Goal: Entertainment & Leisure: Browse casually

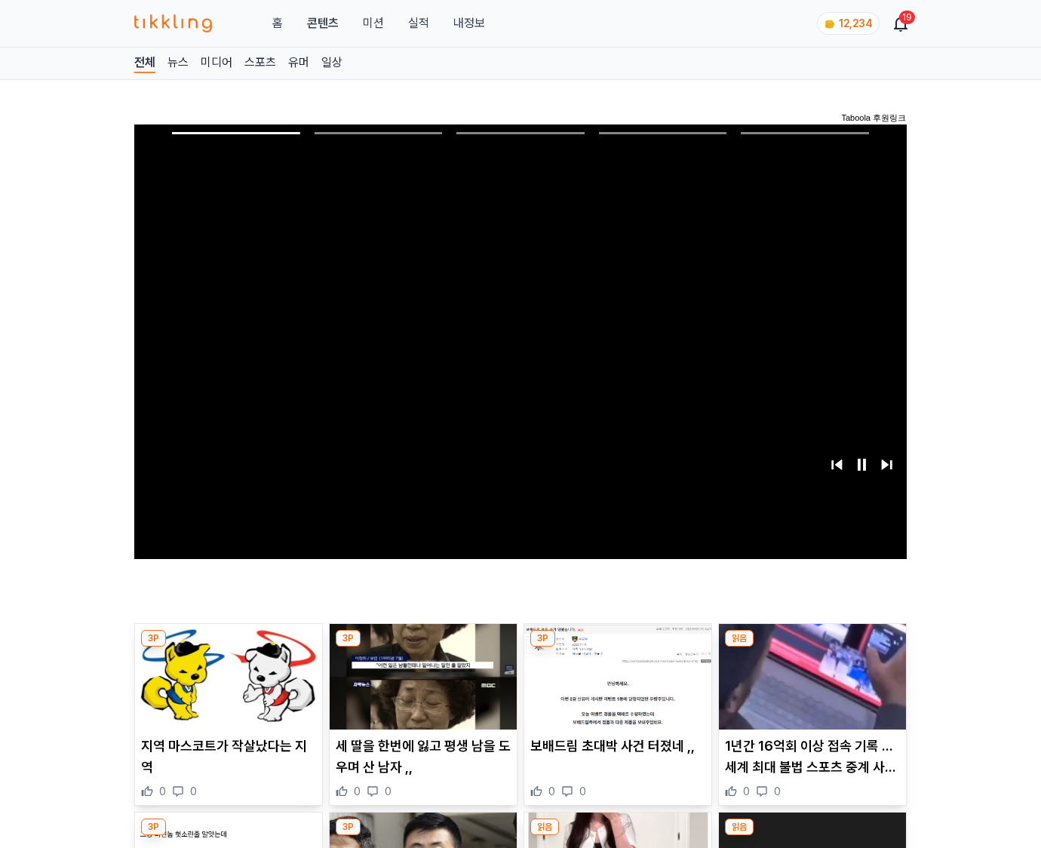
click at [812, 647] on img at bounding box center [812, 677] width 187 height 106
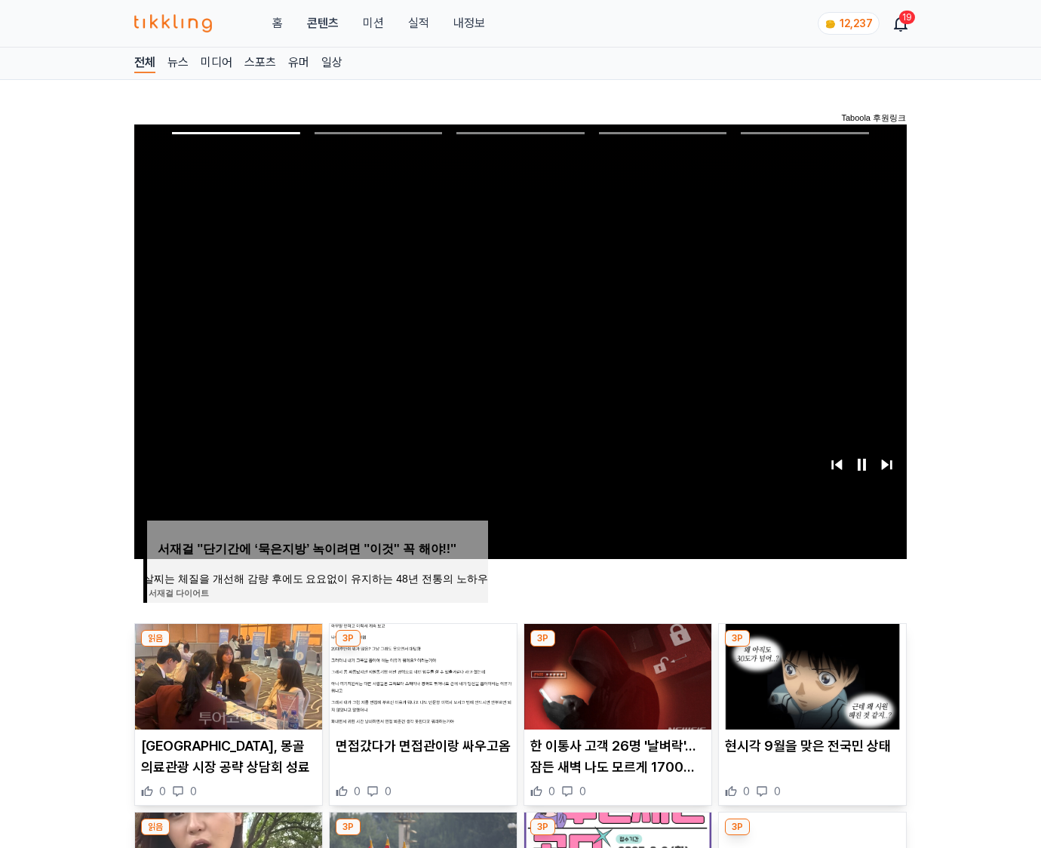
click at [812, 647] on img at bounding box center [812, 677] width 187 height 106
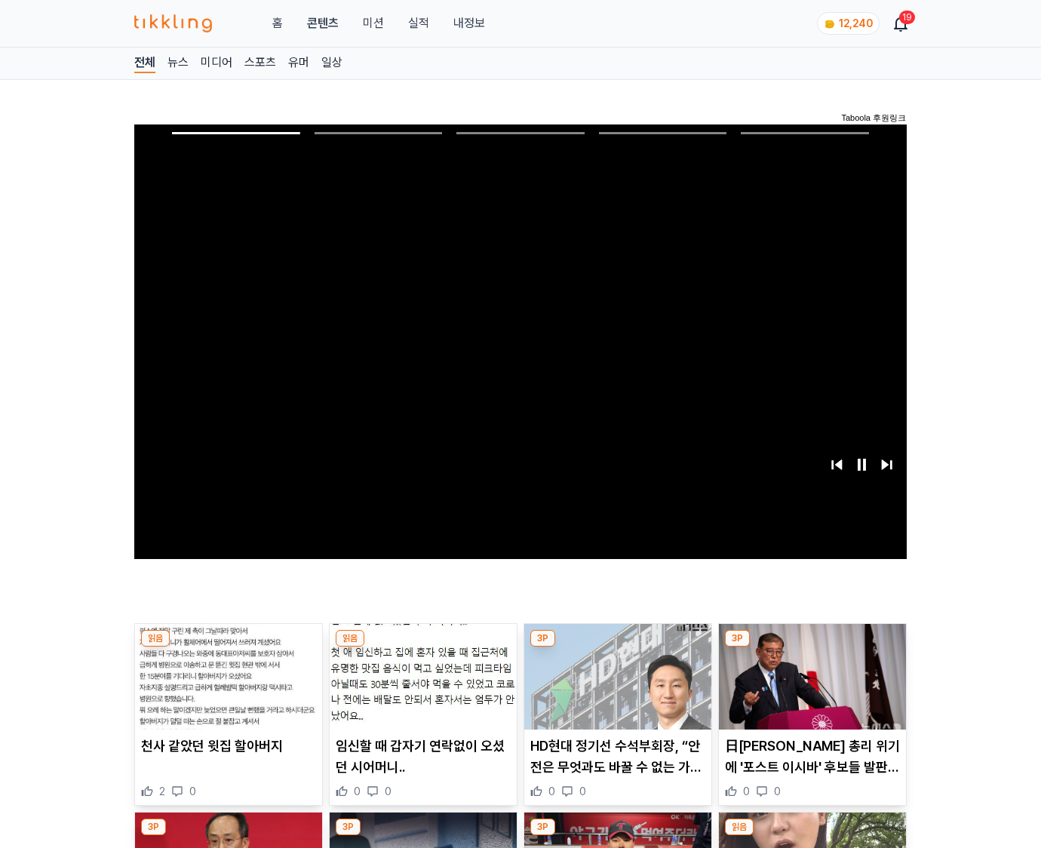
click at [812, 647] on img at bounding box center [812, 677] width 187 height 106
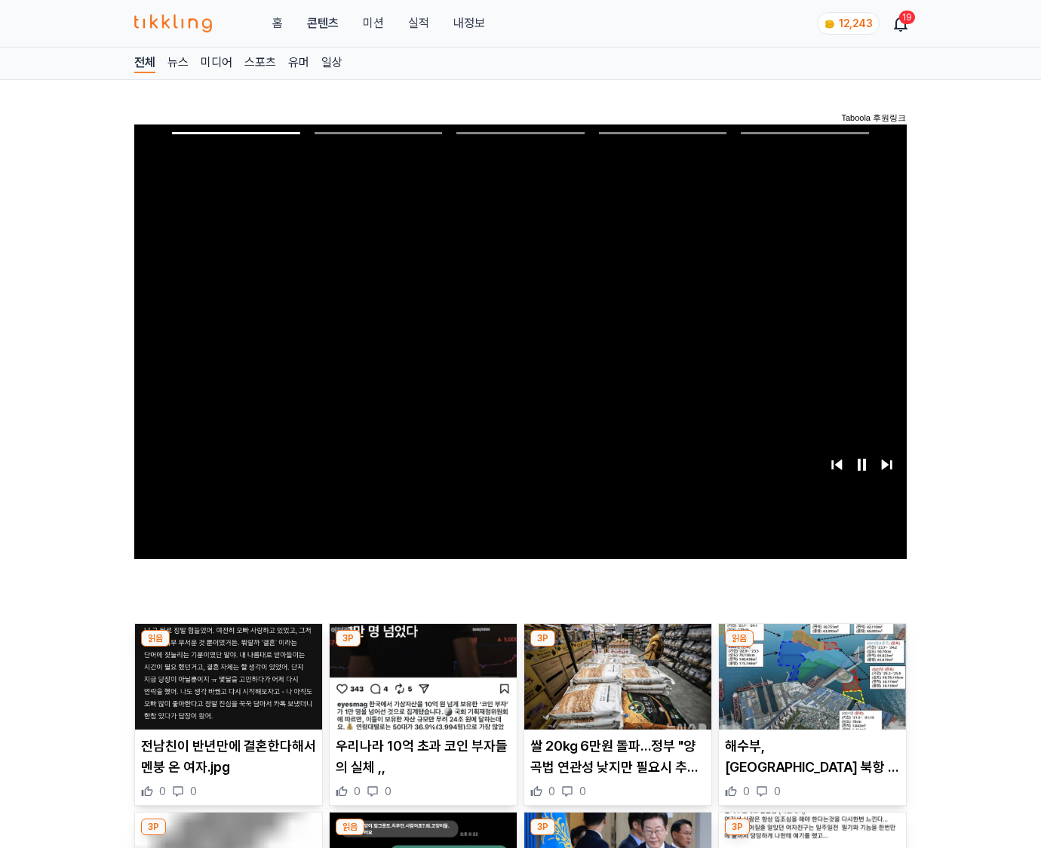
click at [812, 647] on img at bounding box center [812, 677] width 187 height 106
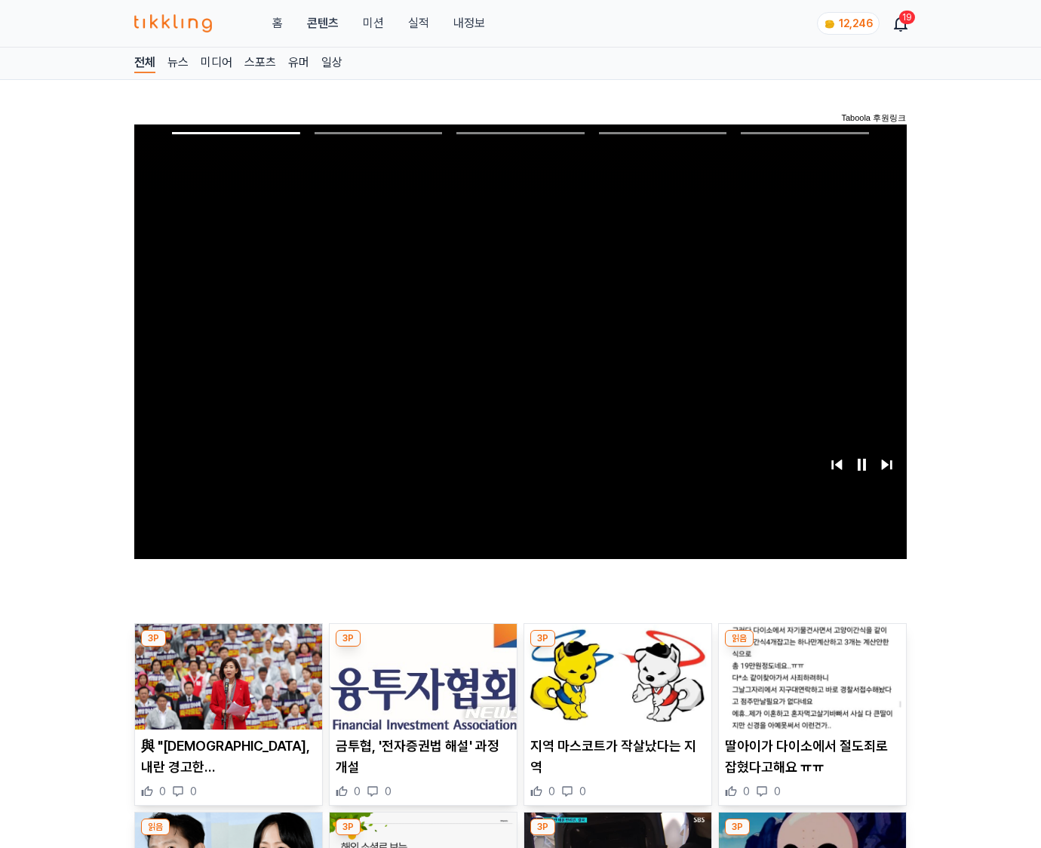
click at [812, 647] on img at bounding box center [812, 677] width 187 height 106
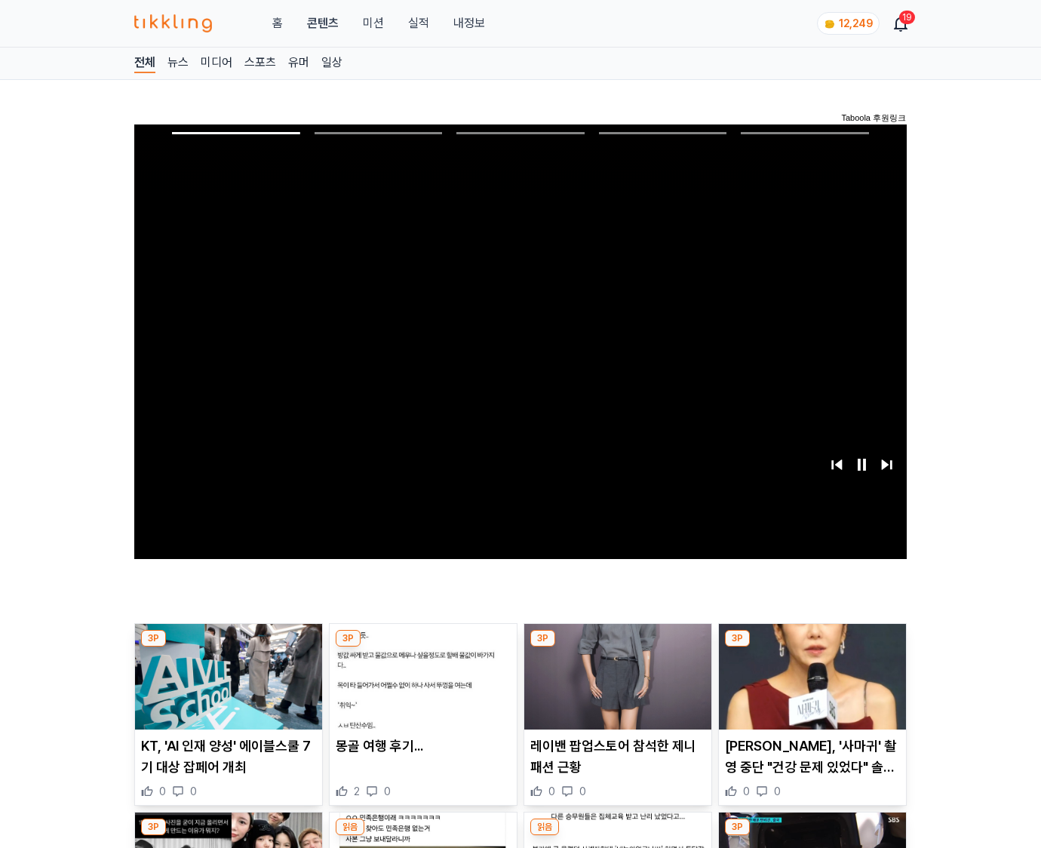
click at [812, 647] on img at bounding box center [812, 677] width 187 height 106
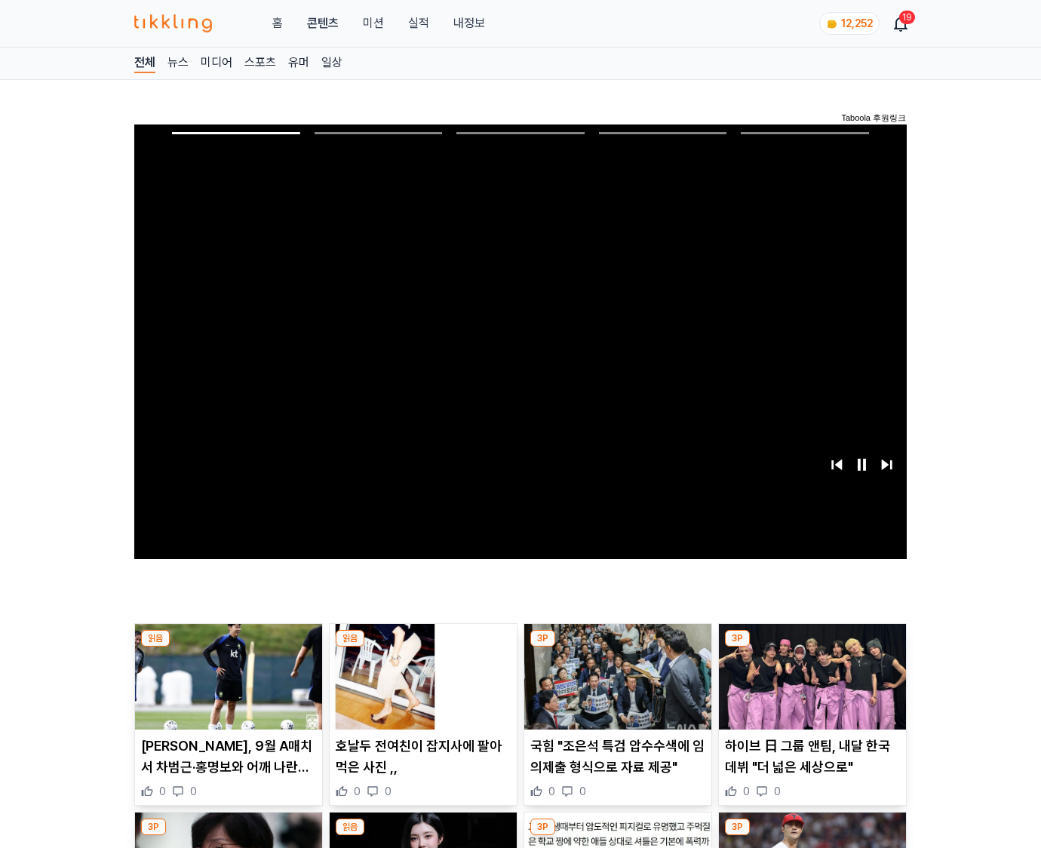
click at [812, 647] on img at bounding box center [812, 677] width 187 height 106
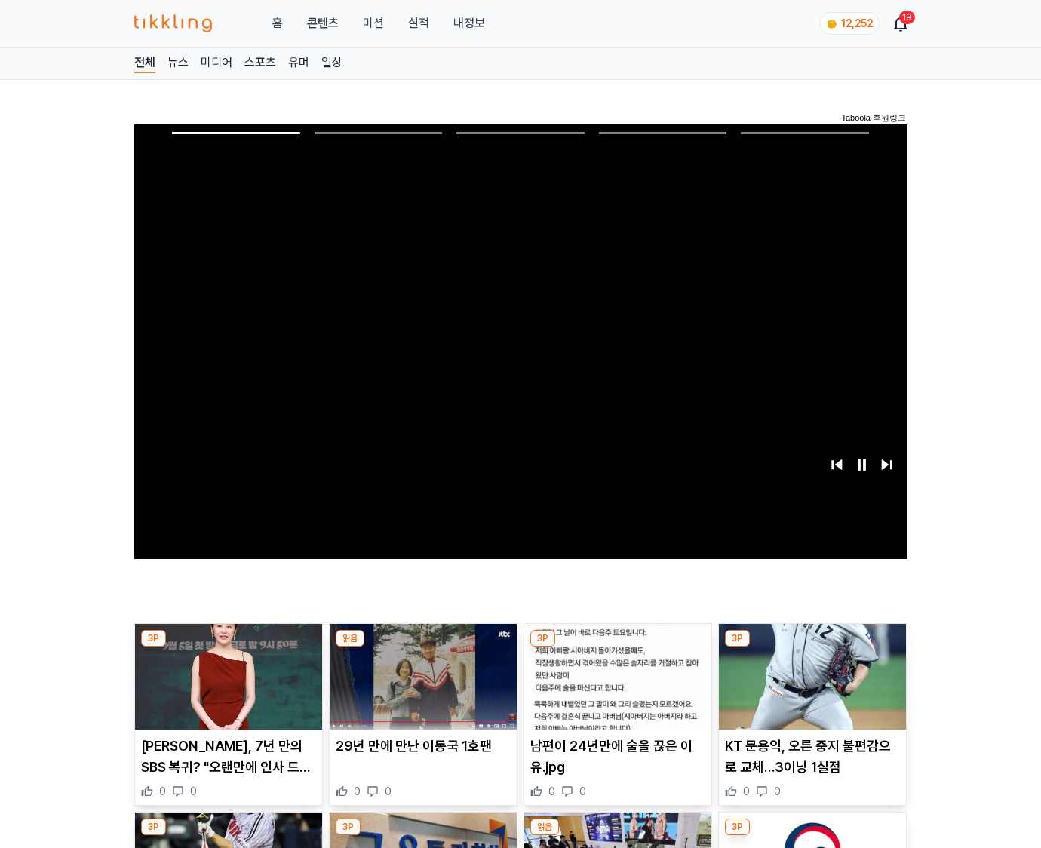
click at [812, 647] on img at bounding box center [812, 677] width 187 height 106
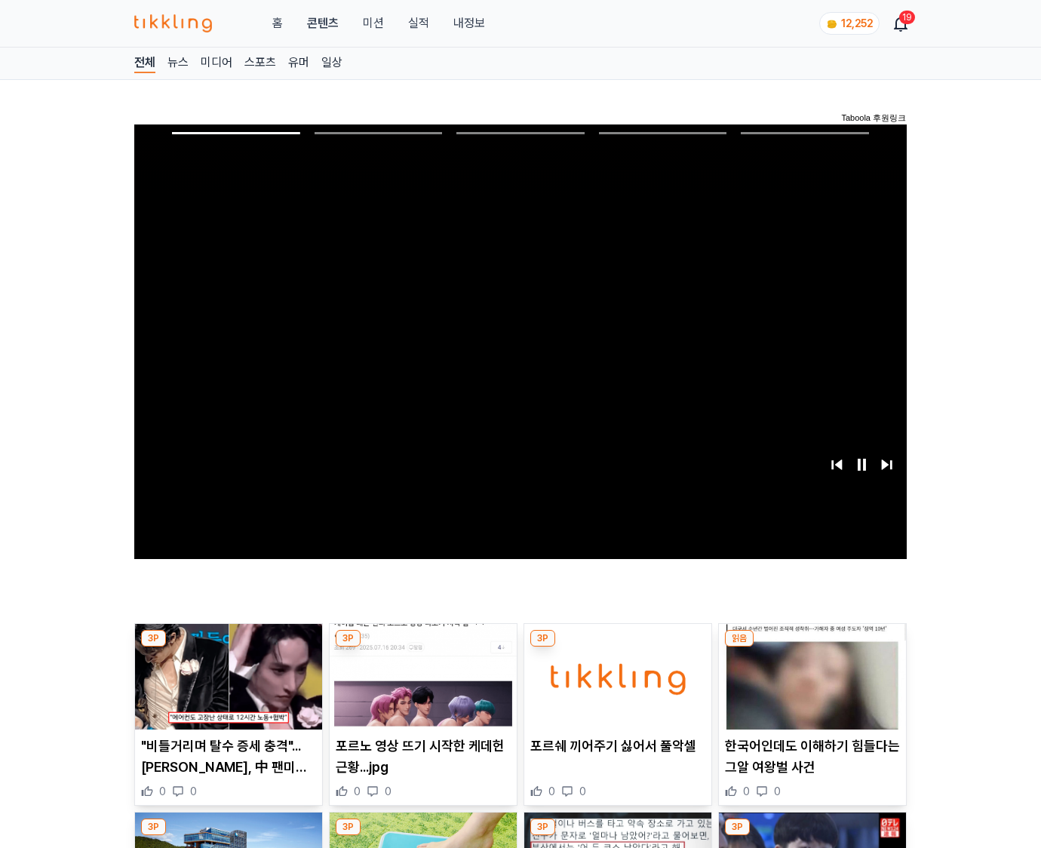
click at [812, 647] on img at bounding box center [812, 677] width 187 height 106
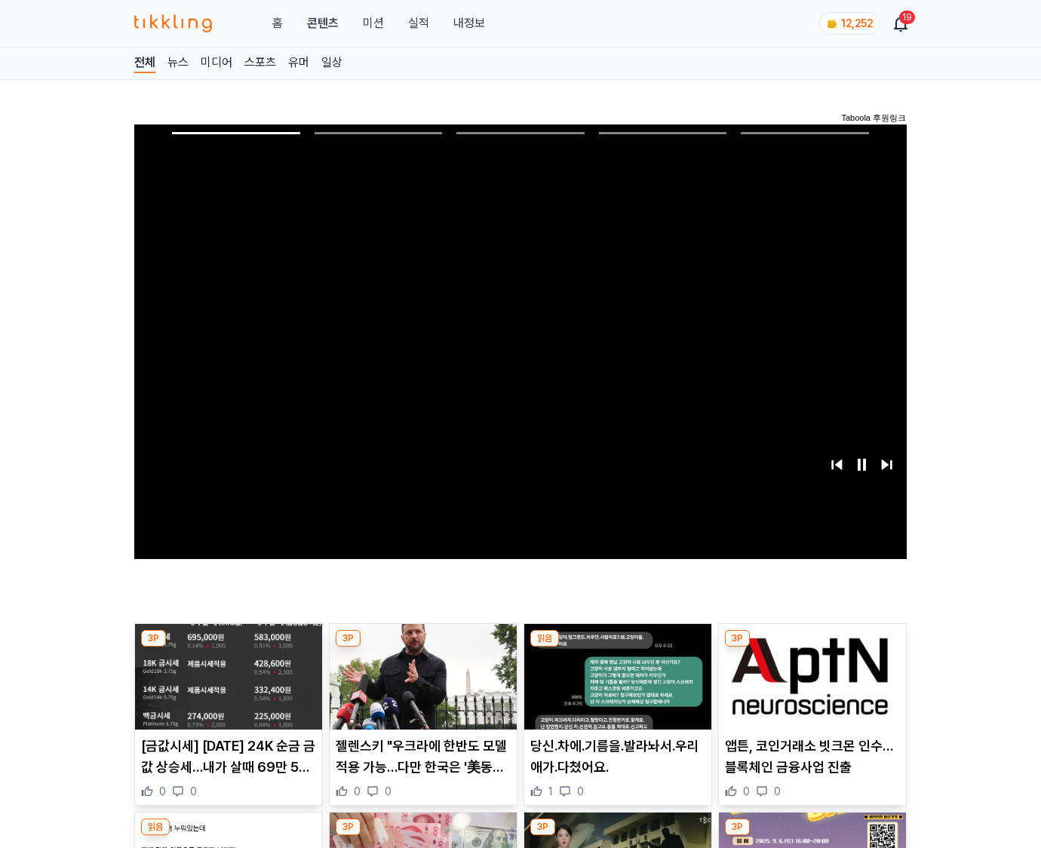
click at [812, 647] on img at bounding box center [812, 677] width 187 height 106
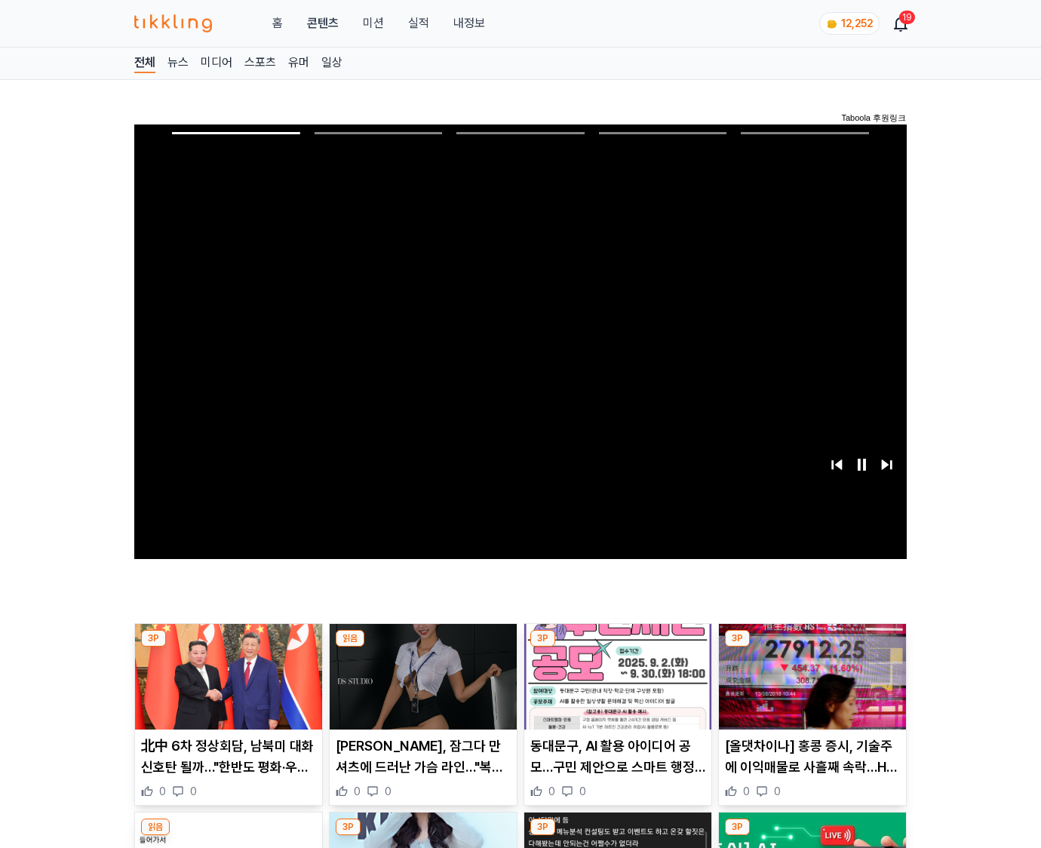
click at [812, 647] on img at bounding box center [812, 677] width 187 height 106
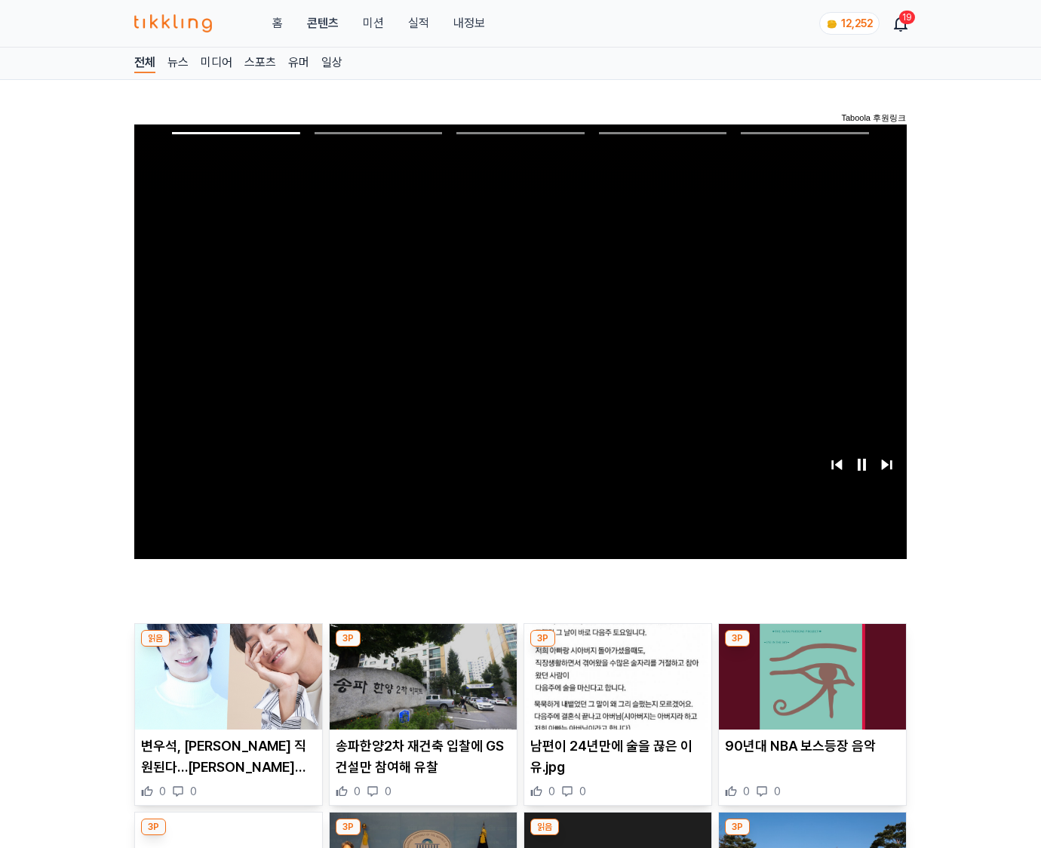
click at [812, 647] on img at bounding box center [812, 677] width 187 height 106
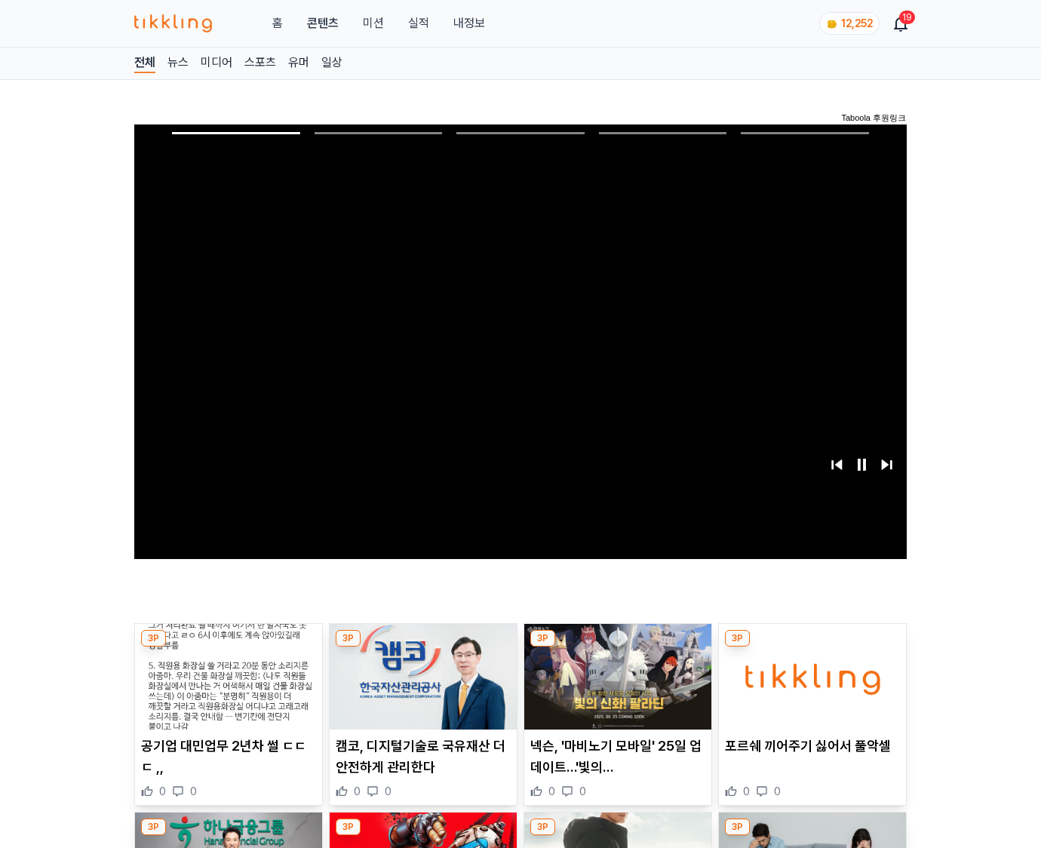
click at [812, 647] on img at bounding box center [812, 677] width 187 height 106
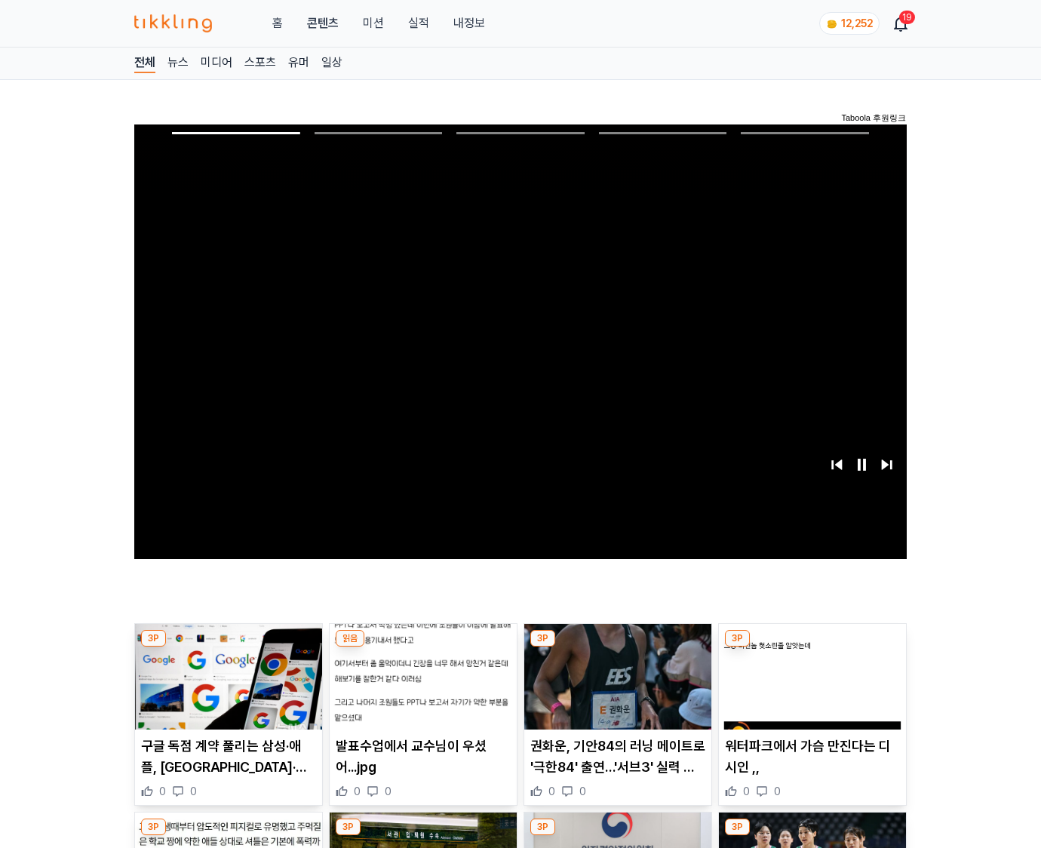
click at [812, 647] on img at bounding box center [812, 677] width 187 height 106
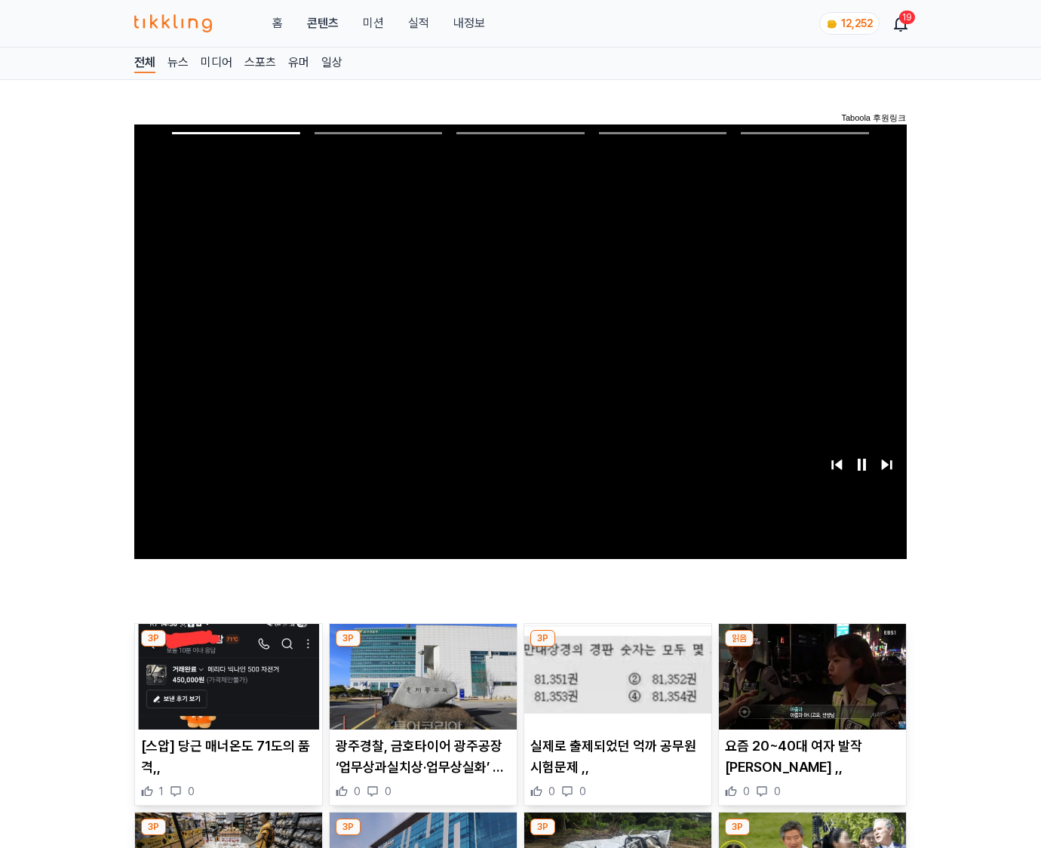
click at [812, 647] on img at bounding box center [812, 677] width 187 height 106
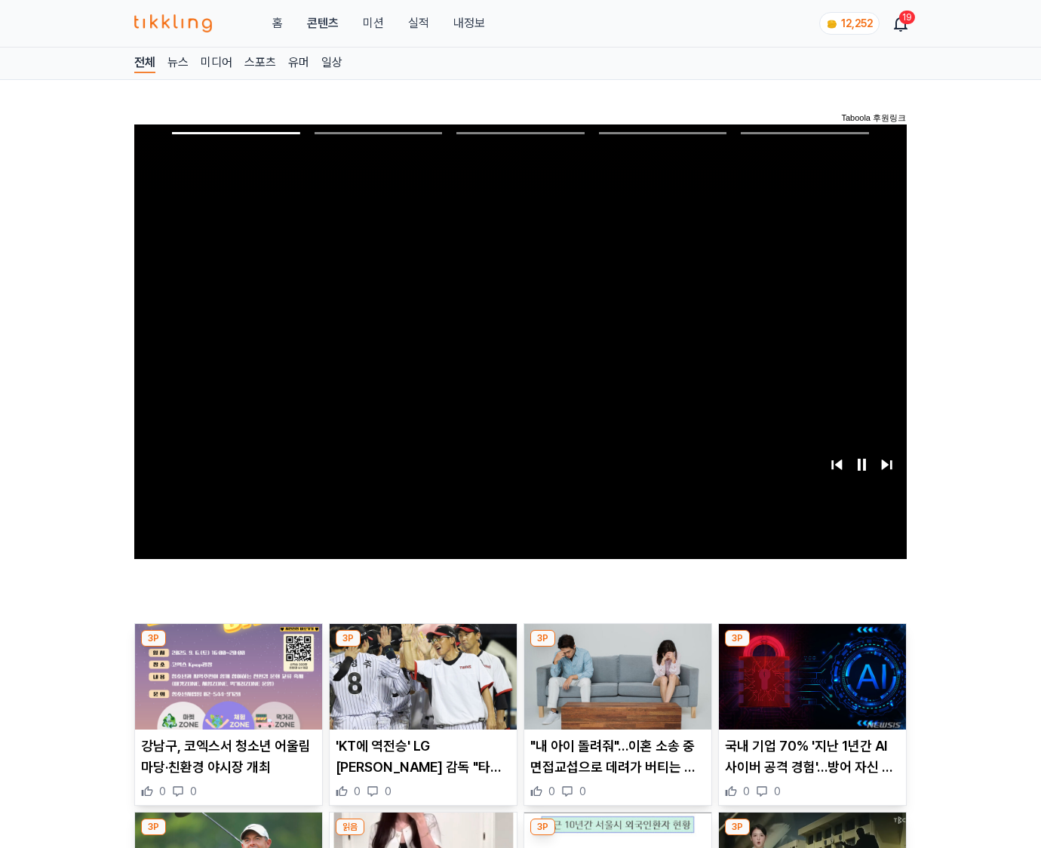
click at [812, 647] on img at bounding box center [812, 677] width 187 height 106
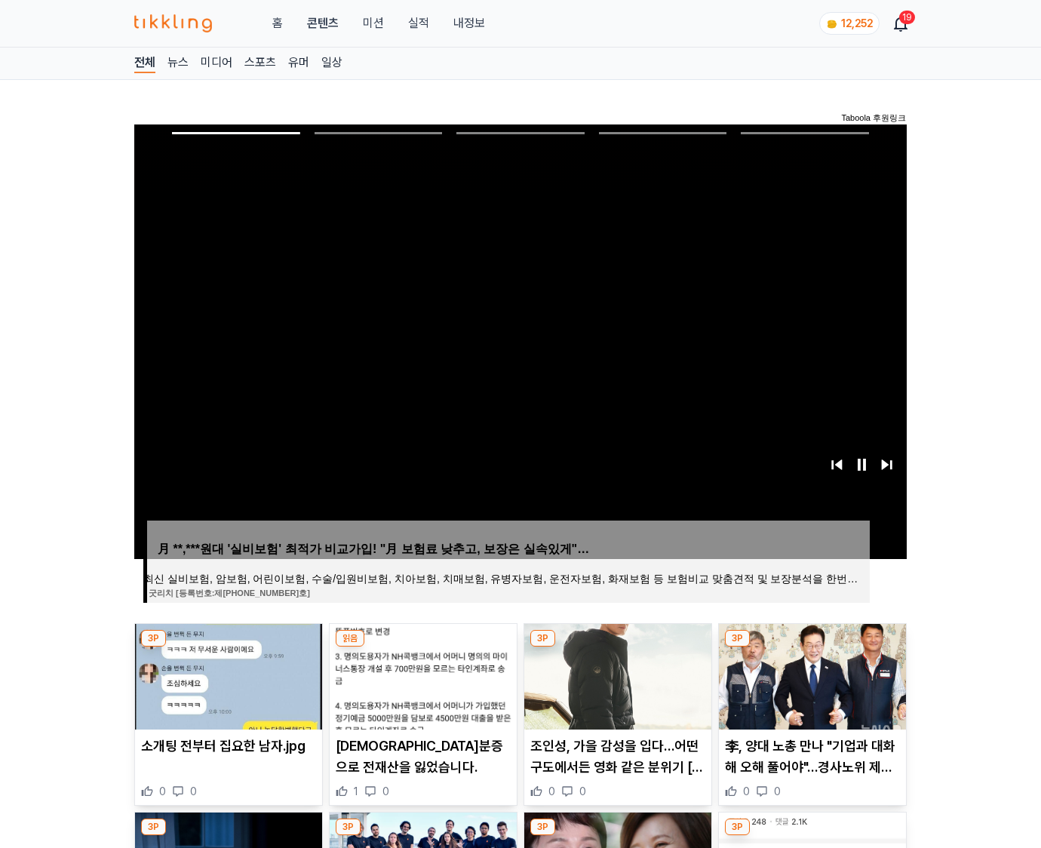
click at [812, 647] on img at bounding box center [812, 677] width 187 height 106
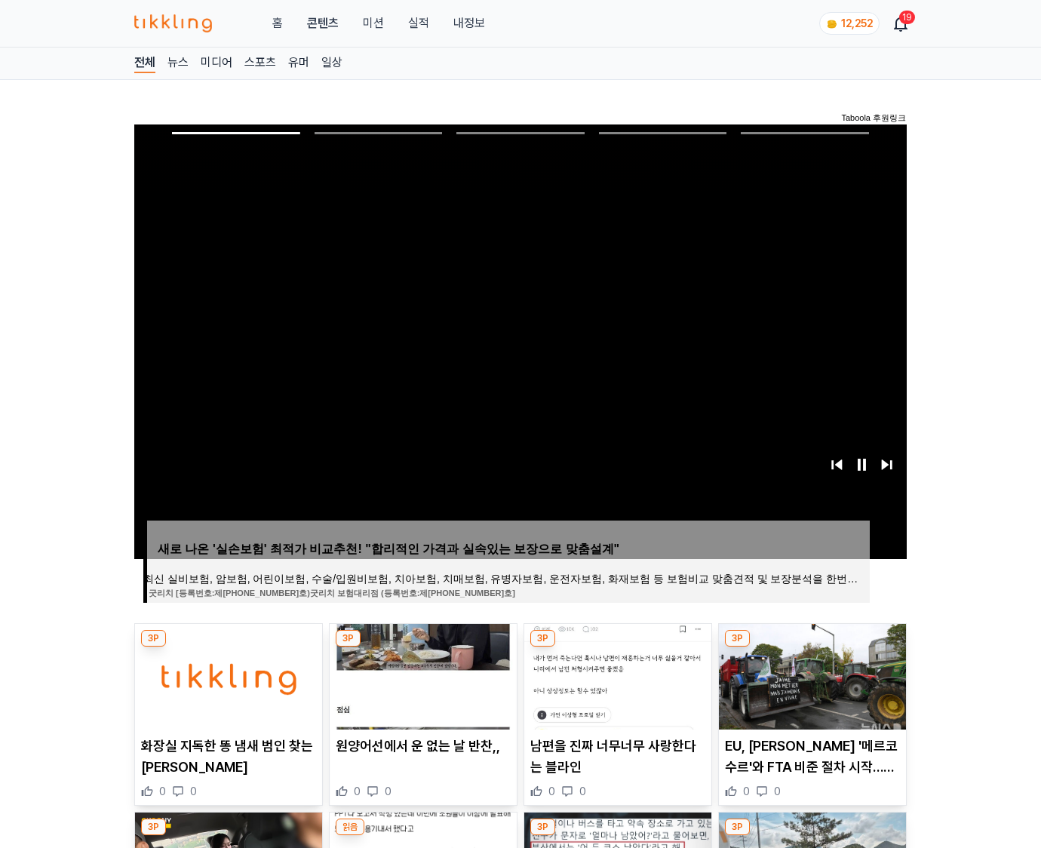
click at [812, 647] on img at bounding box center [812, 677] width 187 height 106
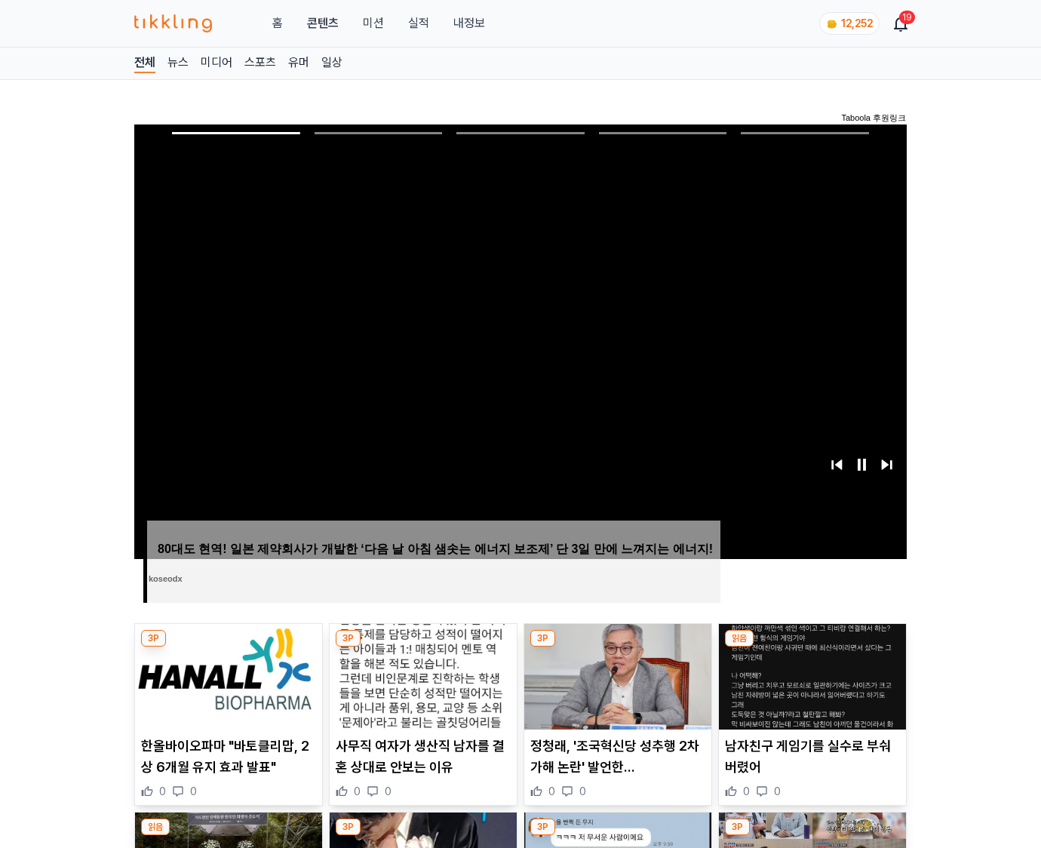
click at [812, 647] on img at bounding box center [812, 677] width 187 height 106
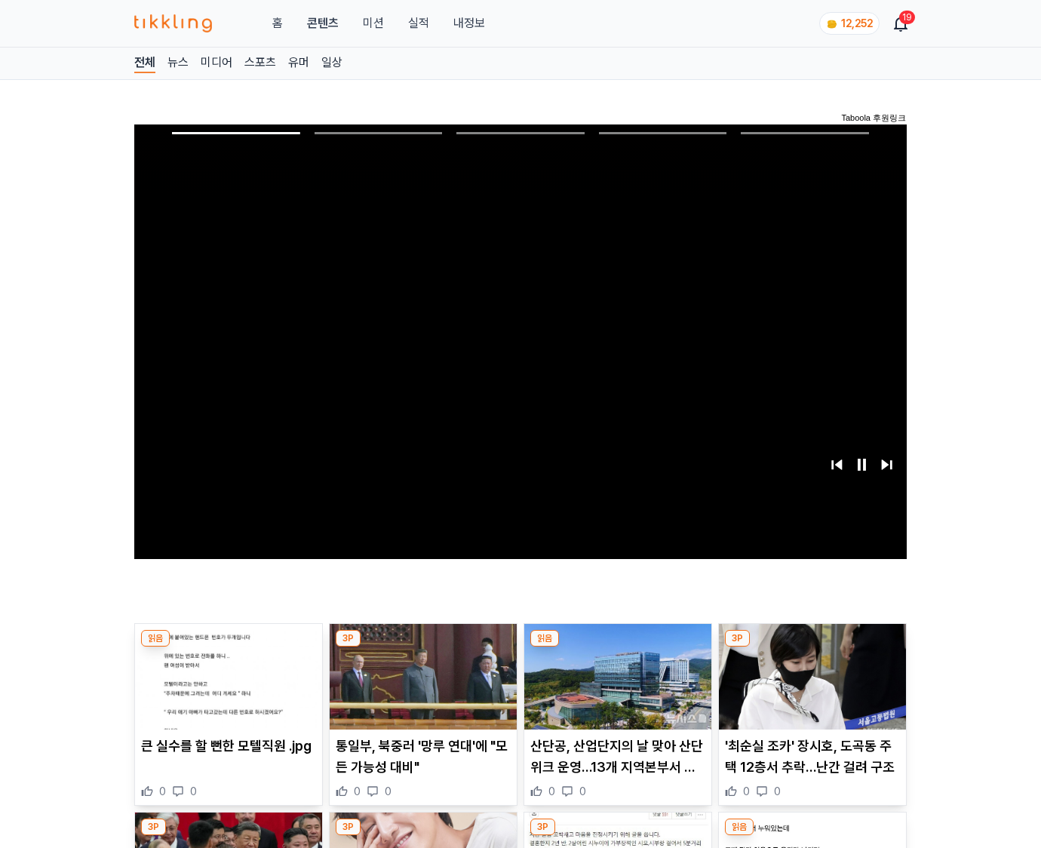
click at [812, 647] on img at bounding box center [812, 677] width 187 height 106
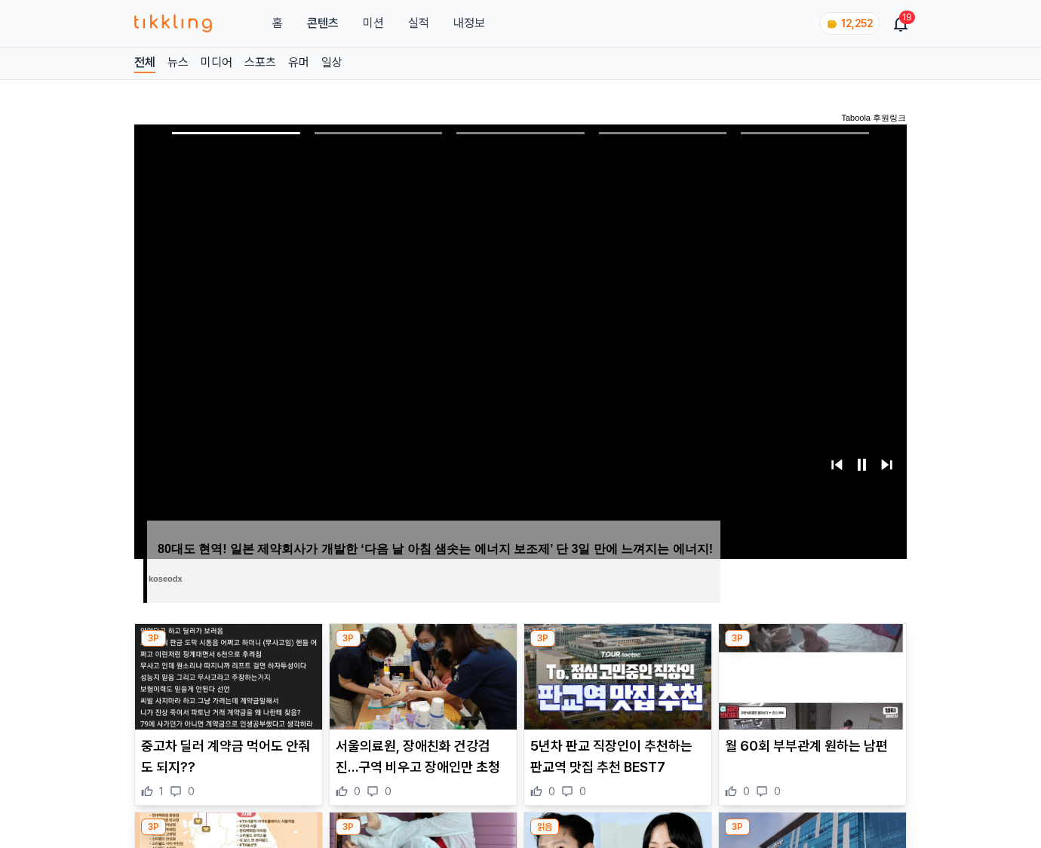
click at [812, 647] on img at bounding box center [812, 677] width 187 height 106
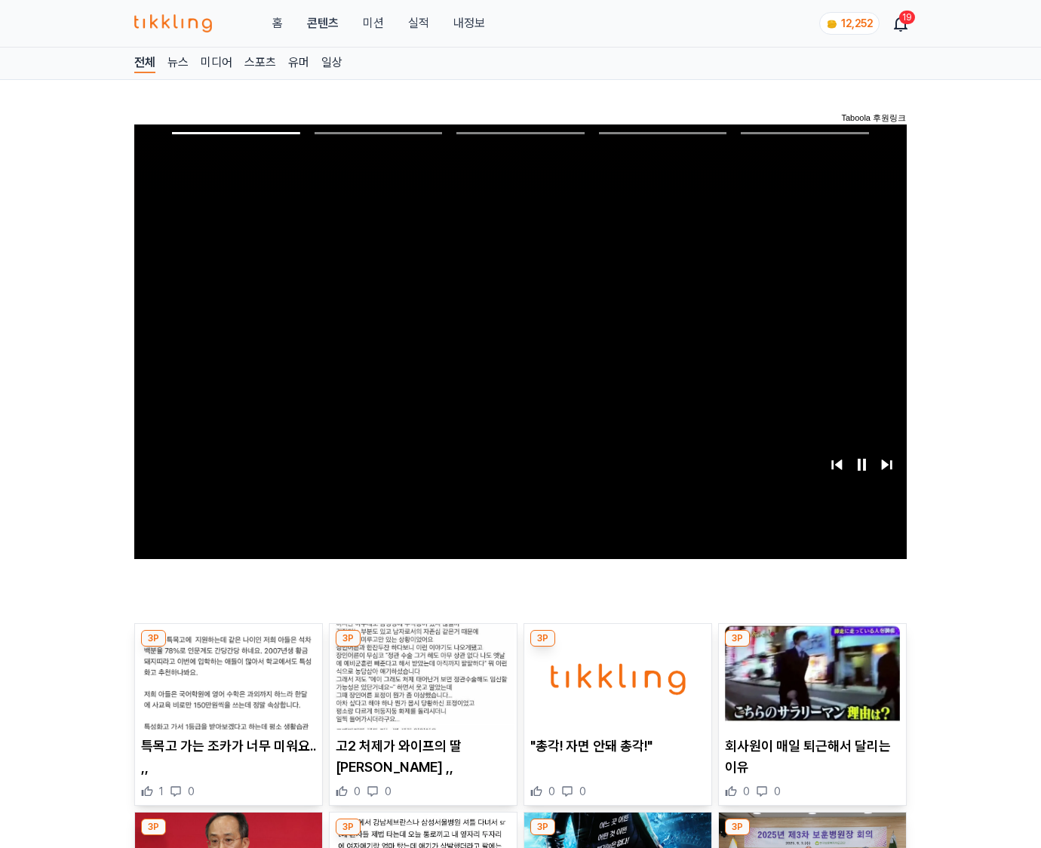
click at [812, 647] on img at bounding box center [812, 677] width 187 height 106
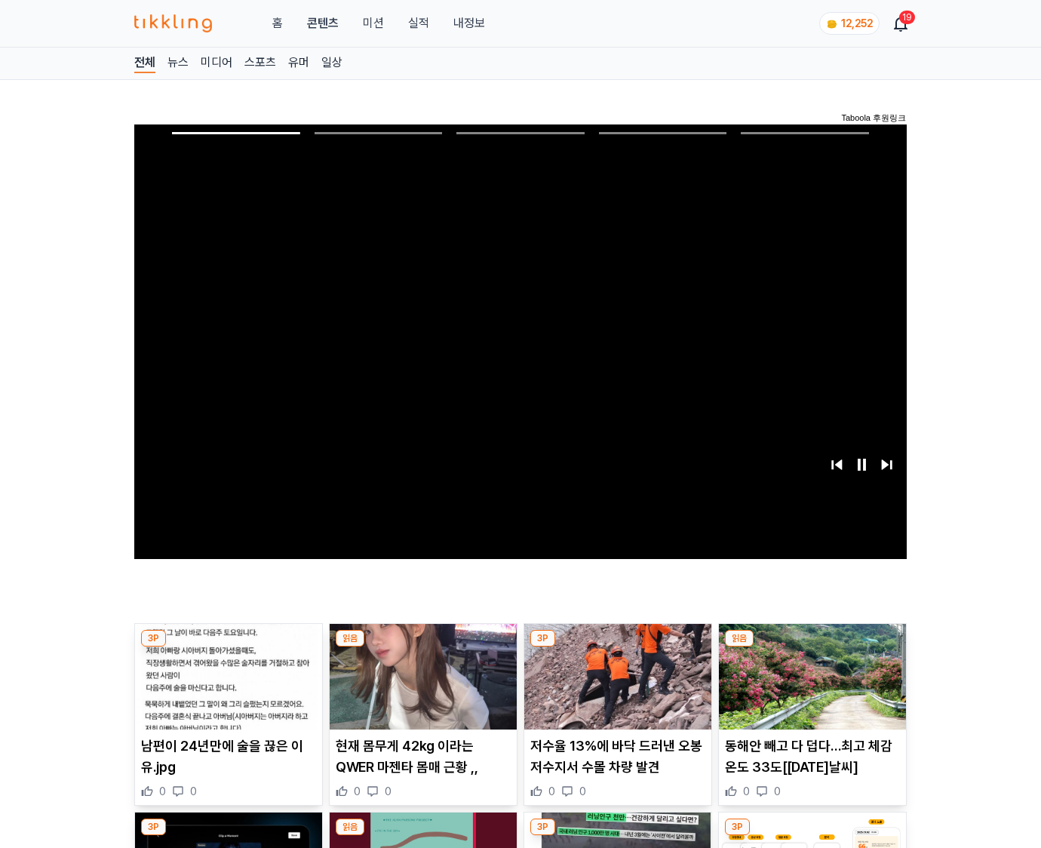
click at [812, 647] on img at bounding box center [812, 677] width 187 height 106
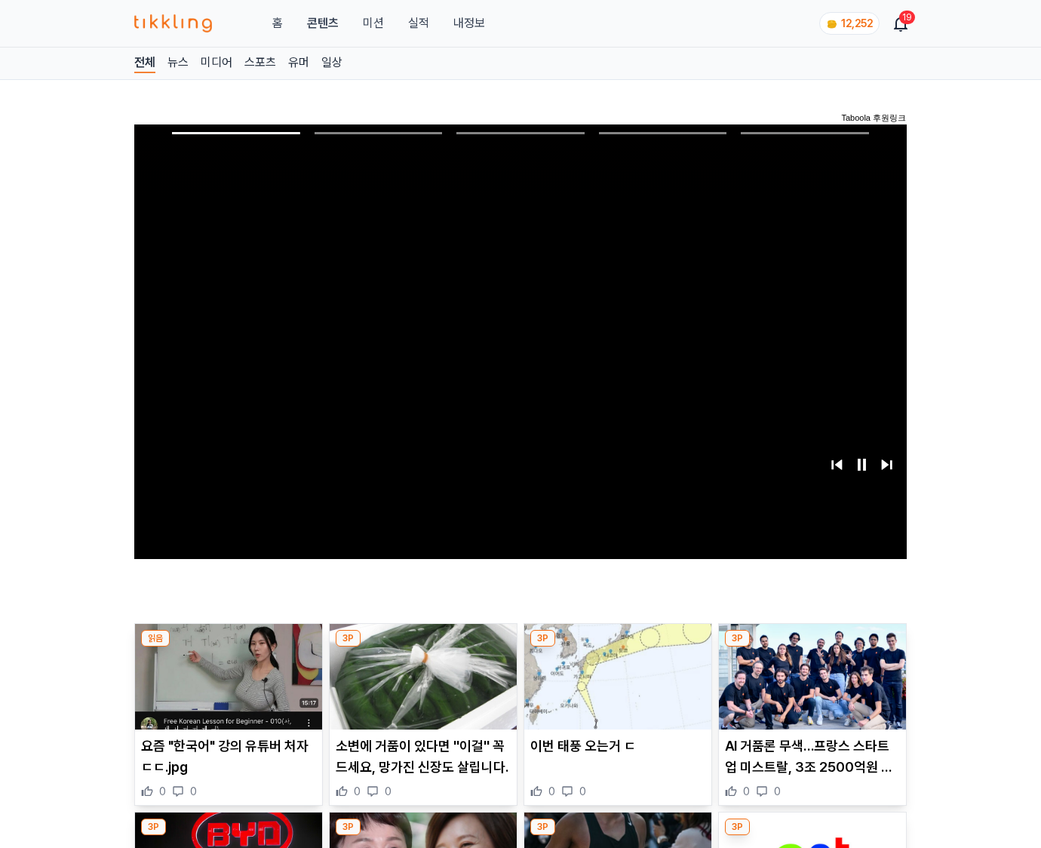
click at [812, 647] on img at bounding box center [812, 677] width 187 height 106
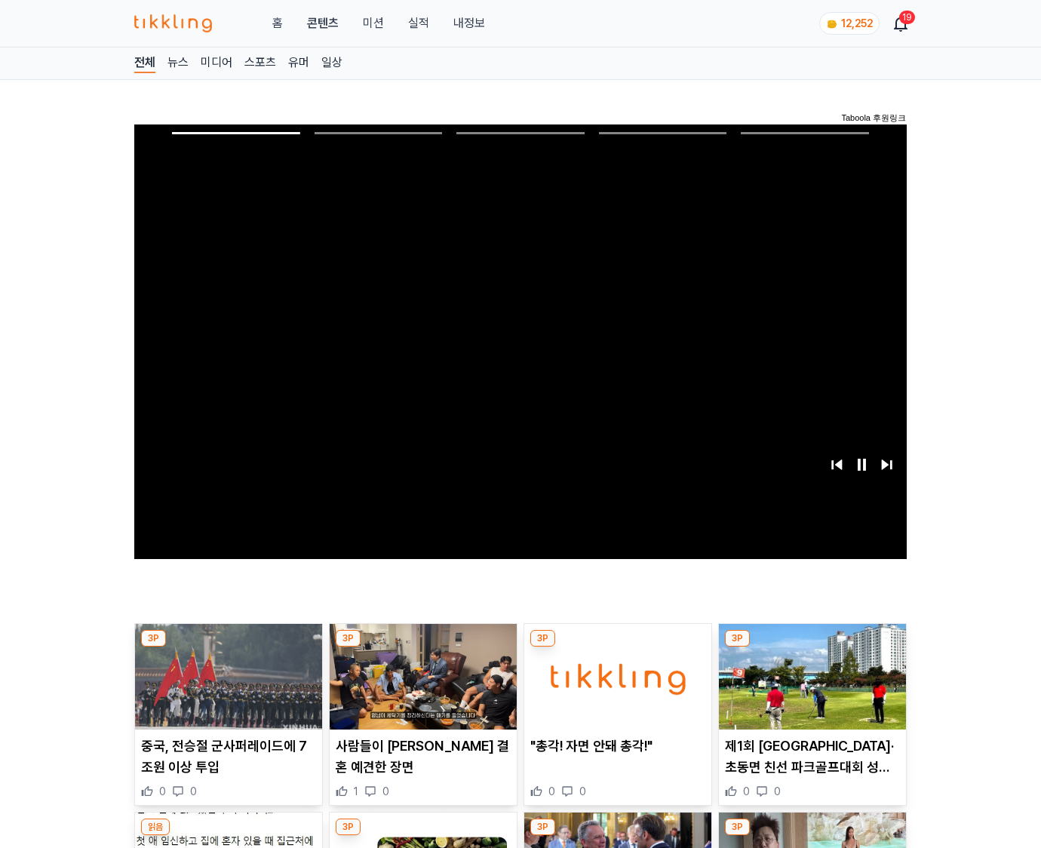
click at [812, 647] on img at bounding box center [812, 677] width 187 height 106
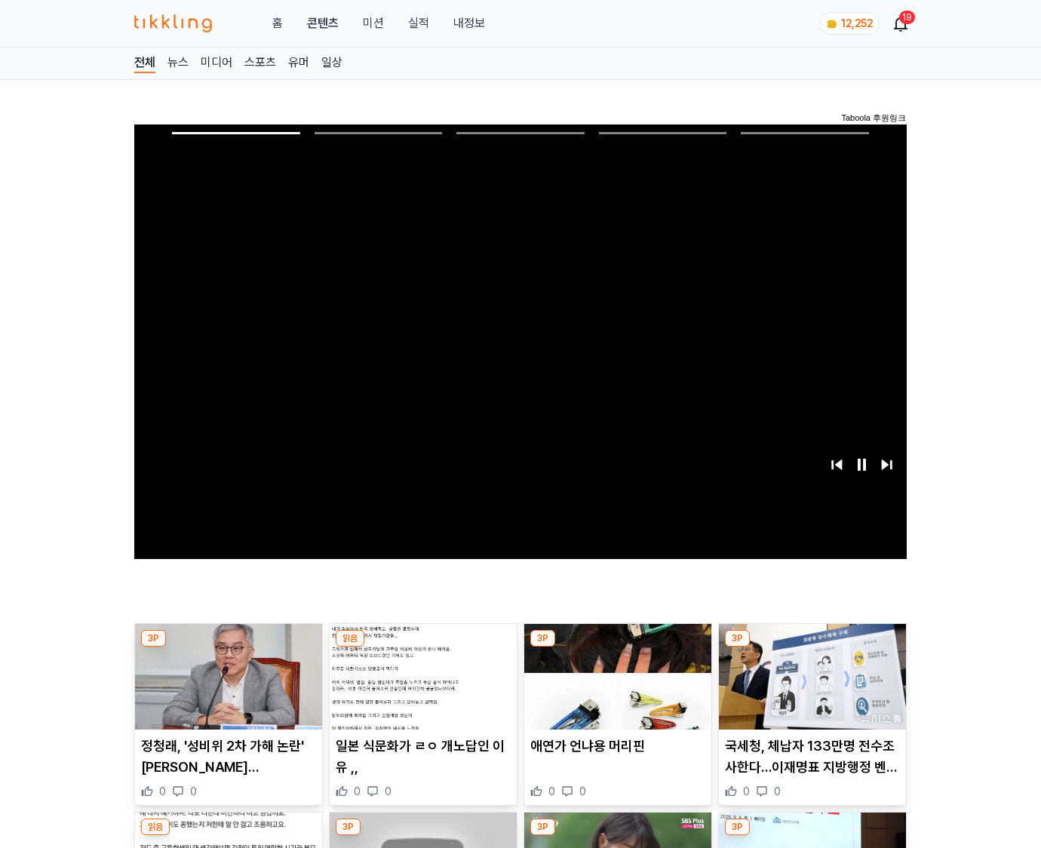
click at [812, 647] on img at bounding box center [812, 677] width 187 height 106
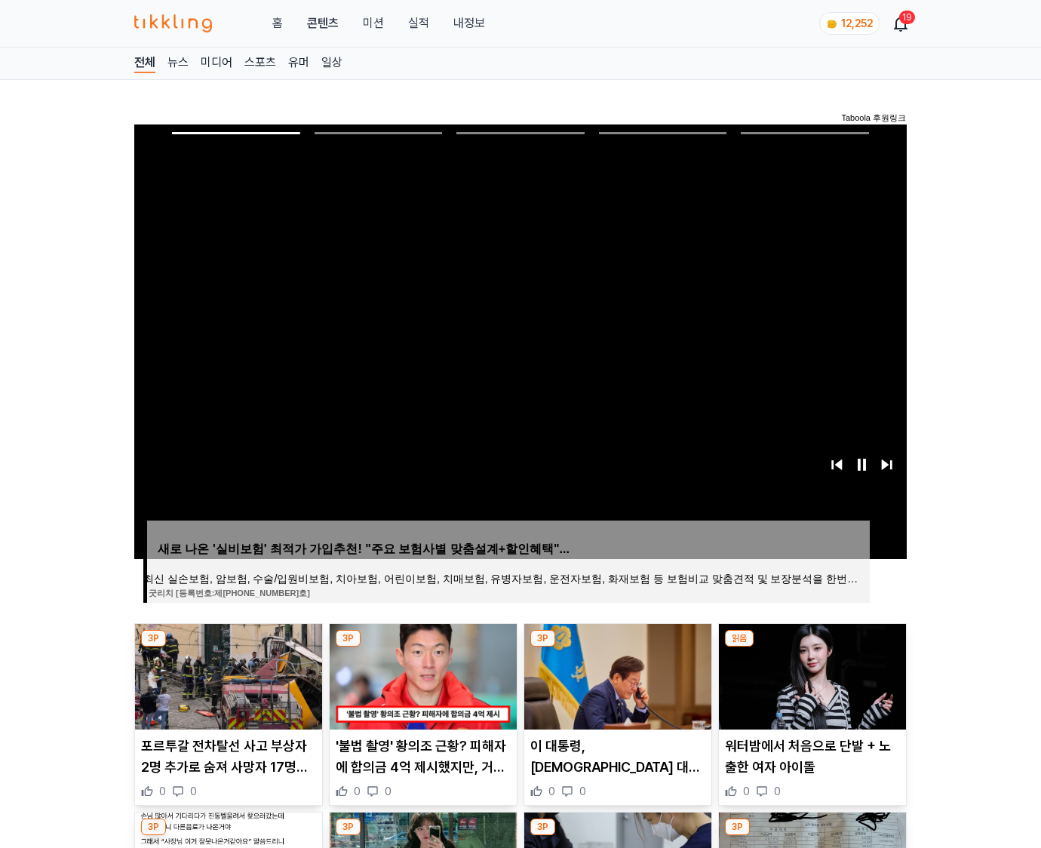
click at [812, 647] on img at bounding box center [812, 677] width 187 height 106
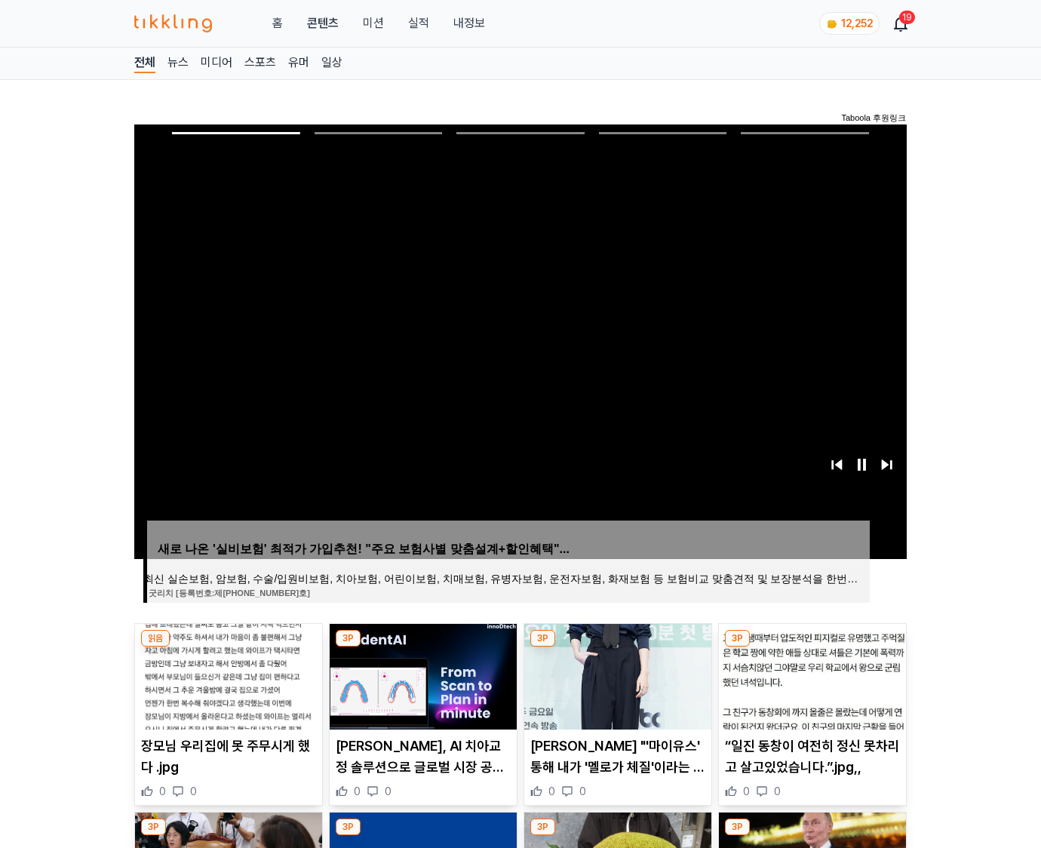
click at [812, 647] on img at bounding box center [812, 677] width 187 height 106
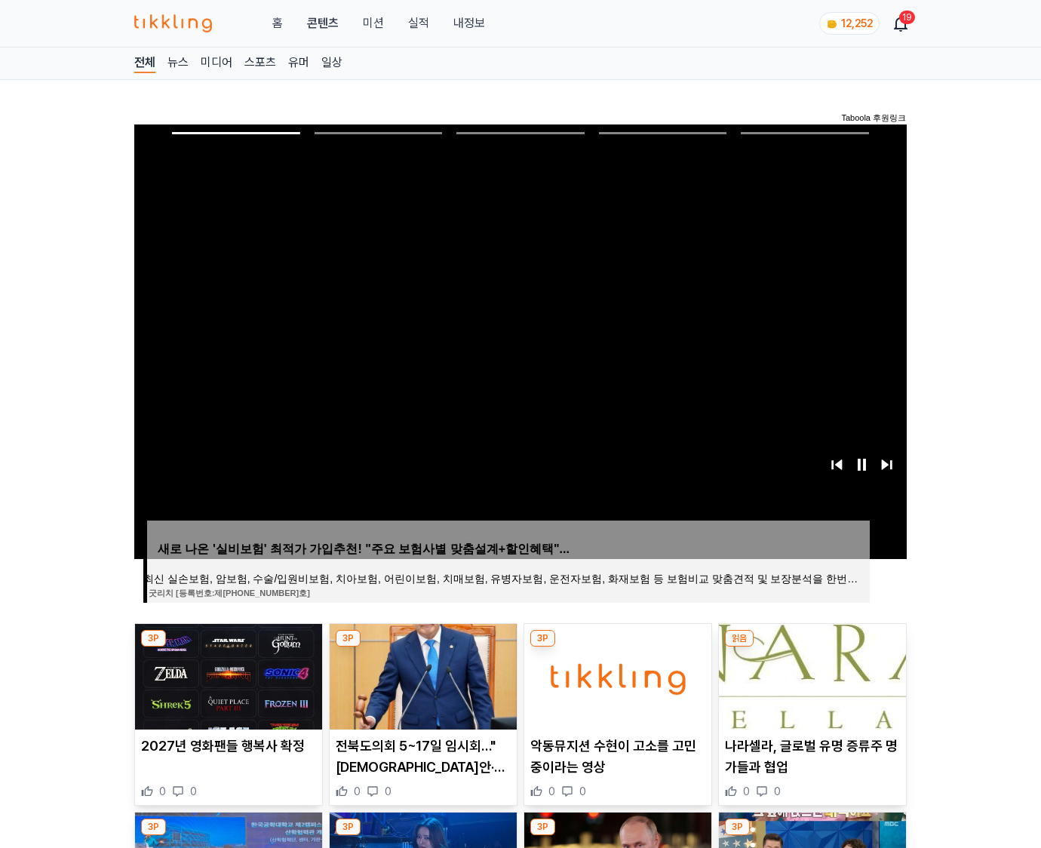
click at [812, 647] on img at bounding box center [812, 677] width 187 height 106
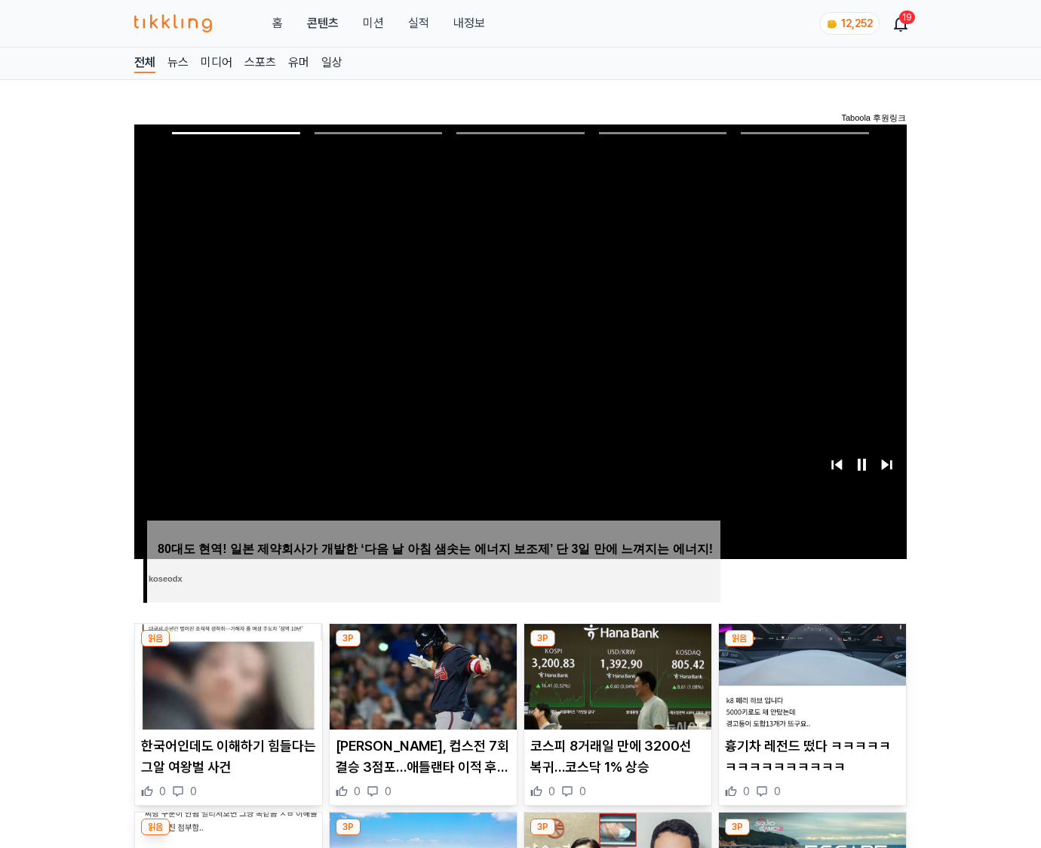
click at [812, 647] on img at bounding box center [812, 677] width 187 height 106
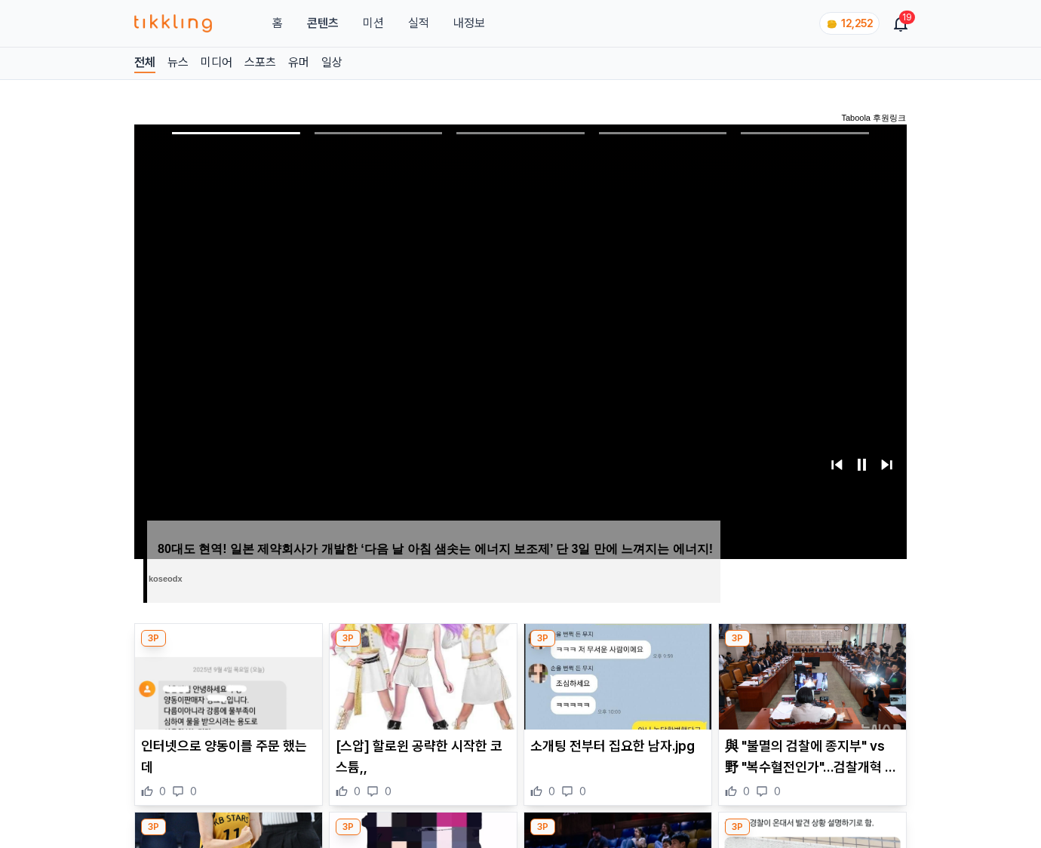
click at [812, 647] on img at bounding box center [812, 677] width 187 height 106
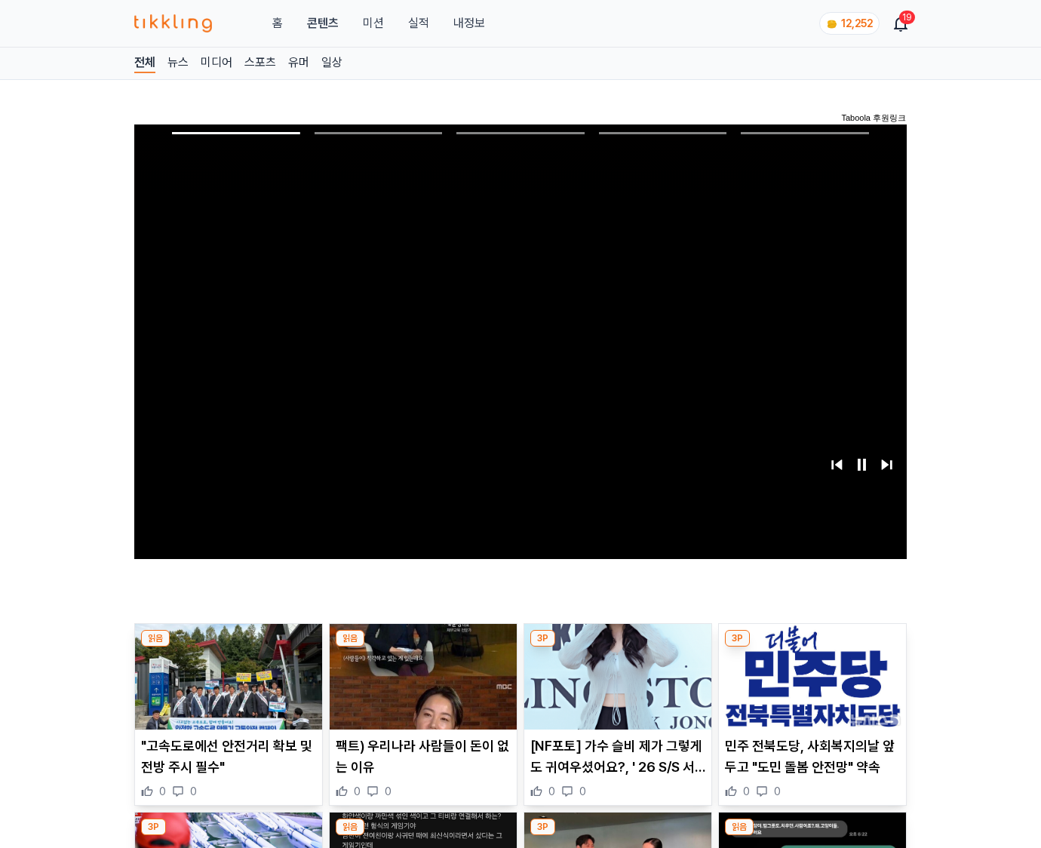
click at [812, 647] on img at bounding box center [812, 677] width 187 height 106
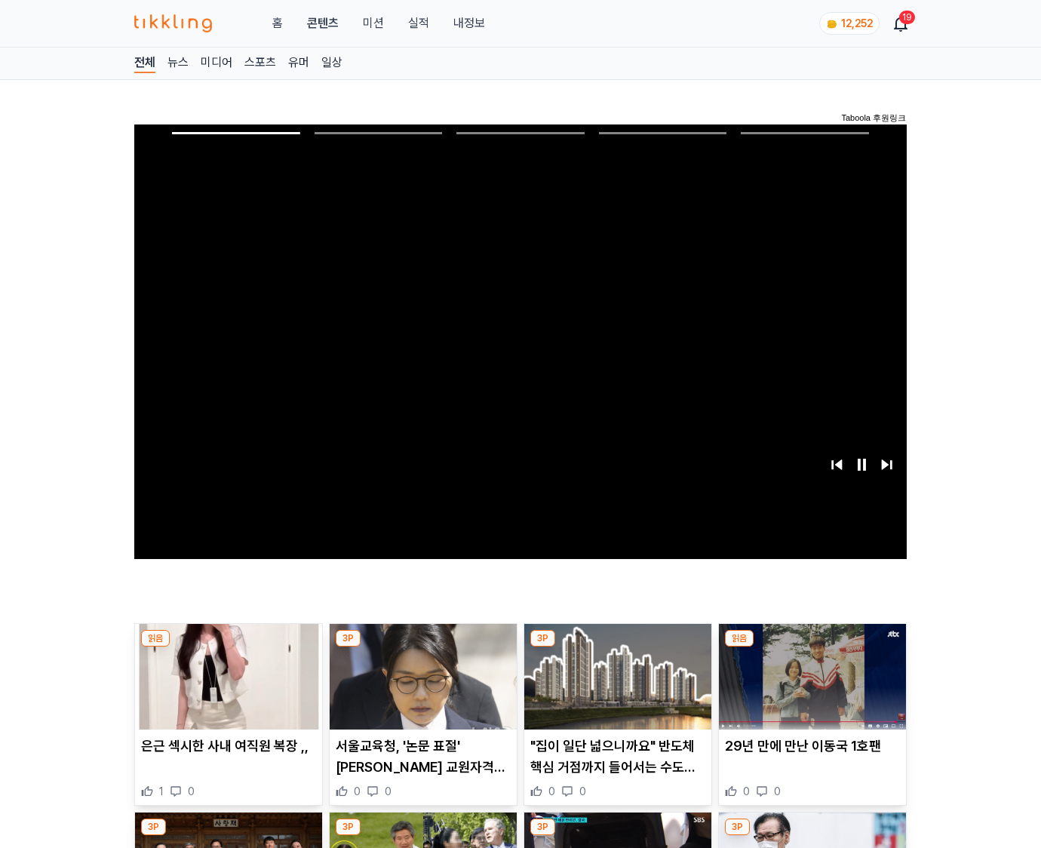
click at [812, 647] on img at bounding box center [812, 677] width 187 height 106
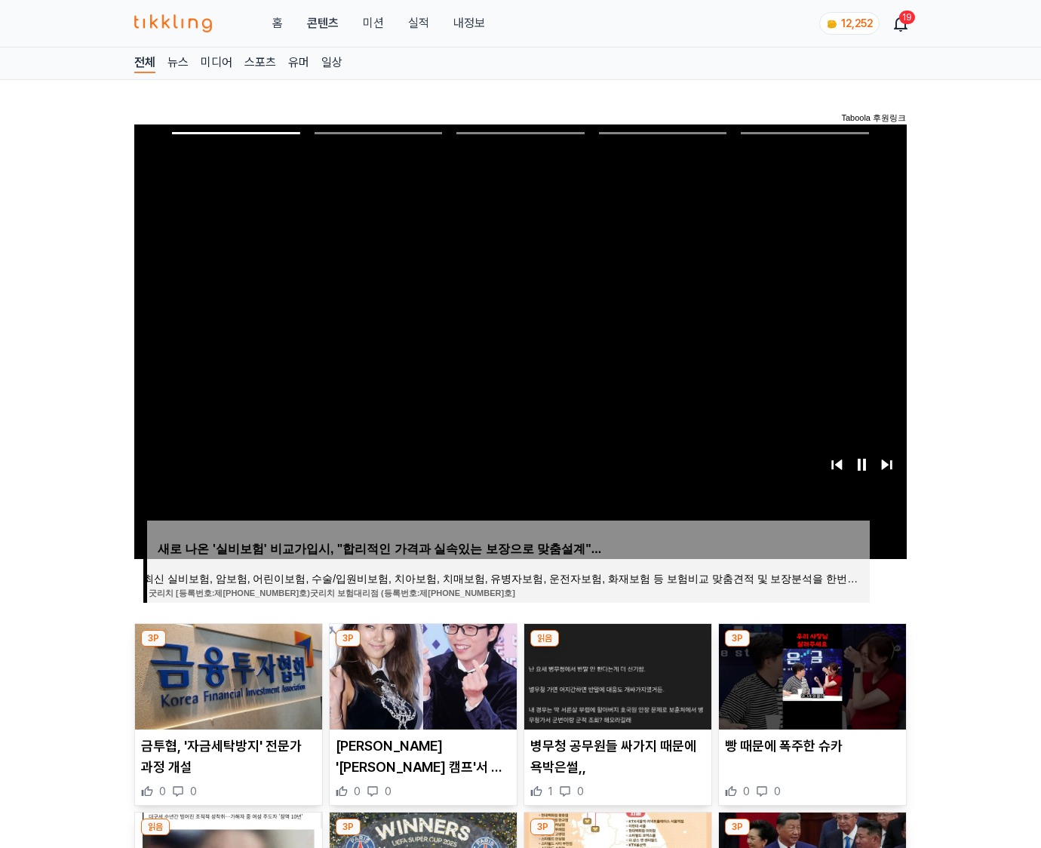
click at [812, 647] on img at bounding box center [812, 677] width 187 height 106
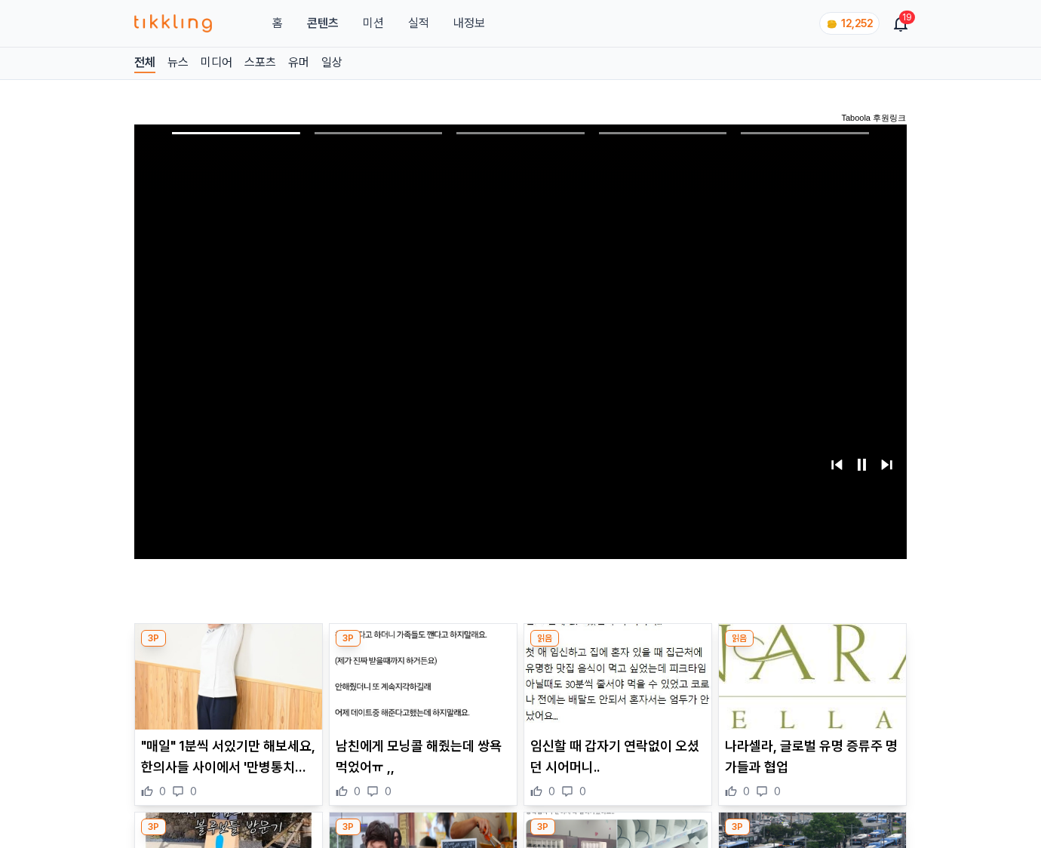
click at [812, 647] on img at bounding box center [812, 677] width 187 height 106
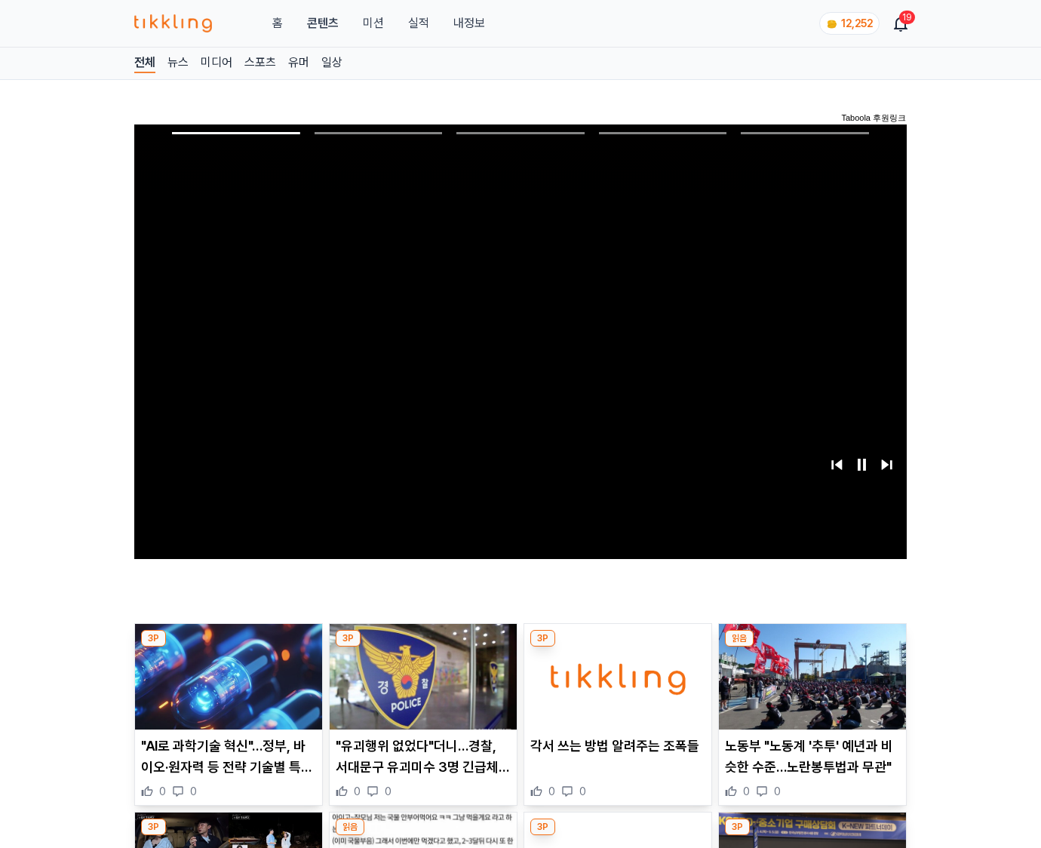
click at [812, 647] on img at bounding box center [812, 677] width 187 height 106
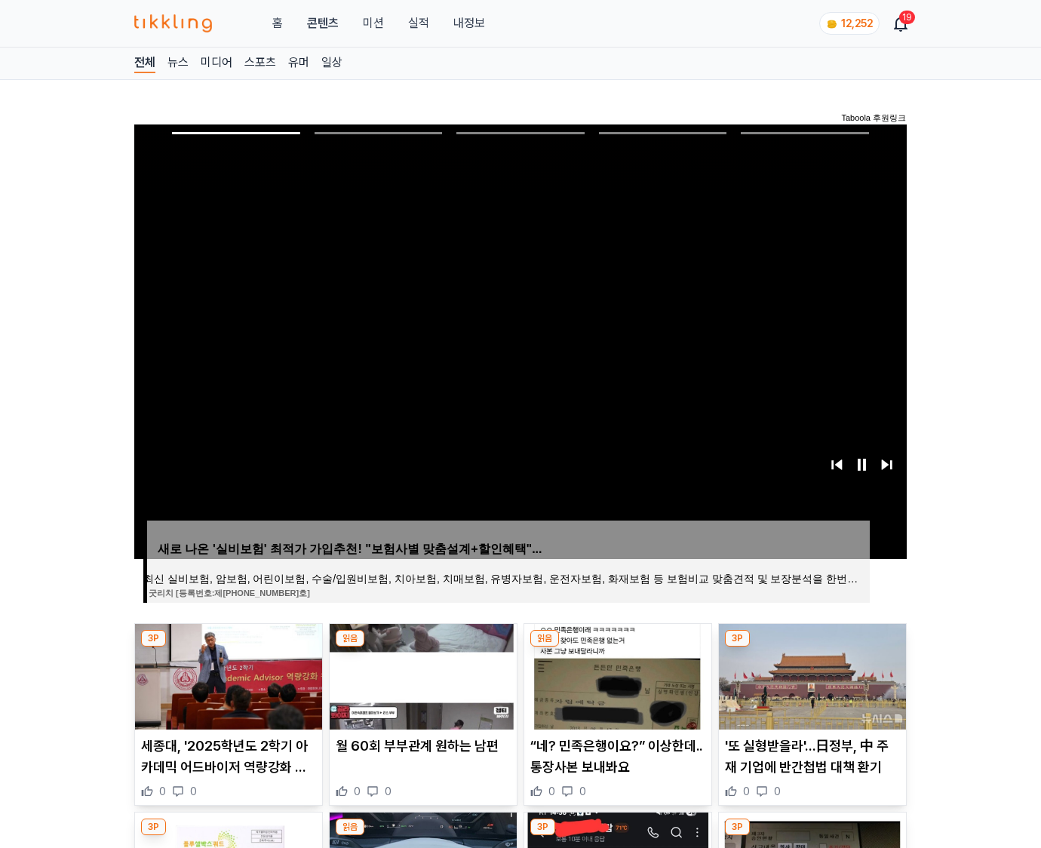
click at [812, 647] on img at bounding box center [812, 677] width 187 height 106
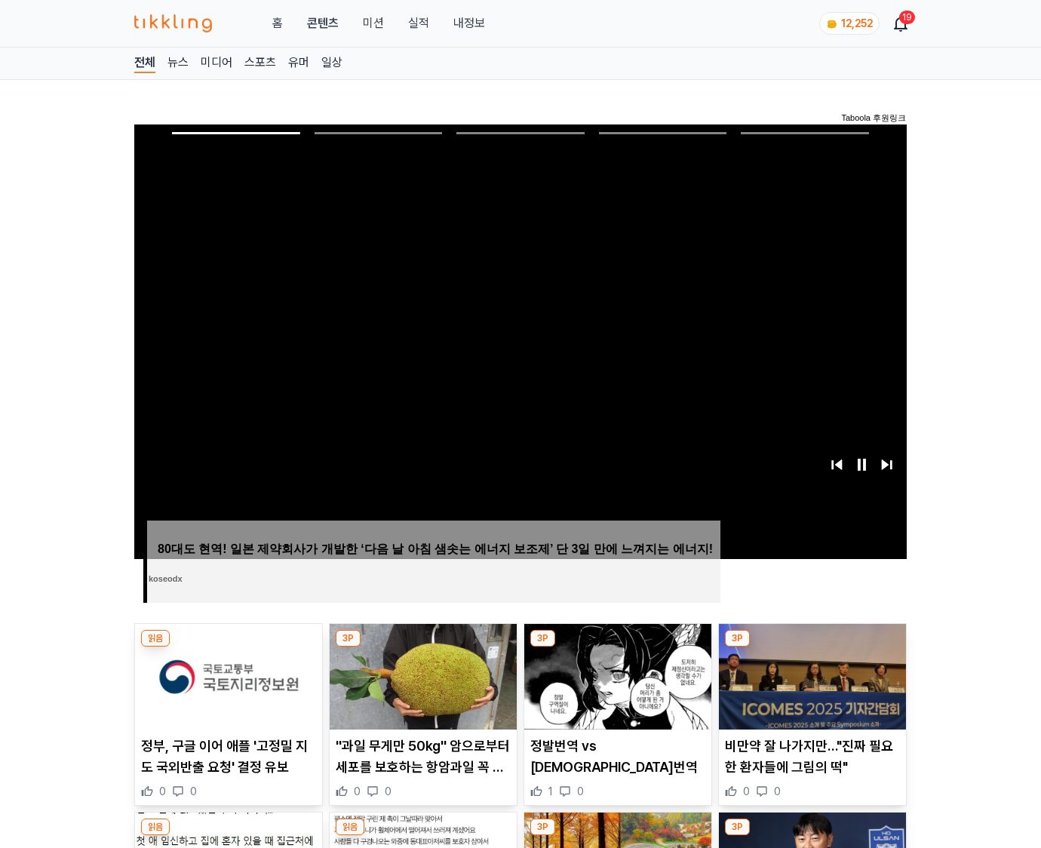
click at [812, 647] on img at bounding box center [812, 677] width 187 height 106
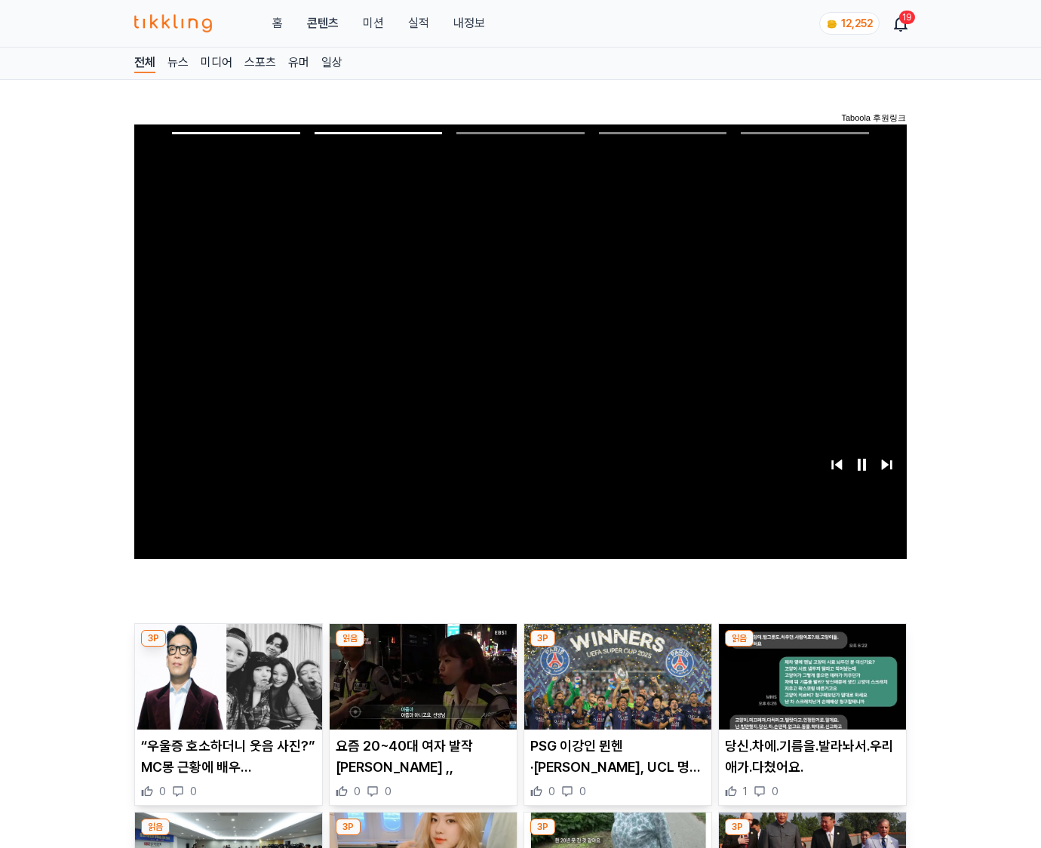
click at [812, 647] on img at bounding box center [812, 677] width 187 height 106
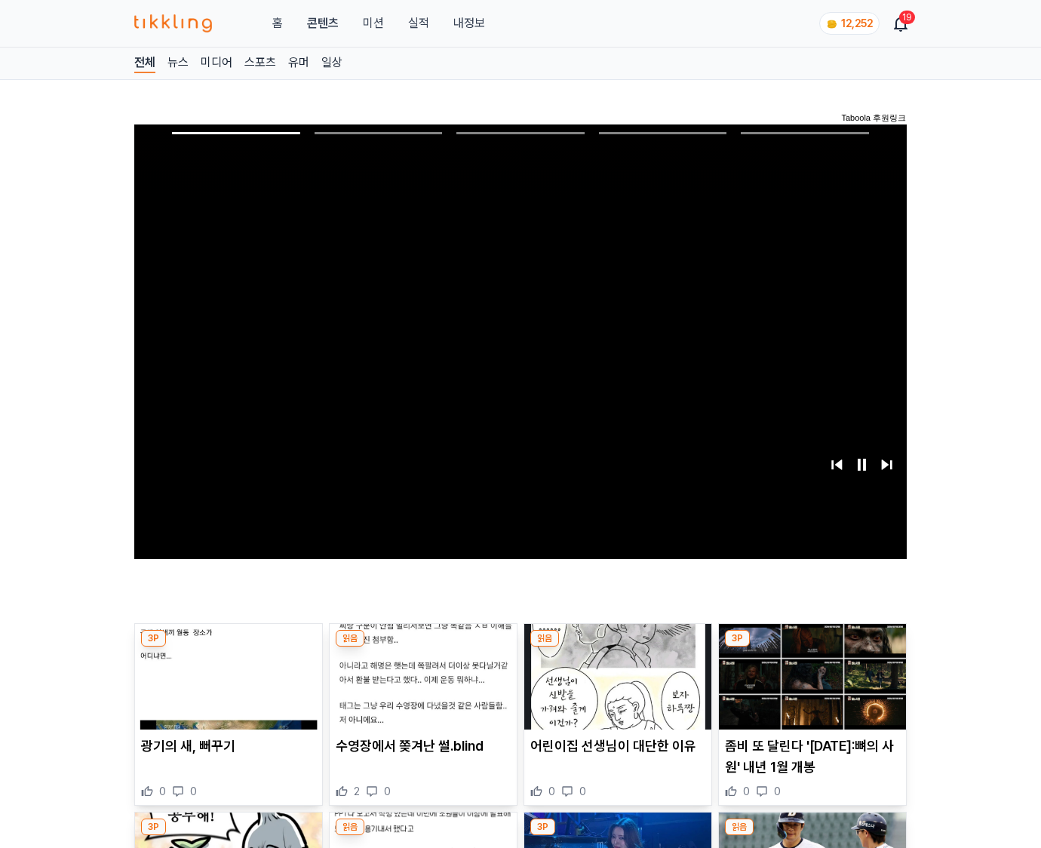
click at [812, 647] on img at bounding box center [812, 677] width 187 height 106
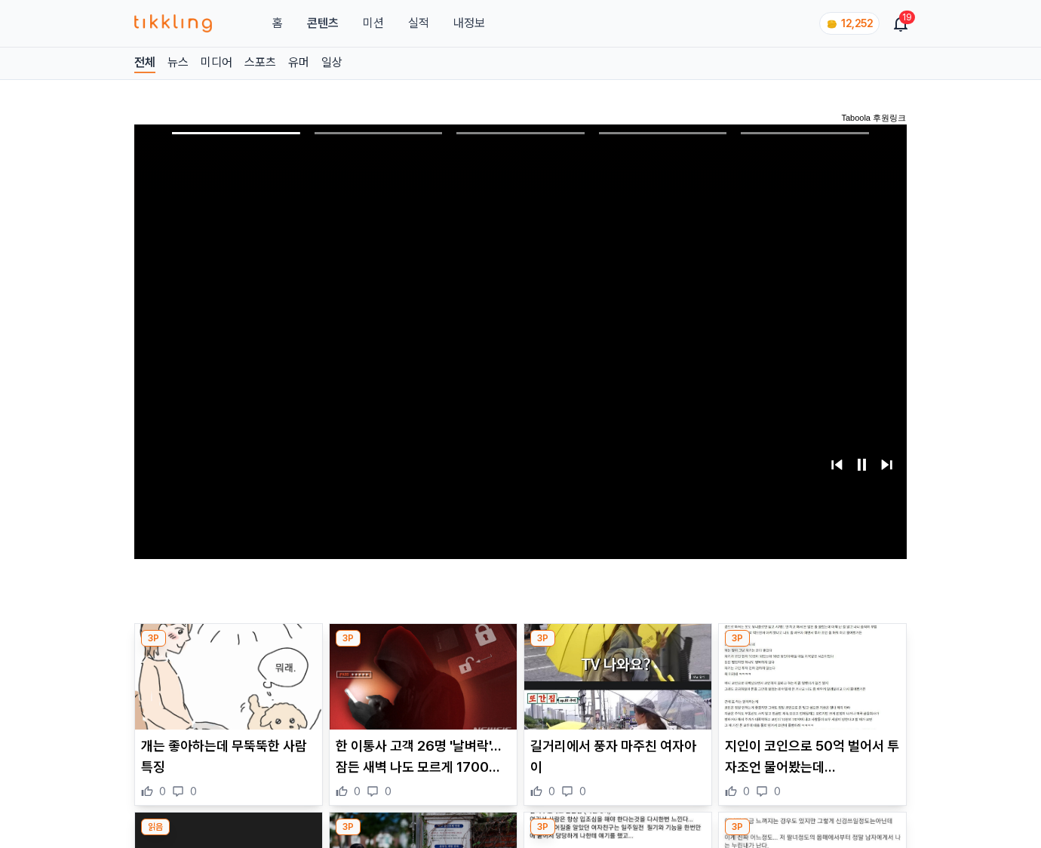
click at [812, 647] on img at bounding box center [812, 677] width 187 height 106
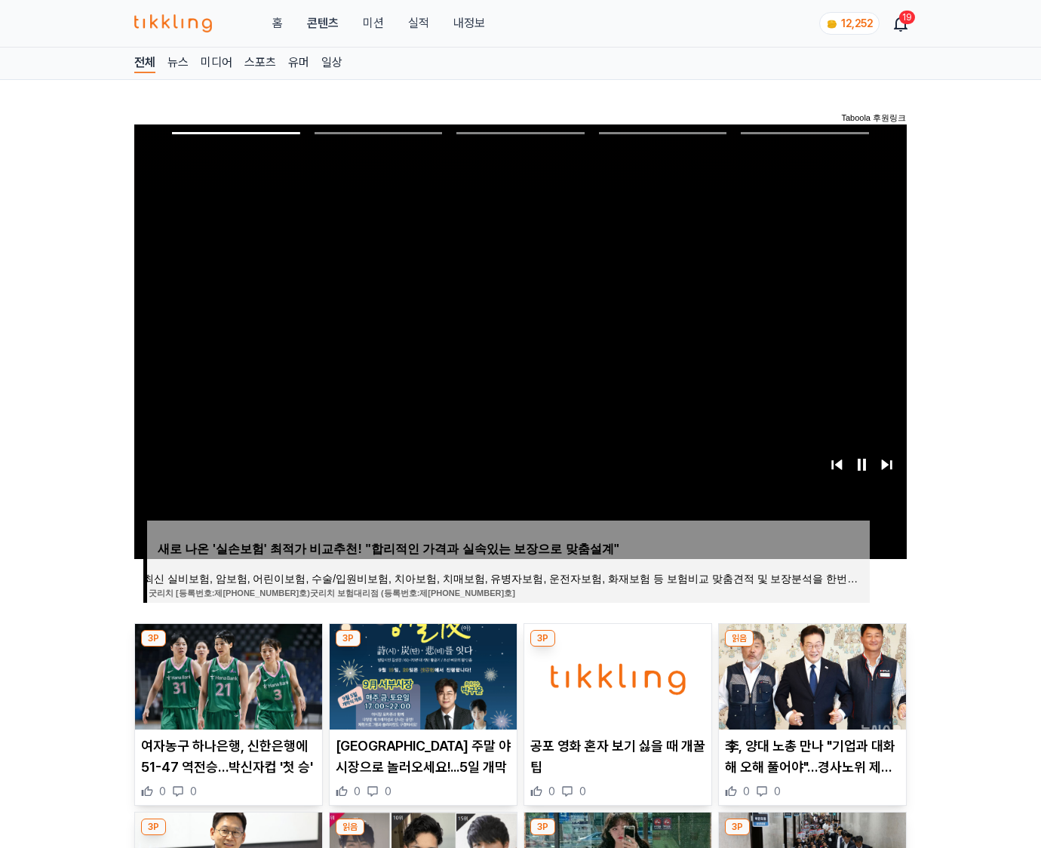
click at [812, 647] on img at bounding box center [812, 677] width 187 height 106
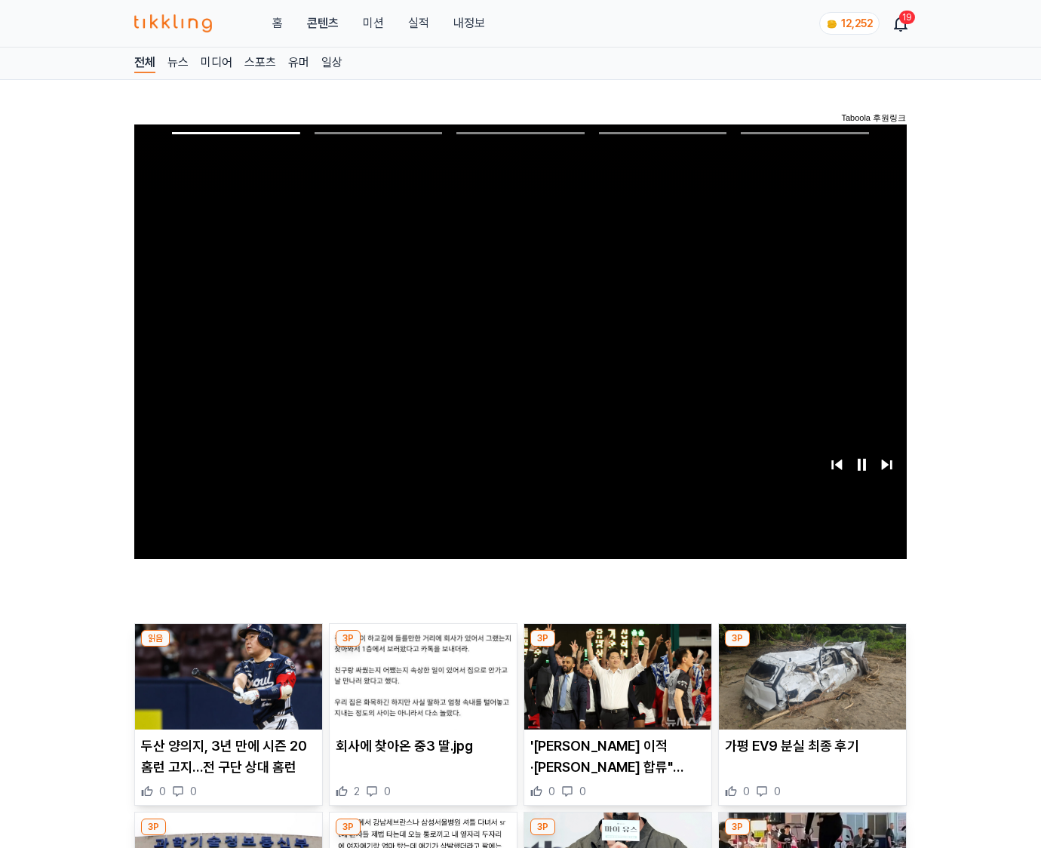
click at [812, 647] on img at bounding box center [812, 677] width 187 height 106
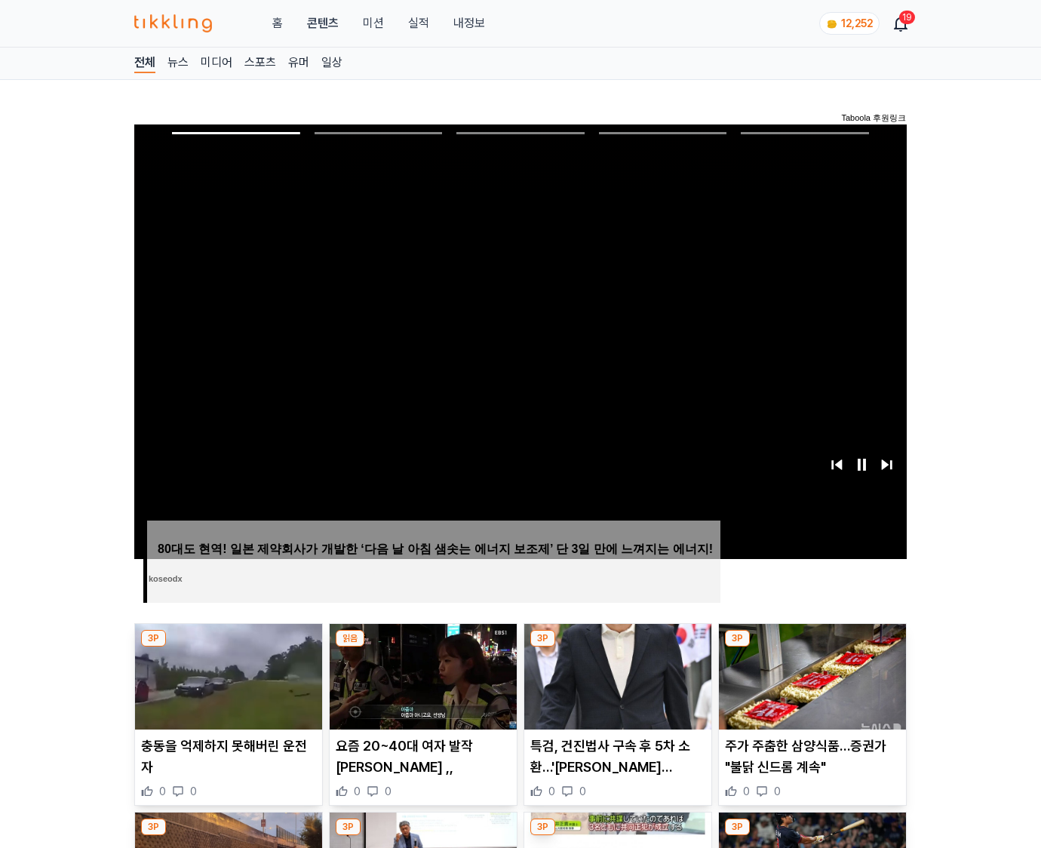
click at [812, 647] on img at bounding box center [812, 677] width 187 height 106
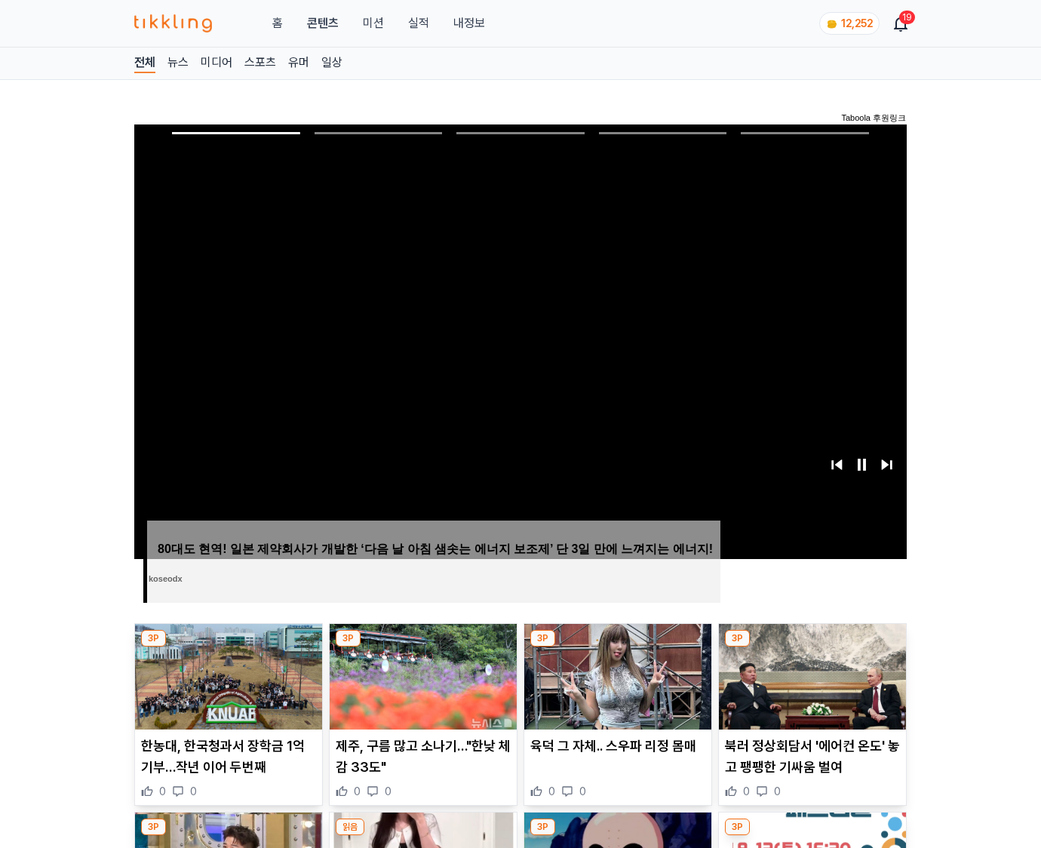
click at [812, 647] on img at bounding box center [812, 677] width 187 height 106
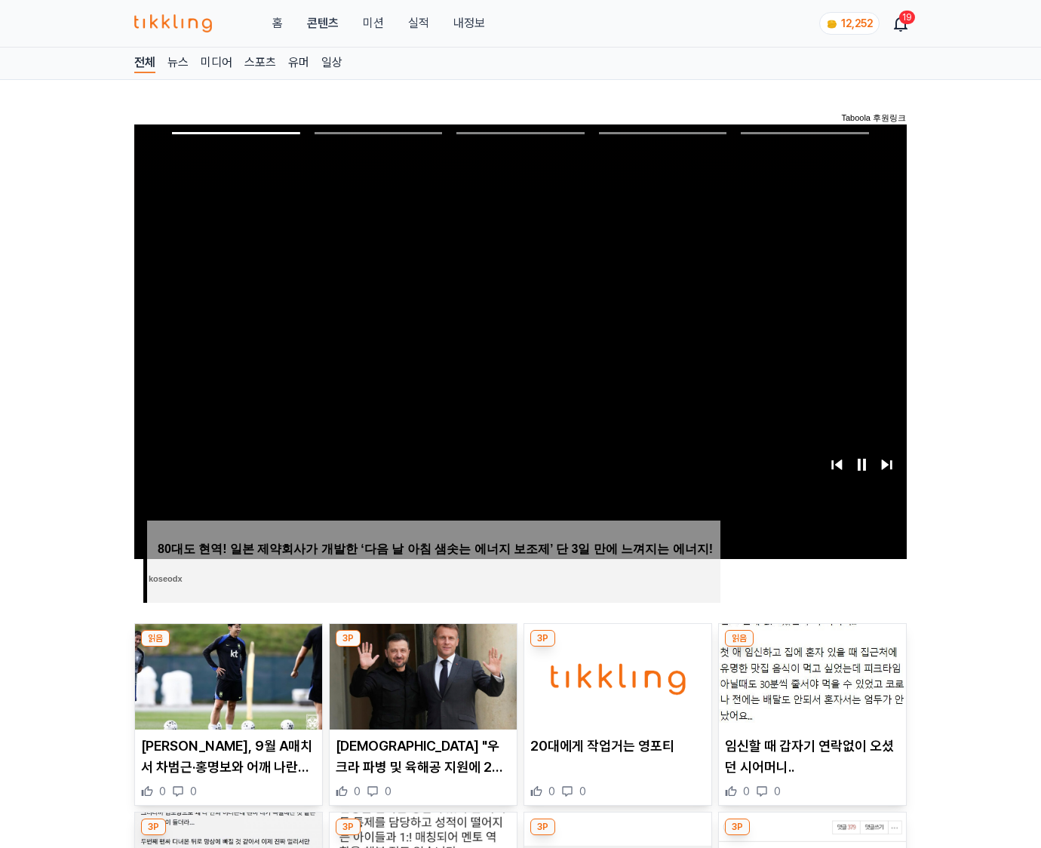
click at [812, 647] on img at bounding box center [812, 677] width 187 height 106
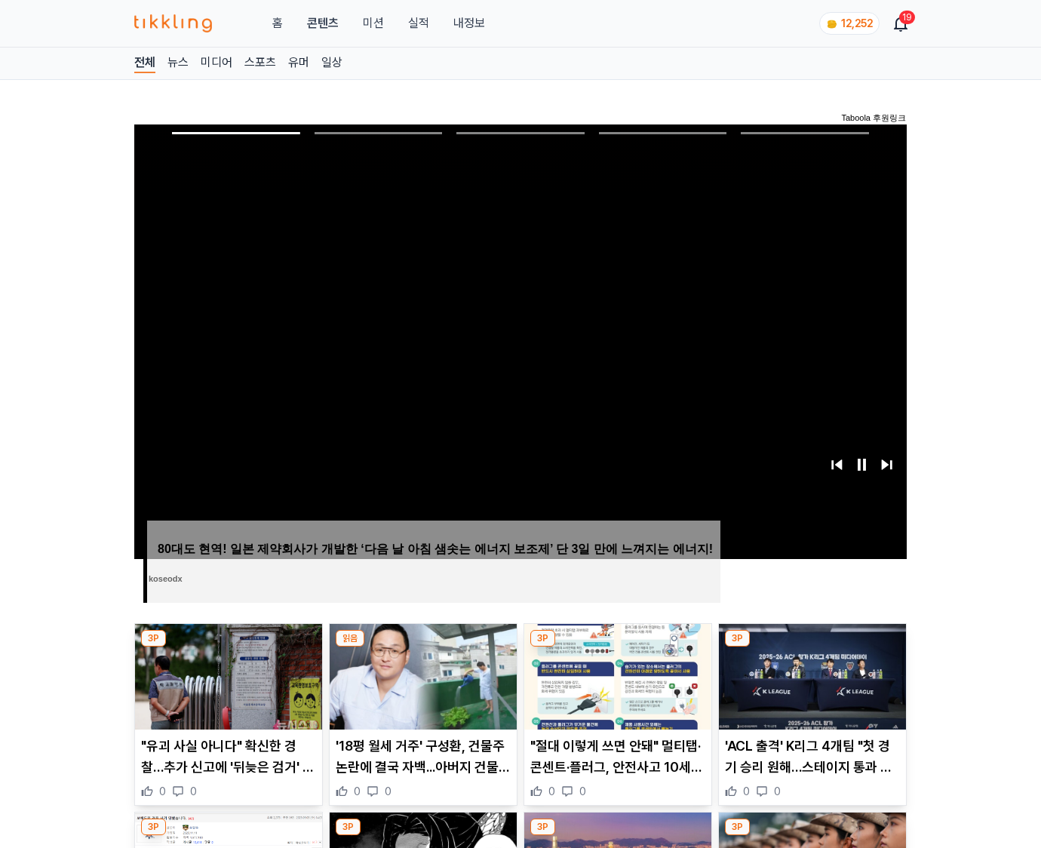
click at [812, 647] on img at bounding box center [812, 677] width 187 height 106
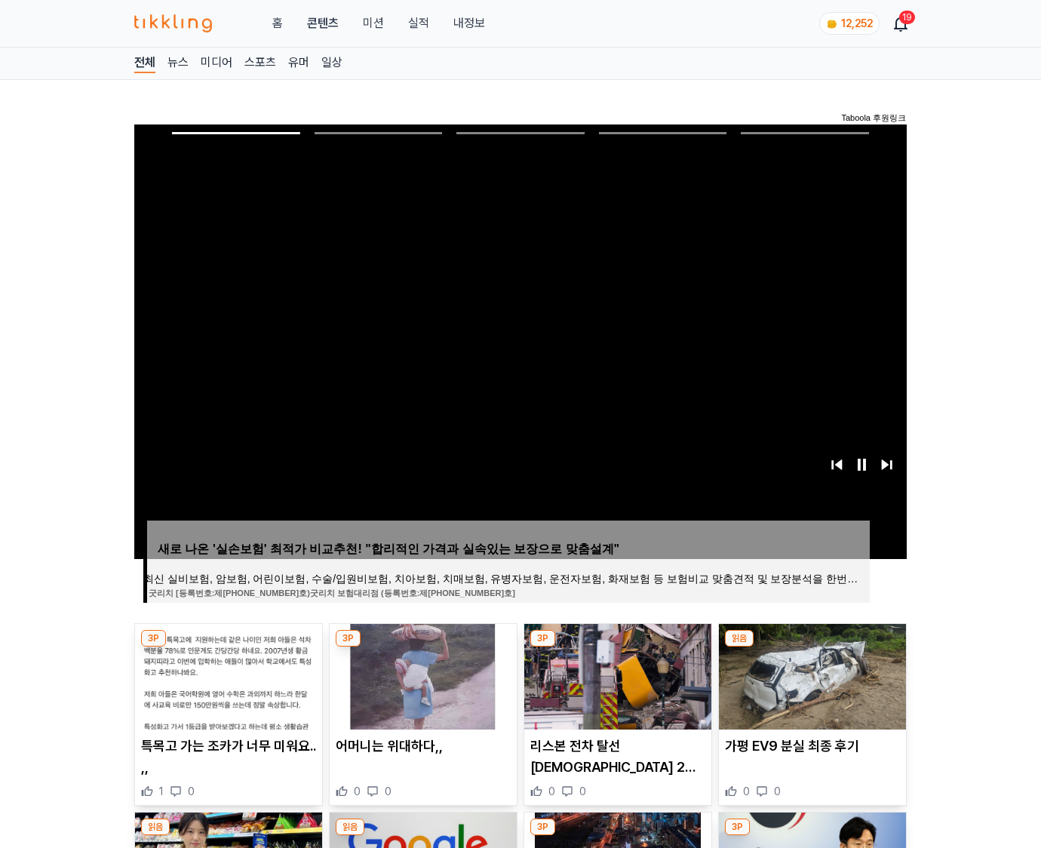
click at [812, 647] on img at bounding box center [812, 677] width 187 height 106
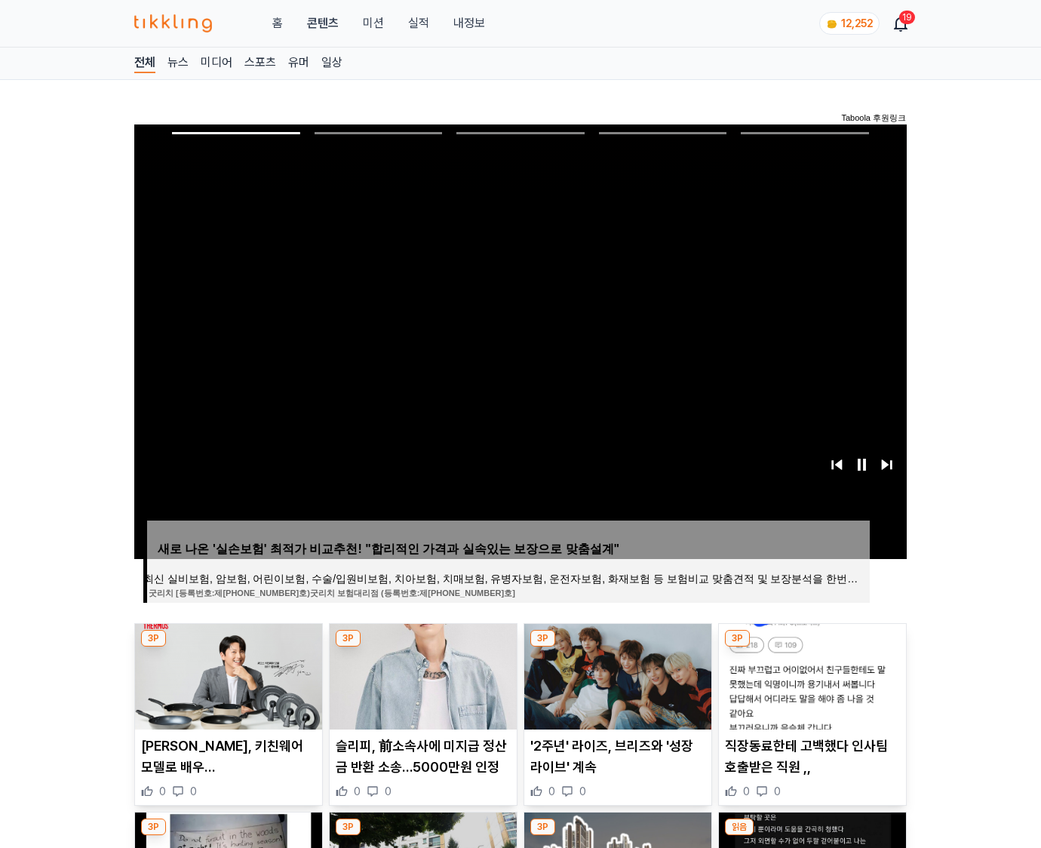
click at [812, 647] on img at bounding box center [812, 677] width 187 height 106
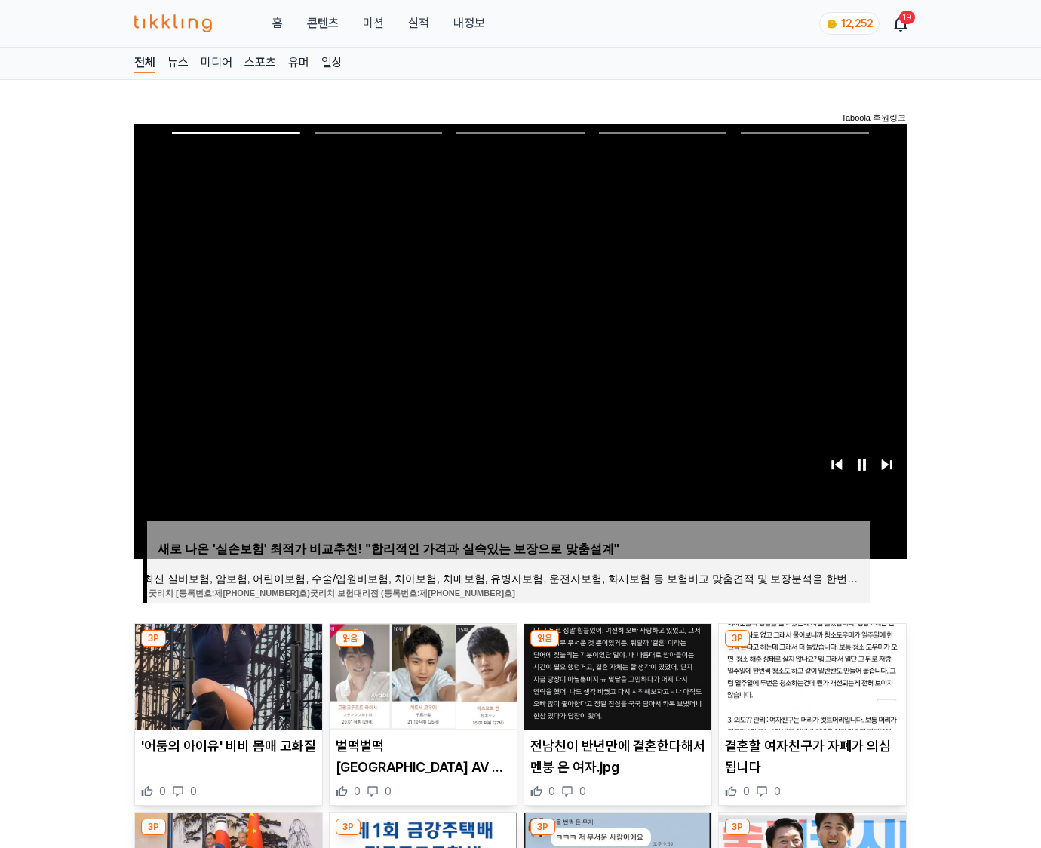
click at [812, 647] on img at bounding box center [812, 677] width 187 height 106
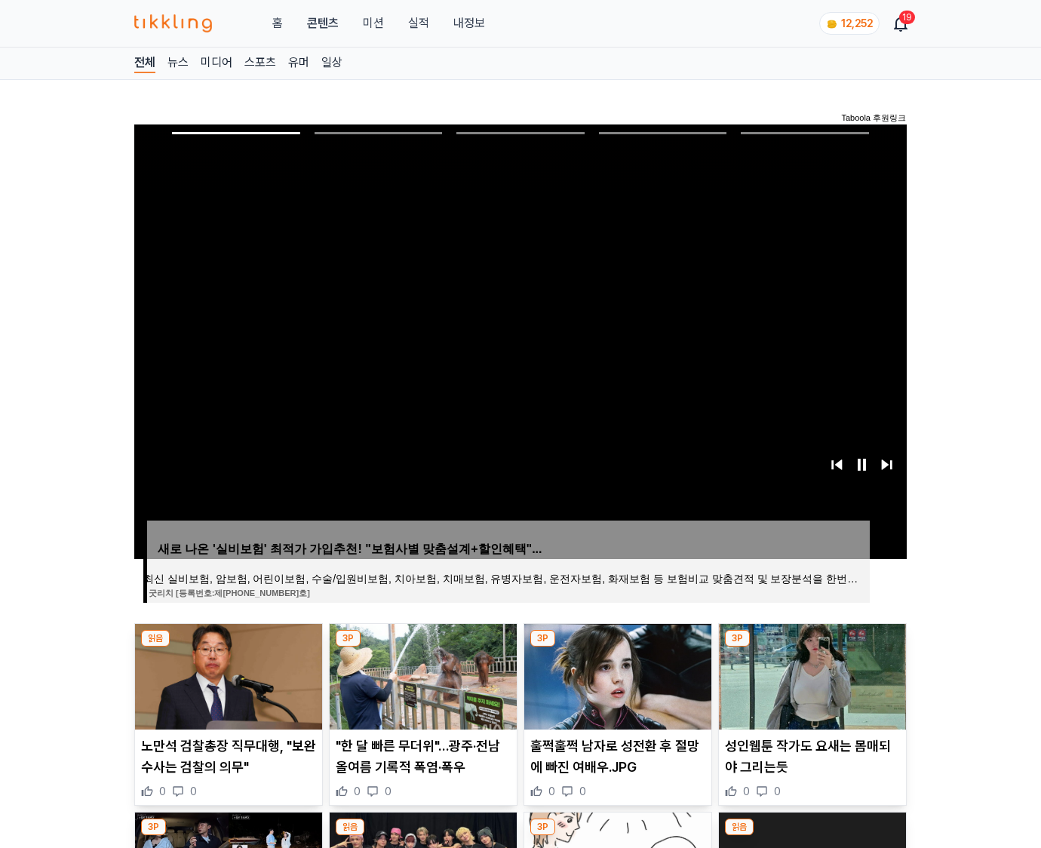
click at [812, 647] on img at bounding box center [812, 677] width 187 height 106
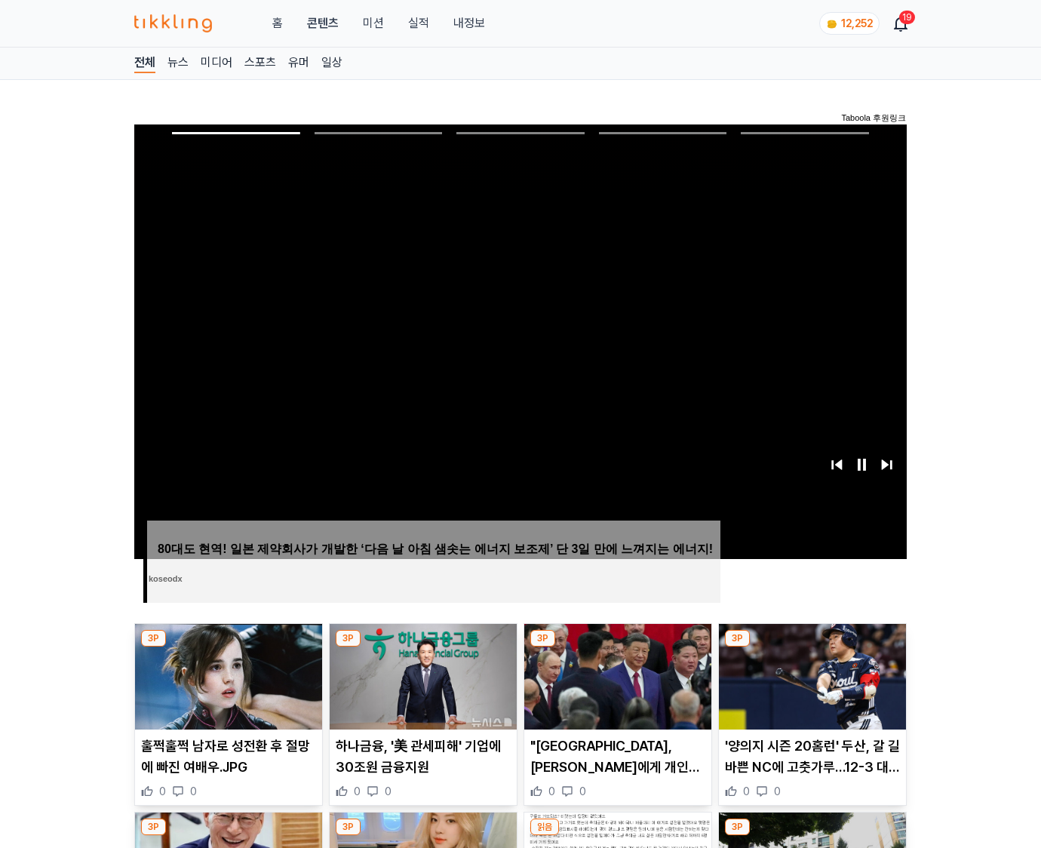
click at [812, 647] on img at bounding box center [812, 677] width 187 height 106
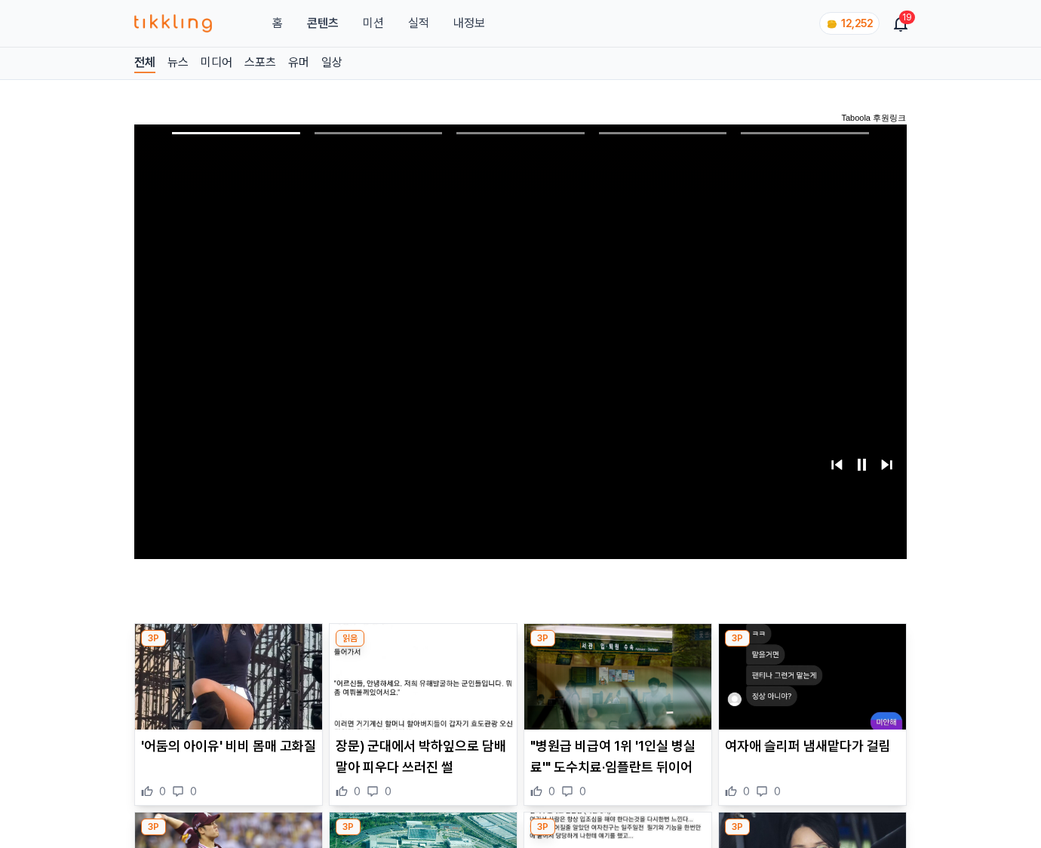
click at [812, 647] on img at bounding box center [812, 677] width 187 height 106
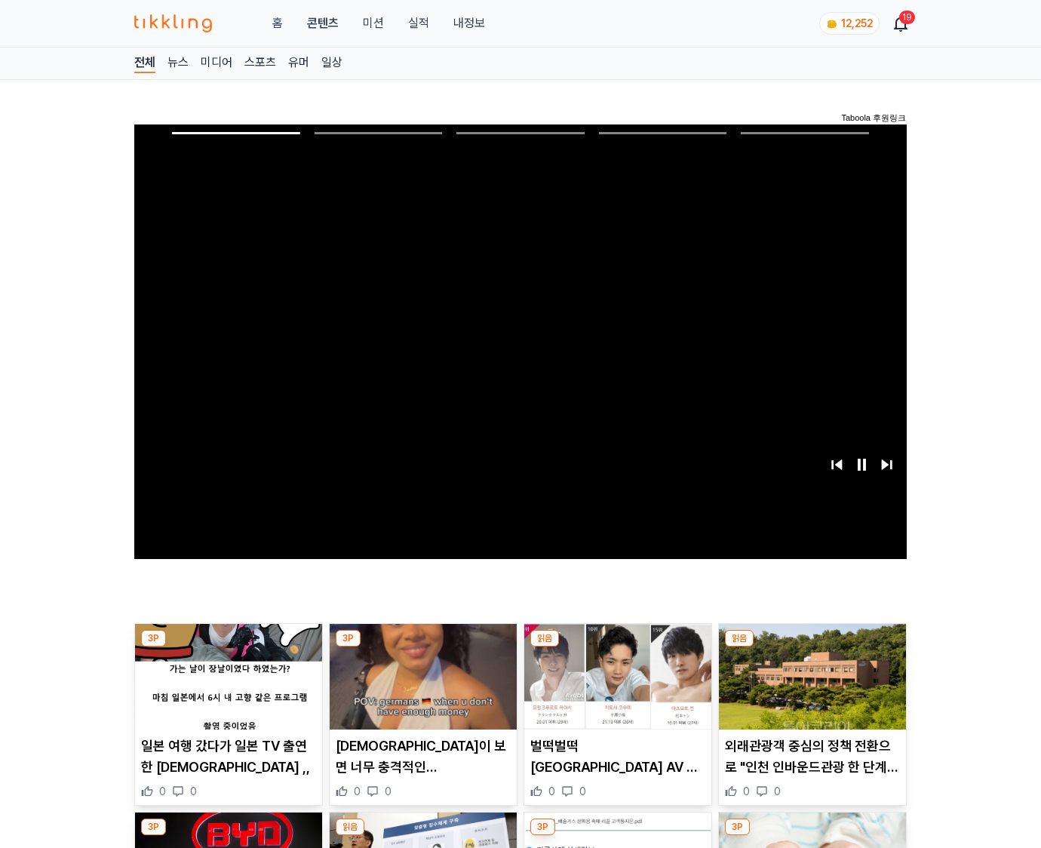
click at [812, 647] on img at bounding box center [812, 677] width 187 height 106
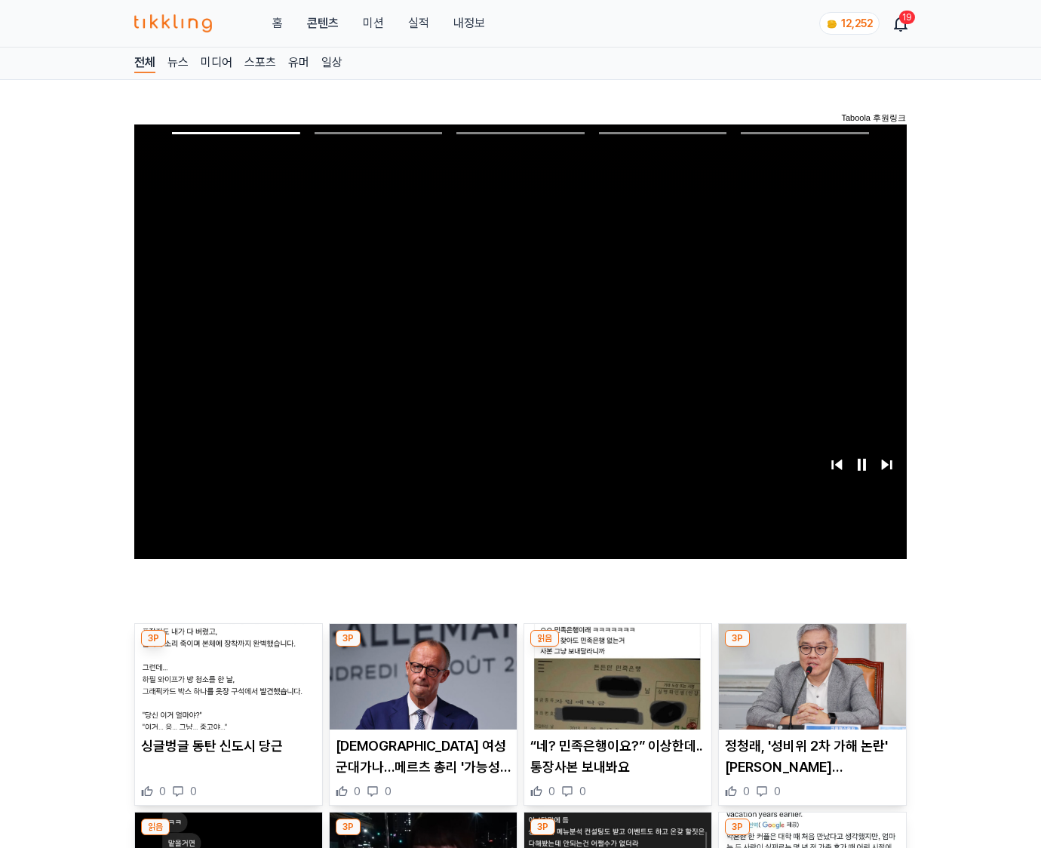
click at [812, 647] on img at bounding box center [812, 677] width 187 height 106
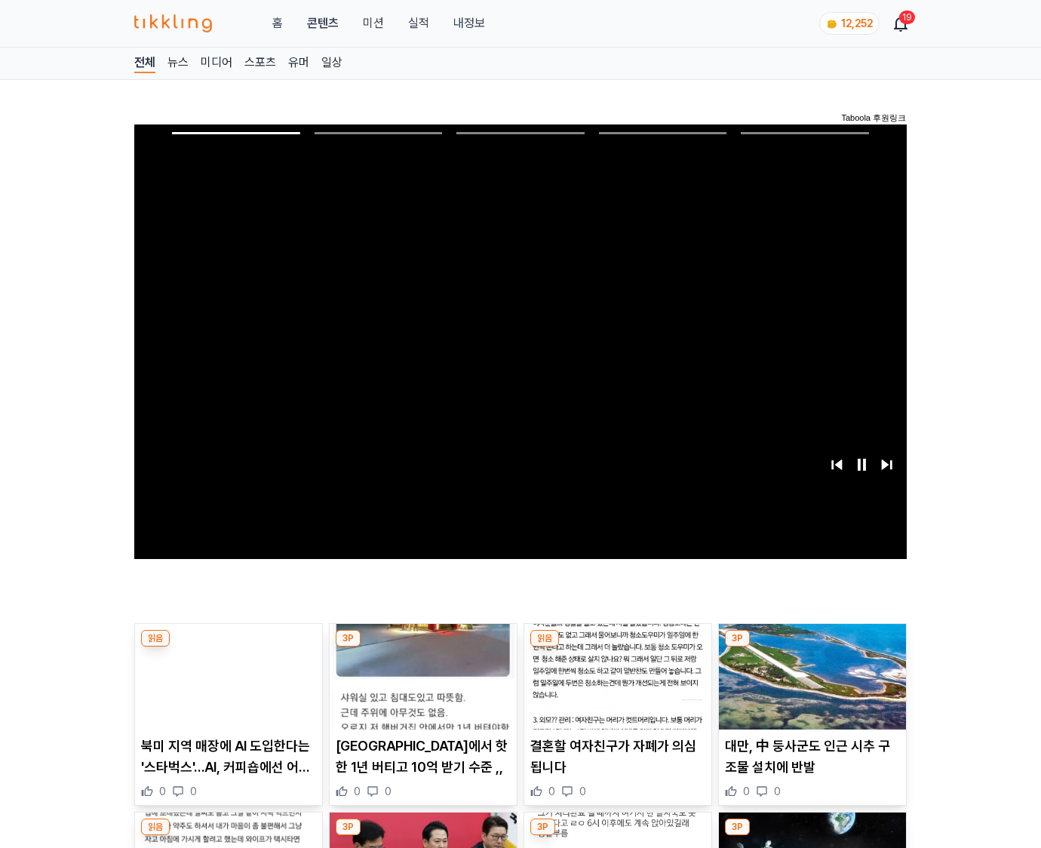
click at [812, 647] on img at bounding box center [812, 677] width 187 height 106
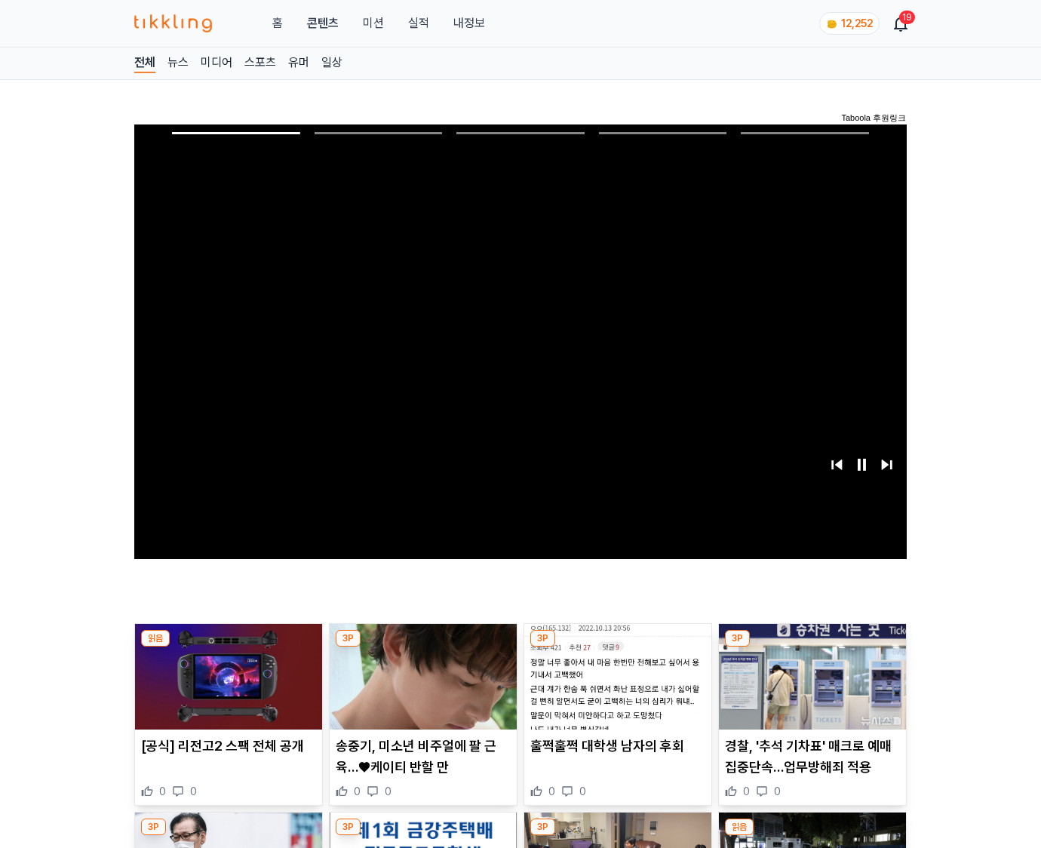
click at [812, 647] on img at bounding box center [812, 677] width 187 height 106
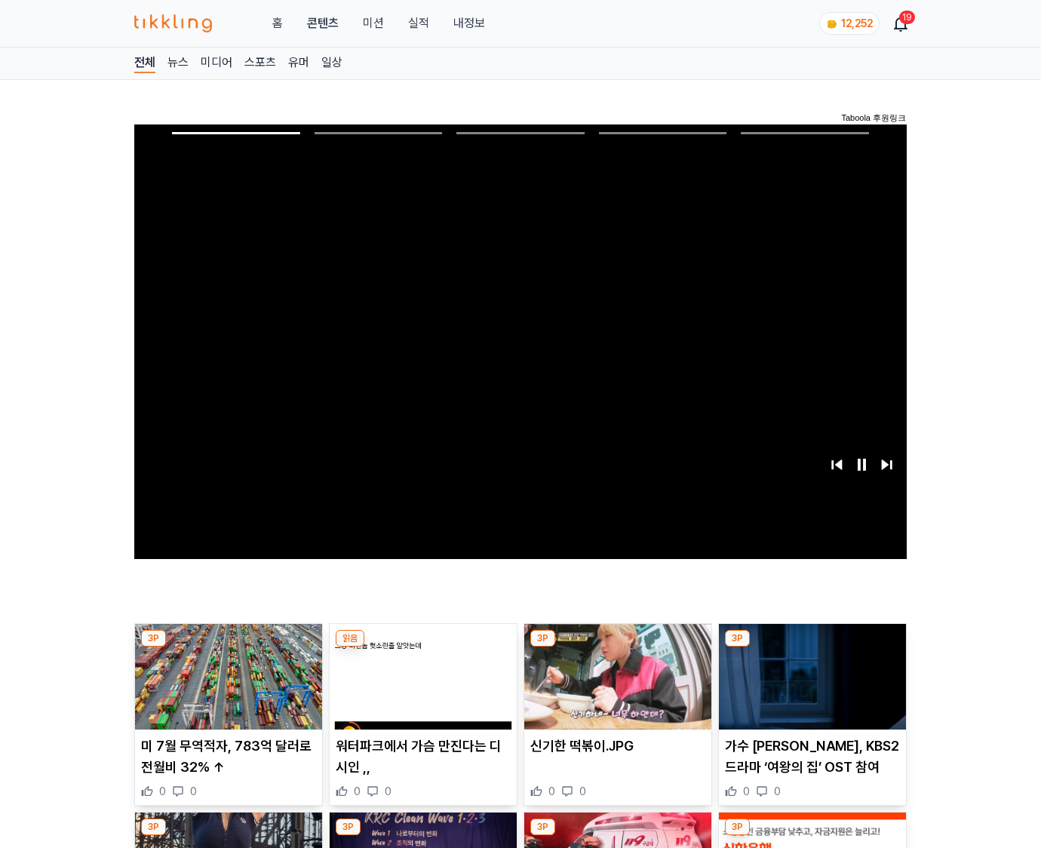
click at [812, 647] on img at bounding box center [812, 677] width 187 height 106
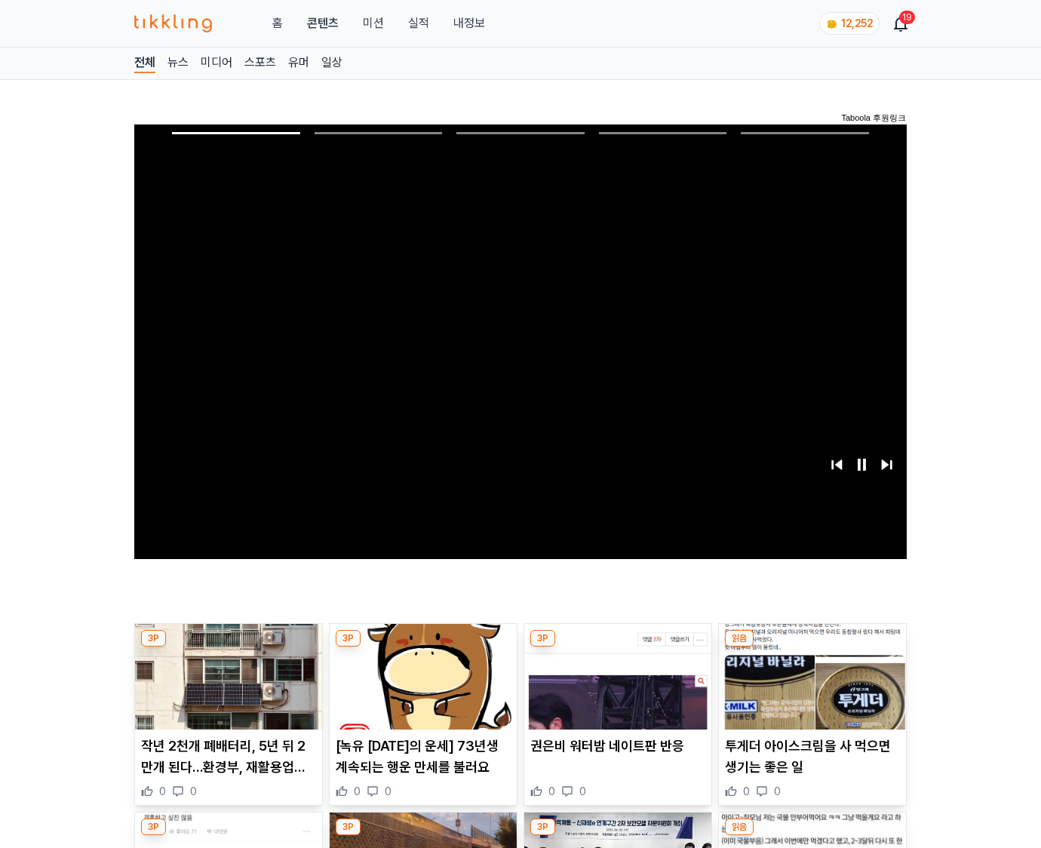
click at [812, 647] on img at bounding box center [812, 677] width 187 height 106
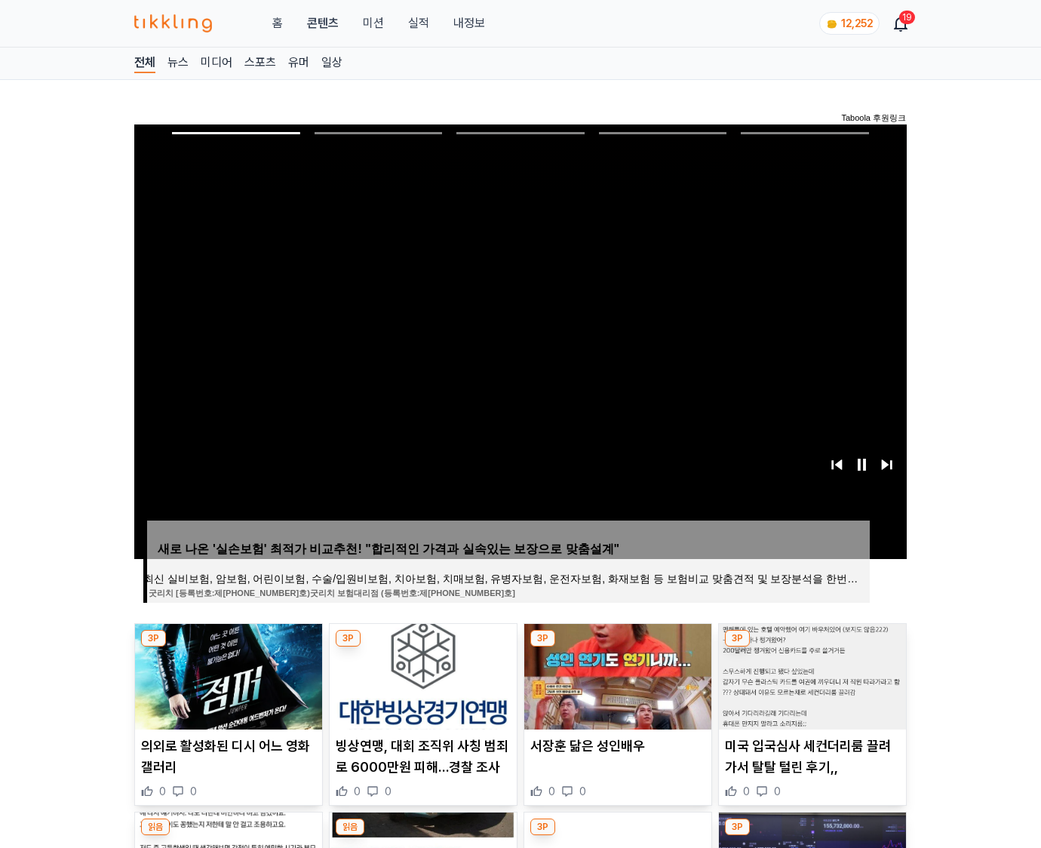
click at [812, 647] on img at bounding box center [812, 677] width 187 height 106
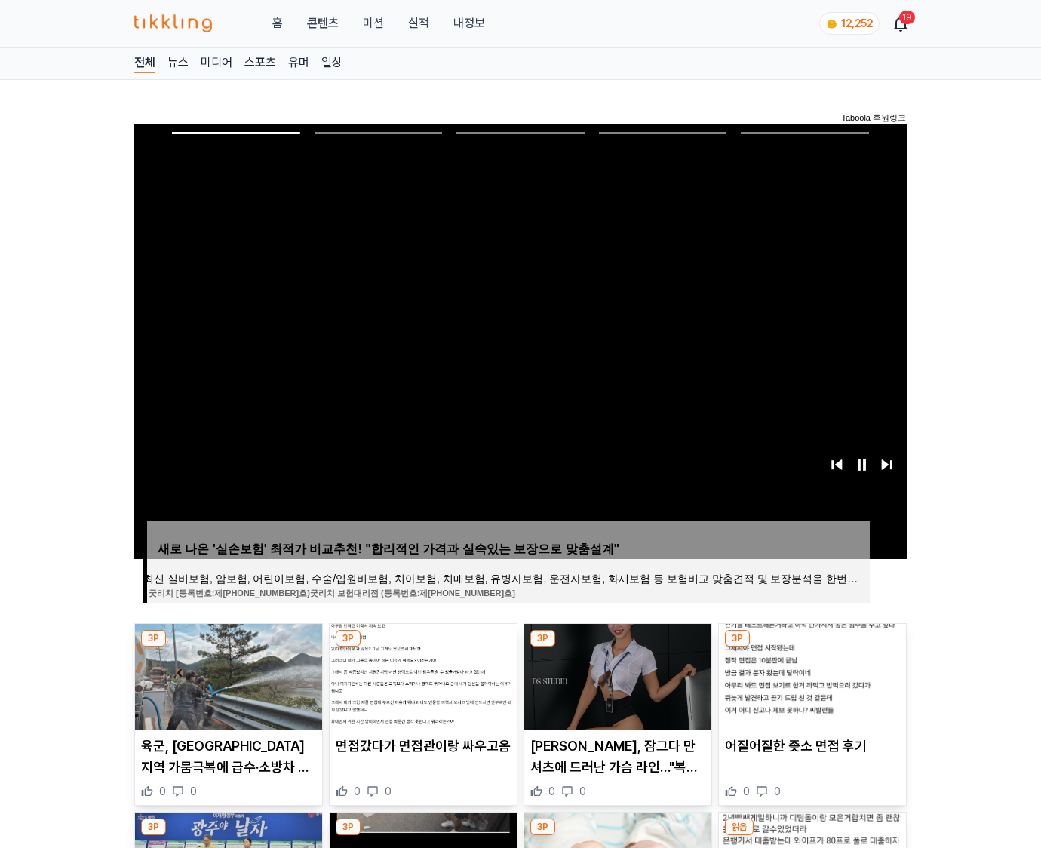
click at [812, 647] on img at bounding box center [812, 677] width 187 height 106
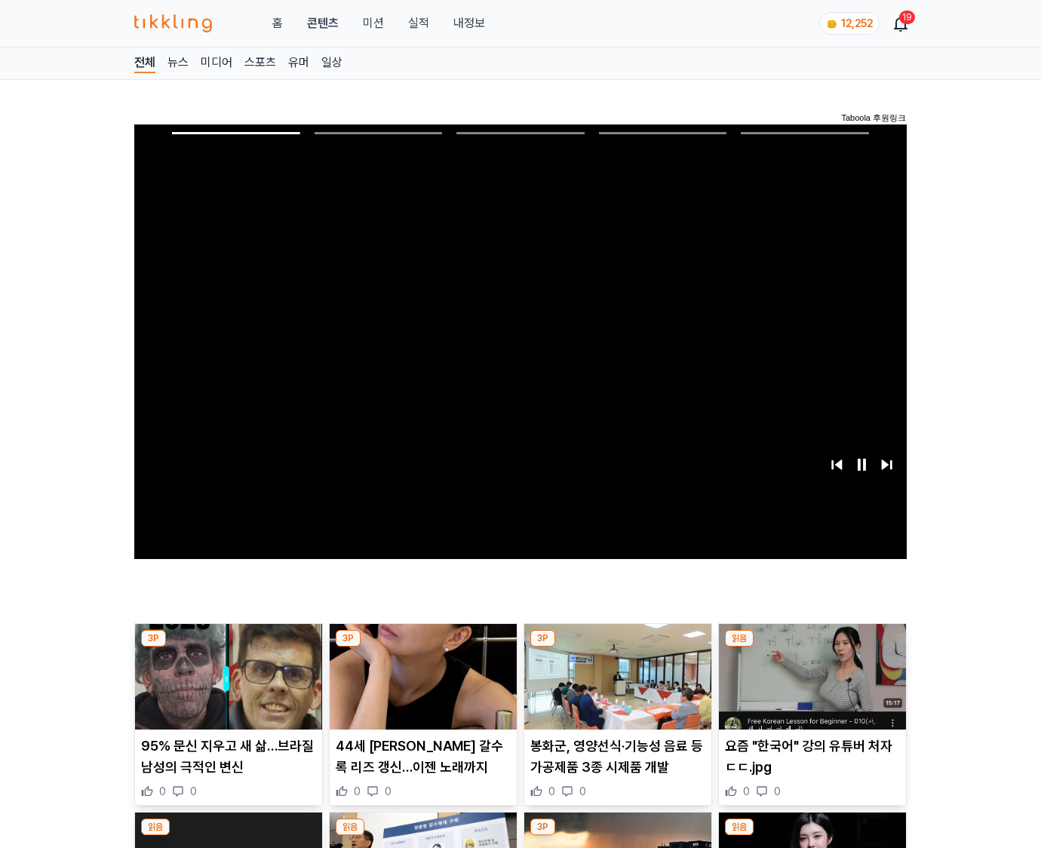
click at [812, 647] on img at bounding box center [812, 677] width 187 height 106
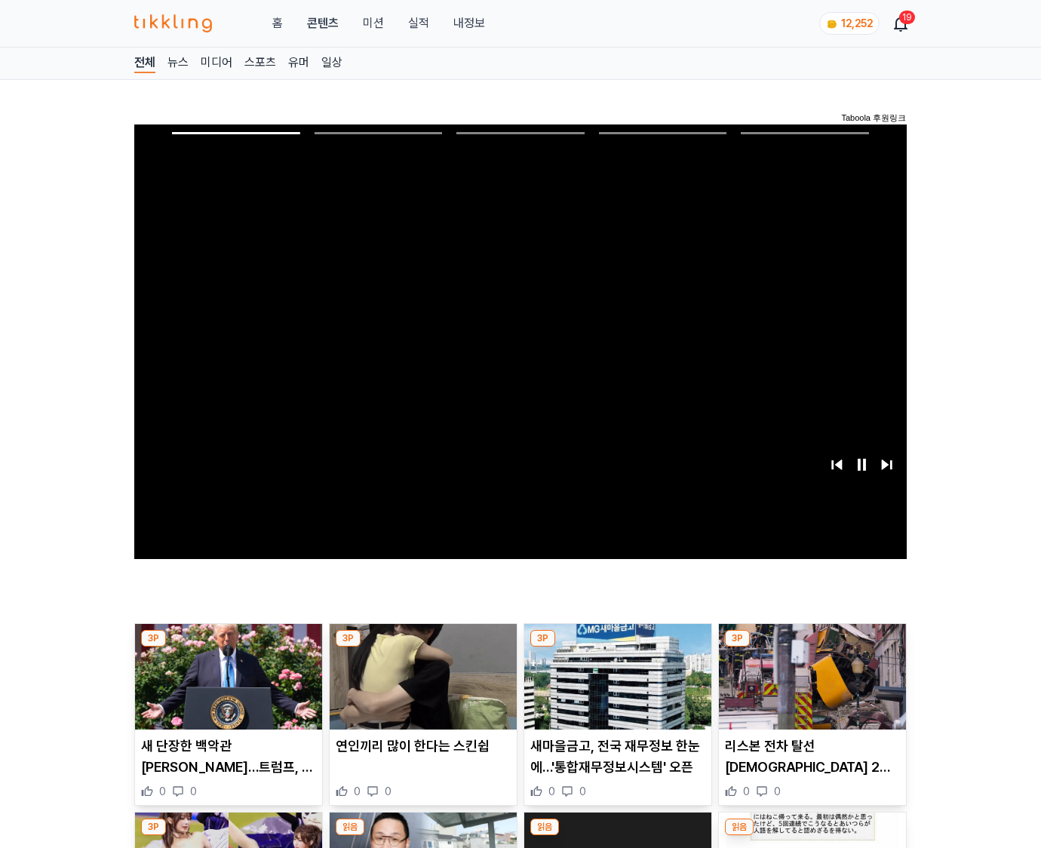
click at [812, 647] on img at bounding box center [812, 677] width 187 height 106
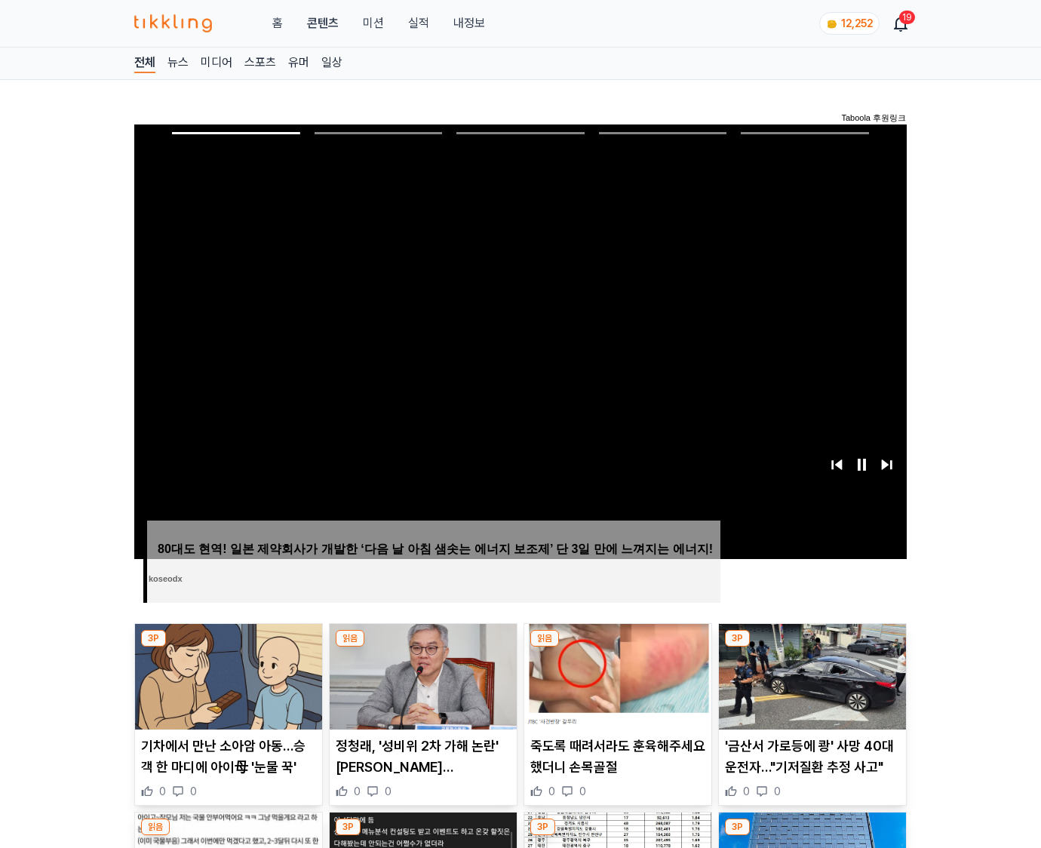
click at [812, 647] on img at bounding box center [812, 677] width 187 height 106
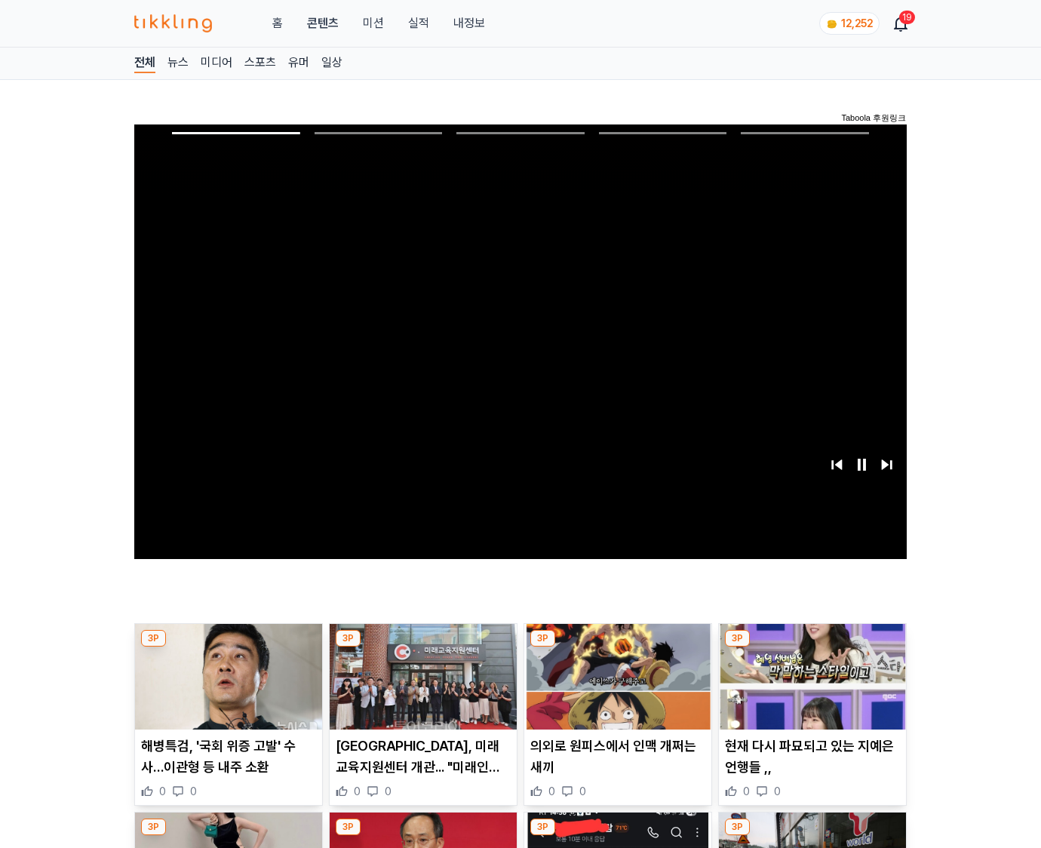
click at [812, 647] on img at bounding box center [812, 677] width 187 height 106
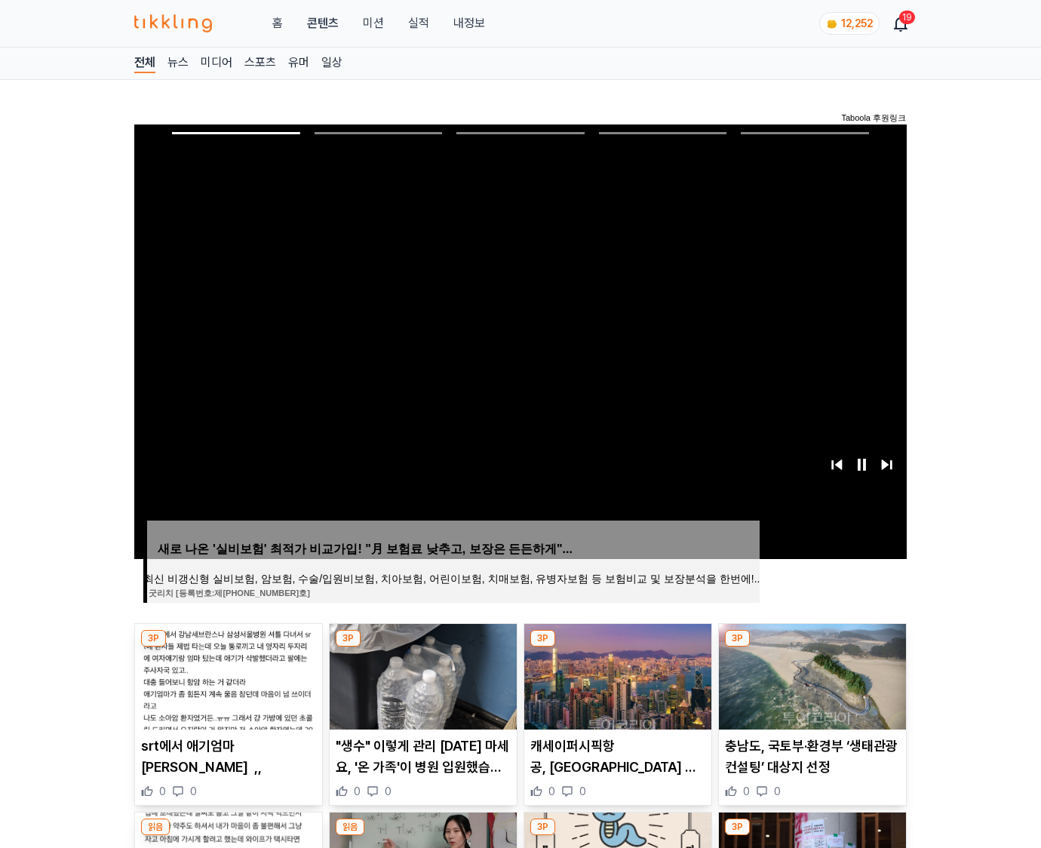
click at [812, 647] on img at bounding box center [812, 677] width 187 height 106
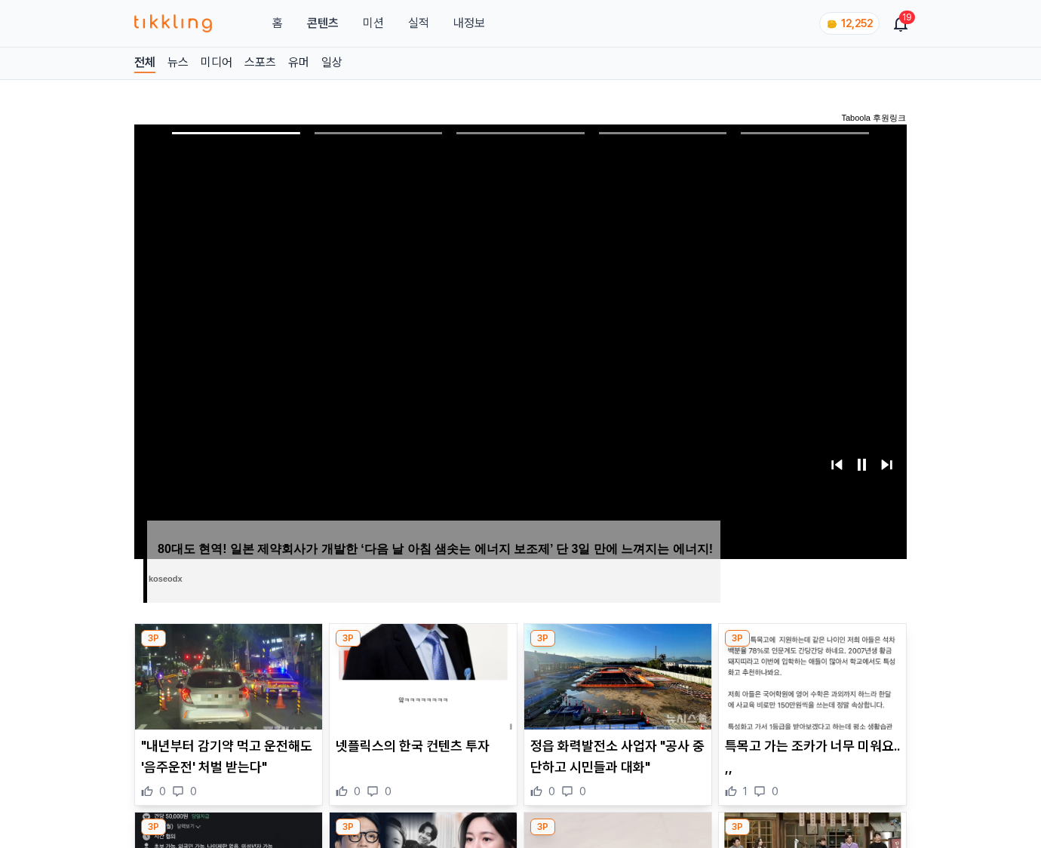
click at [812, 647] on img at bounding box center [812, 677] width 187 height 106
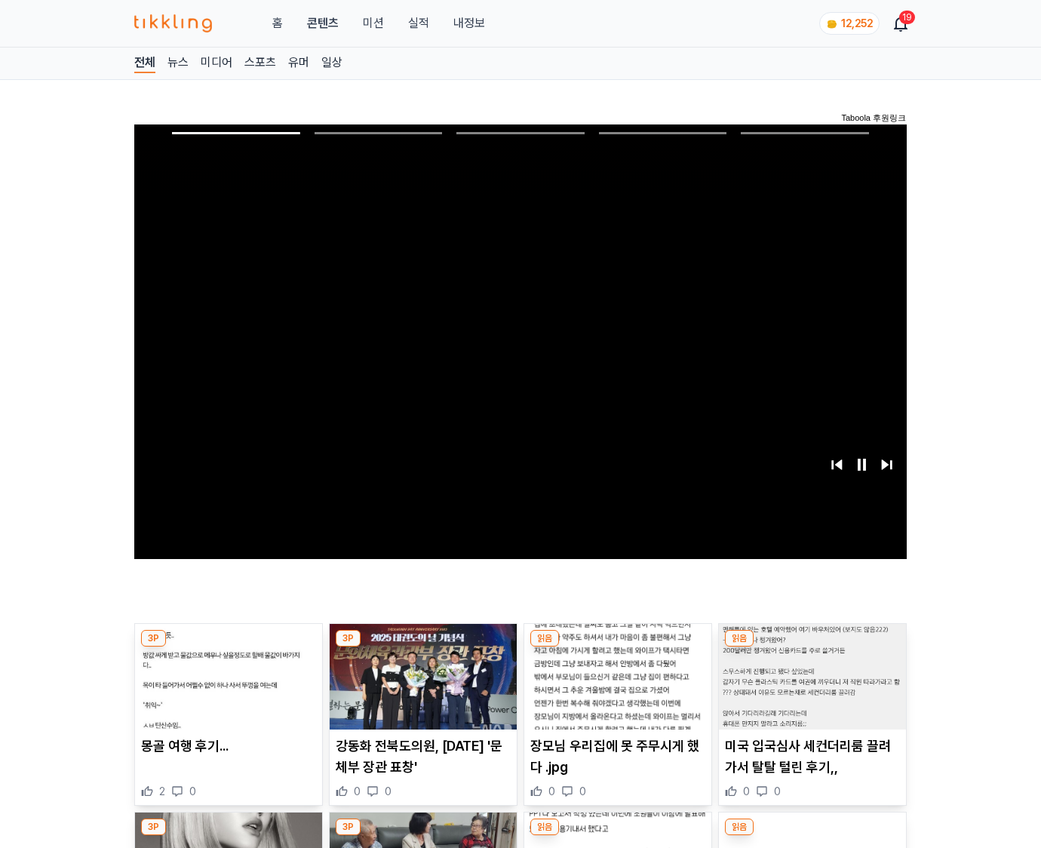
click at [812, 647] on img at bounding box center [812, 677] width 187 height 106
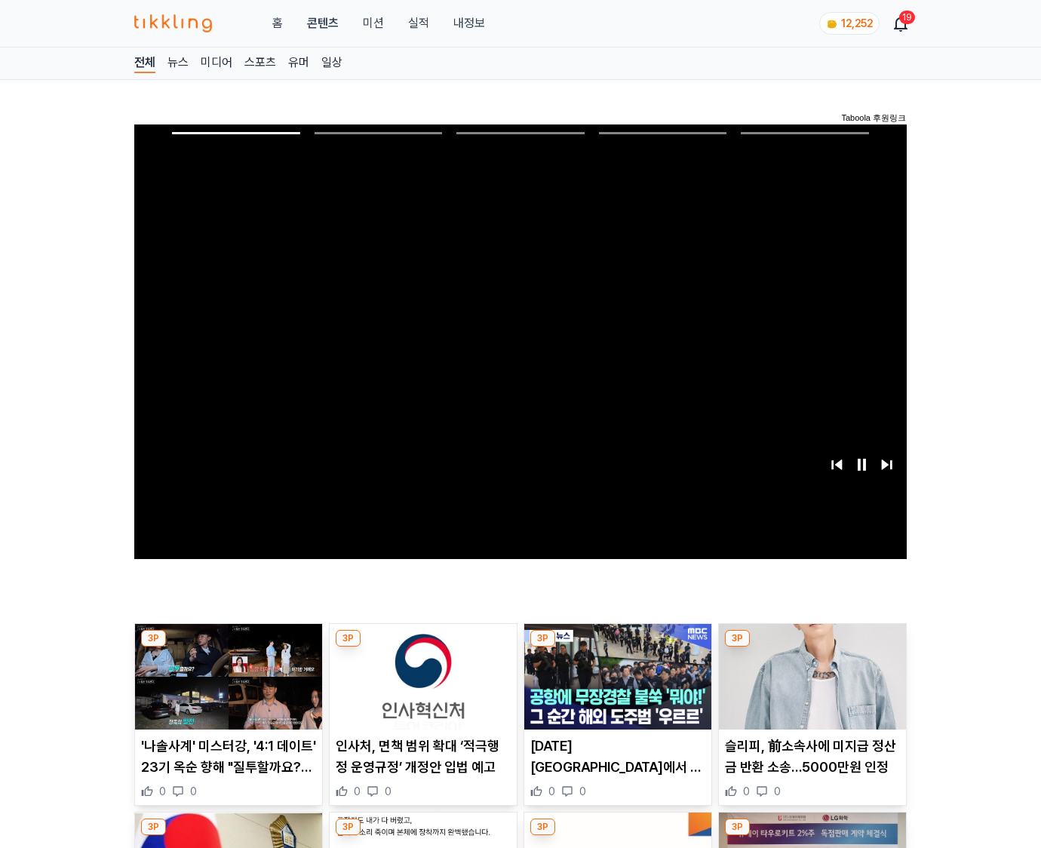
click at [812, 647] on img at bounding box center [812, 677] width 187 height 106
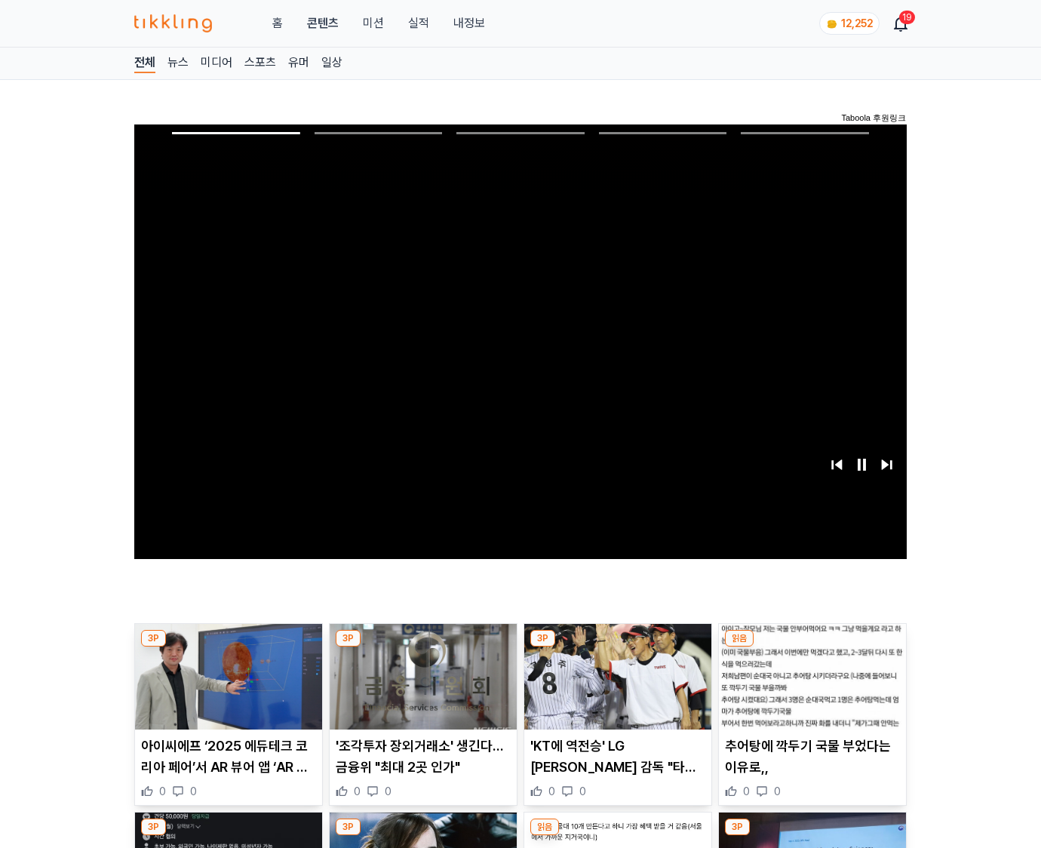
click at [812, 647] on img at bounding box center [812, 677] width 187 height 106
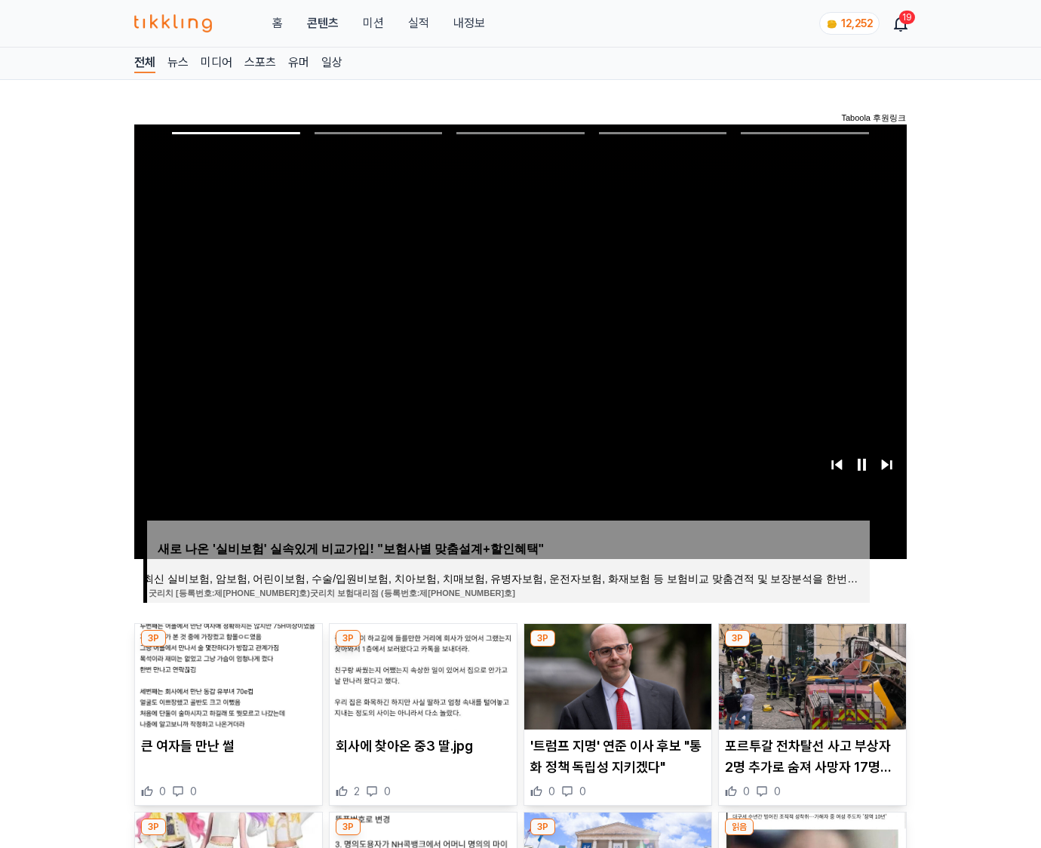
click at [812, 647] on img at bounding box center [812, 677] width 187 height 106
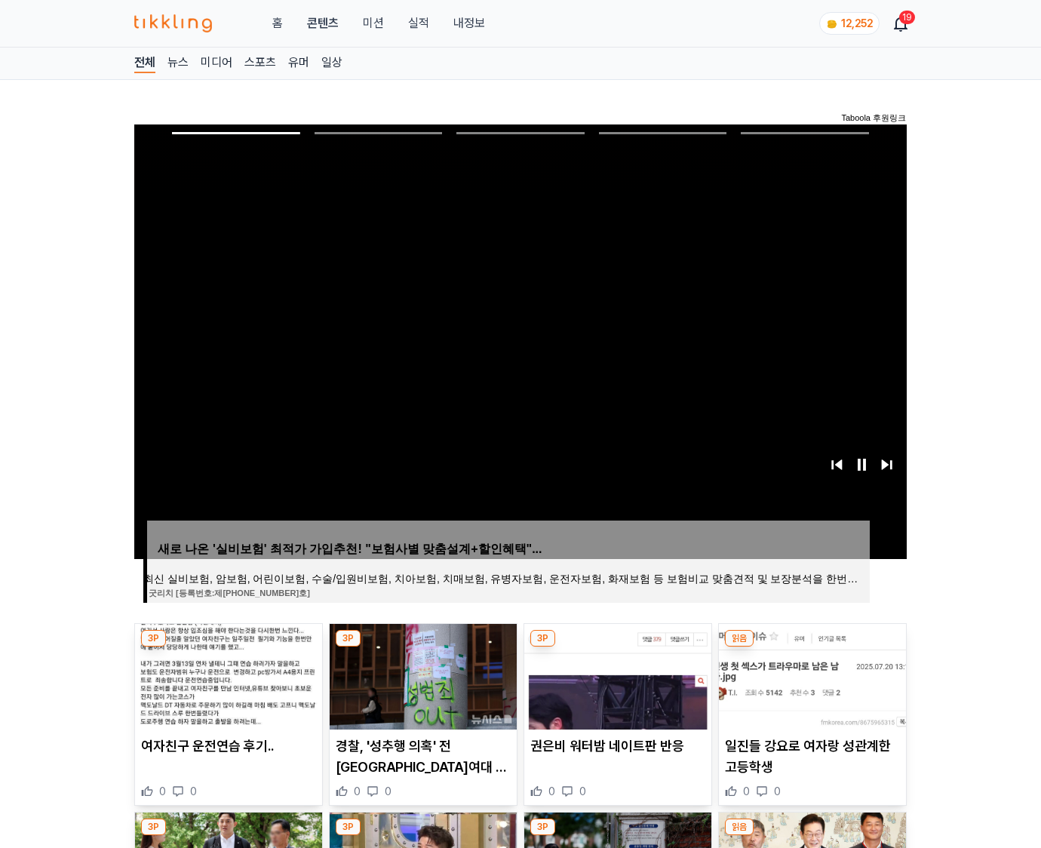
click at [812, 647] on img at bounding box center [812, 677] width 187 height 106
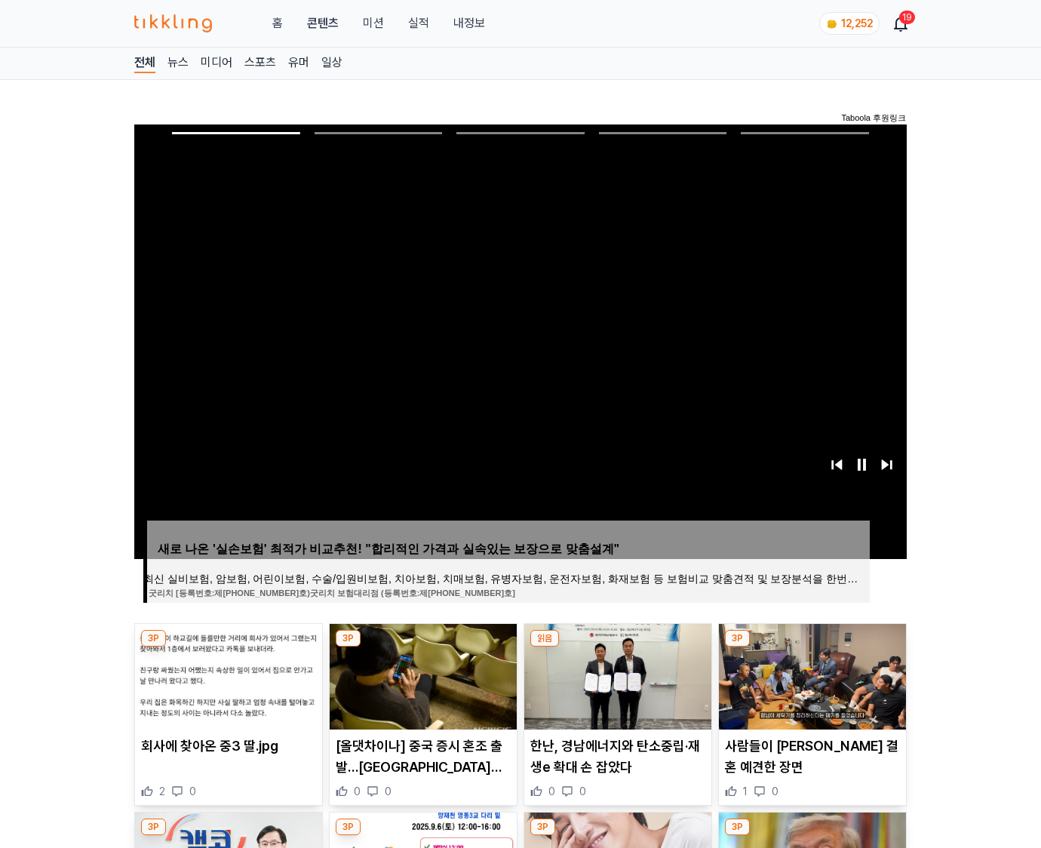
click at [812, 647] on img at bounding box center [812, 677] width 187 height 106
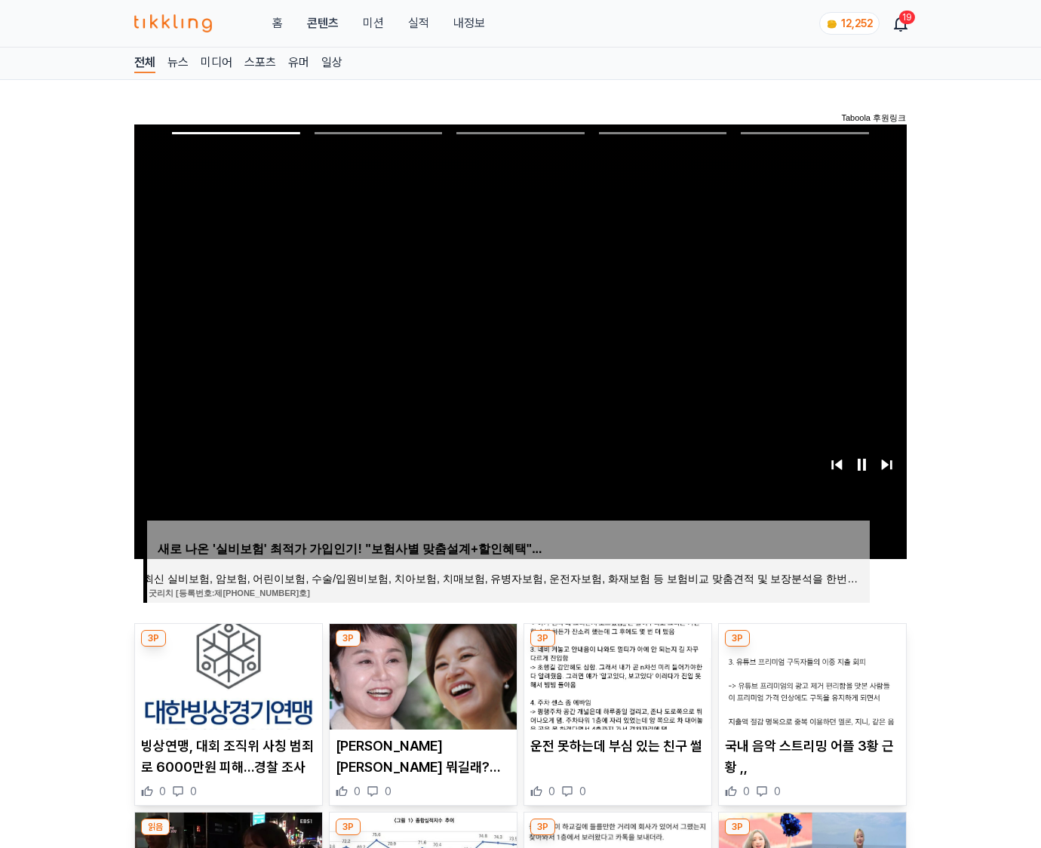
click at [812, 647] on img at bounding box center [812, 677] width 187 height 106
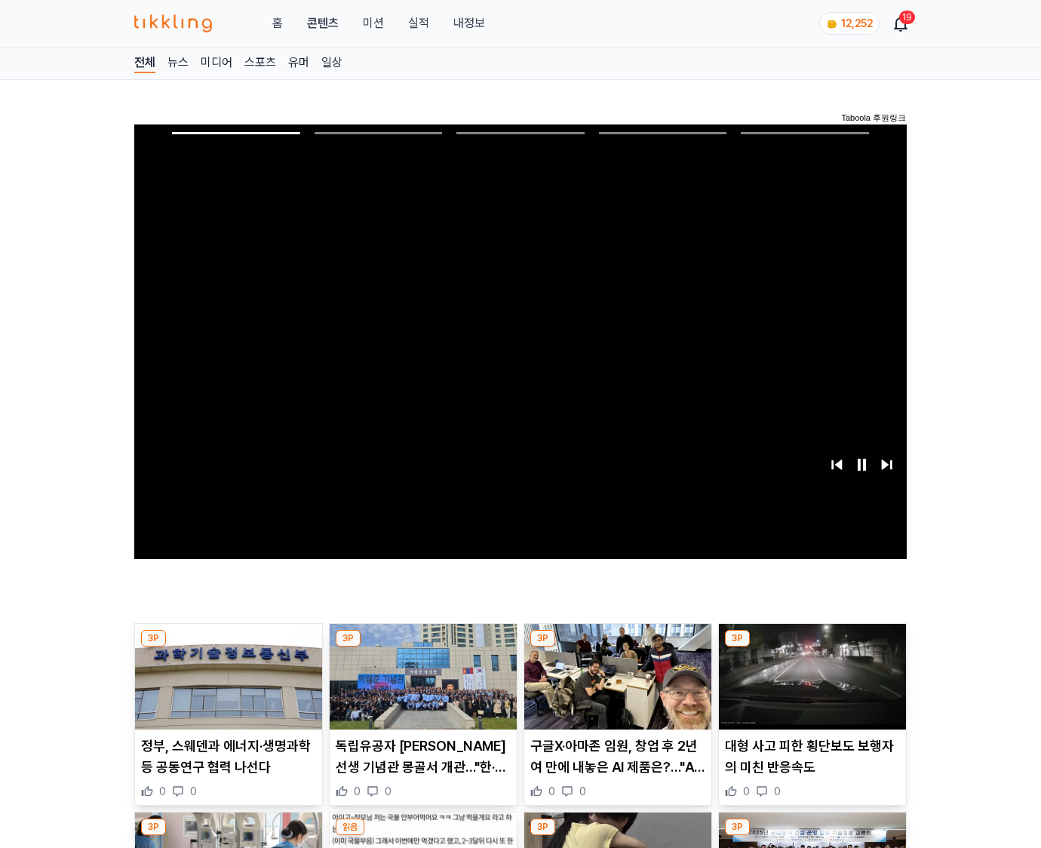
click at [812, 647] on img at bounding box center [812, 677] width 187 height 106
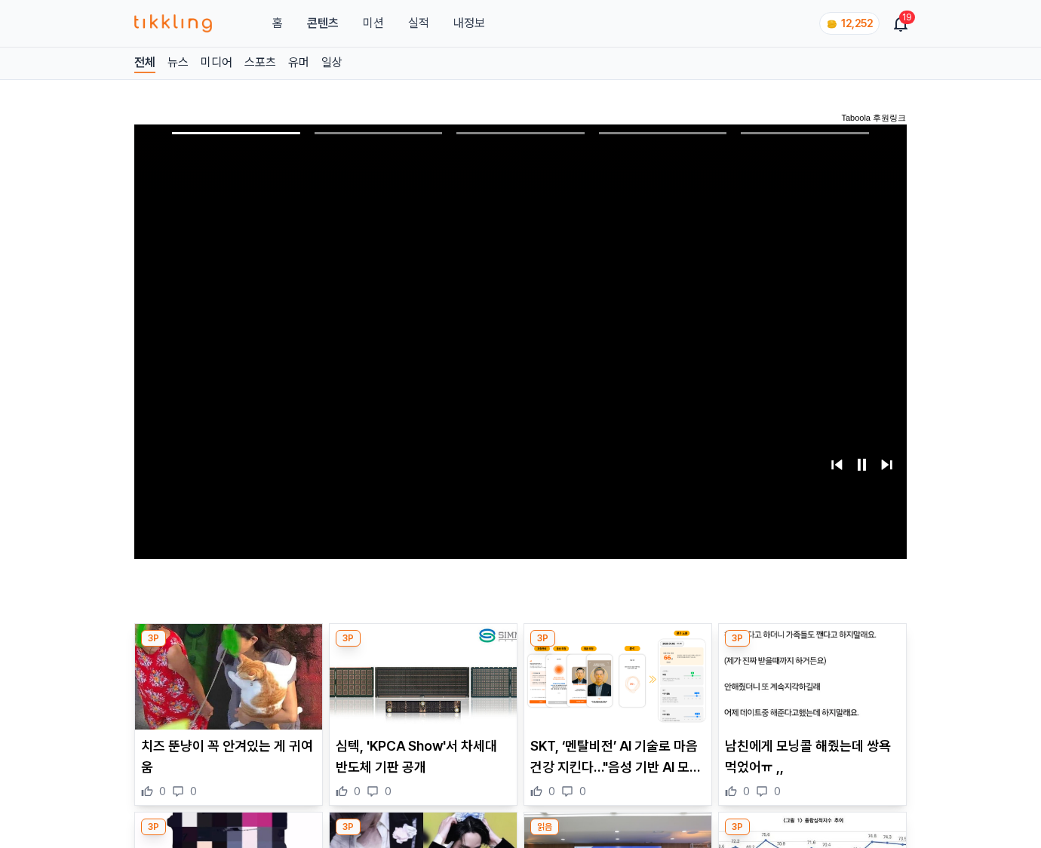
click at [812, 647] on img at bounding box center [812, 677] width 187 height 106
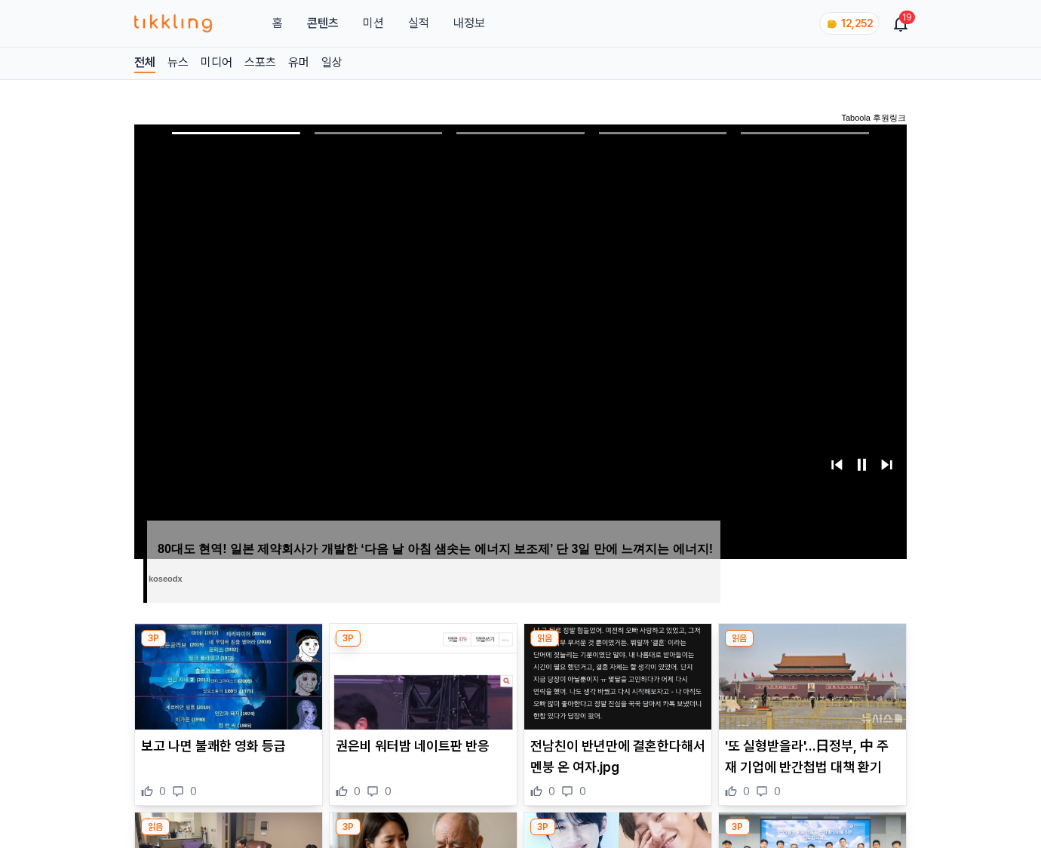
click at [812, 647] on img at bounding box center [812, 677] width 187 height 106
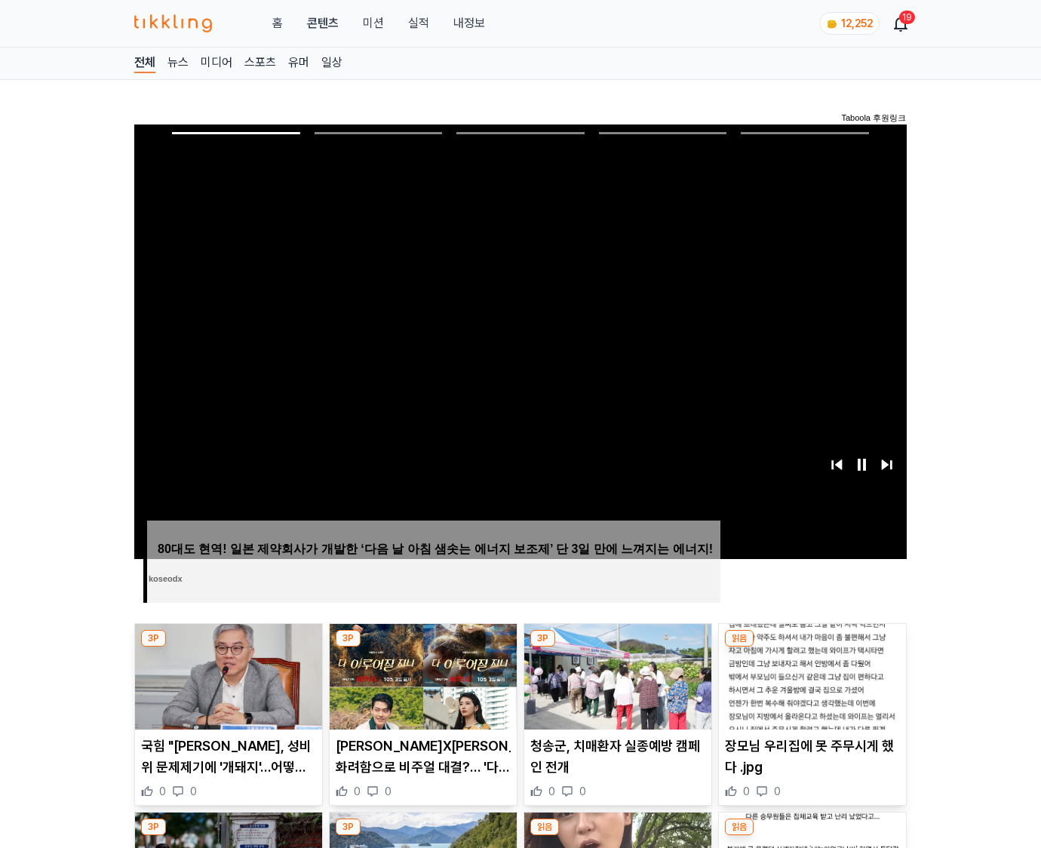
click at [812, 647] on img at bounding box center [812, 677] width 187 height 106
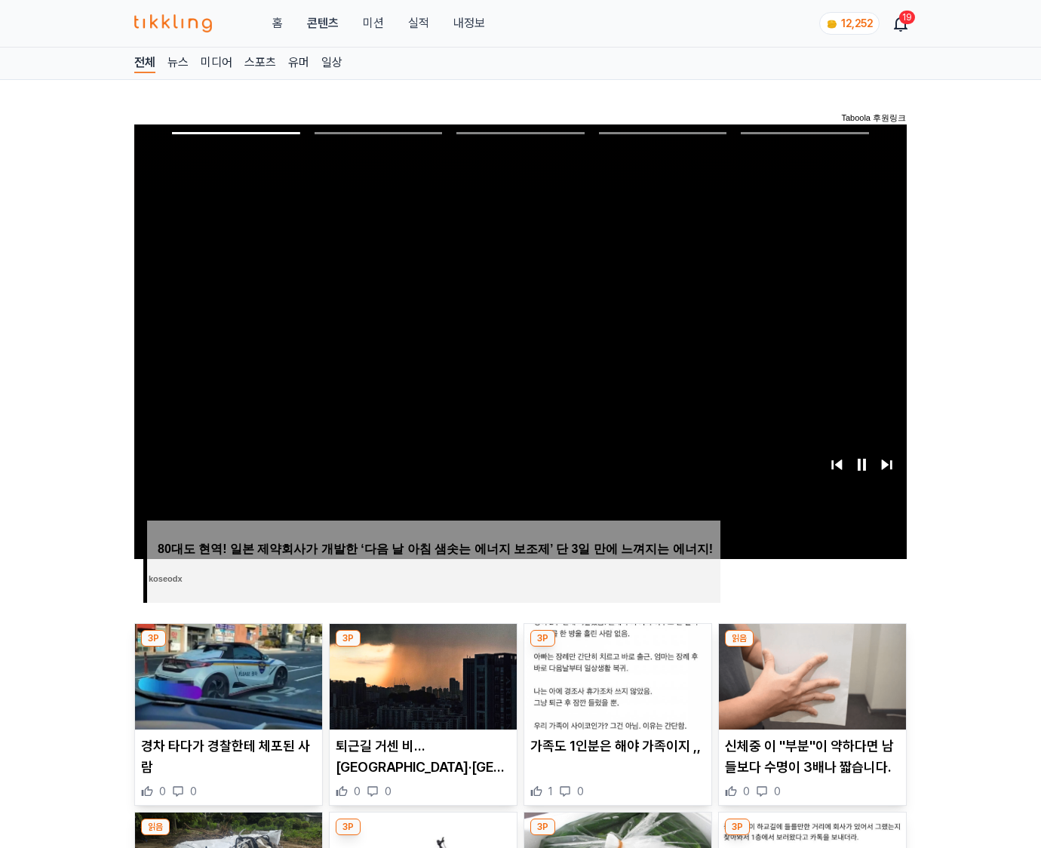
click at [812, 647] on img at bounding box center [812, 677] width 187 height 106
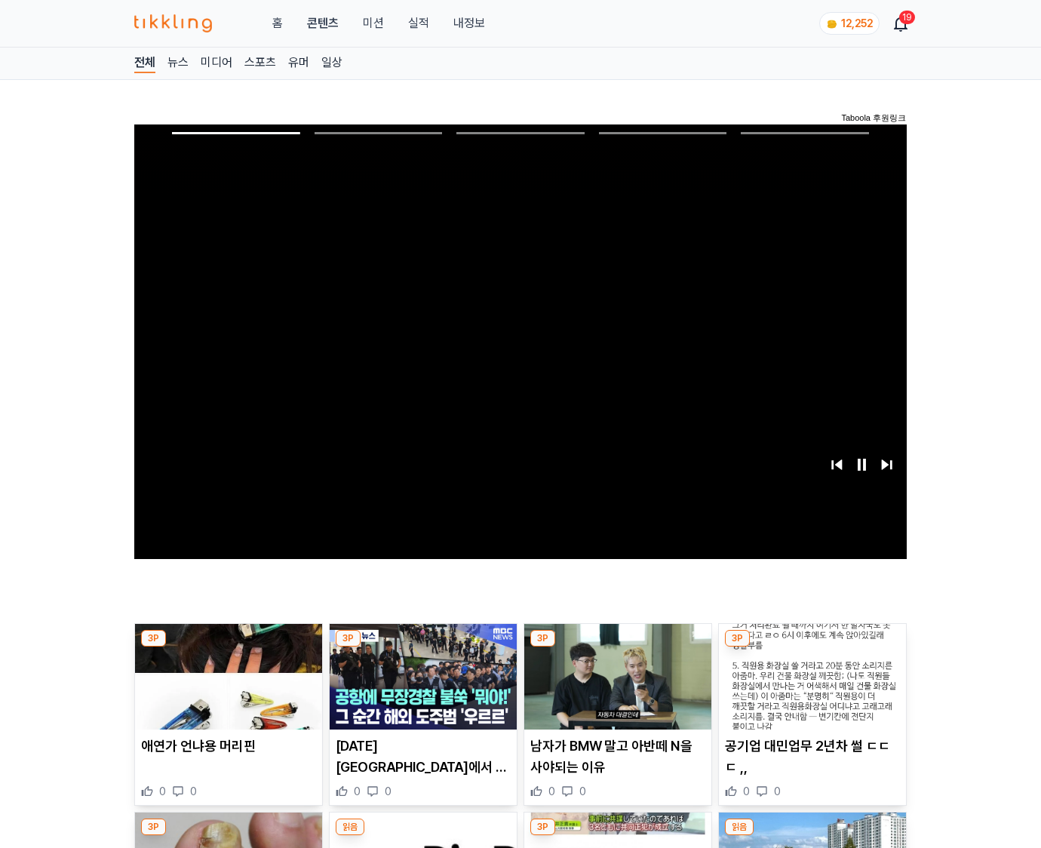
click at [812, 647] on img at bounding box center [812, 677] width 187 height 106
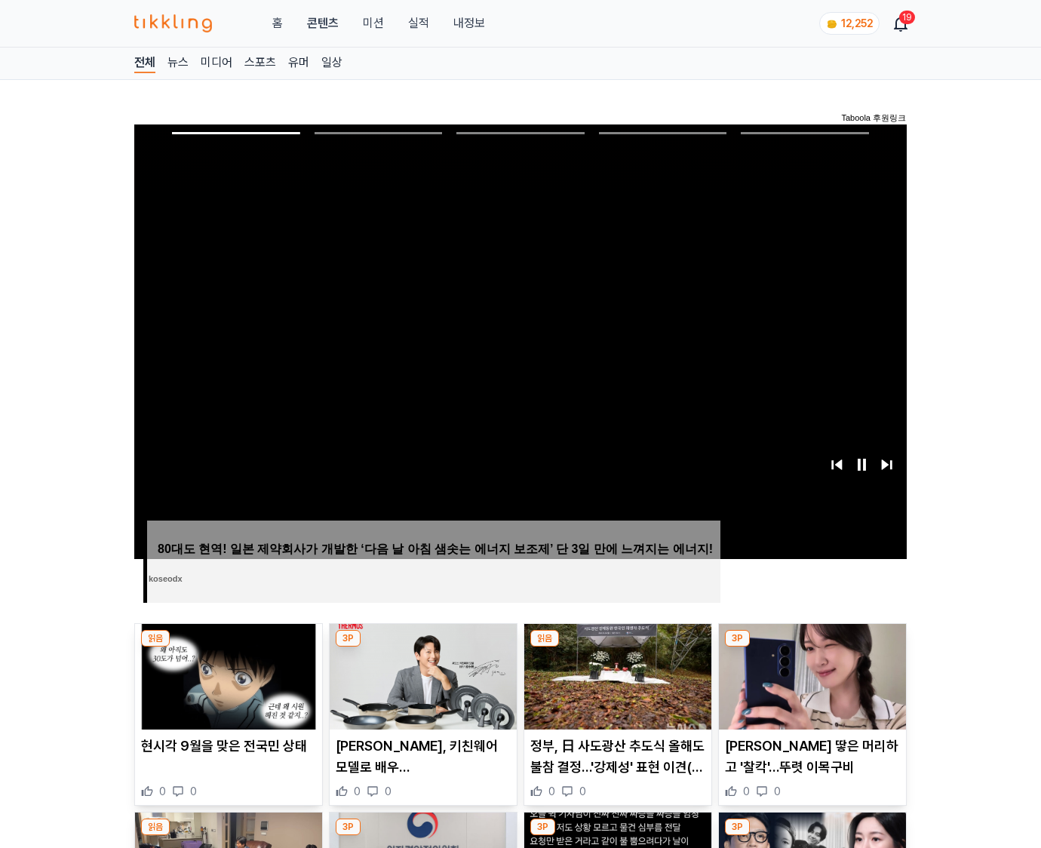
click at [812, 647] on img at bounding box center [812, 677] width 187 height 106
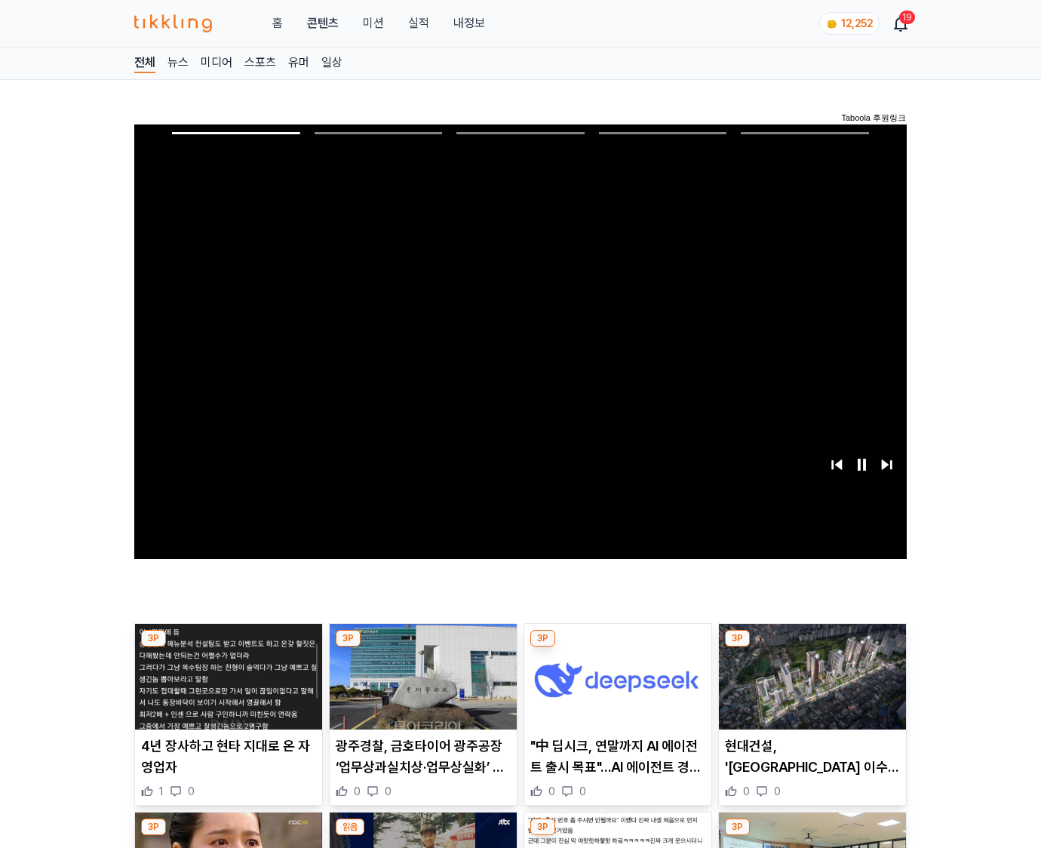
click at [812, 647] on img at bounding box center [812, 677] width 187 height 106
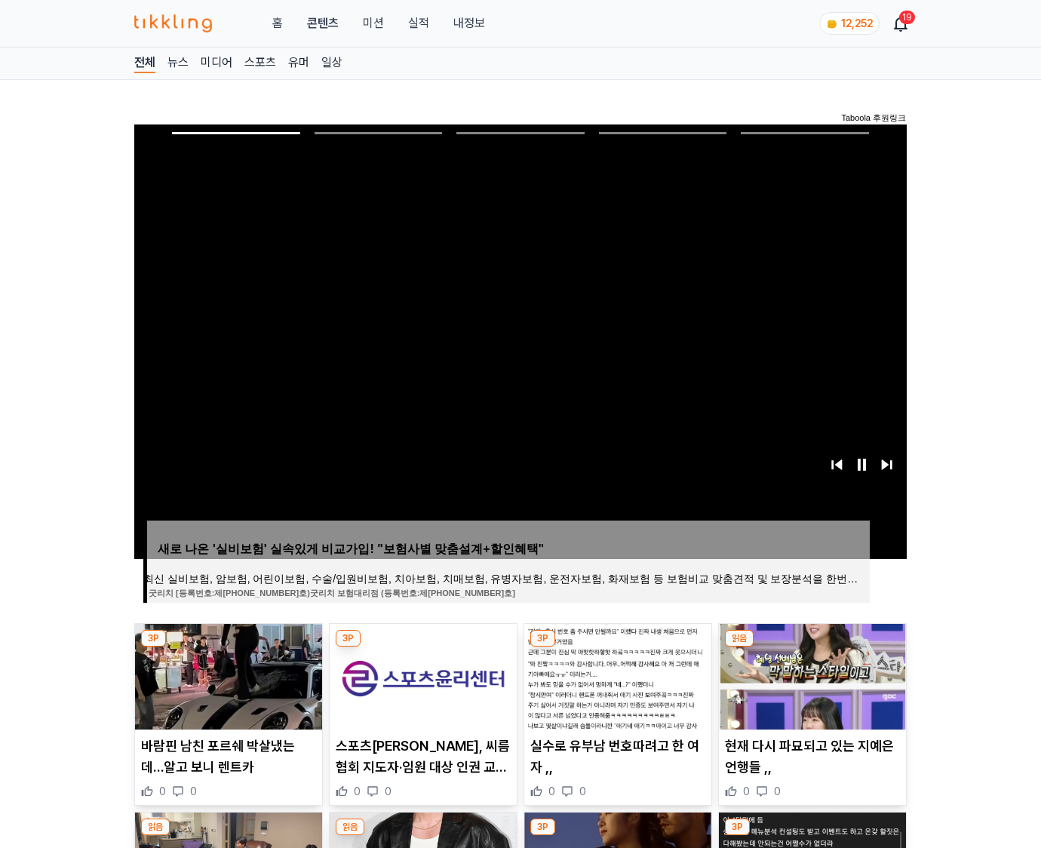
click at [812, 647] on img at bounding box center [812, 677] width 187 height 106
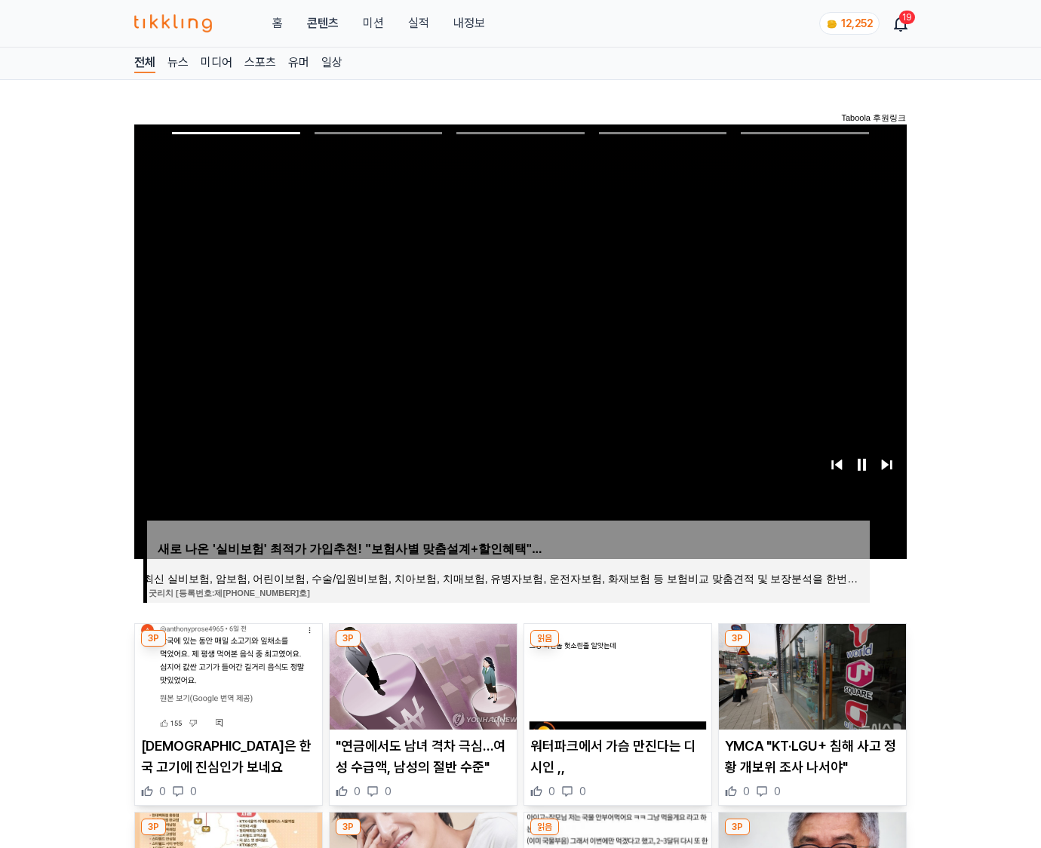
click at [812, 647] on img at bounding box center [812, 677] width 187 height 106
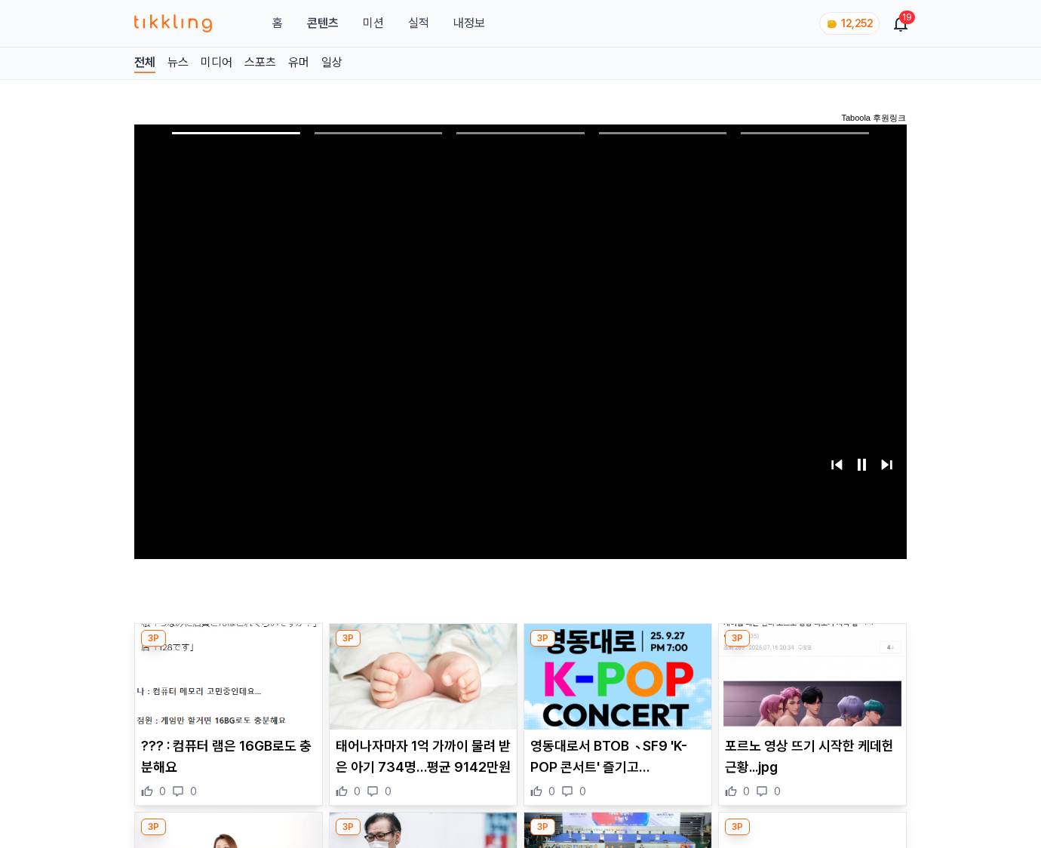
click at [812, 647] on img at bounding box center [812, 677] width 187 height 106
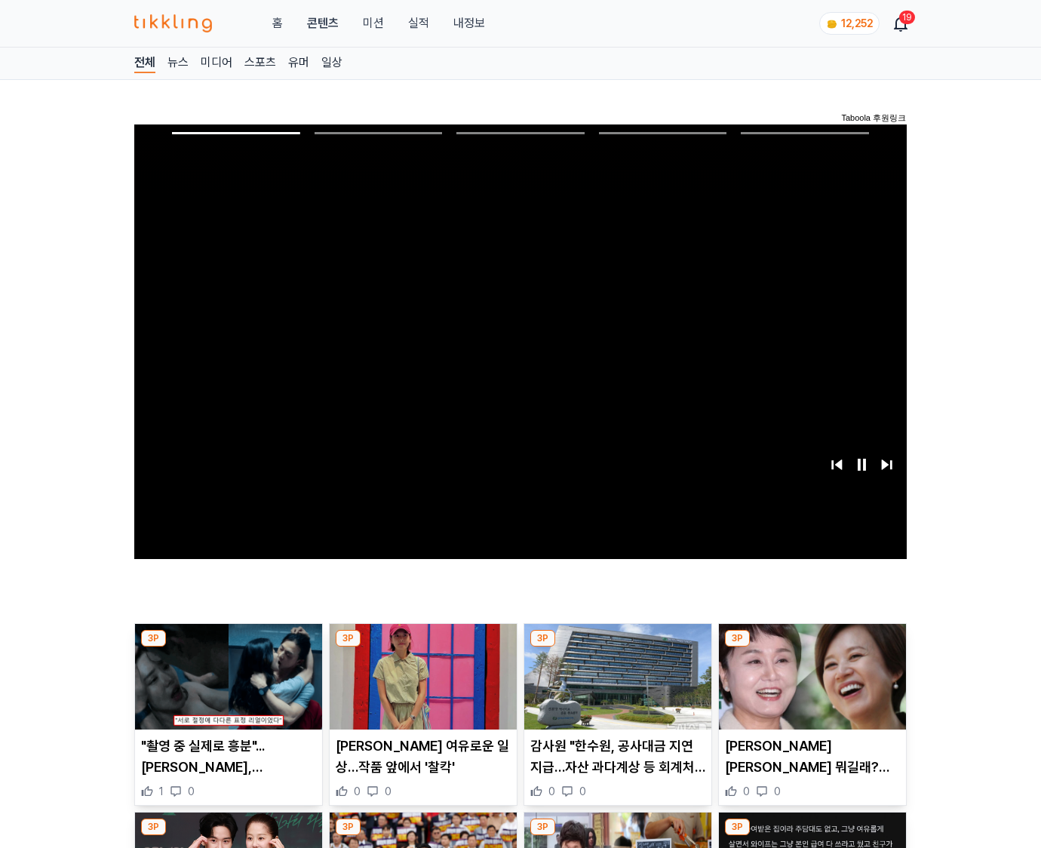
click at [812, 647] on img at bounding box center [812, 677] width 187 height 106
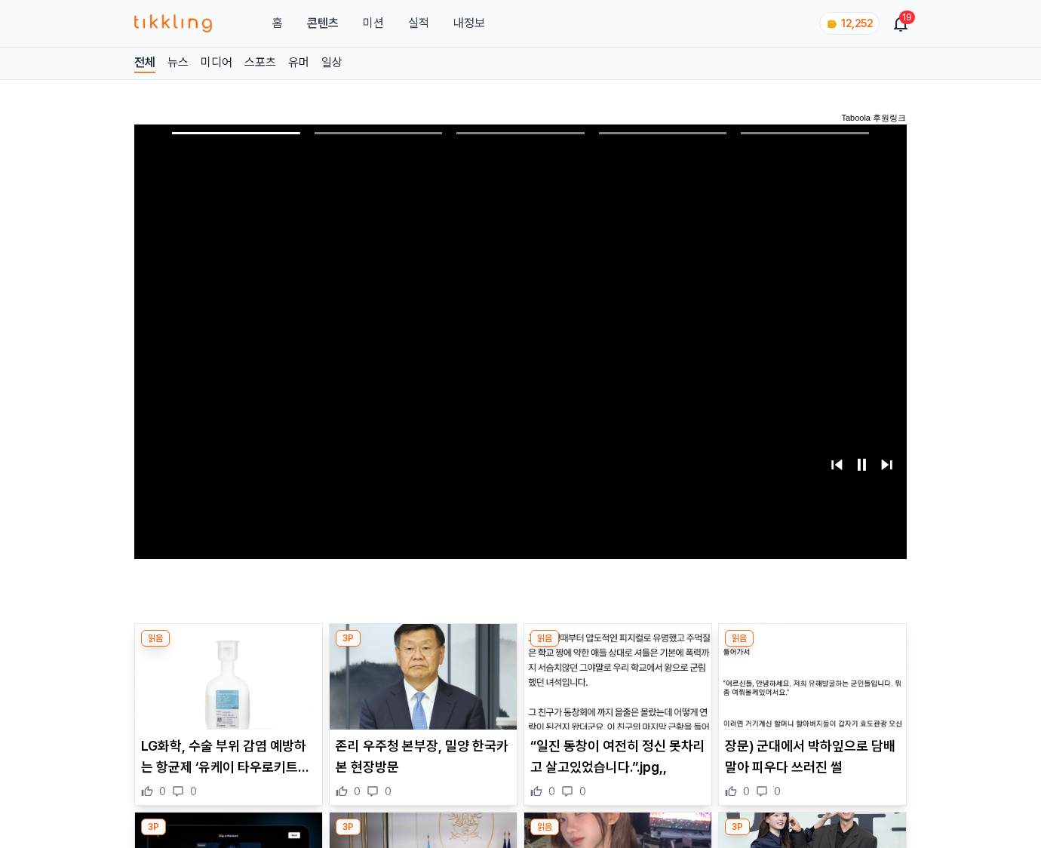
click at [812, 647] on img at bounding box center [812, 677] width 187 height 106
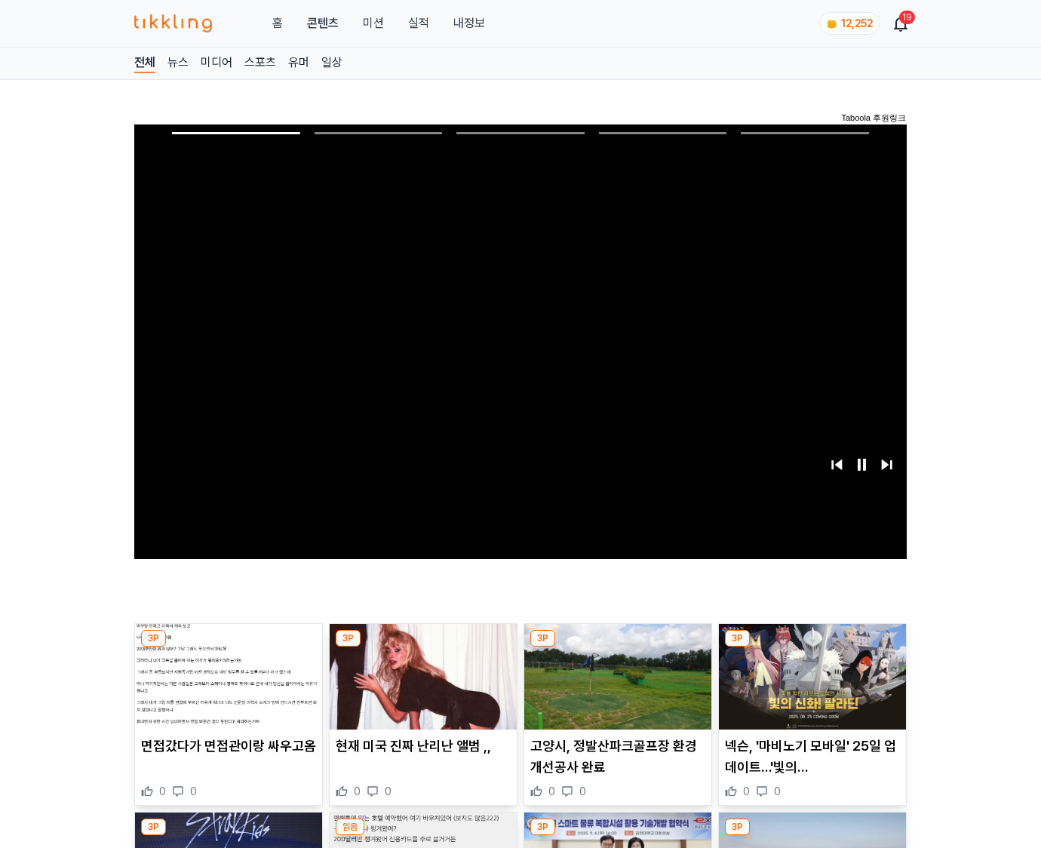
click at [812, 647] on img at bounding box center [812, 677] width 187 height 106
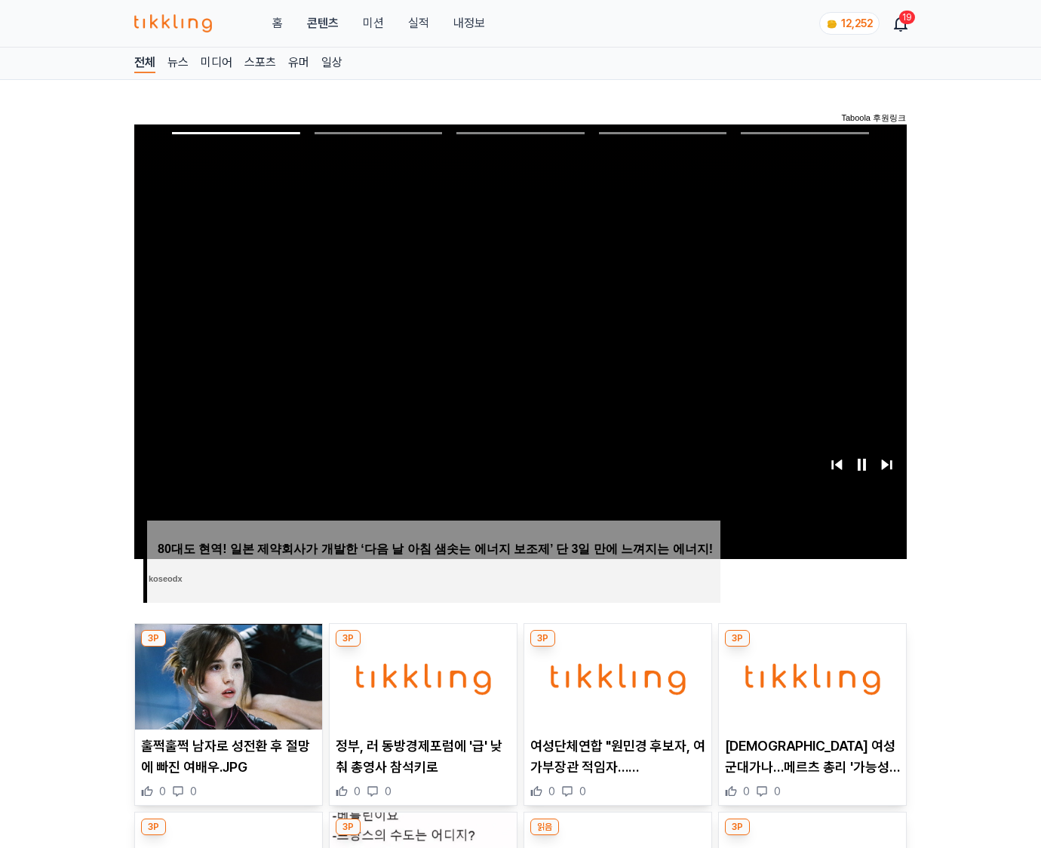
click at [812, 647] on img at bounding box center [812, 677] width 187 height 106
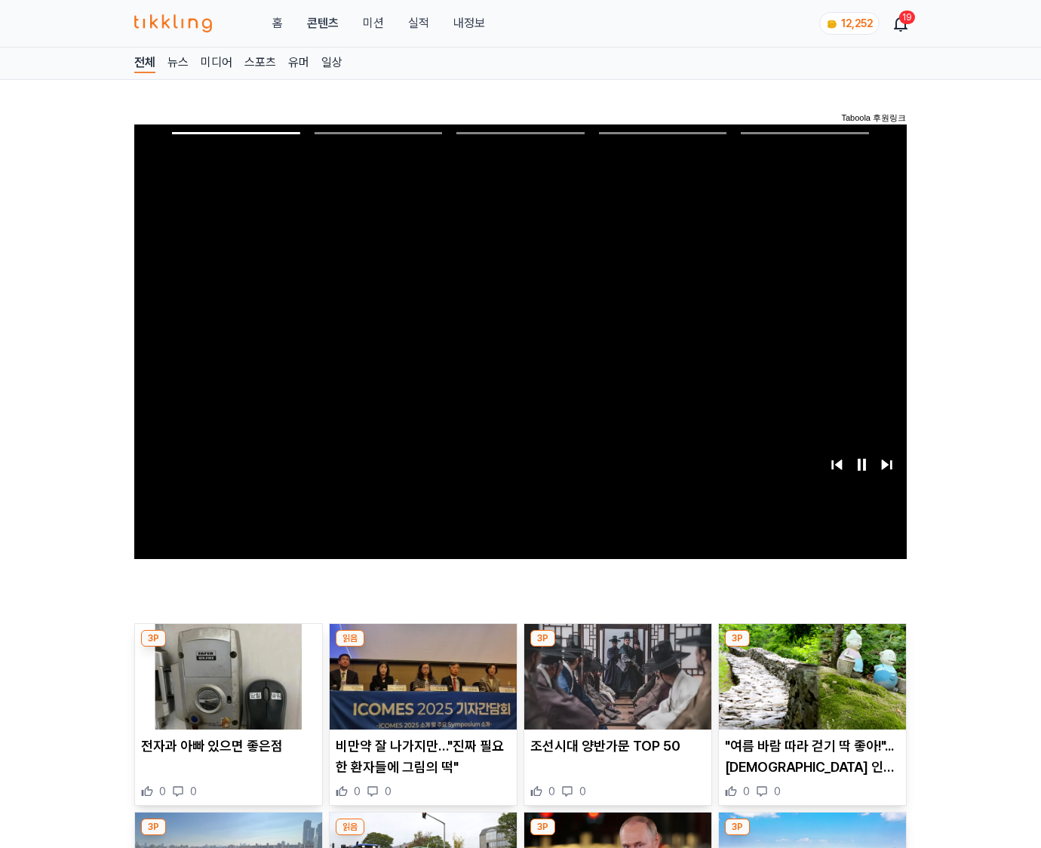
click at [812, 647] on img at bounding box center [812, 677] width 187 height 106
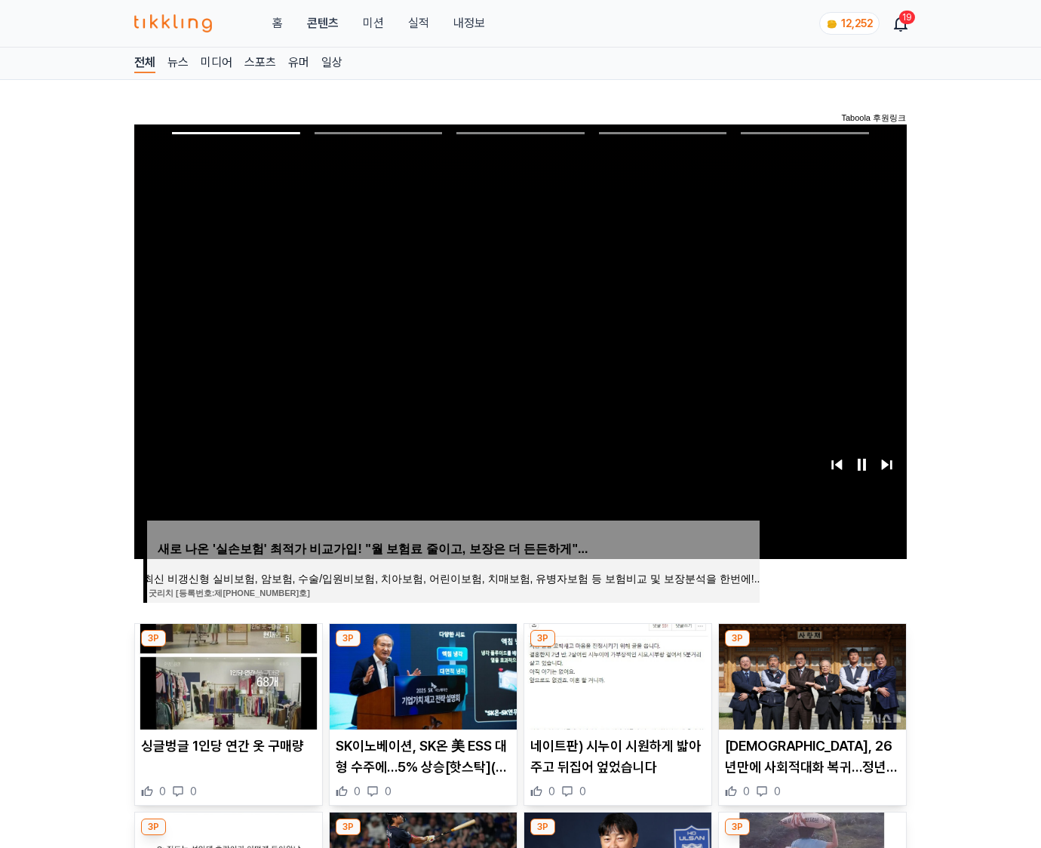
click at [812, 647] on img at bounding box center [812, 677] width 187 height 106
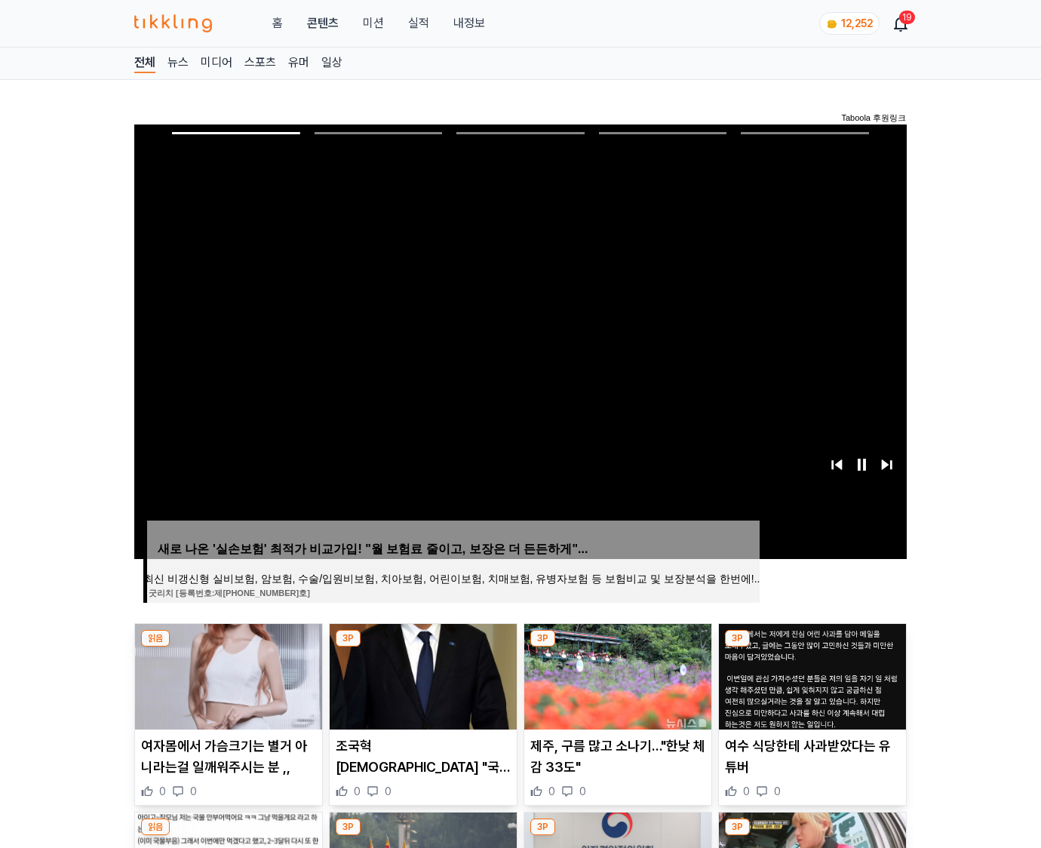
click at [812, 647] on img at bounding box center [812, 677] width 187 height 106
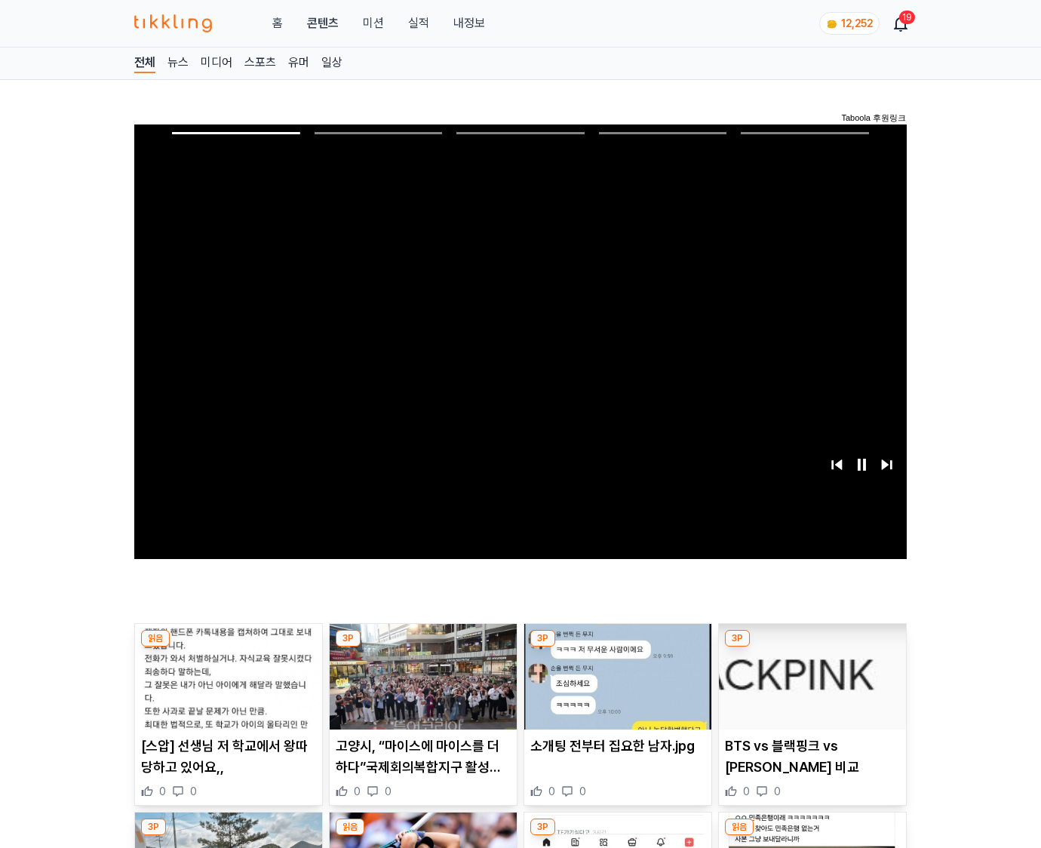
click at [812, 647] on img at bounding box center [812, 677] width 187 height 106
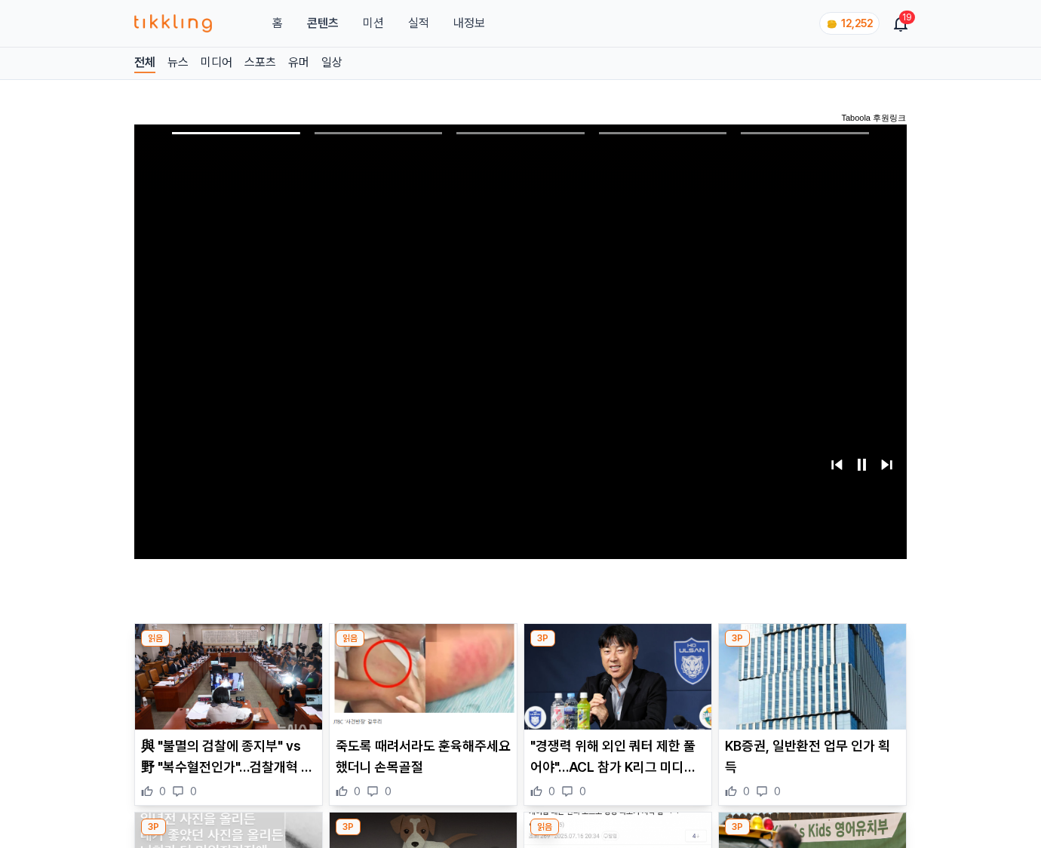
click at [812, 647] on img at bounding box center [812, 677] width 187 height 106
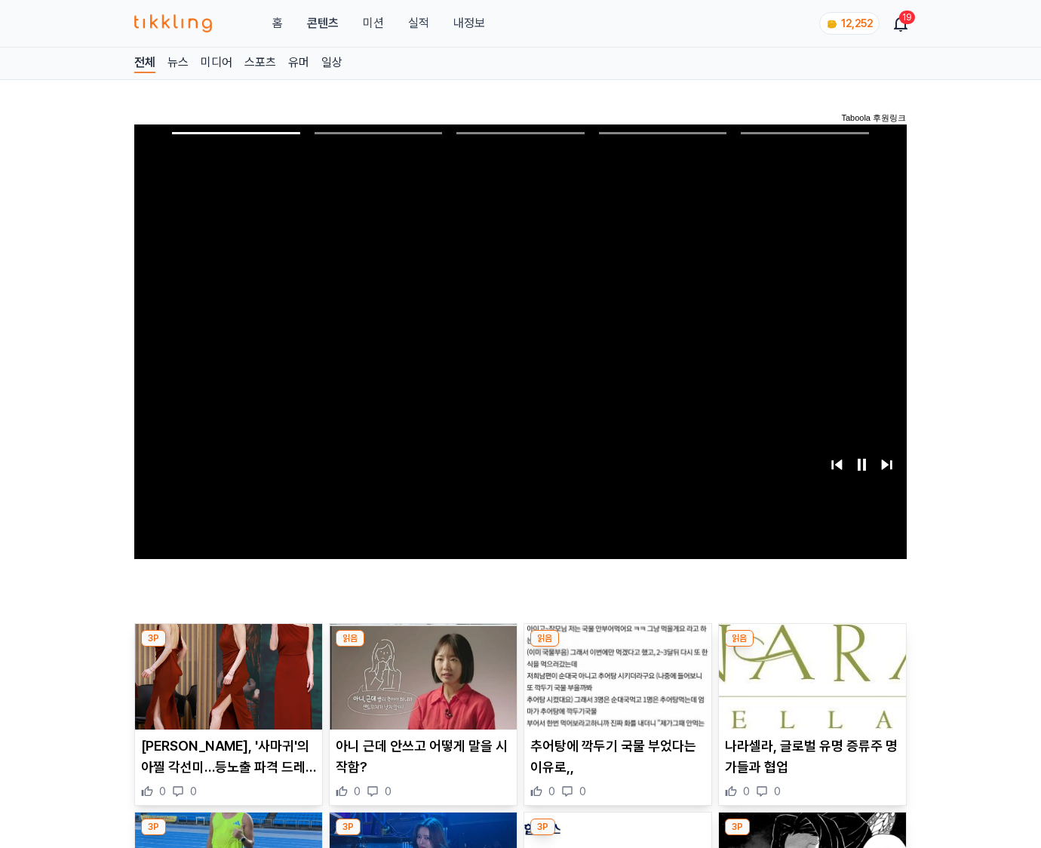
click at [812, 647] on img at bounding box center [812, 677] width 187 height 106
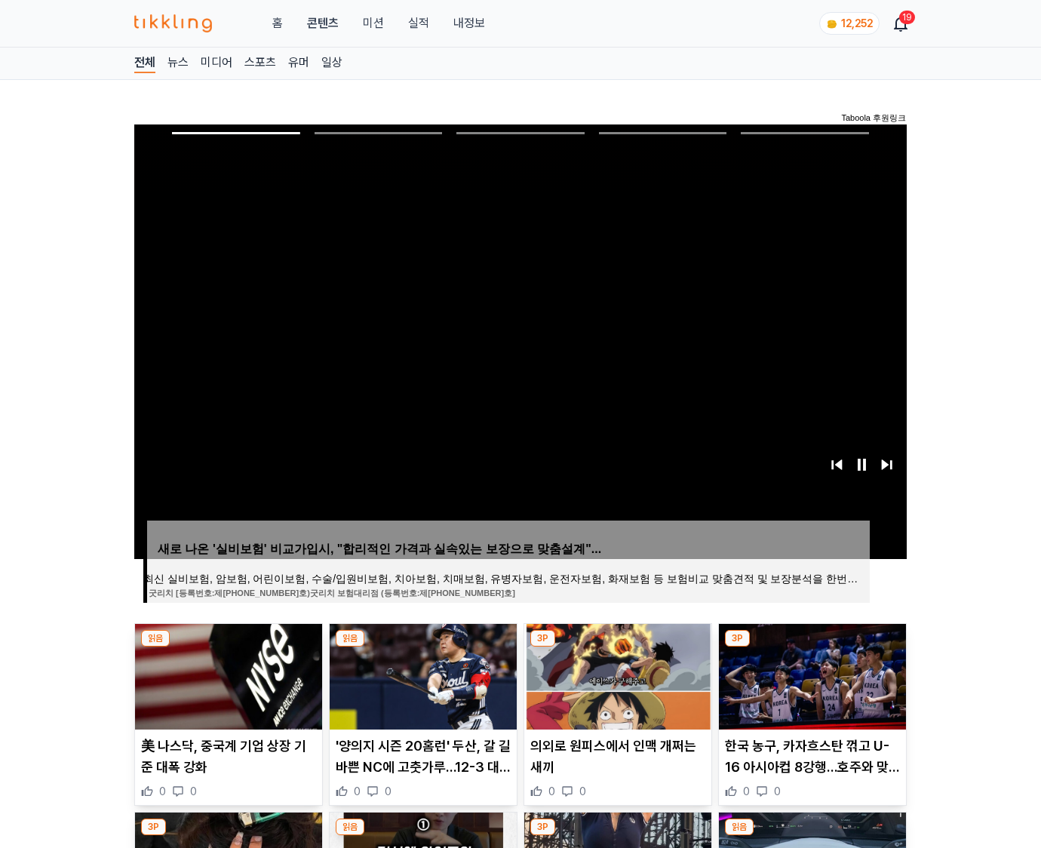
click at [812, 647] on img at bounding box center [812, 677] width 187 height 106
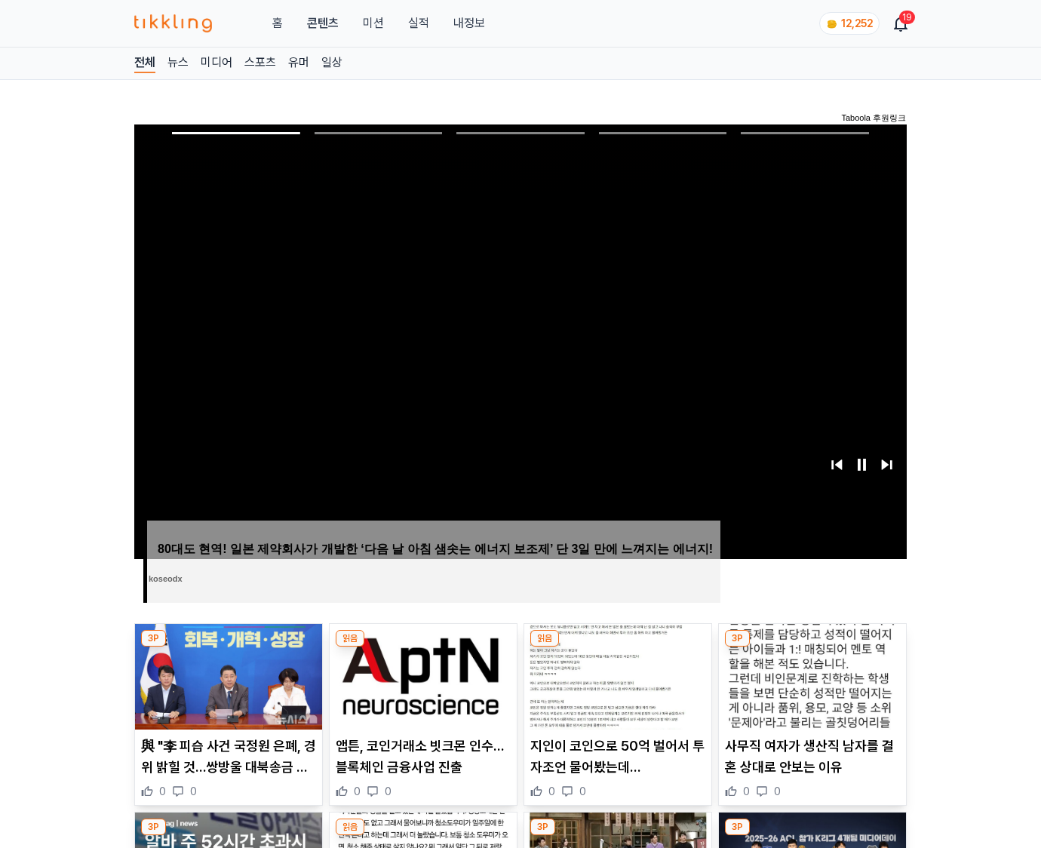
click at [812, 647] on img at bounding box center [812, 677] width 187 height 106
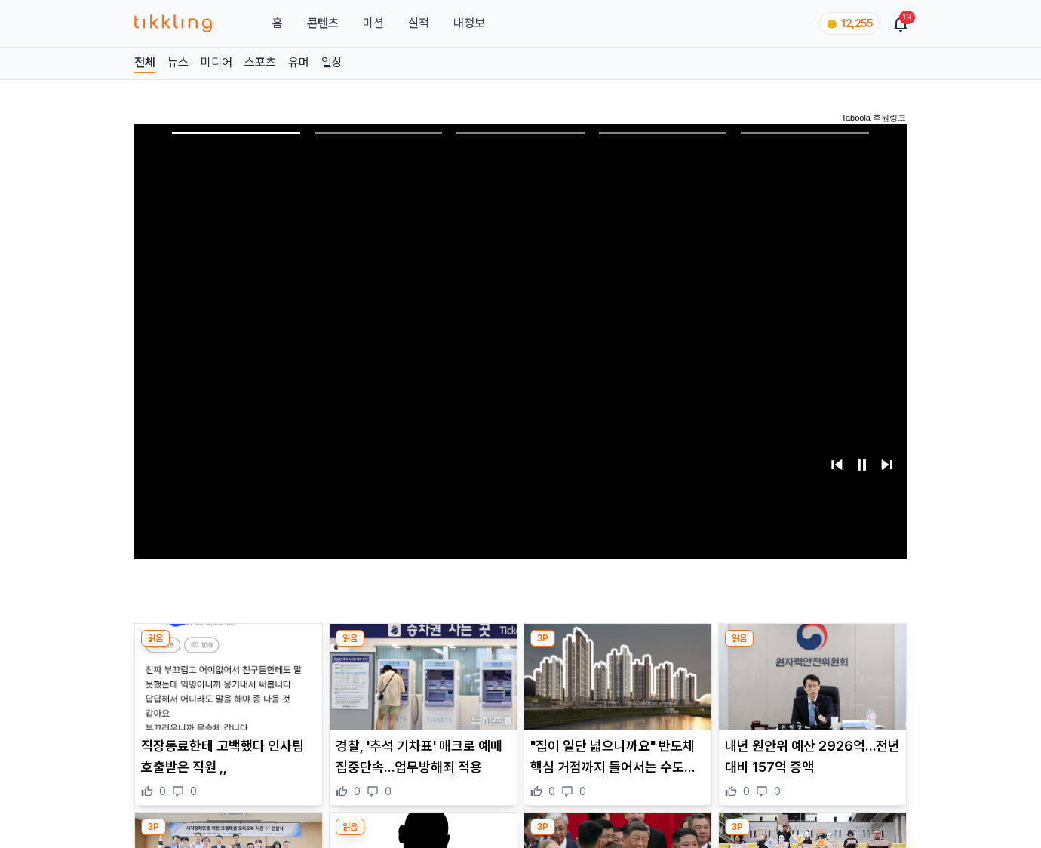
click at [812, 647] on img at bounding box center [812, 677] width 187 height 106
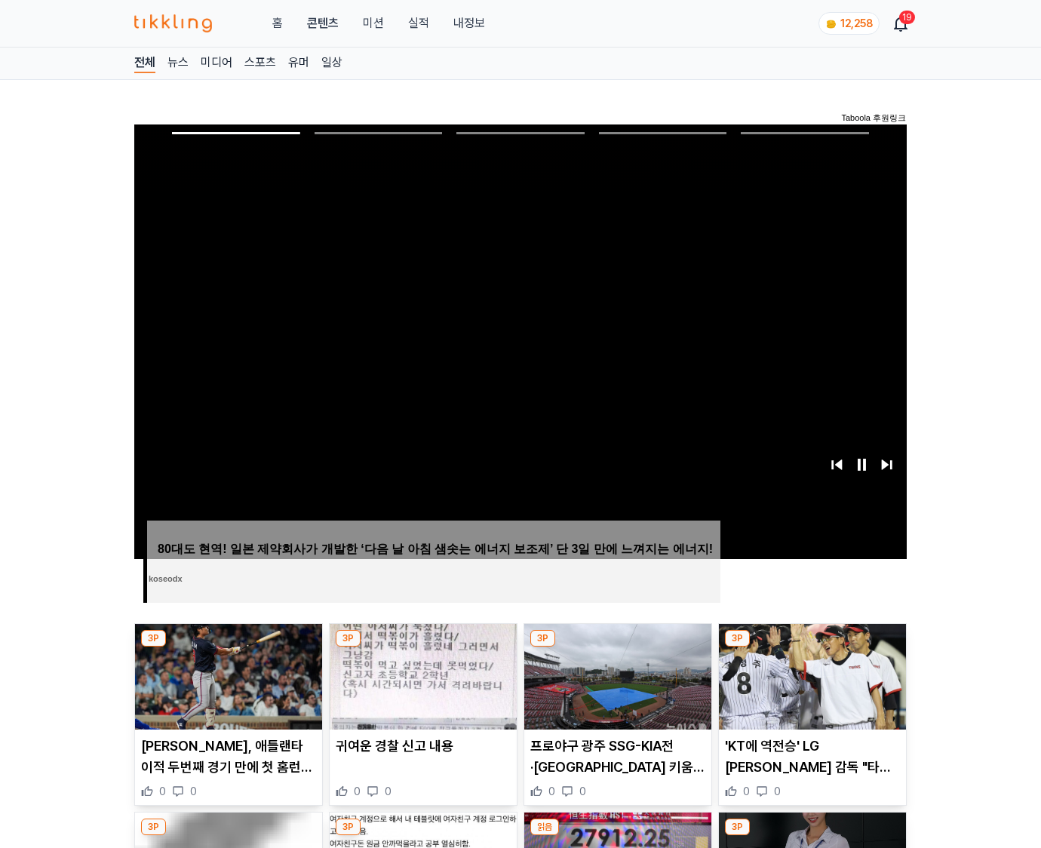
click at [812, 647] on img at bounding box center [812, 677] width 187 height 106
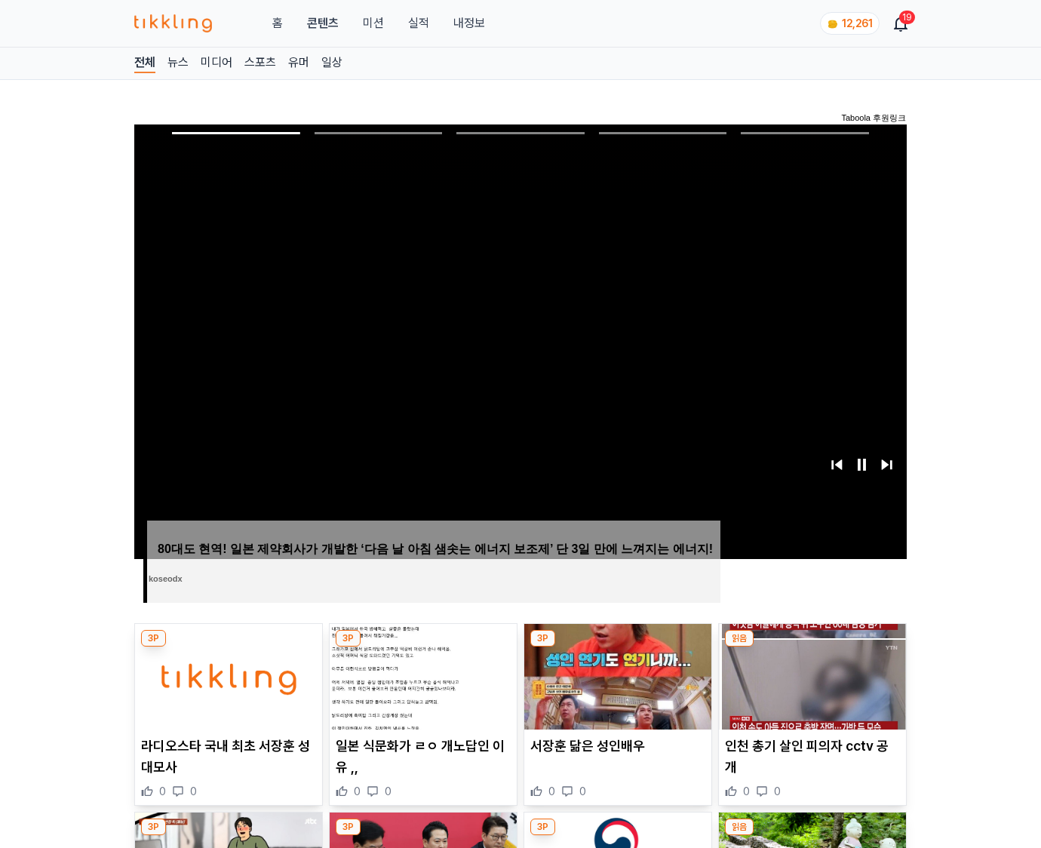
click at [812, 647] on img at bounding box center [812, 677] width 187 height 106
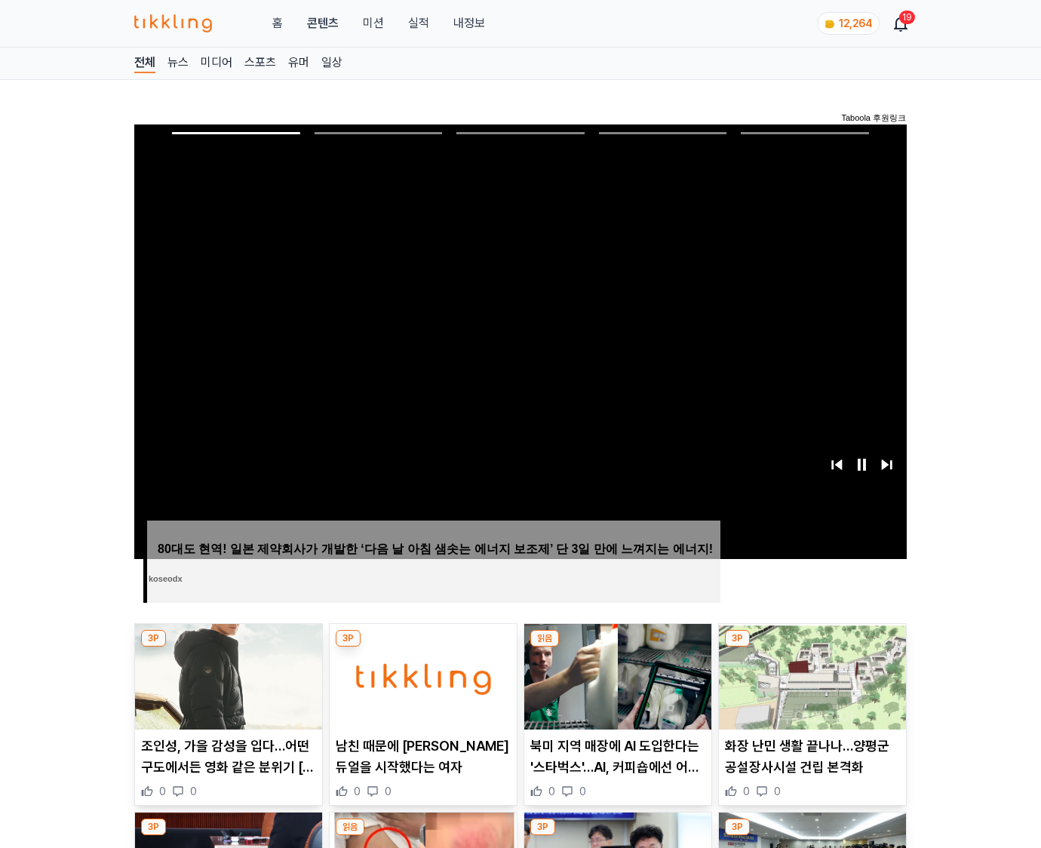
click at [812, 647] on img at bounding box center [812, 677] width 187 height 106
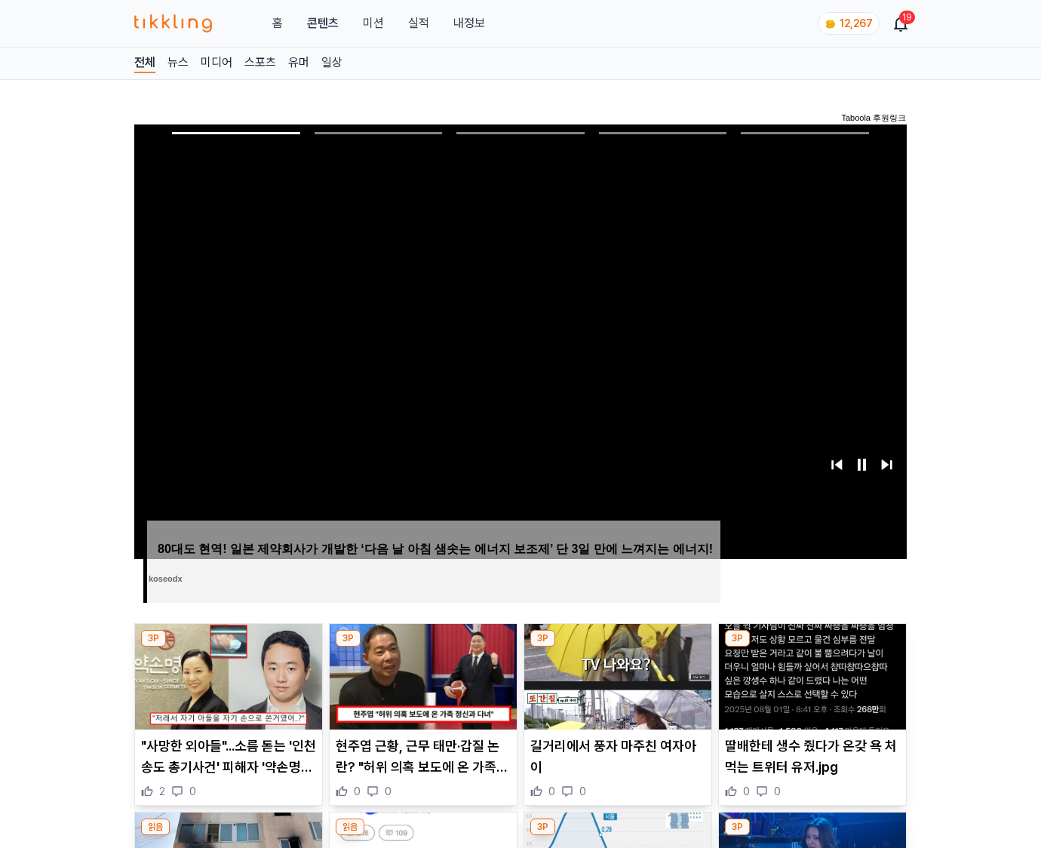
click at [812, 647] on img at bounding box center [812, 677] width 187 height 106
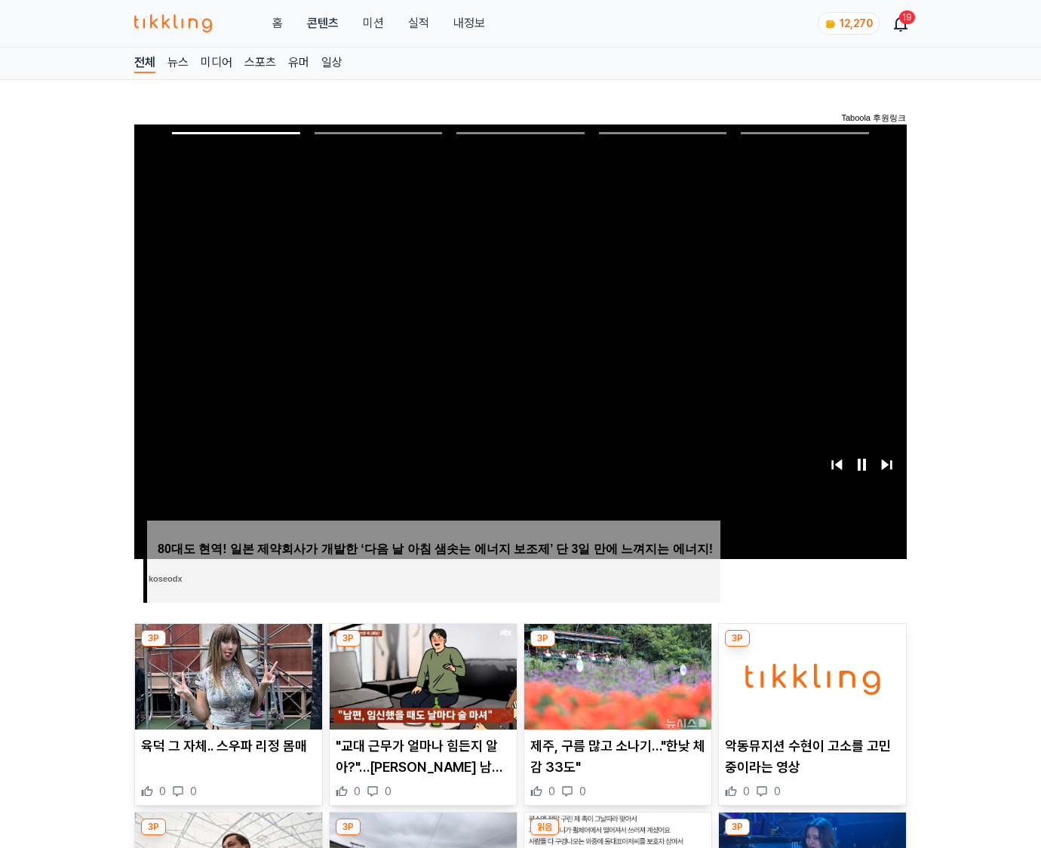
click at [812, 647] on img at bounding box center [812, 677] width 187 height 106
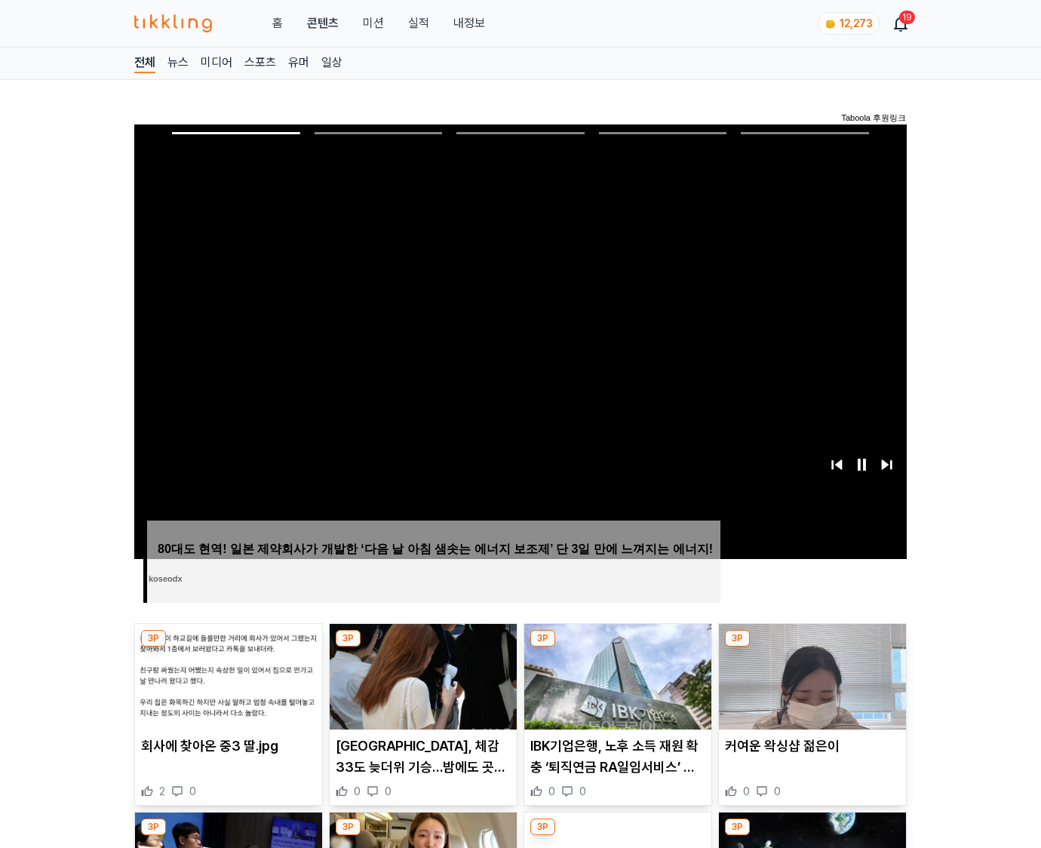
click at [812, 647] on img at bounding box center [812, 677] width 187 height 106
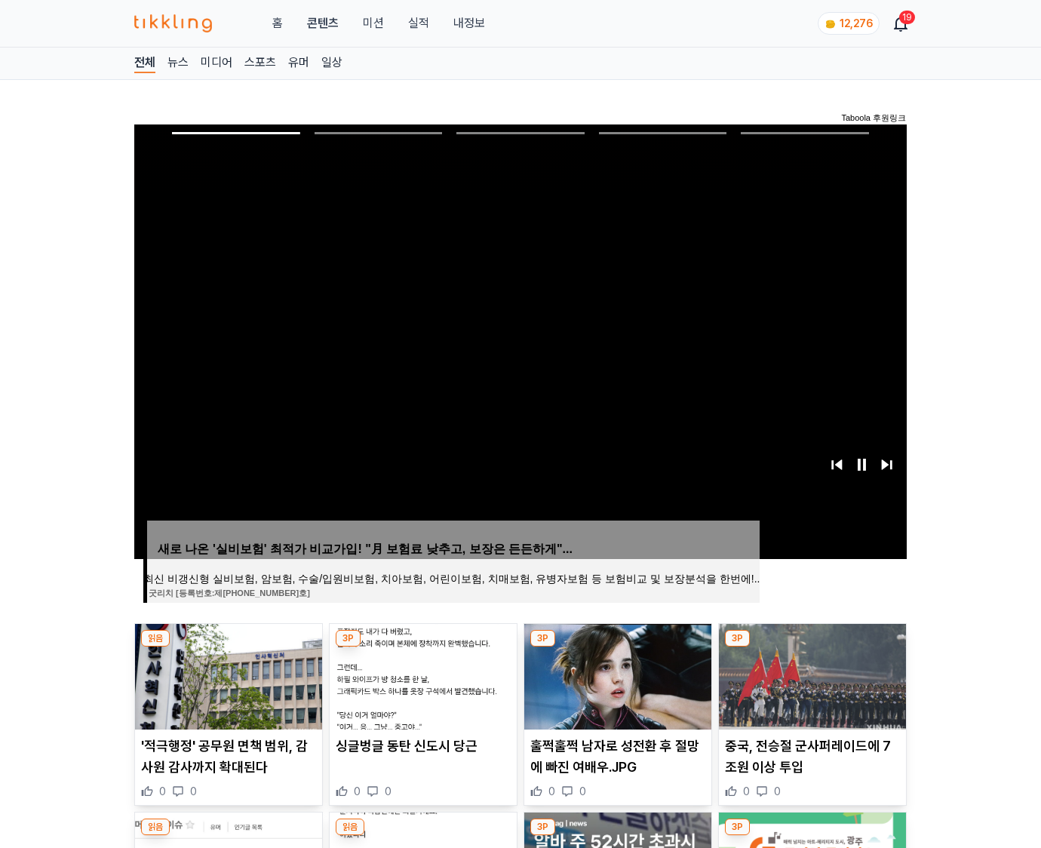
click at [812, 647] on img at bounding box center [812, 677] width 187 height 106
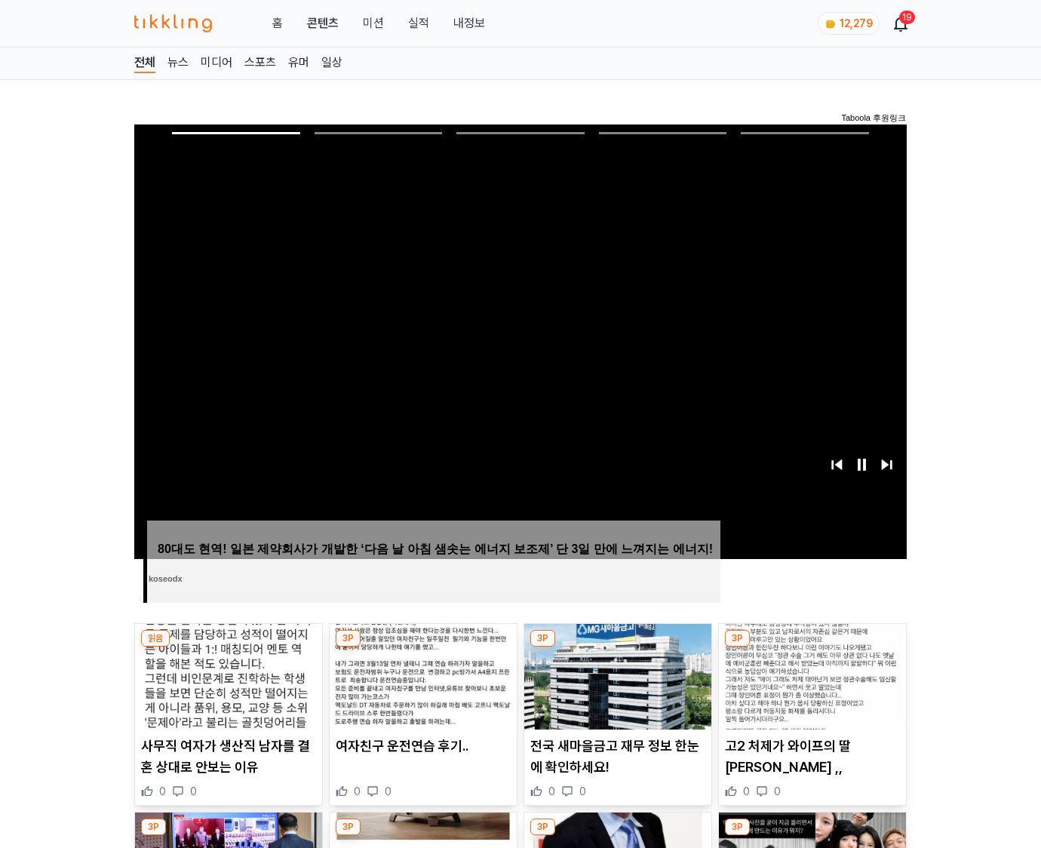
click at [812, 647] on img at bounding box center [812, 677] width 187 height 106
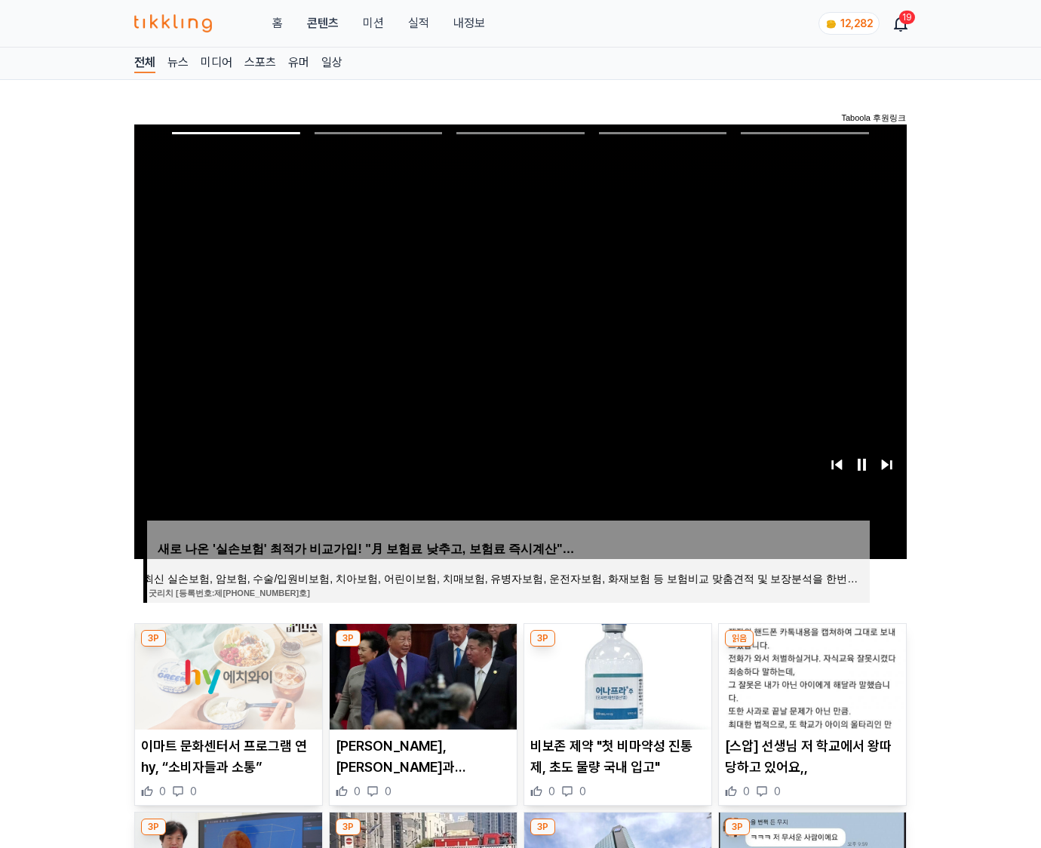
click at [812, 647] on img at bounding box center [812, 677] width 187 height 106
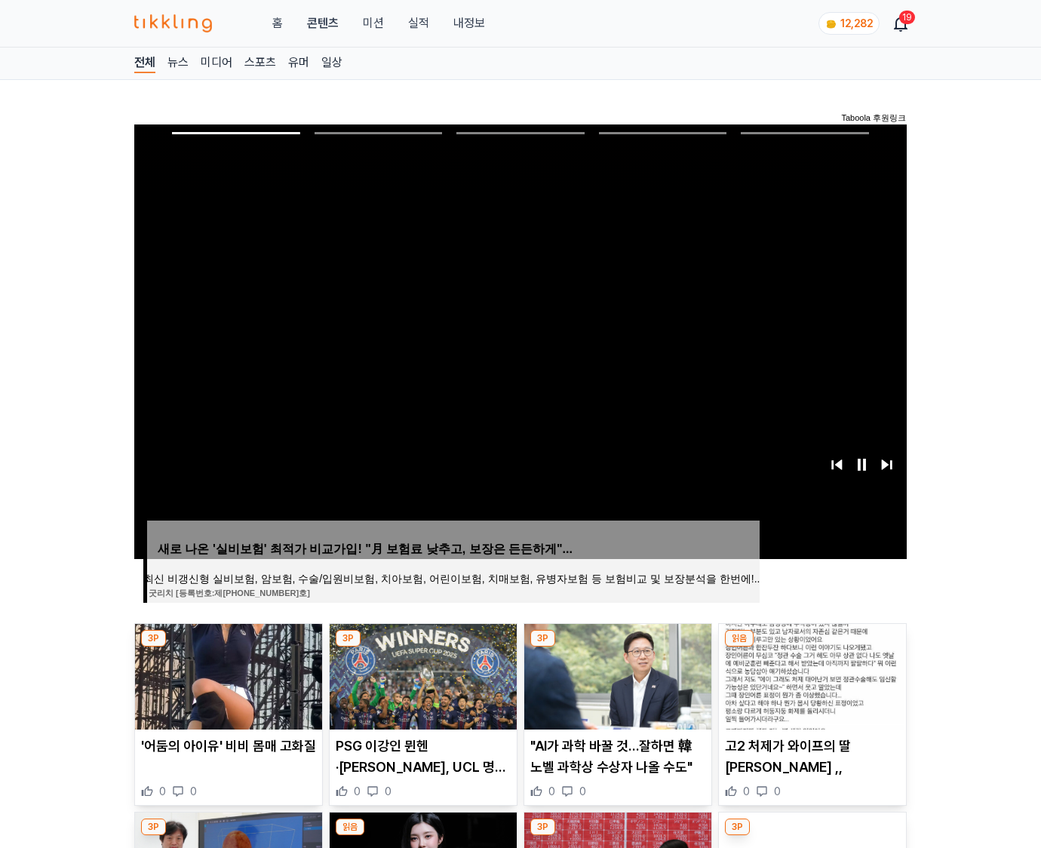
click at [812, 647] on img at bounding box center [812, 677] width 187 height 106
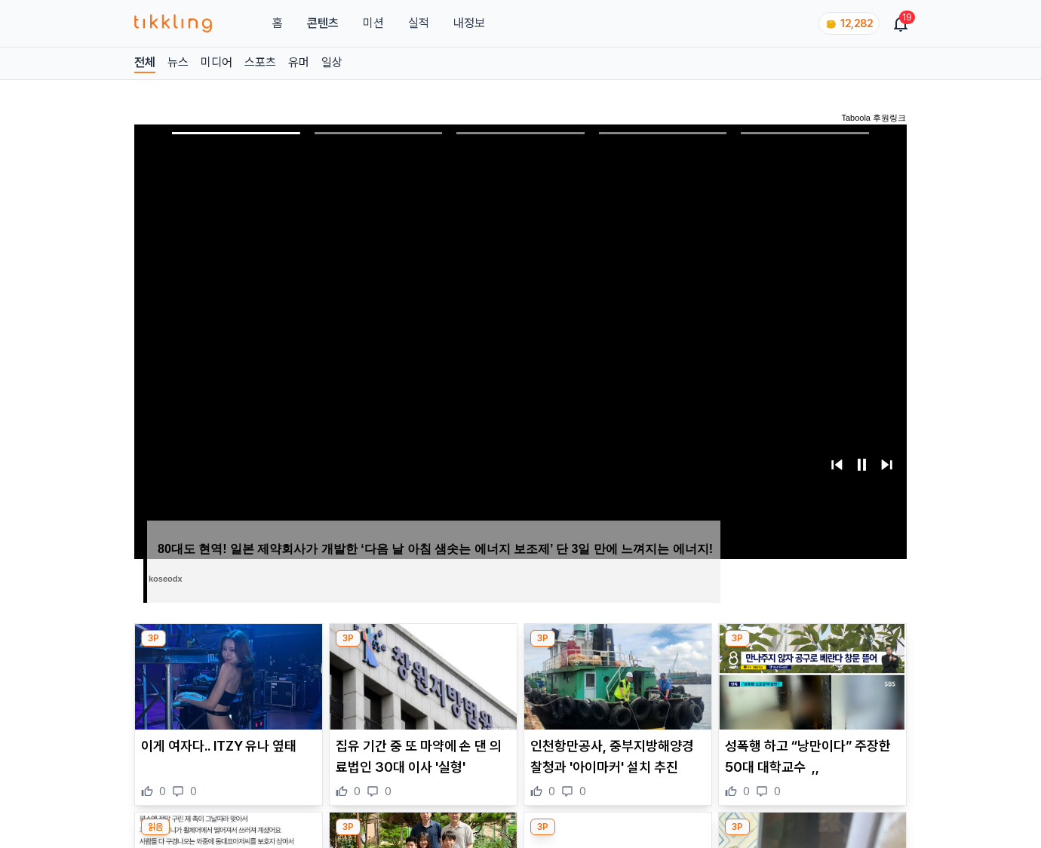
click at [812, 647] on img at bounding box center [812, 677] width 187 height 106
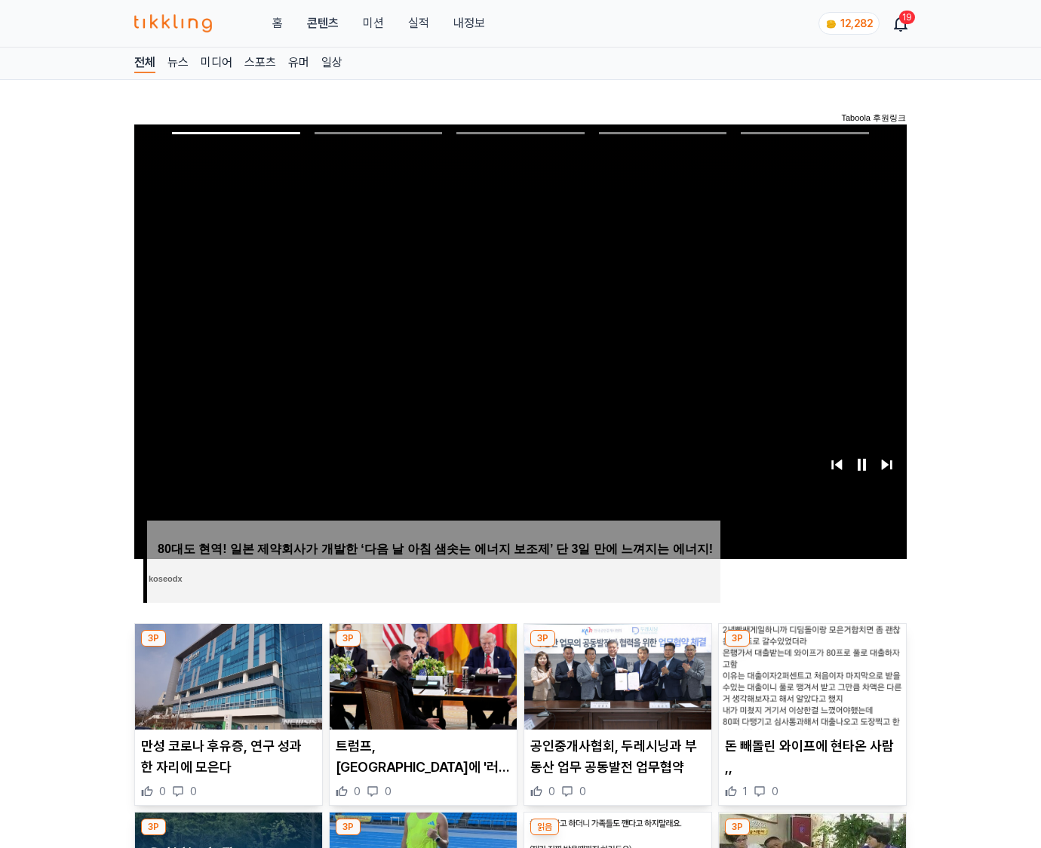
click at [812, 647] on img at bounding box center [812, 677] width 187 height 106
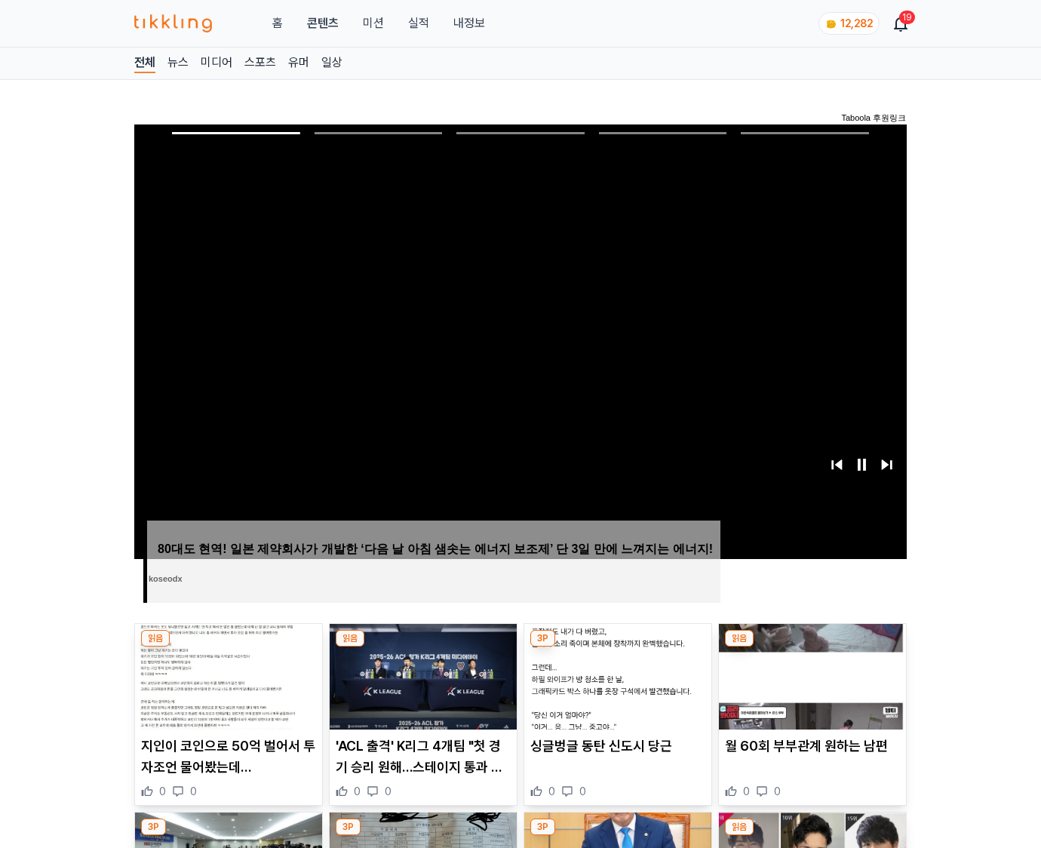
click at [812, 647] on img at bounding box center [812, 677] width 187 height 106
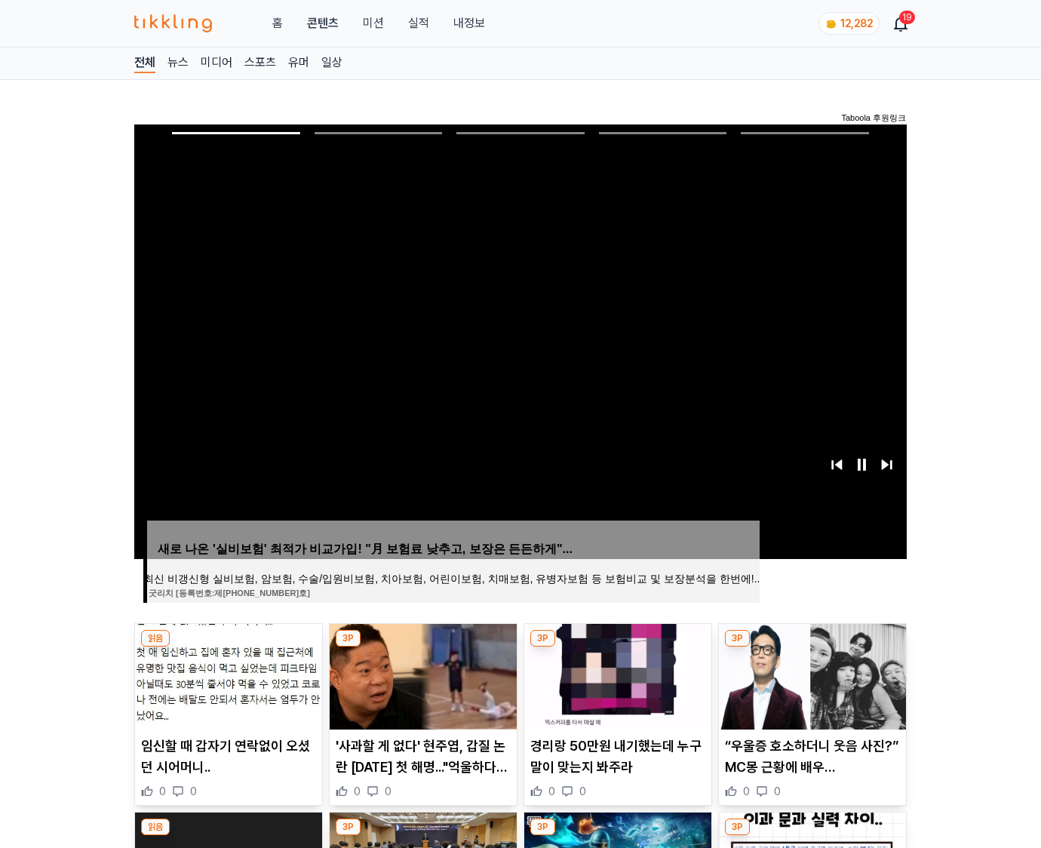
click at [812, 647] on img at bounding box center [812, 677] width 187 height 106
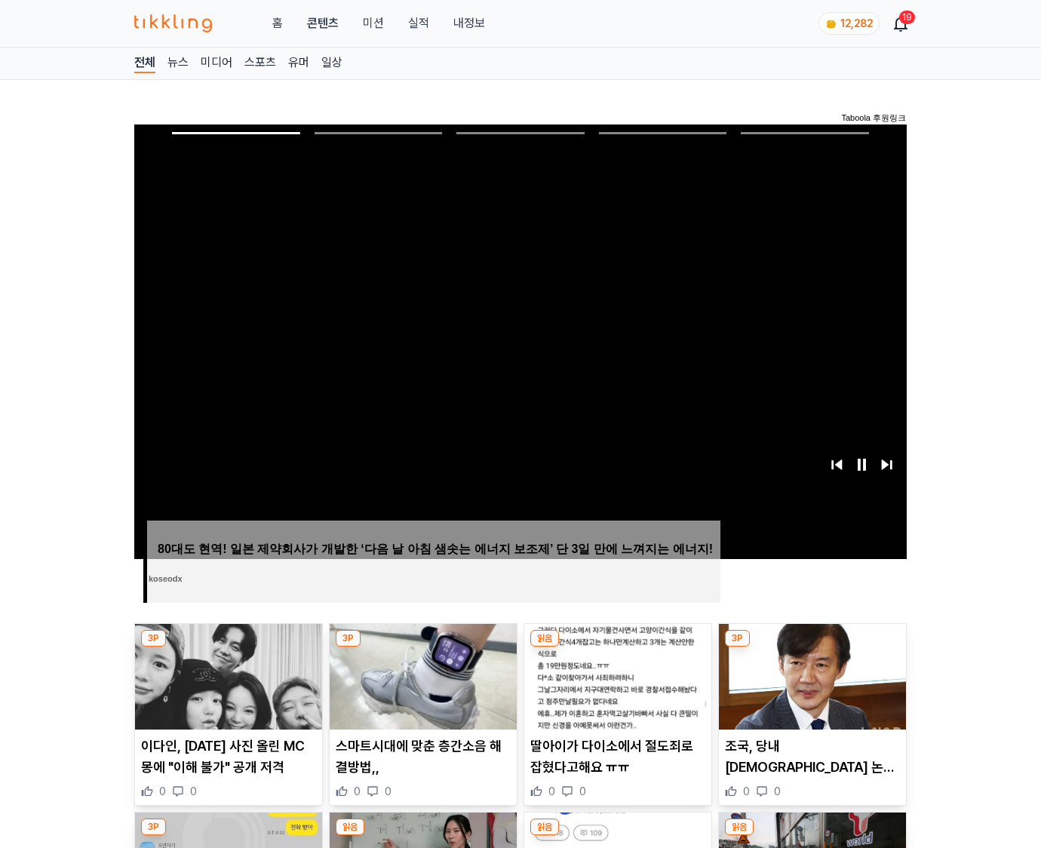
click at [812, 647] on img at bounding box center [812, 677] width 187 height 106
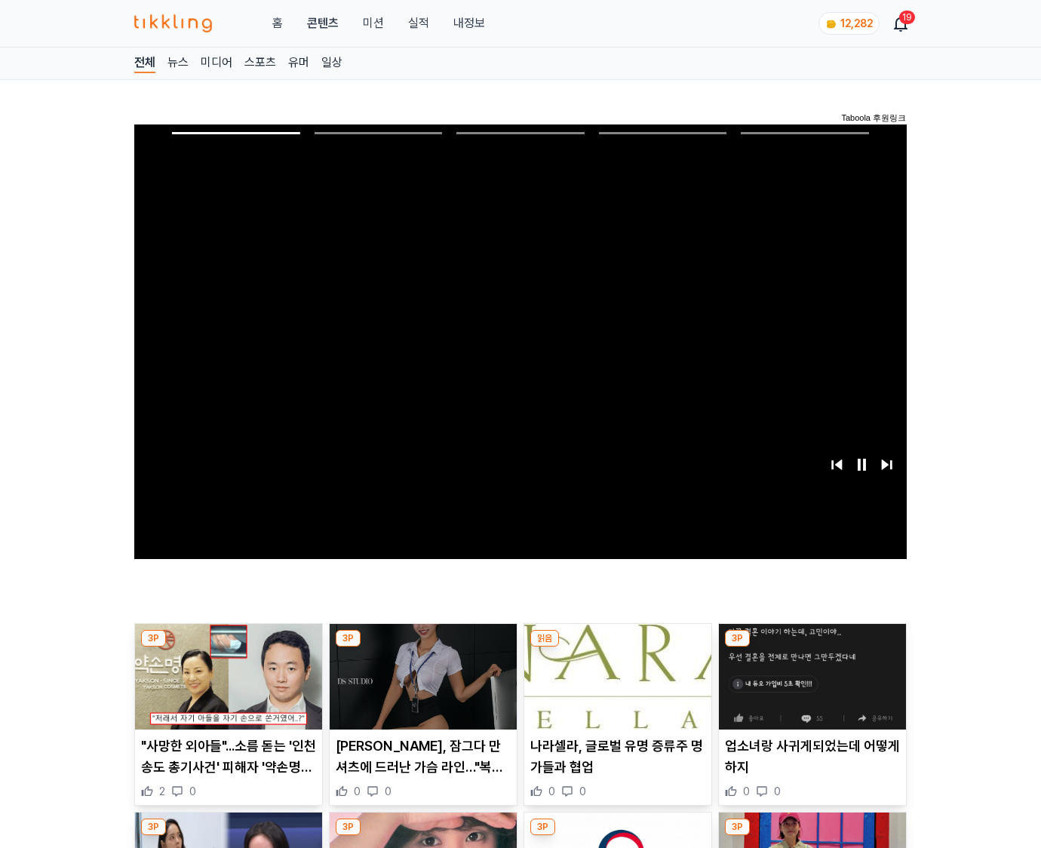
click at [812, 647] on img at bounding box center [812, 677] width 187 height 106
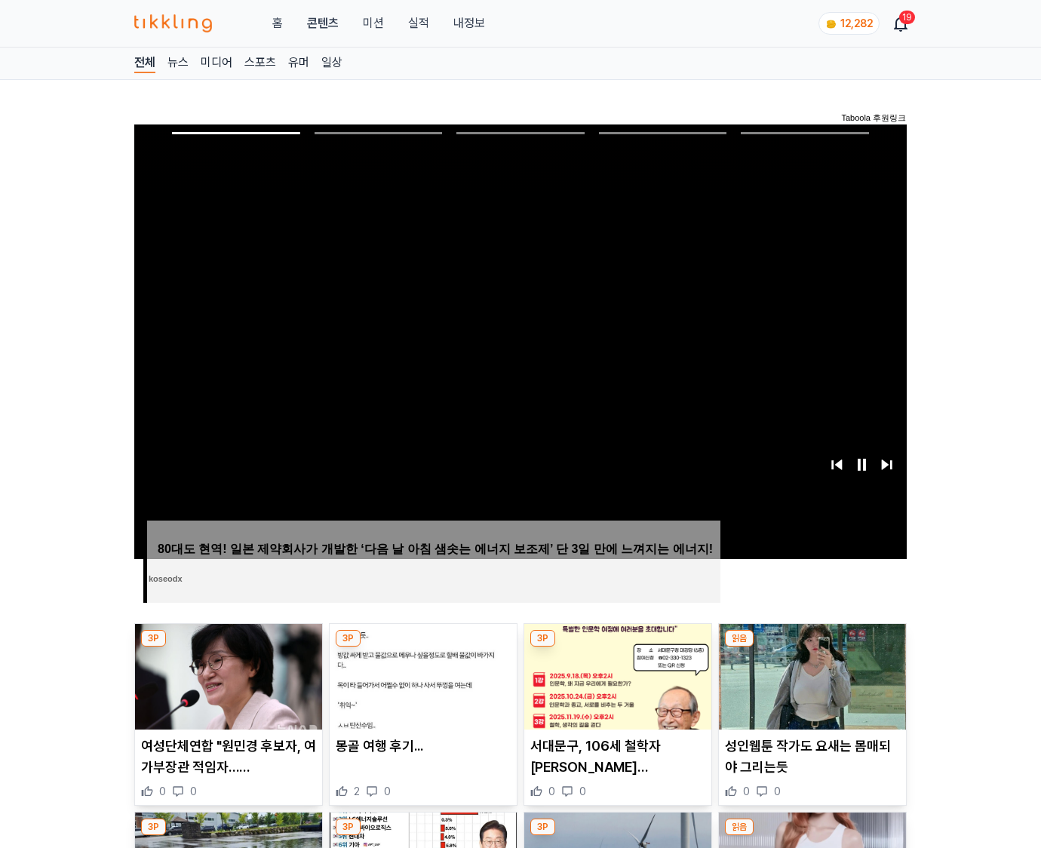
click at [812, 647] on img at bounding box center [812, 677] width 187 height 106
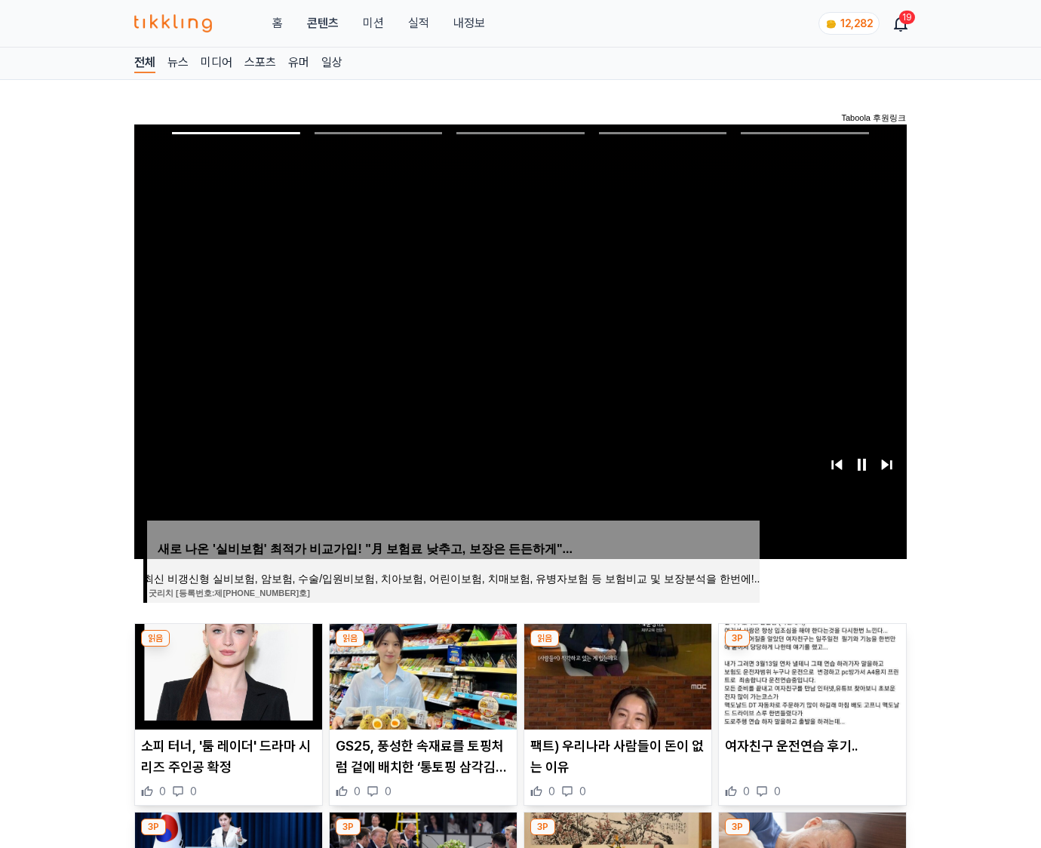
click at [812, 647] on img at bounding box center [812, 677] width 187 height 106
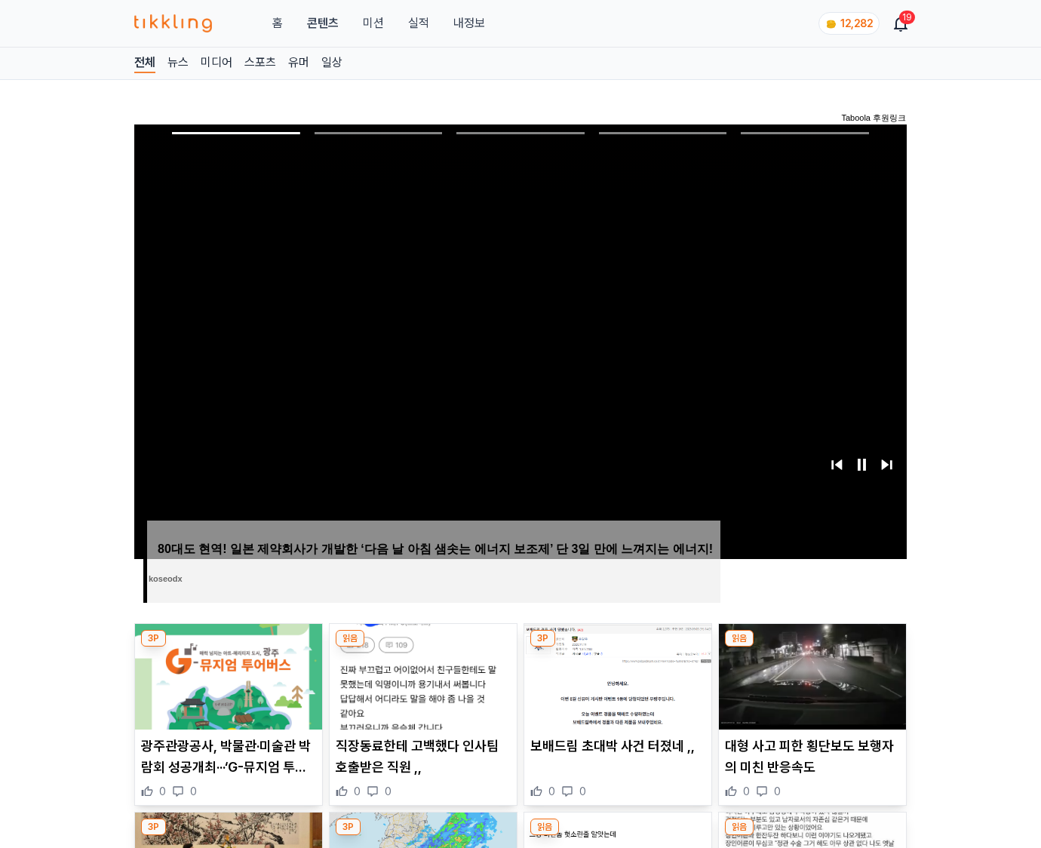
click at [812, 647] on img at bounding box center [812, 677] width 187 height 106
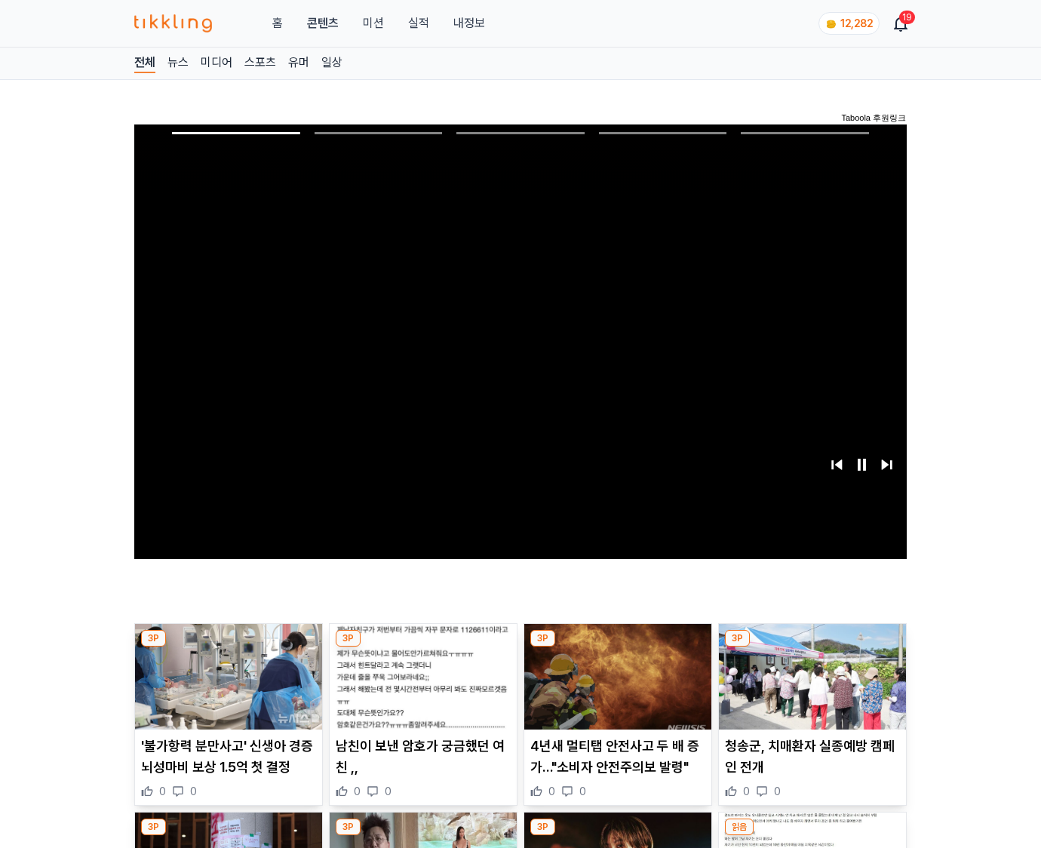
click at [812, 647] on img at bounding box center [812, 677] width 187 height 106
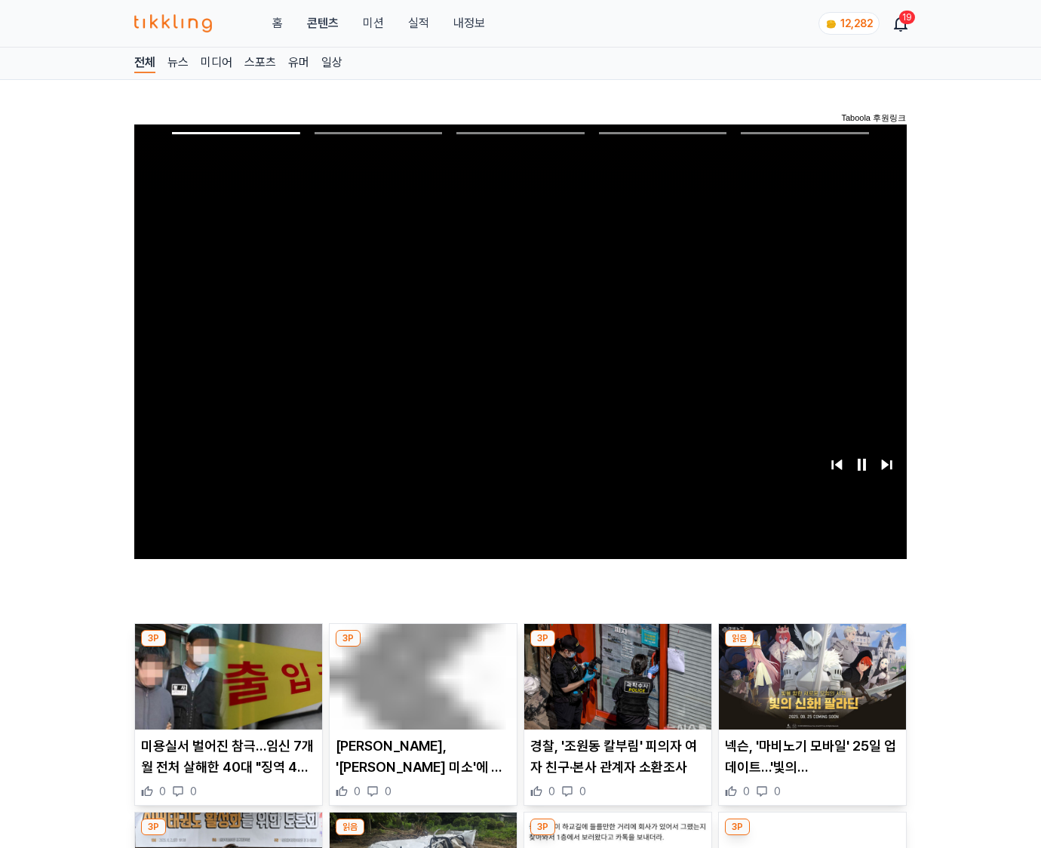
click at [812, 647] on img at bounding box center [812, 677] width 187 height 106
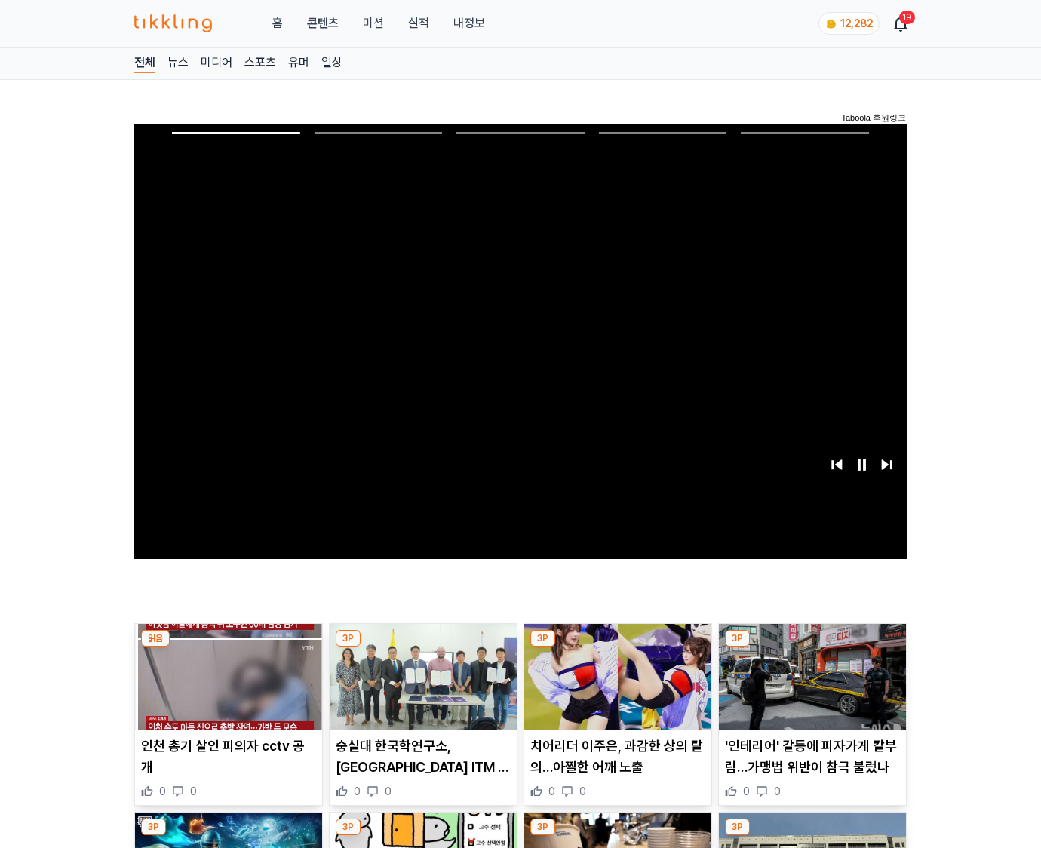
click at [812, 647] on img at bounding box center [812, 677] width 187 height 106
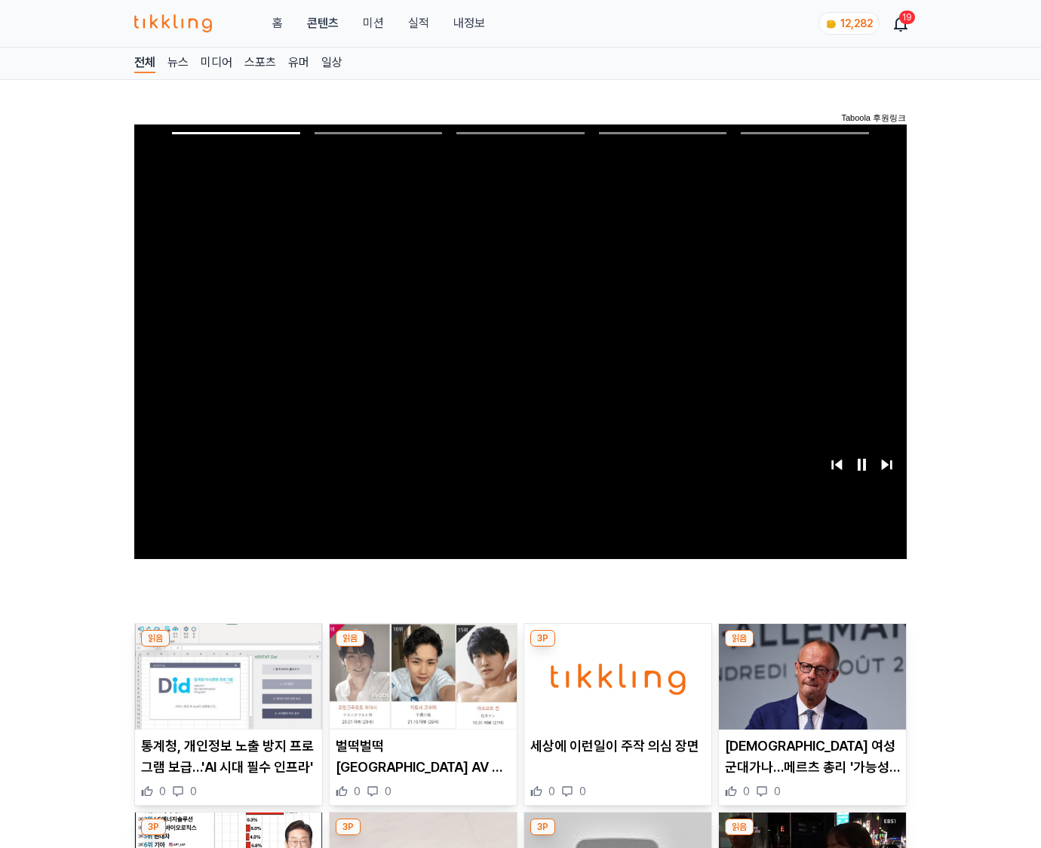
click at [812, 647] on img at bounding box center [812, 677] width 187 height 106
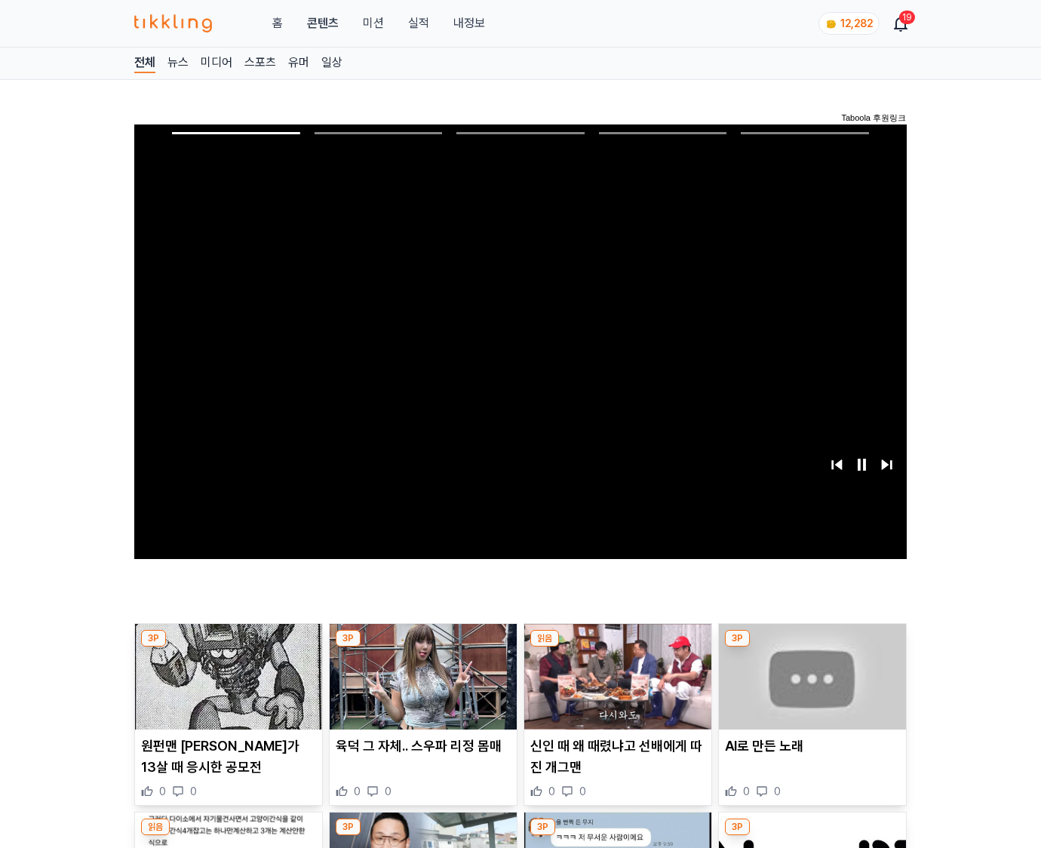
click at [812, 647] on img at bounding box center [812, 677] width 187 height 106
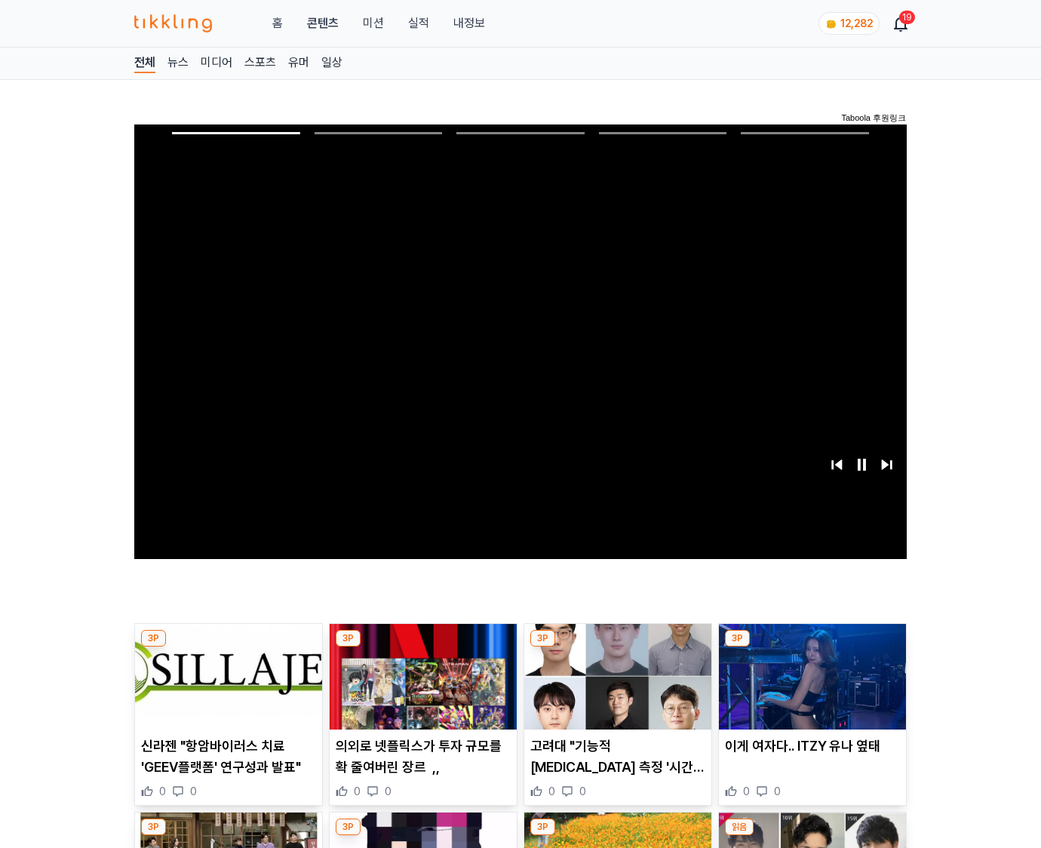
click at [812, 647] on img at bounding box center [812, 677] width 187 height 106
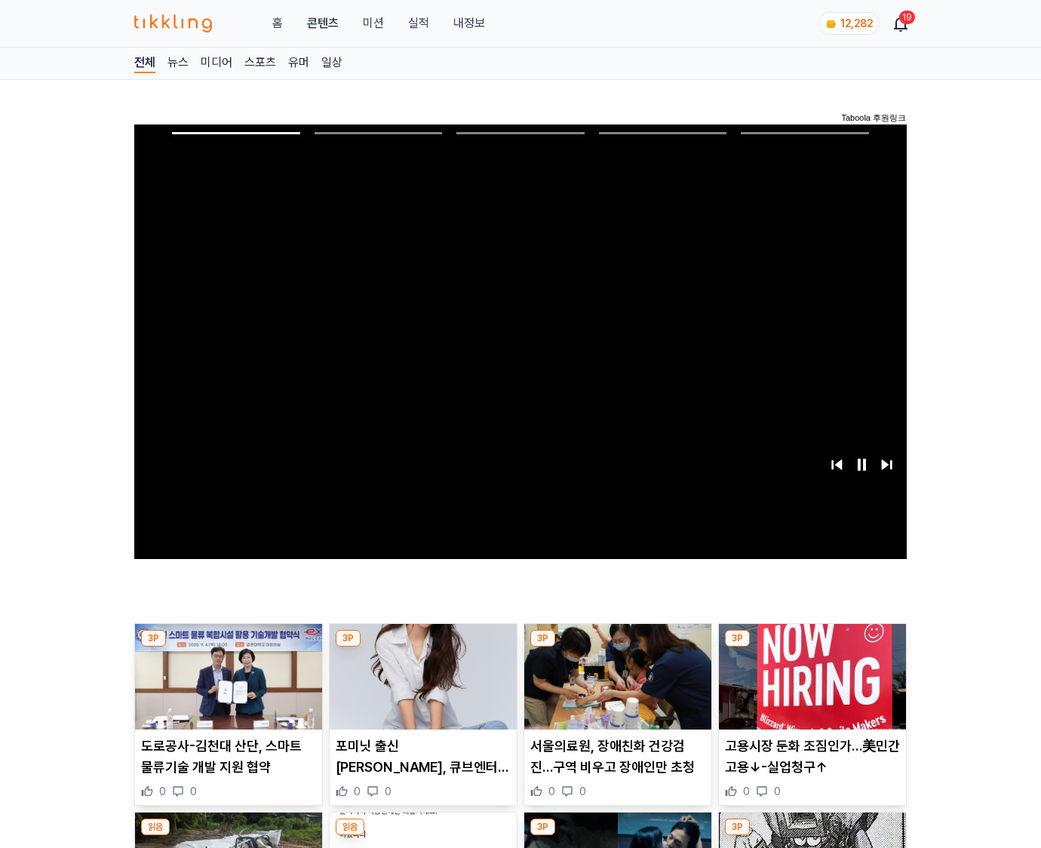
click at [812, 647] on img at bounding box center [812, 677] width 187 height 106
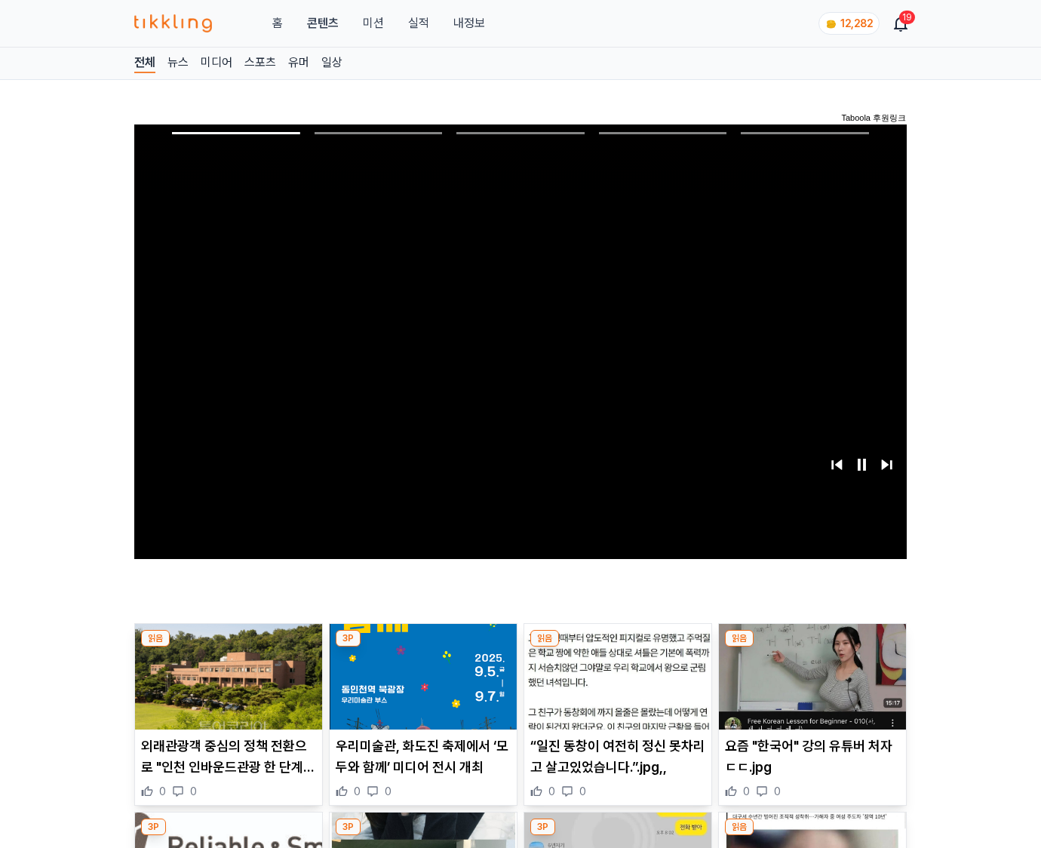
click at [812, 647] on img at bounding box center [812, 677] width 187 height 106
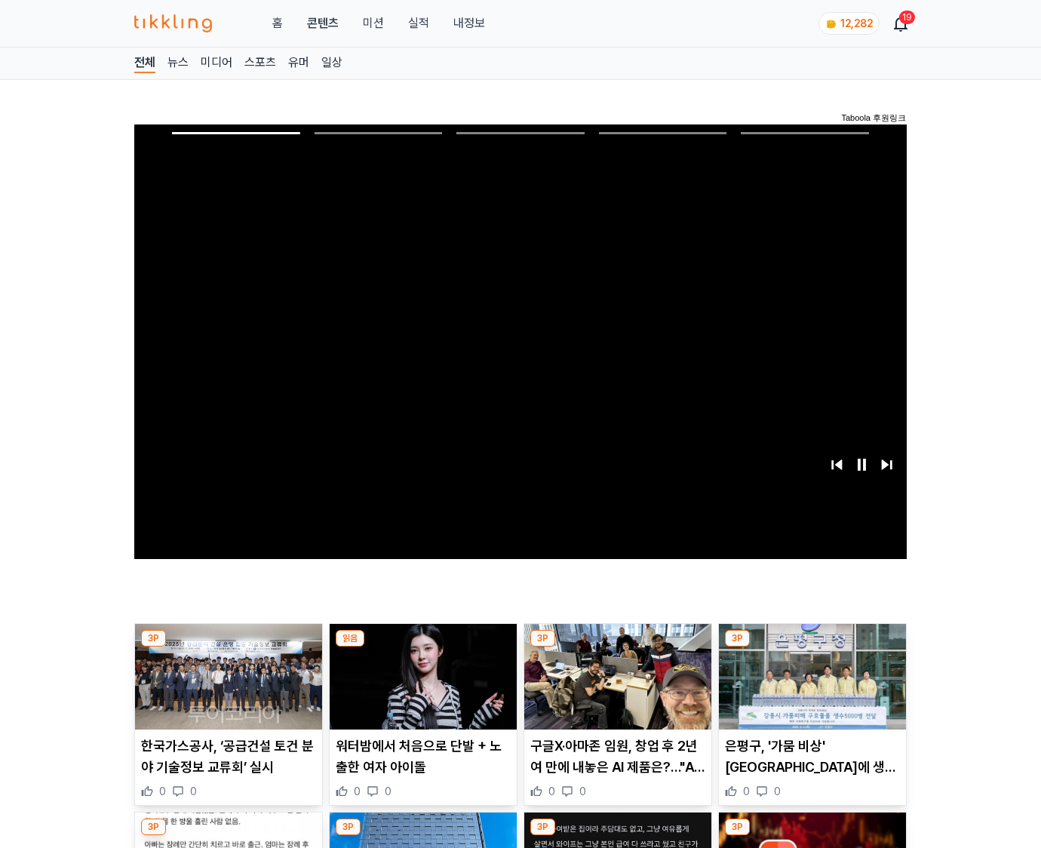
click at [812, 647] on img at bounding box center [812, 677] width 187 height 106
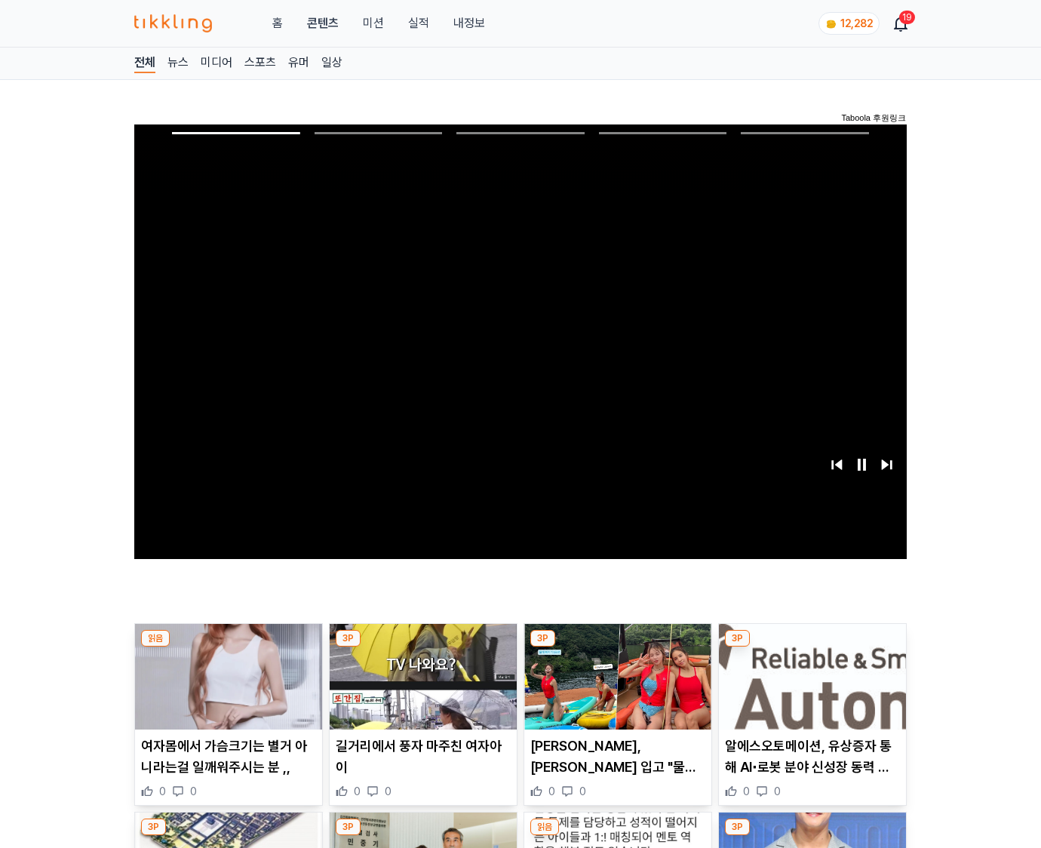
click at [812, 647] on img at bounding box center [812, 677] width 187 height 106
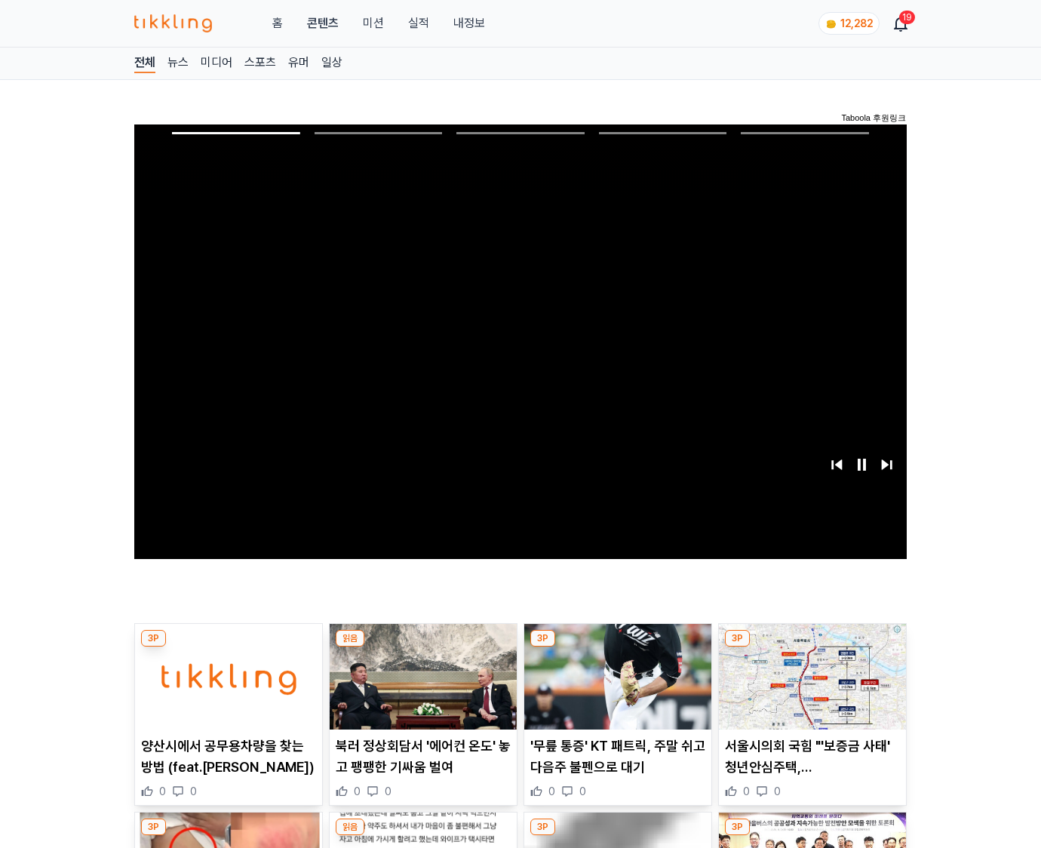
click at [812, 647] on img at bounding box center [812, 677] width 187 height 106
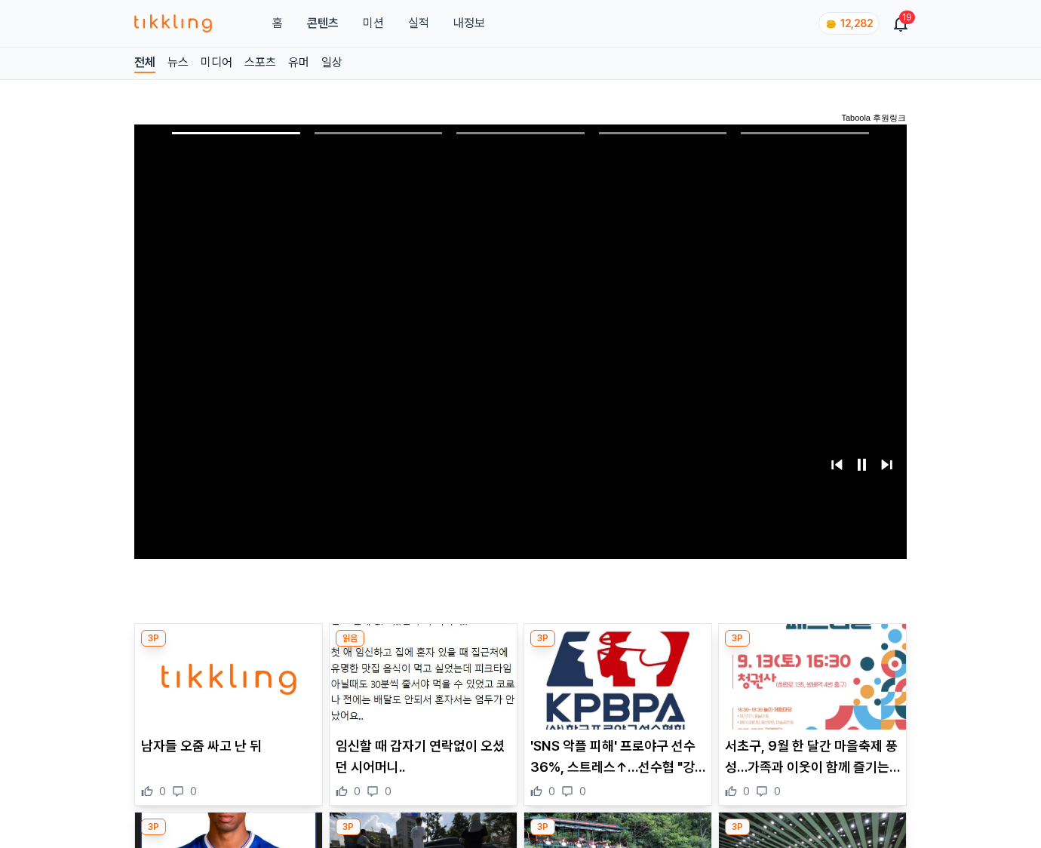
click at [812, 647] on img at bounding box center [812, 677] width 187 height 106
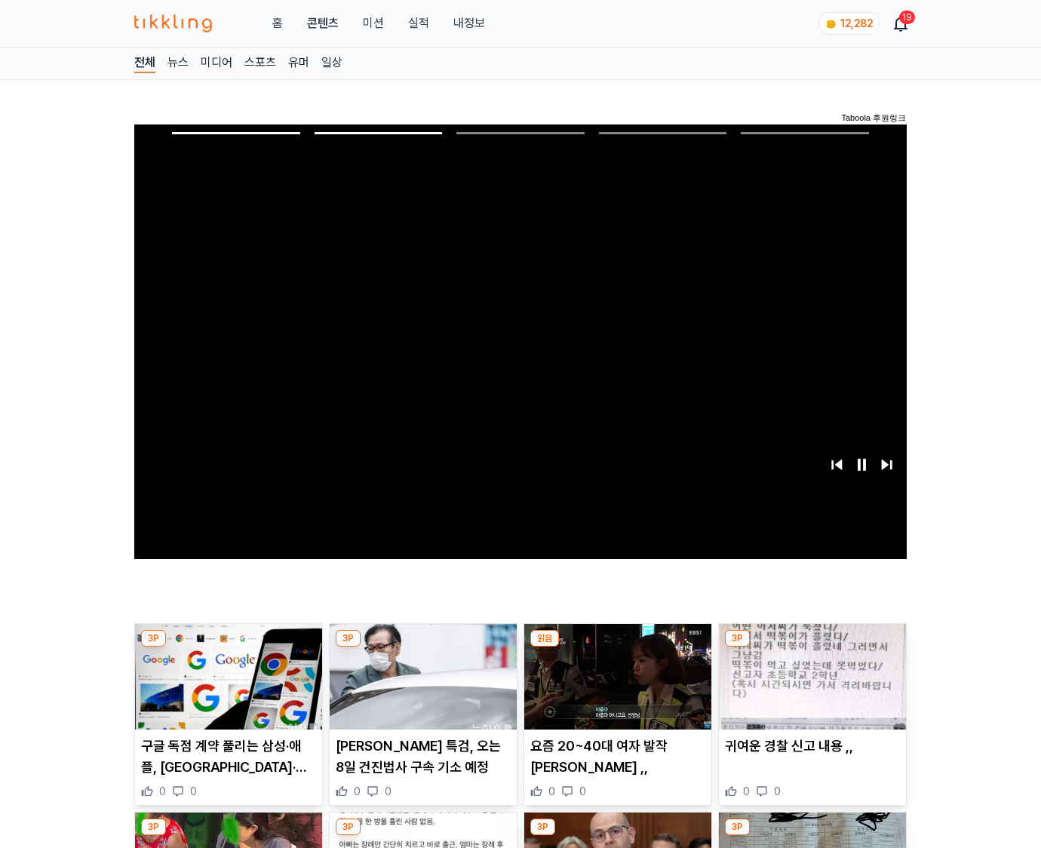
click at [812, 647] on img at bounding box center [812, 677] width 187 height 106
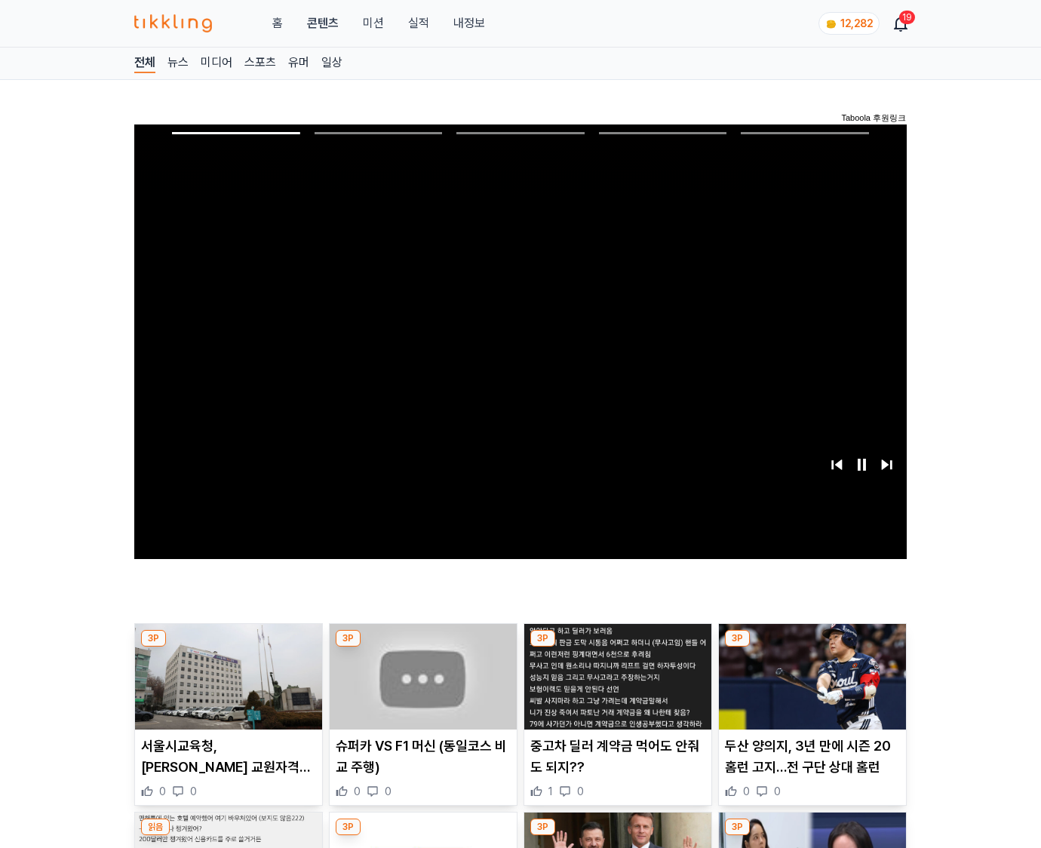
click at [812, 647] on img at bounding box center [812, 677] width 187 height 106
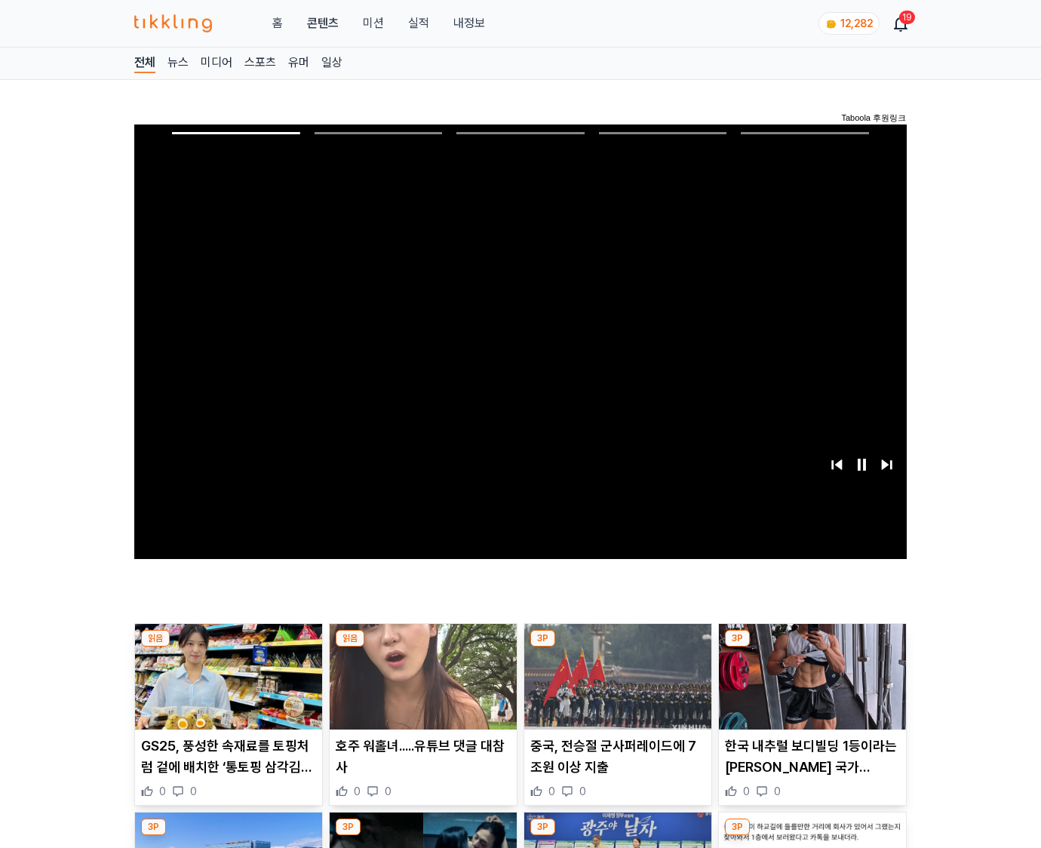
click at [812, 647] on img at bounding box center [812, 677] width 187 height 106
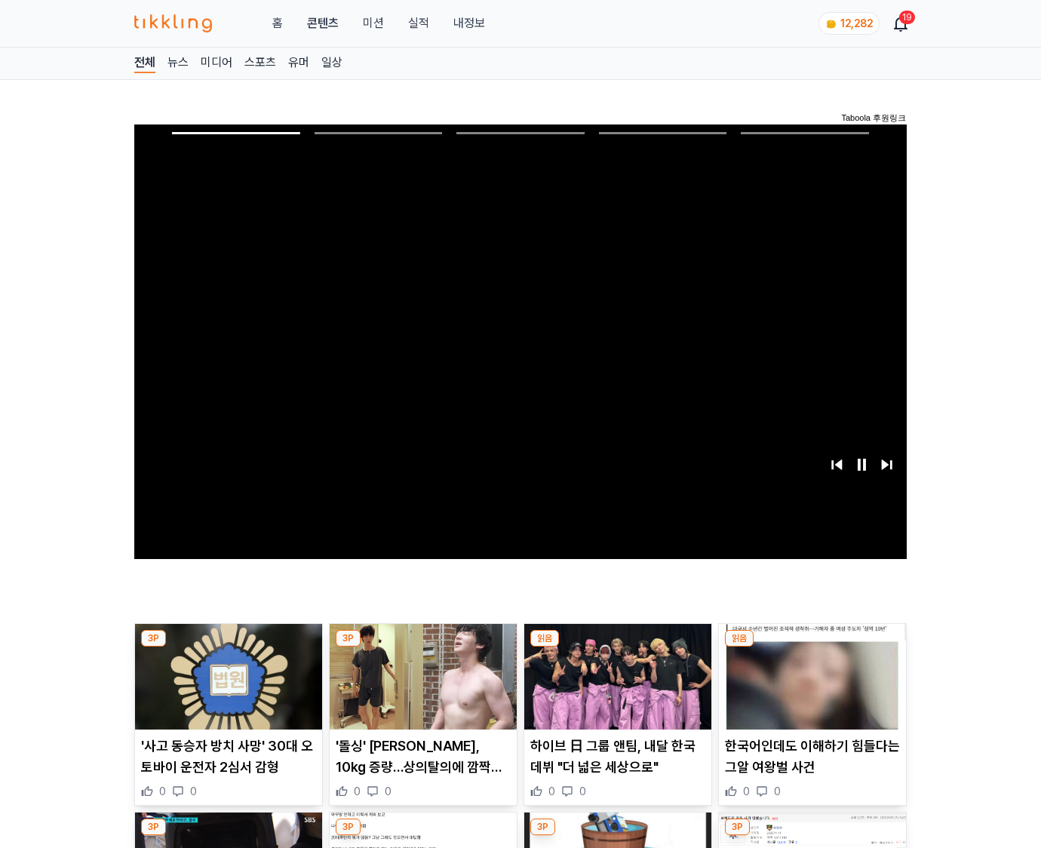
click at [812, 647] on img at bounding box center [812, 677] width 187 height 106
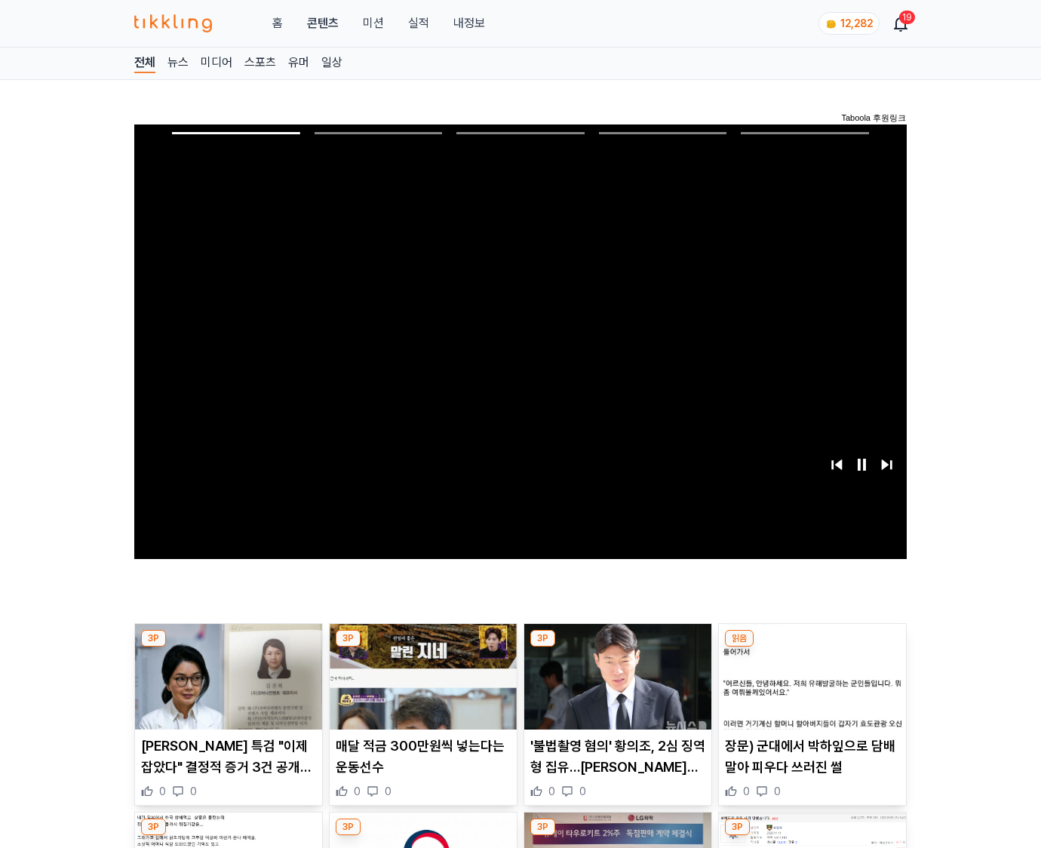
click at [812, 647] on img at bounding box center [812, 677] width 187 height 106
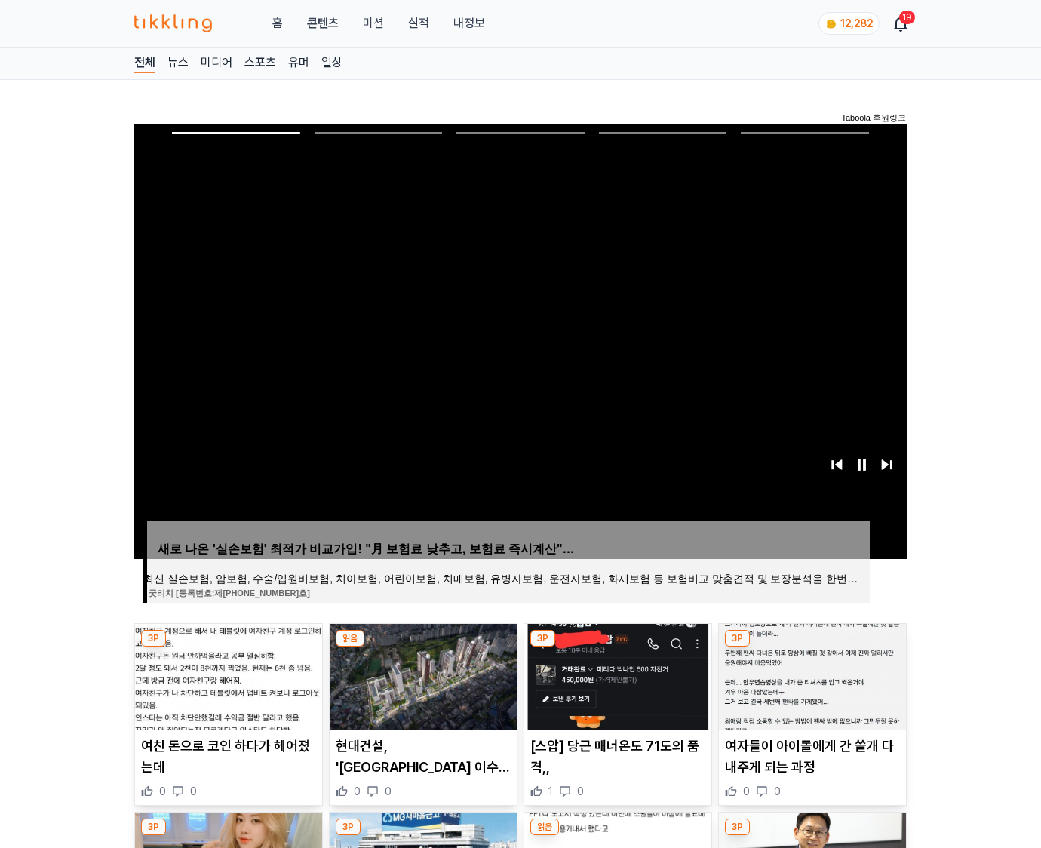
click at [812, 647] on img at bounding box center [812, 677] width 187 height 106
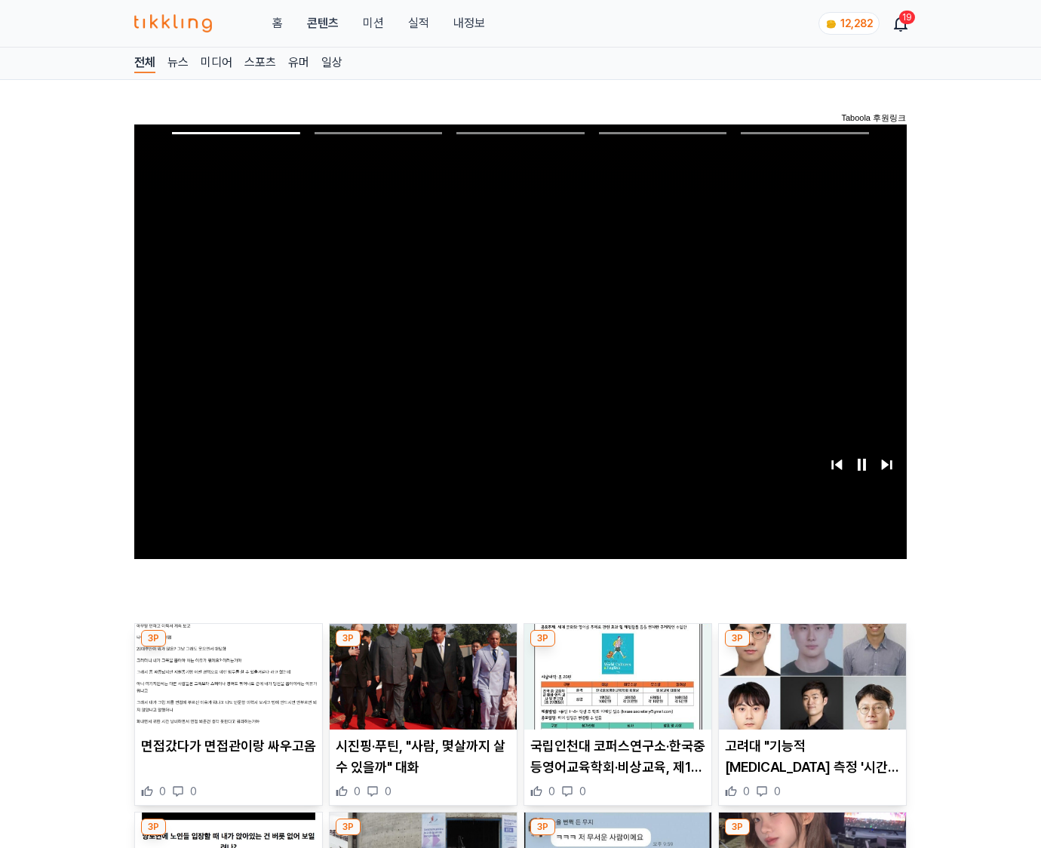
click at [812, 647] on img at bounding box center [812, 677] width 187 height 106
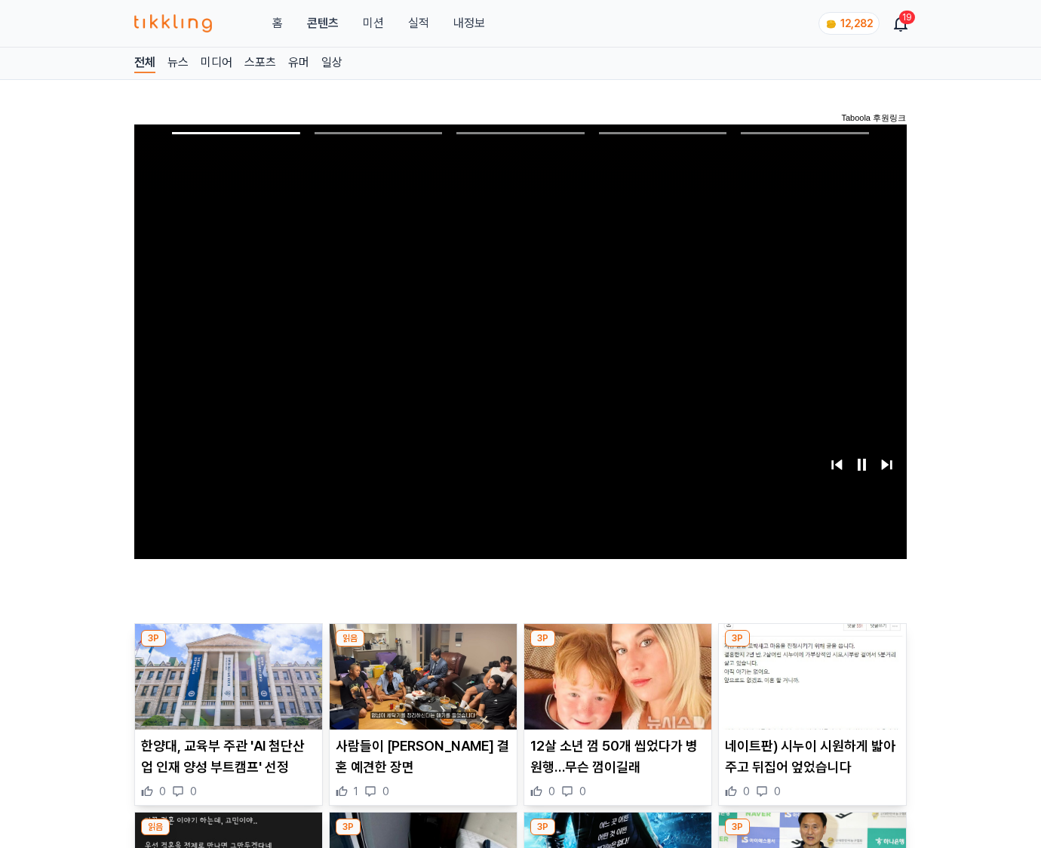
click at [812, 647] on img at bounding box center [812, 677] width 187 height 106
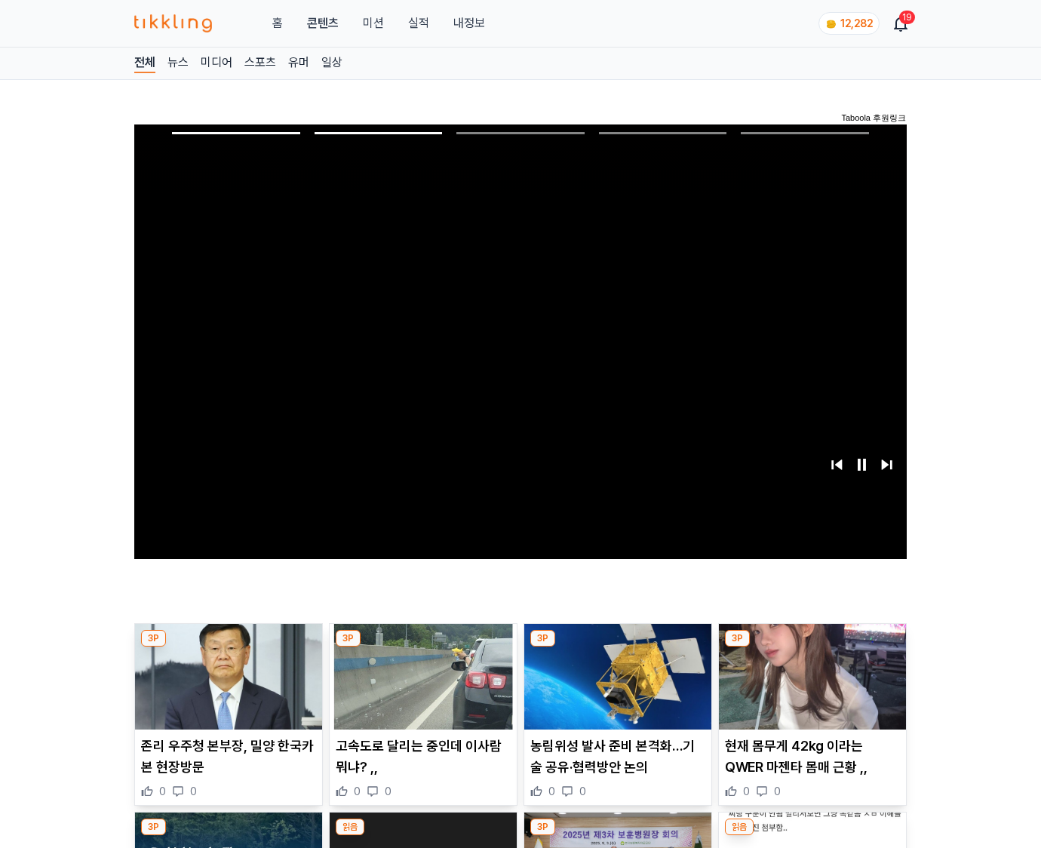
click at [812, 647] on img at bounding box center [812, 677] width 187 height 106
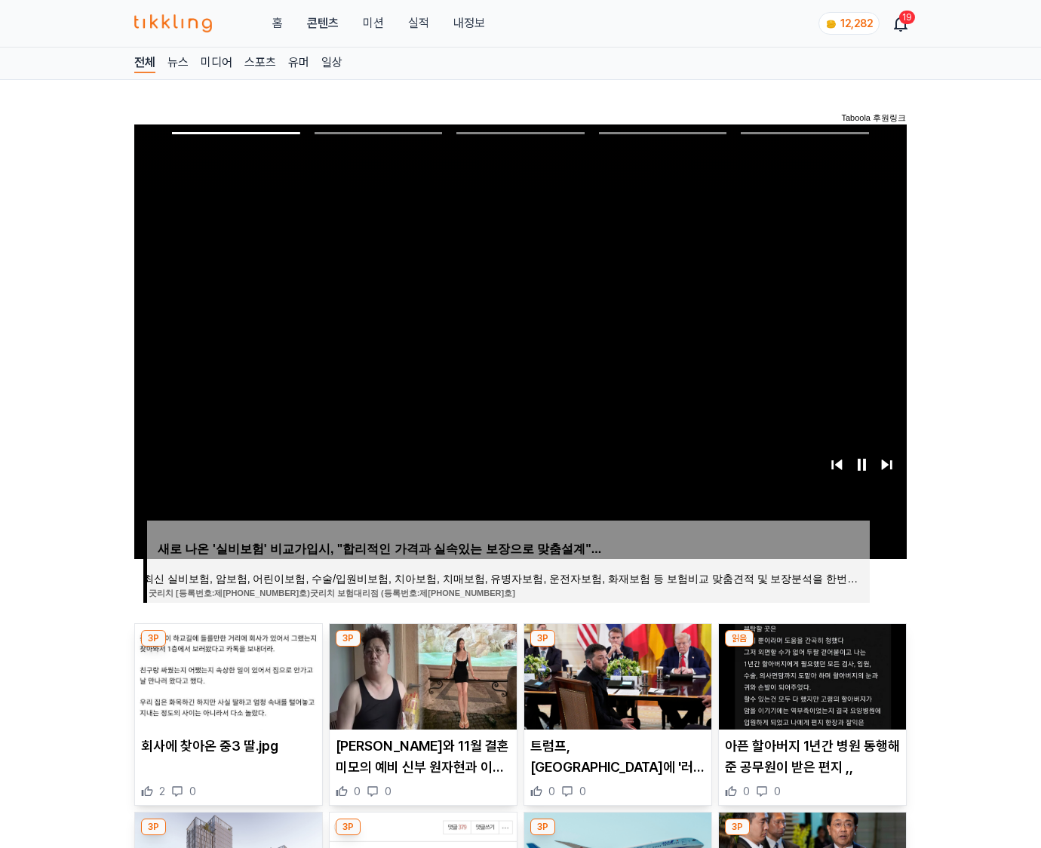
click at [812, 647] on img at bounding box center [812, 677] width 187 height 106
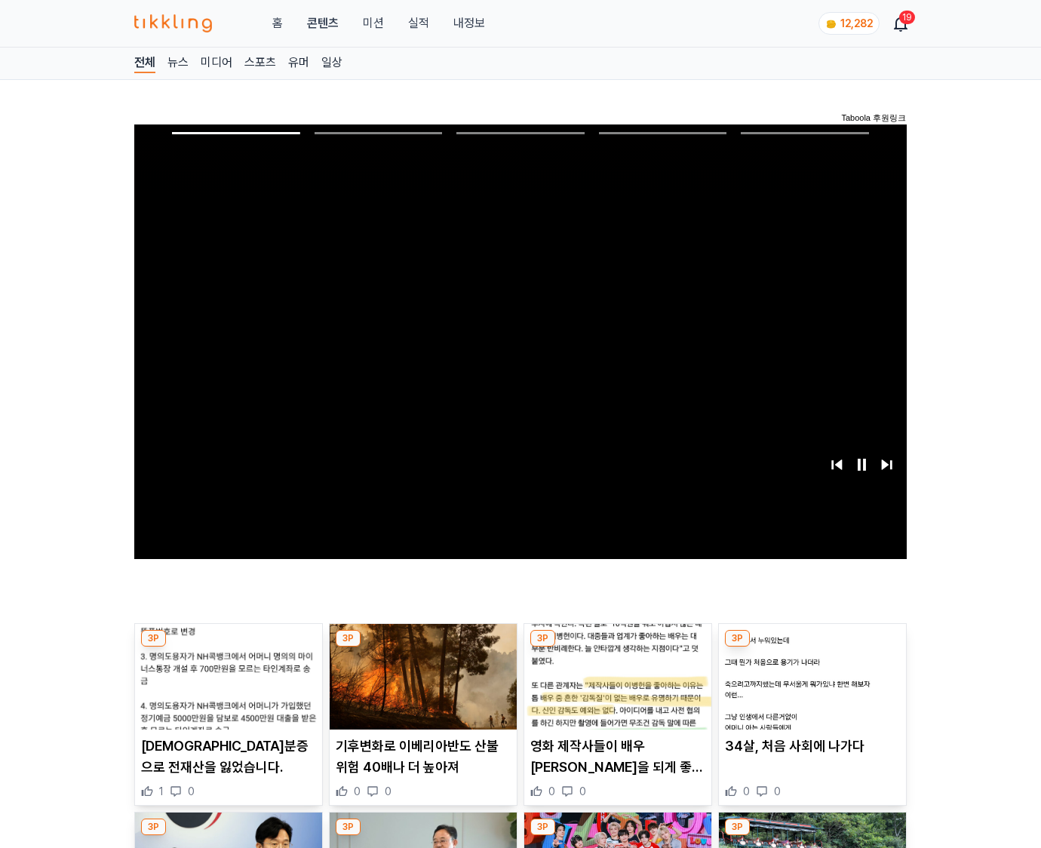
click at [812, 647] on img at bounding box center [812, 677] width 187 height 106
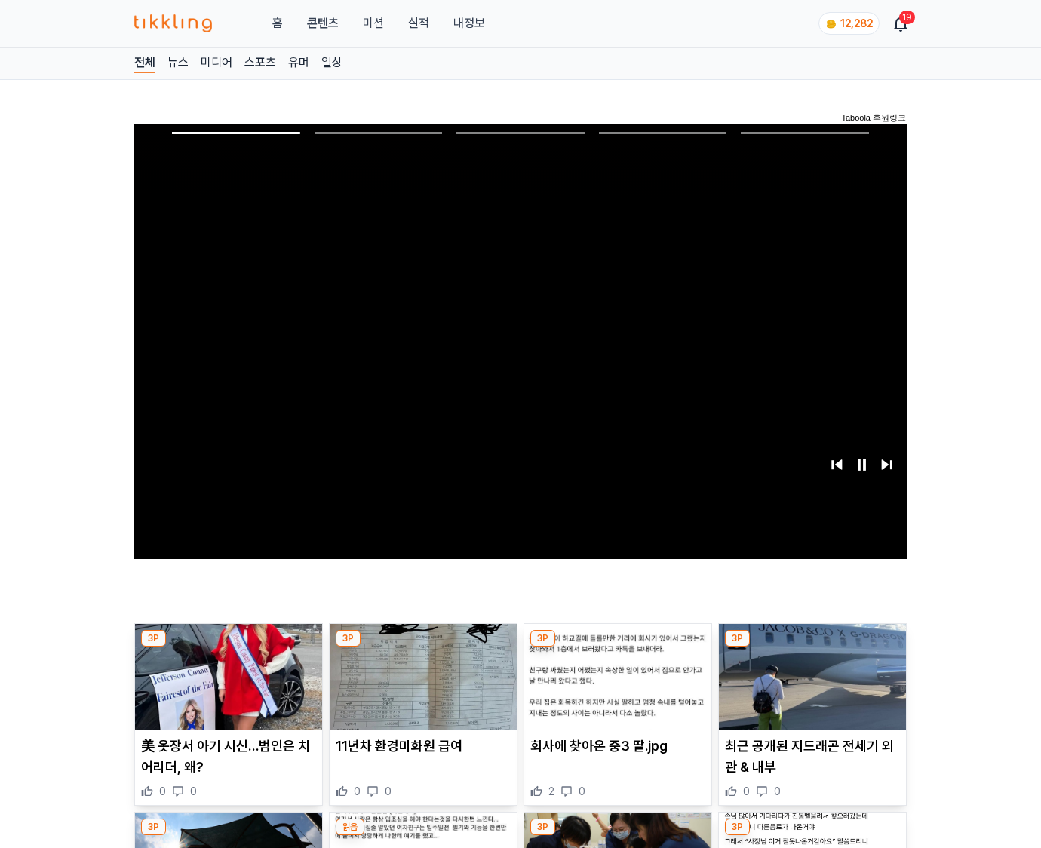
click at [812, 647] on img at bounding box center [812, 677] width 187 height 106
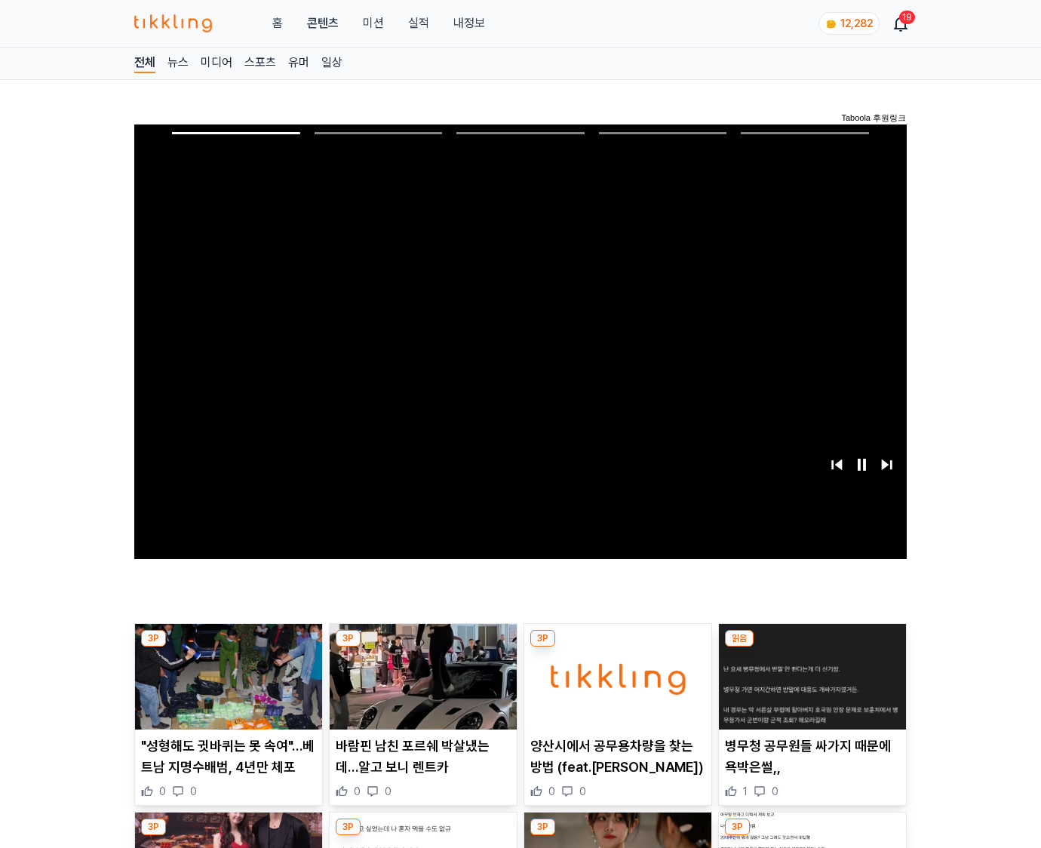
click at [812, 647] on img at bounding box center [812, 677] width 187 height 106
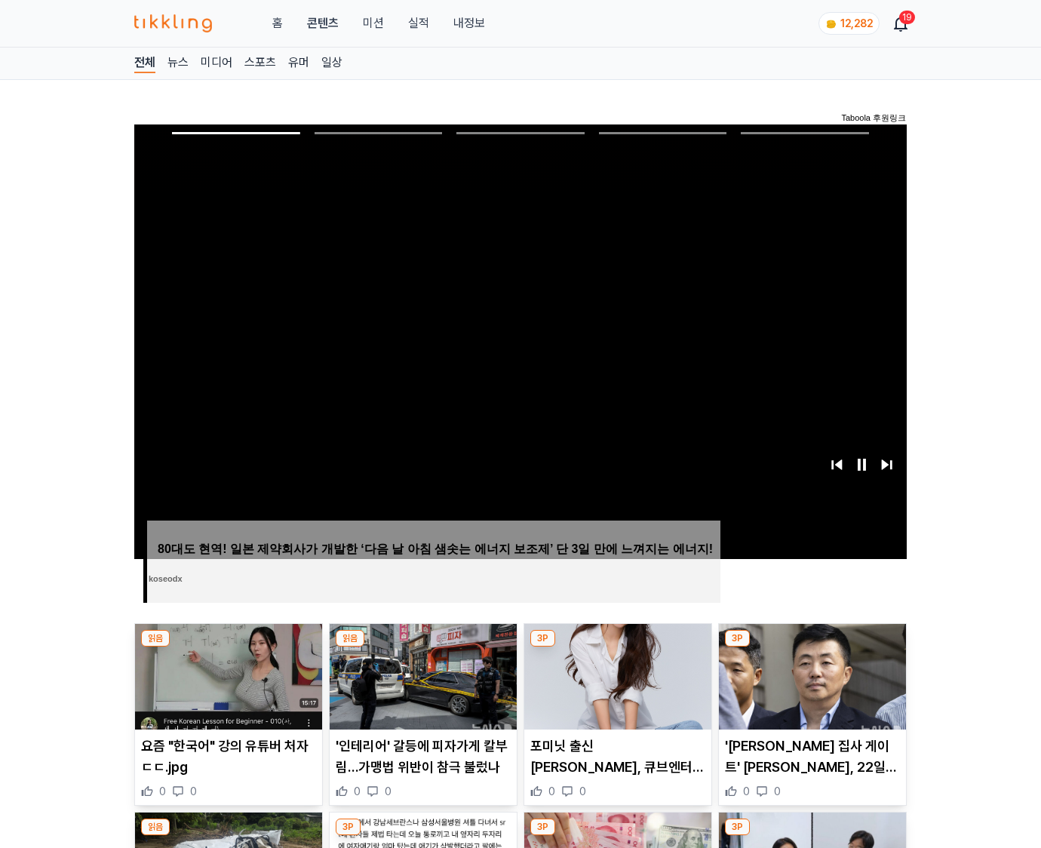
click at [812, 647] on img at bounding box center [812, 677] width 187 height 106
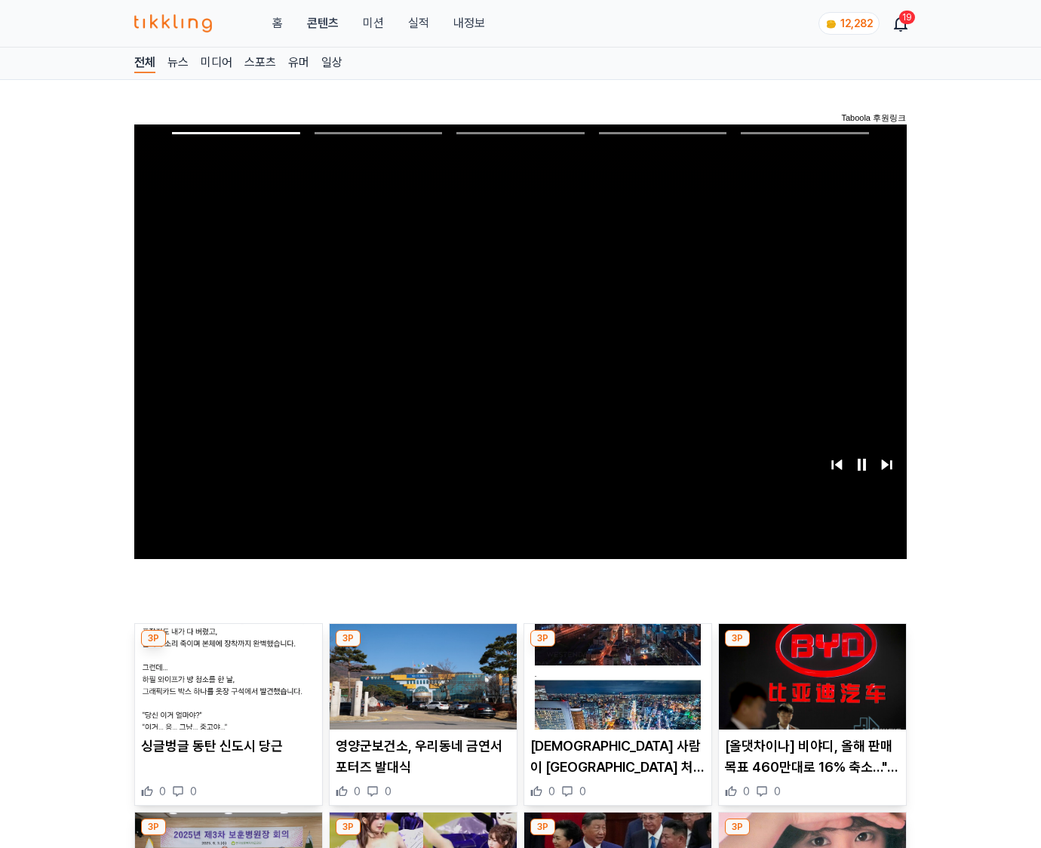
click at [812, 647] on img at bounding box center [812, 677] width 187 height 106
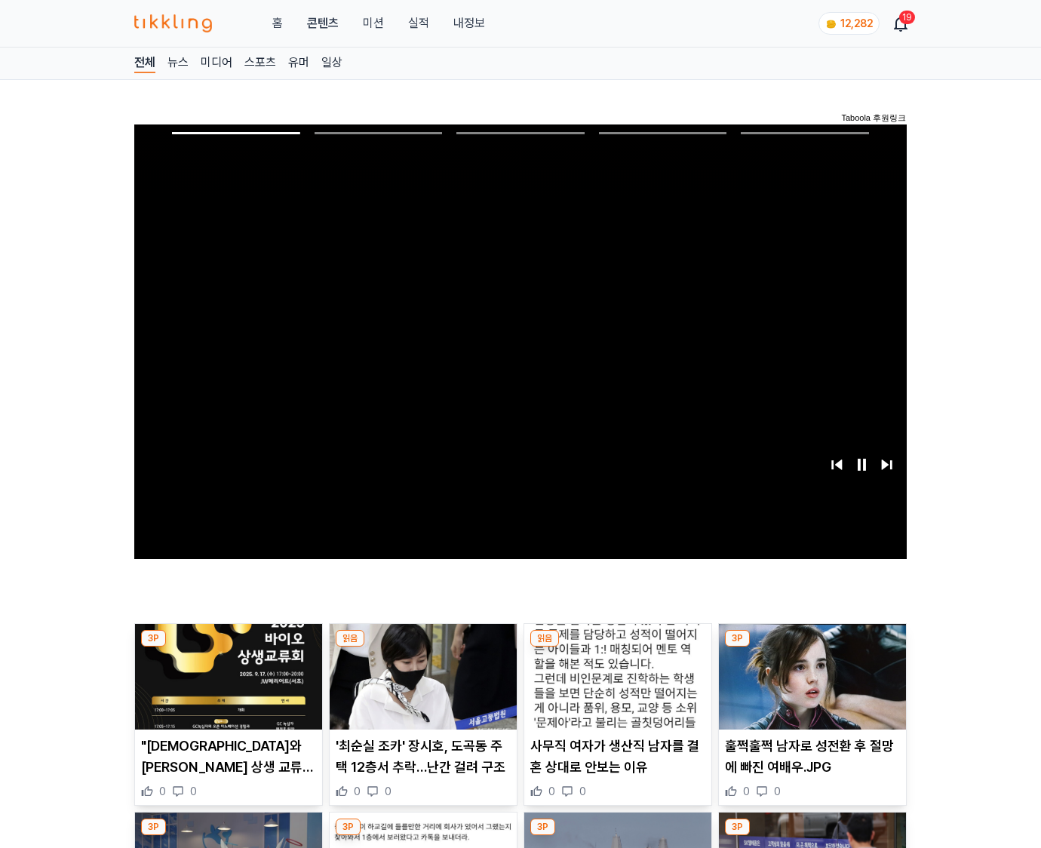
click at [812, 647] on img at bounding box center [812, 677] width 187 height 106
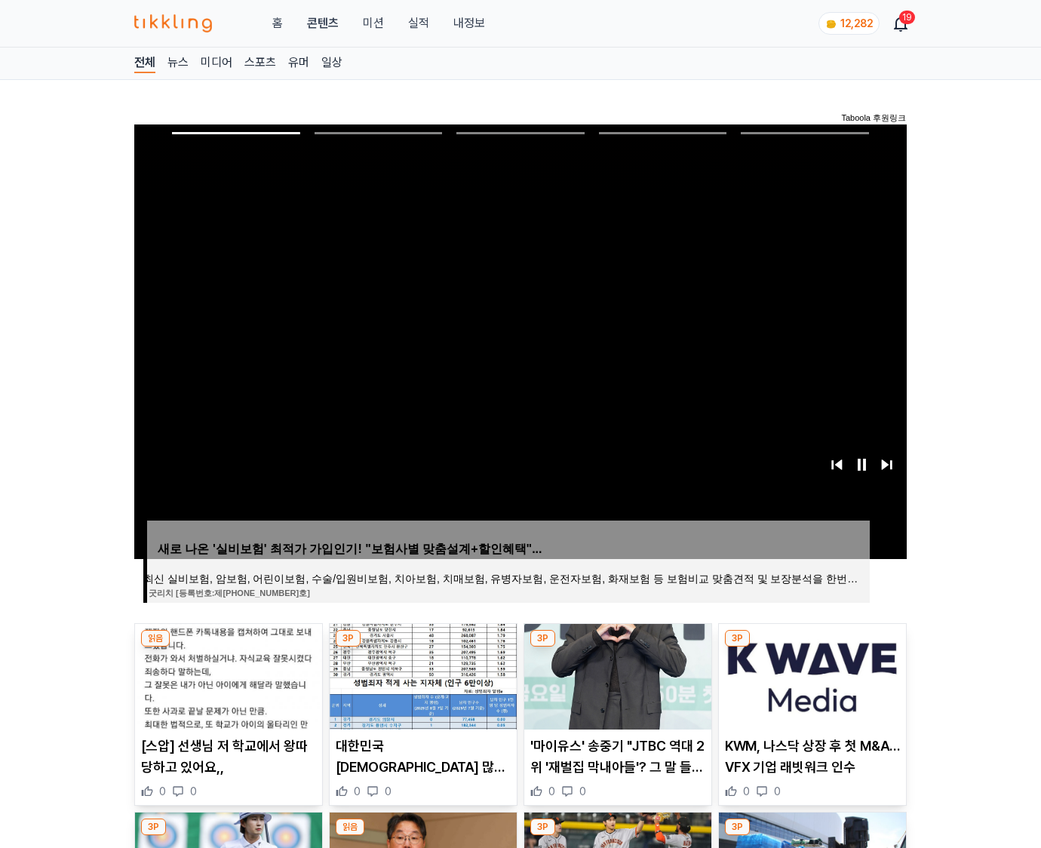
click at [812, 647] on img at bounding box center [812, 677] width 187 height 106
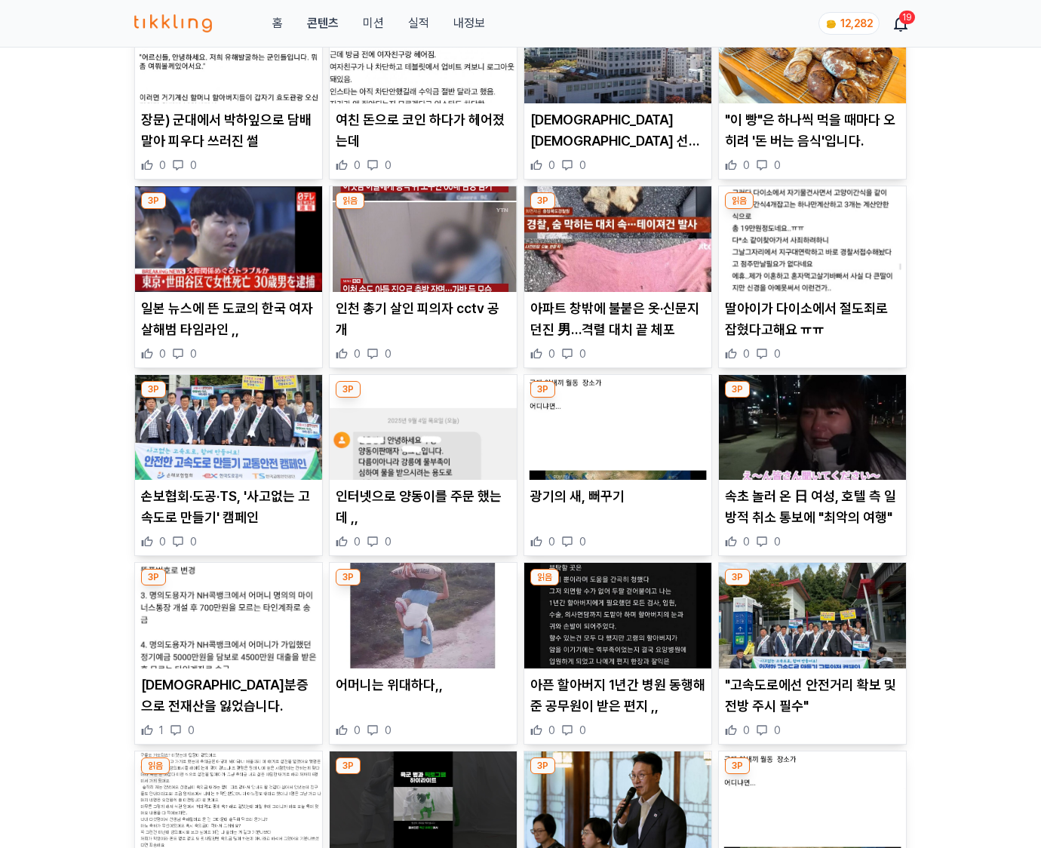
scroll to position [6438, 0]
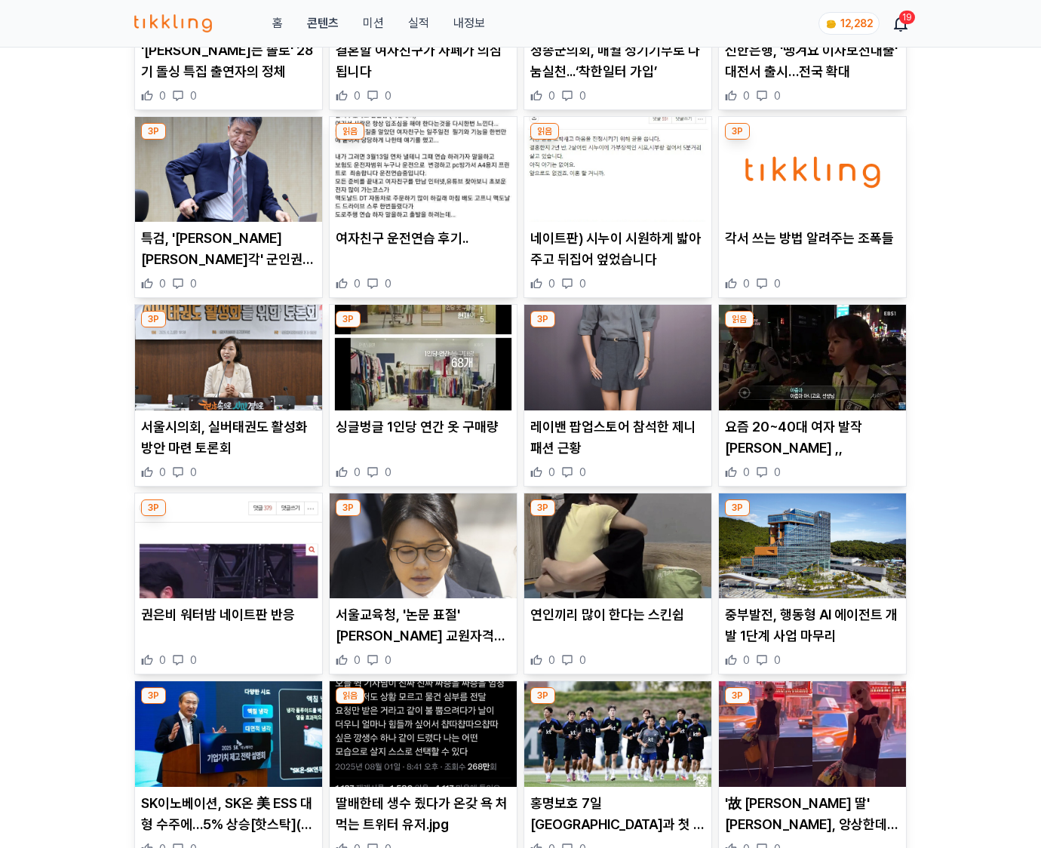
scroll to position [4945, 0]
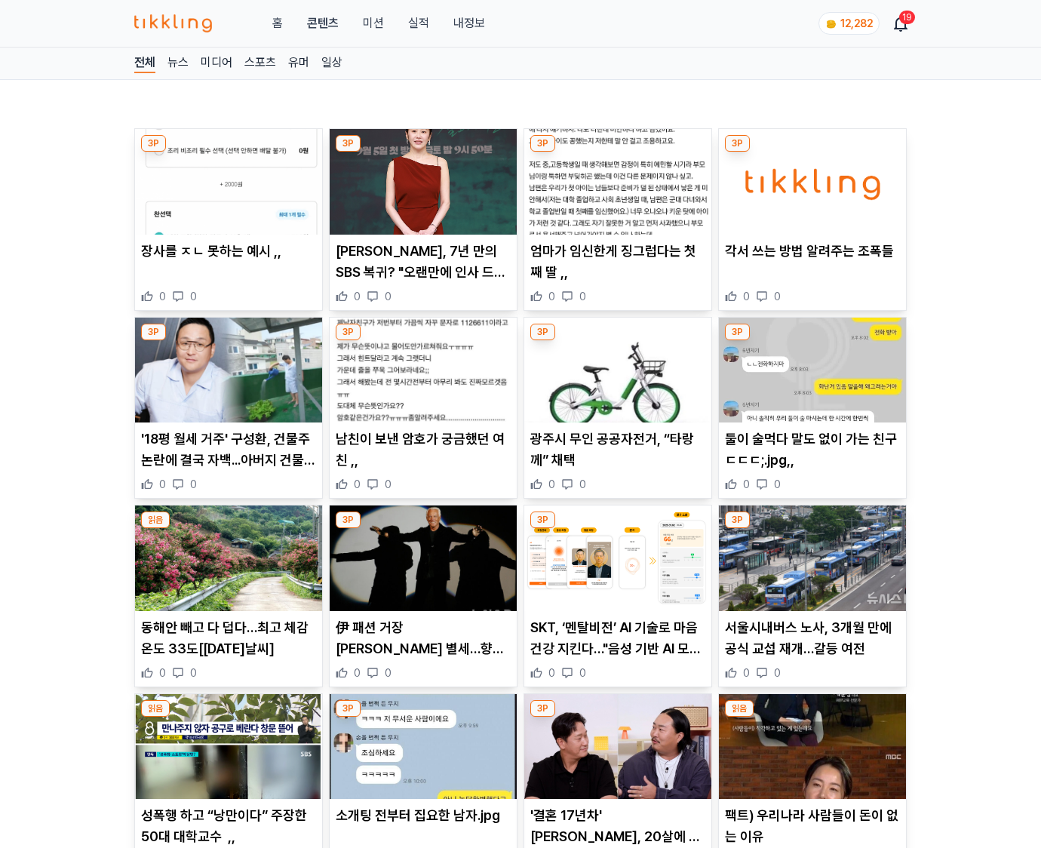
click at [812, 647] on p "서울시내버스 노사, 3개월 만에 공식 교섭 재개…갈등 여전" at bounding box center [812, 638] width 175 height 42
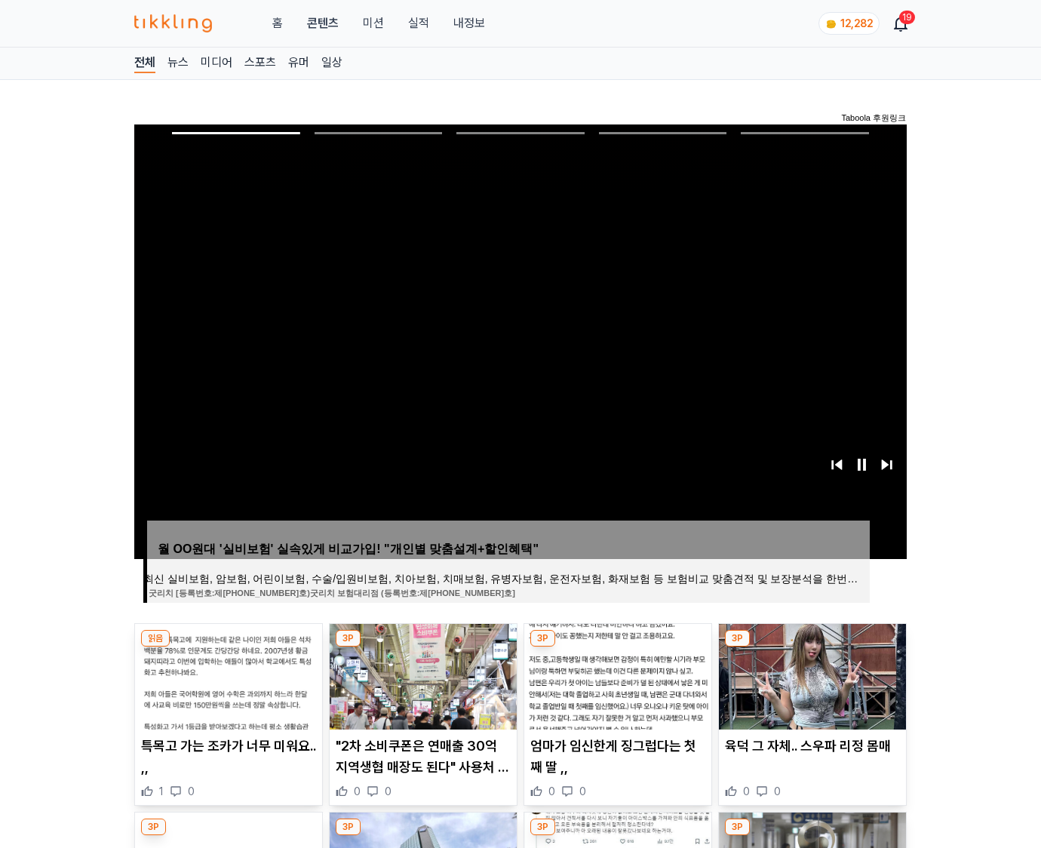
click at [812, 647] on img at bounding box center [812, 677] width 187 height 106
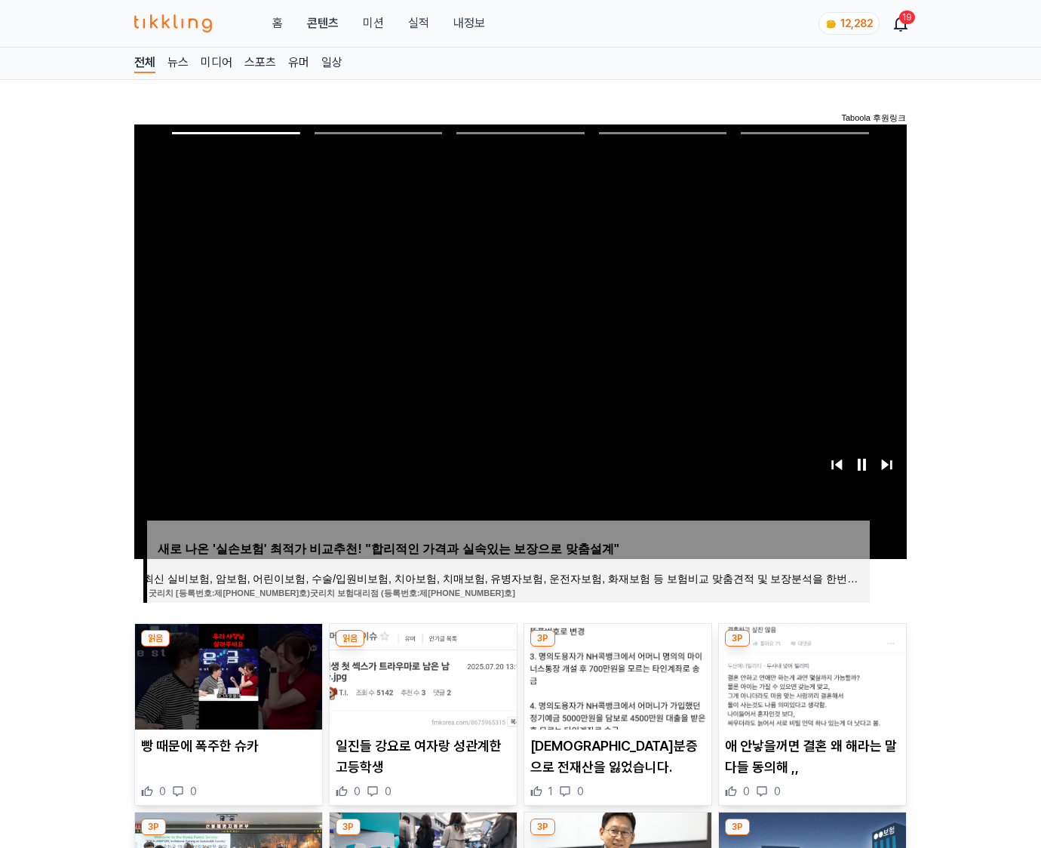
click at [812, 647] on img at bounding box center [812, 677] width 187 height 106
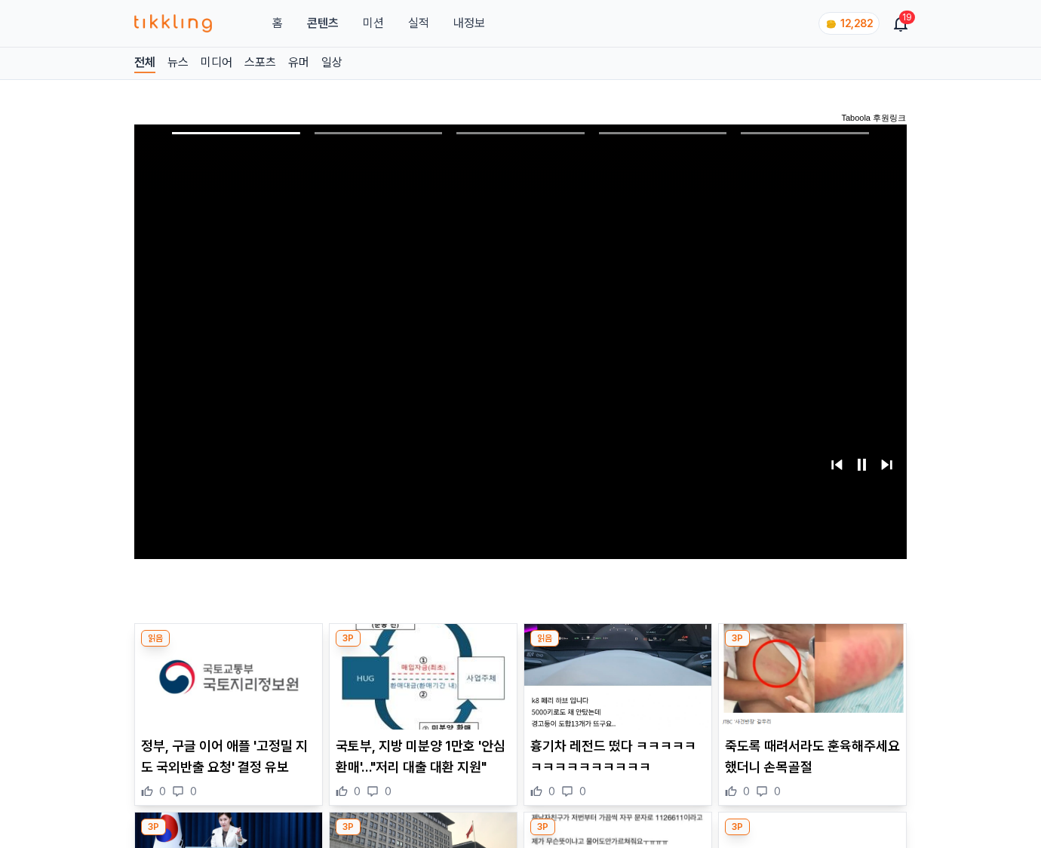
click at [812, 647] on img at bounding box center [812, 677] width 187 height 106
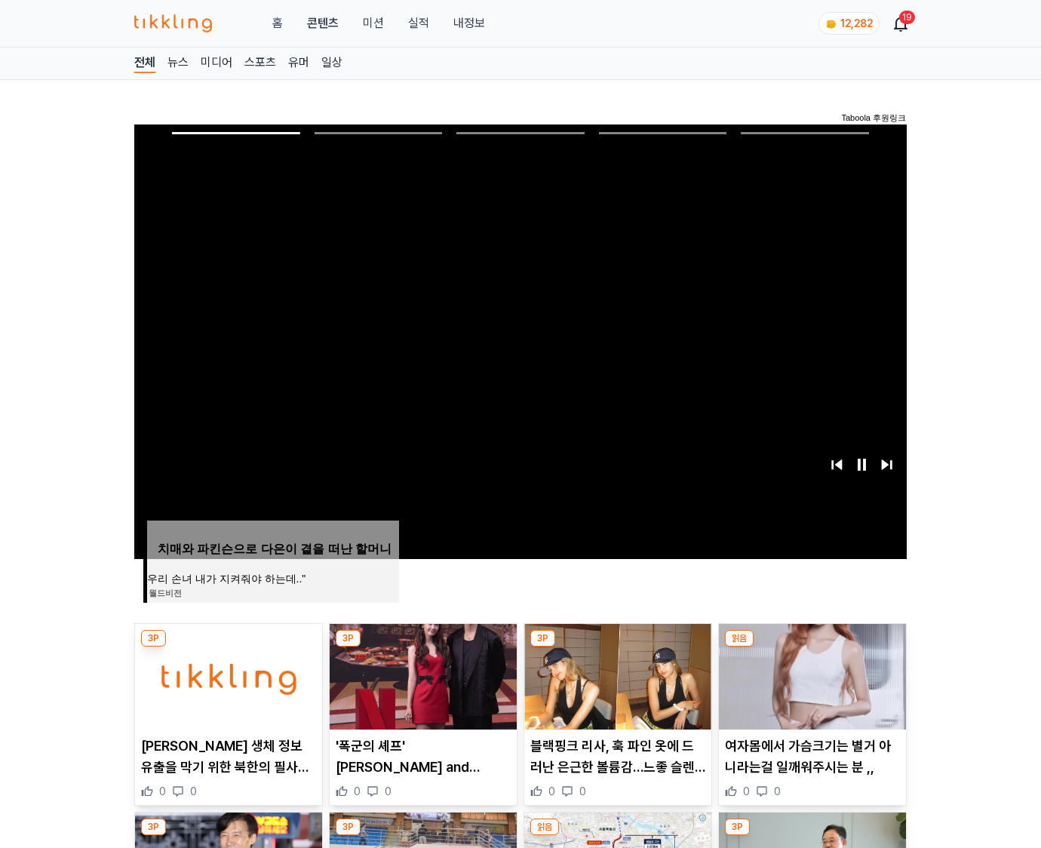
click at [812, 647] on img at bounding box center [812, 677] width 187 height 106
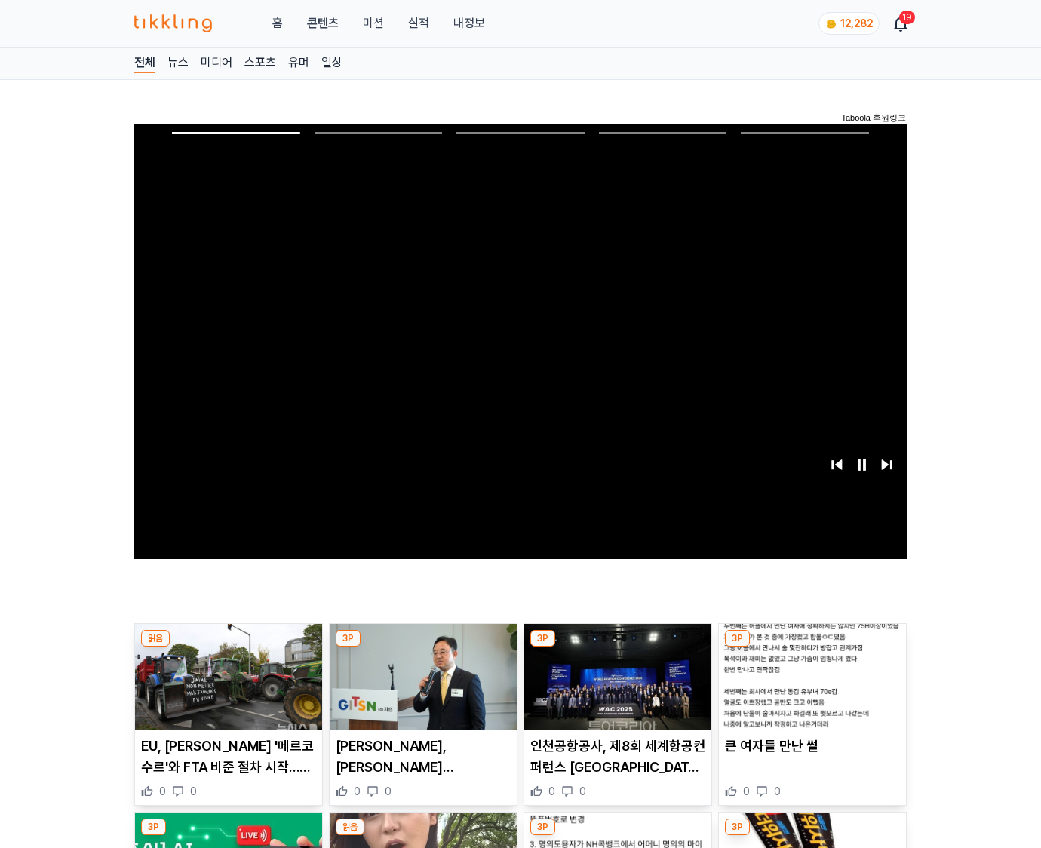
click at [812, 647] on img at bounding box center [812, 677] width 187 height 106
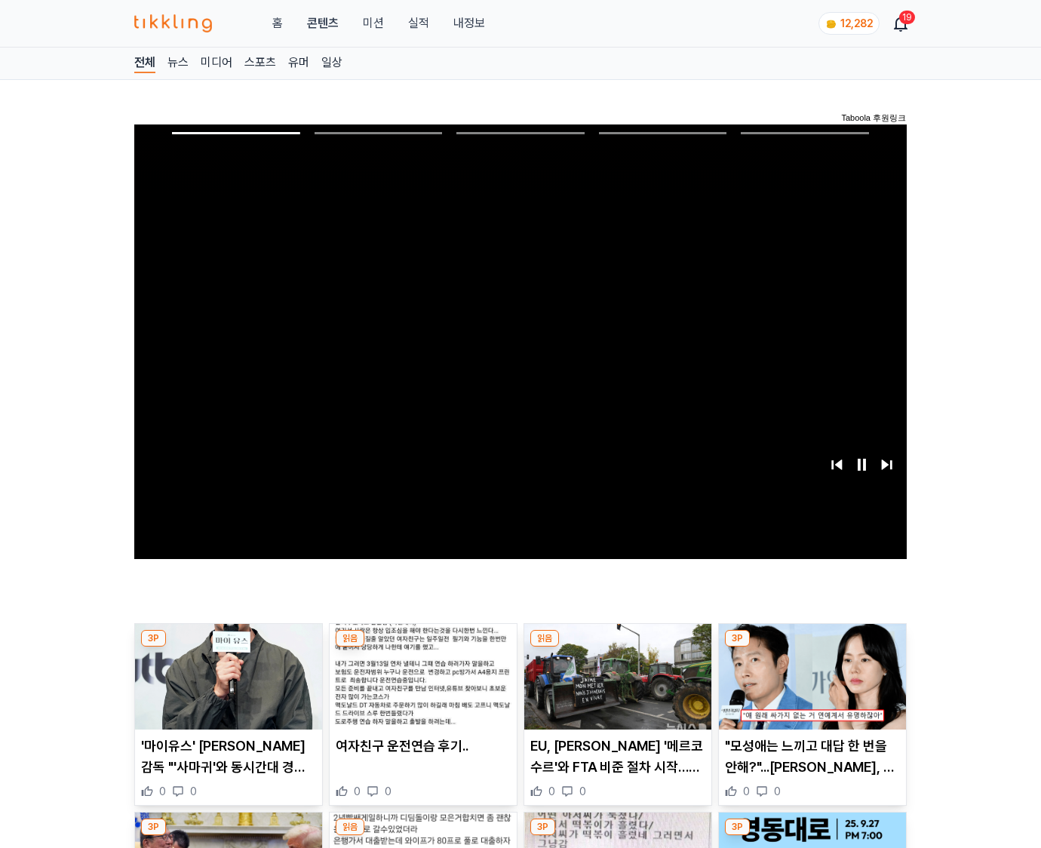
click at [812, 647] on img at bounding box center [812, 677] width 187 height 106
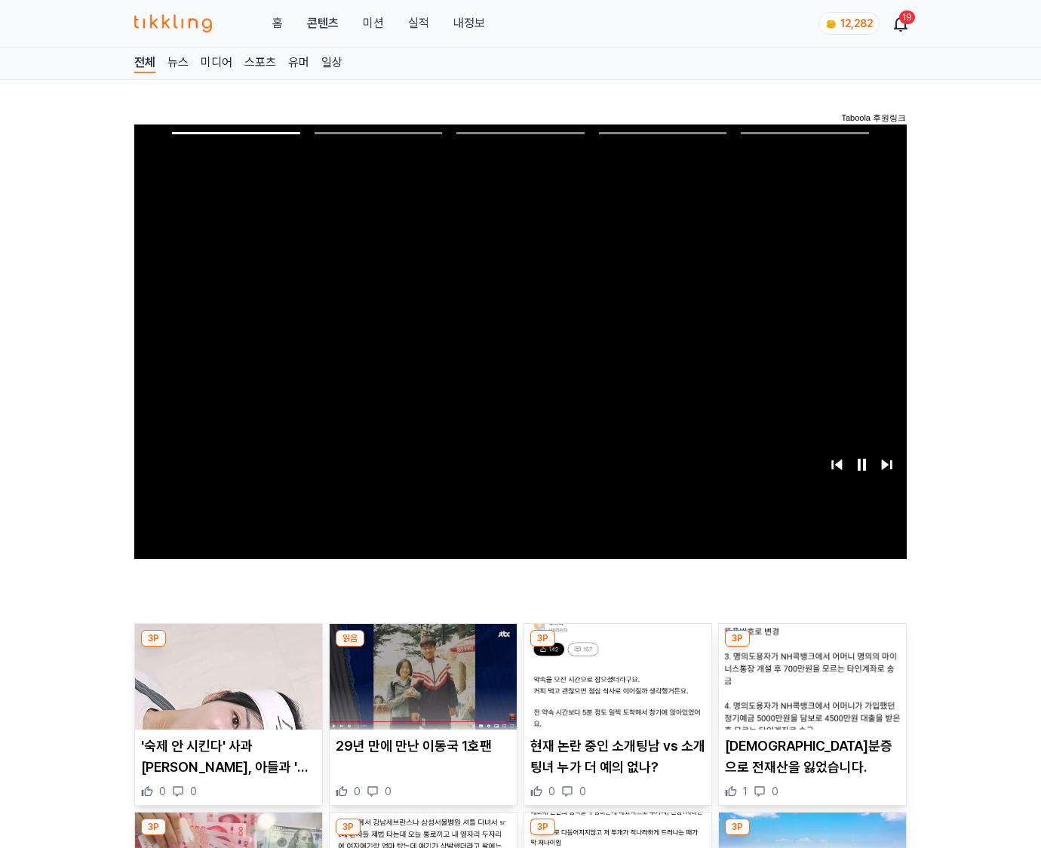
click at [812, 647] on img at bounding box center [812, 677] width 187 height 106
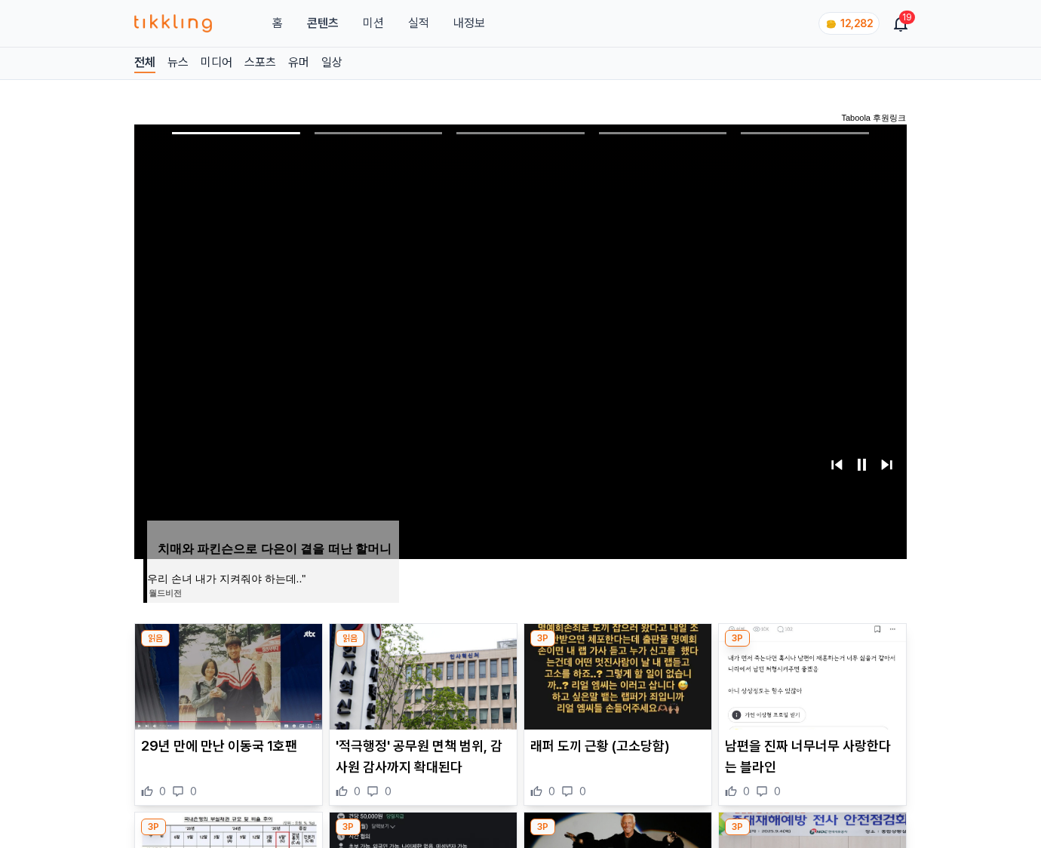
click at [812, 647] on img at bounding box center [812, 677] width 187 height 106
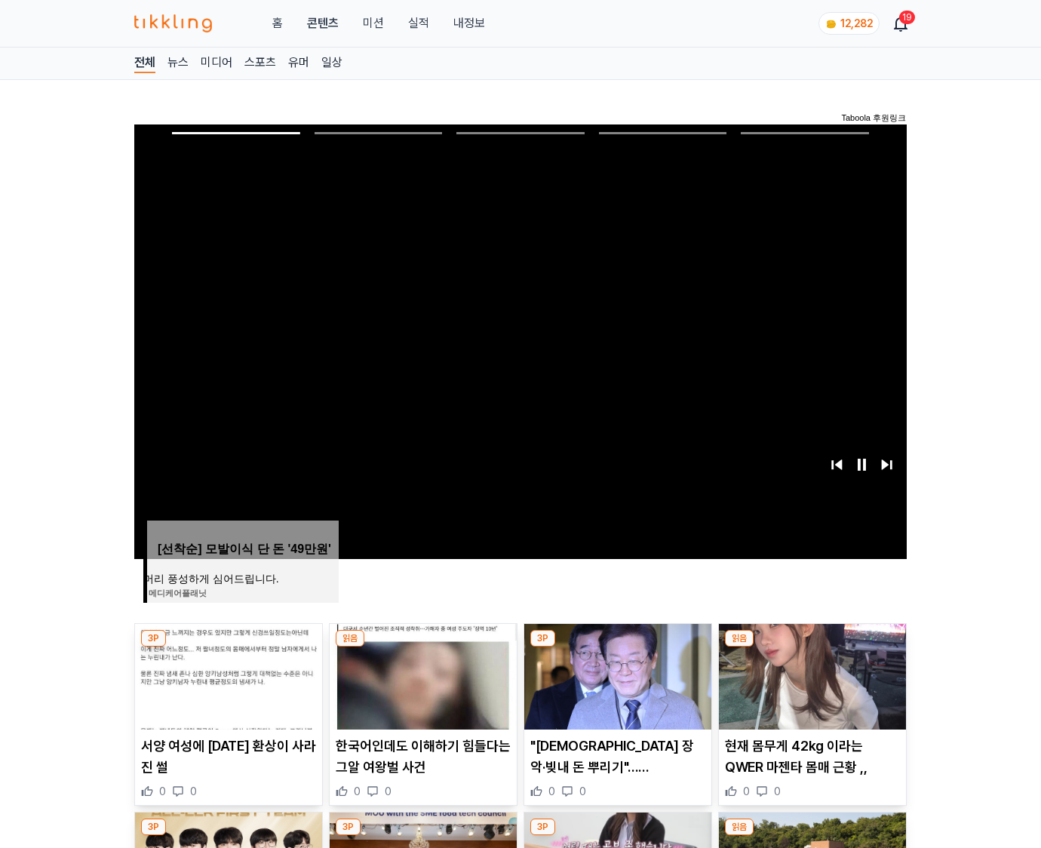
click at [812, 647] on img at bounding box center [812, 677] width 187 height 106
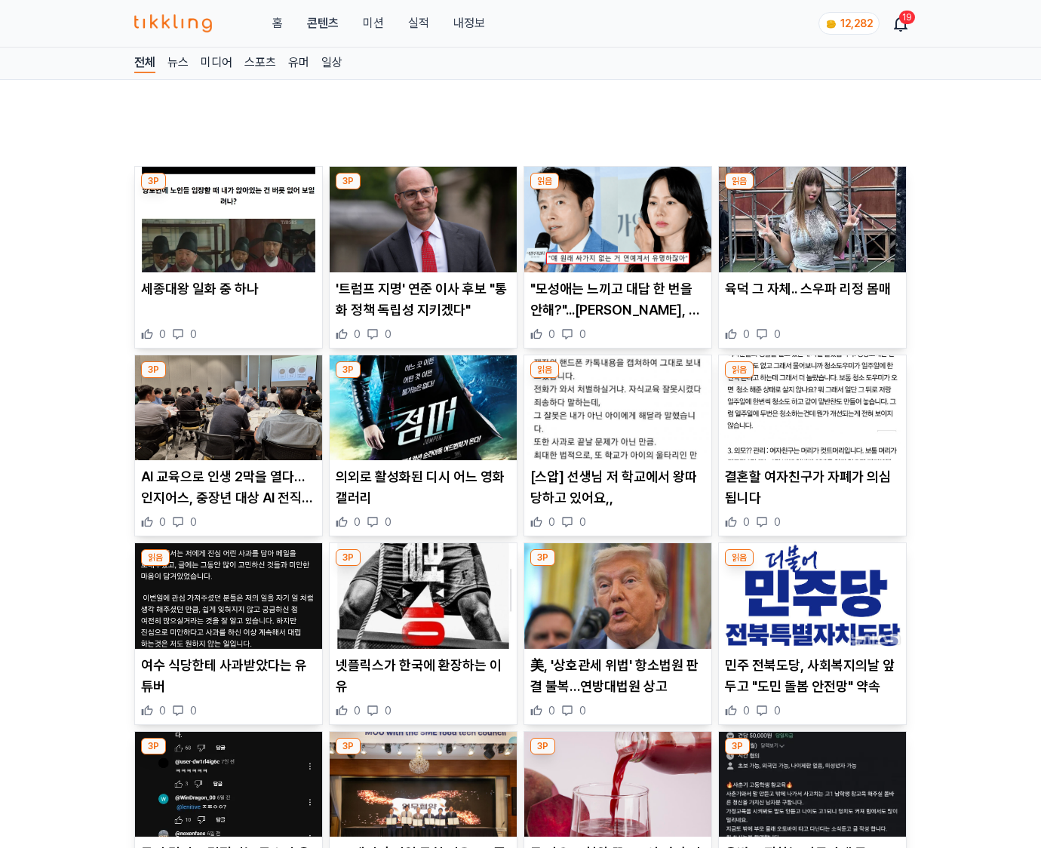
click at [812, 647] on img at bounding box center [812, 596] width 187 height 106
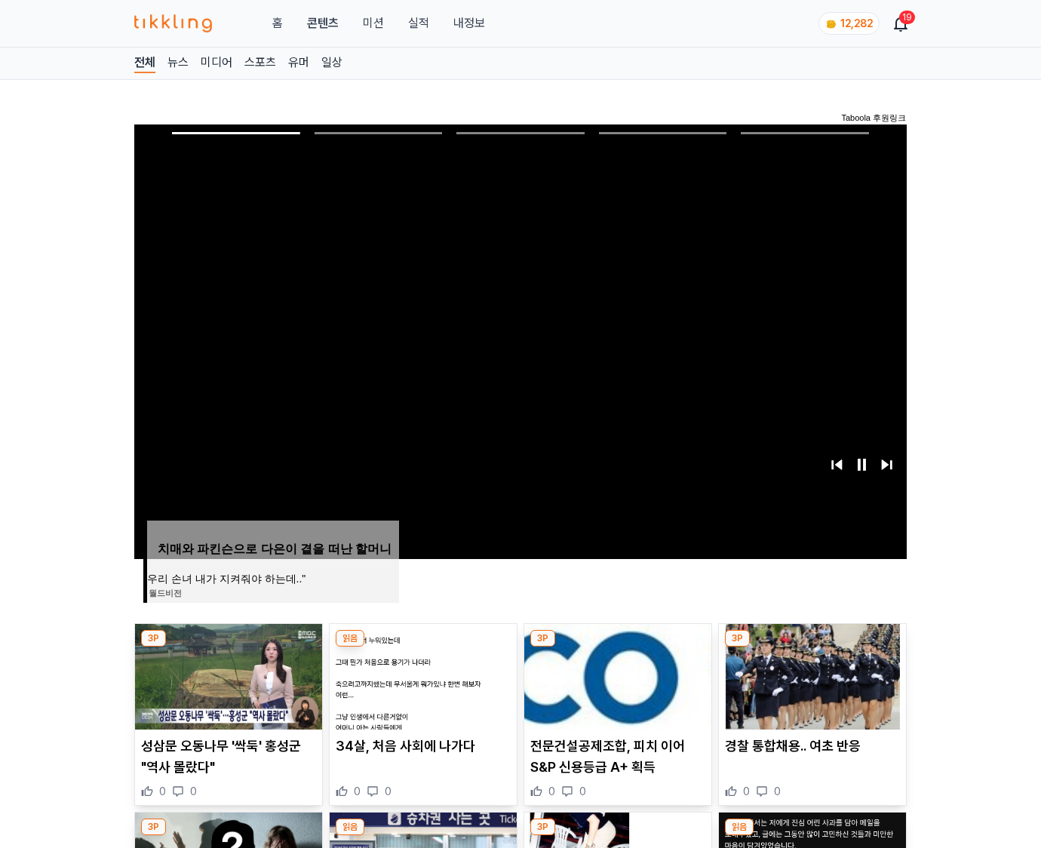
click at [812, 647] on img at bounding box center [812, 677] width 187 height 106
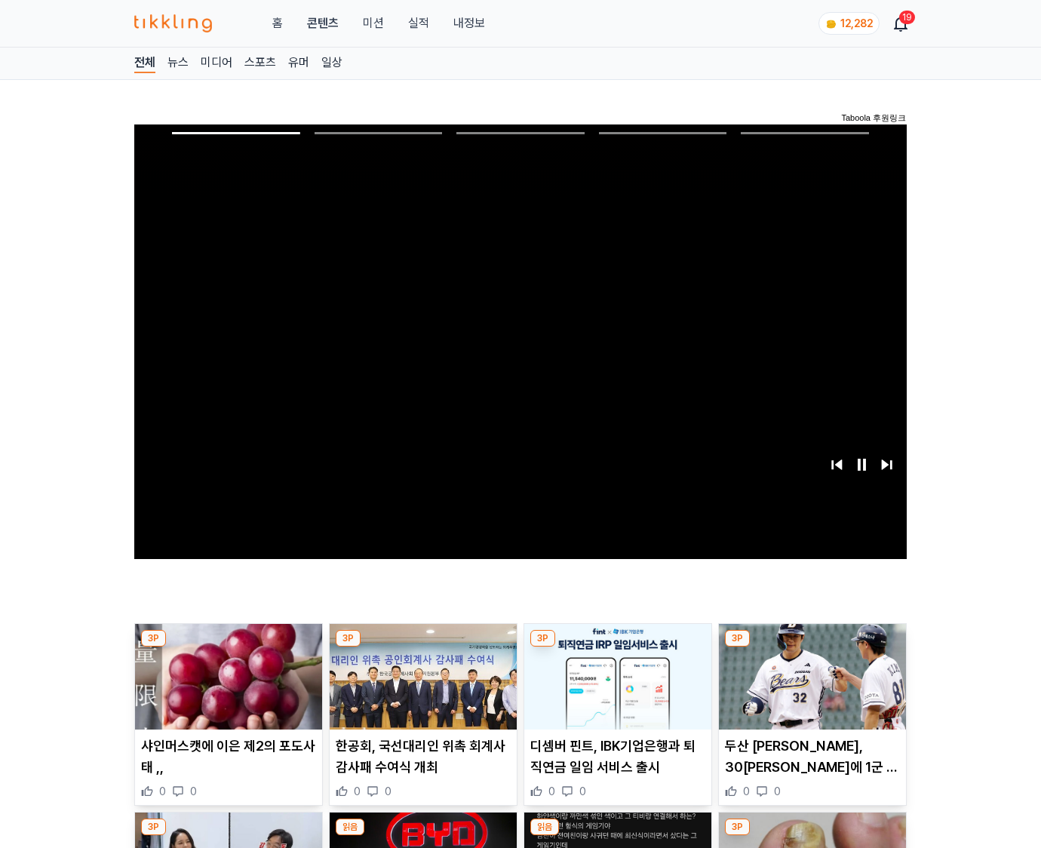
click at [812, 647] on img at bounding box center [812, 677] width 187 height 106
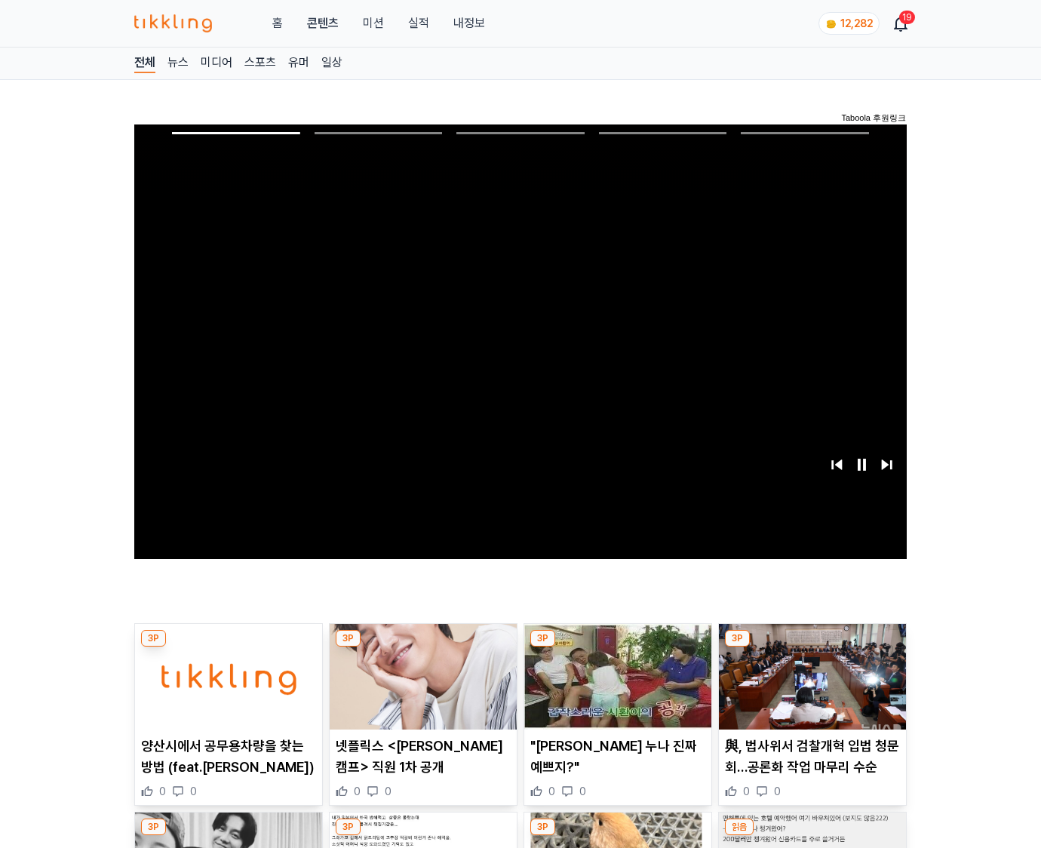
click at [812, 647] on img at bounding box center [812, 677] width 187 height 106
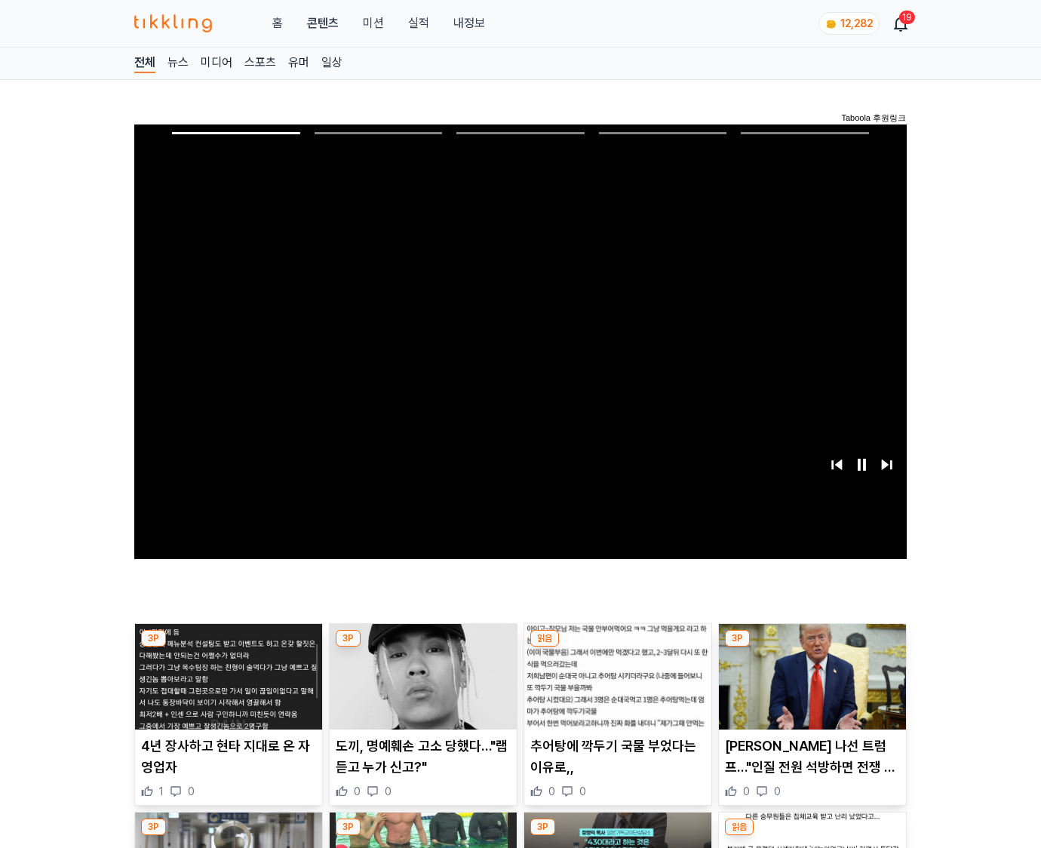
click at [812, 647] on img at bounding box center [812, 677] width 187 height 106
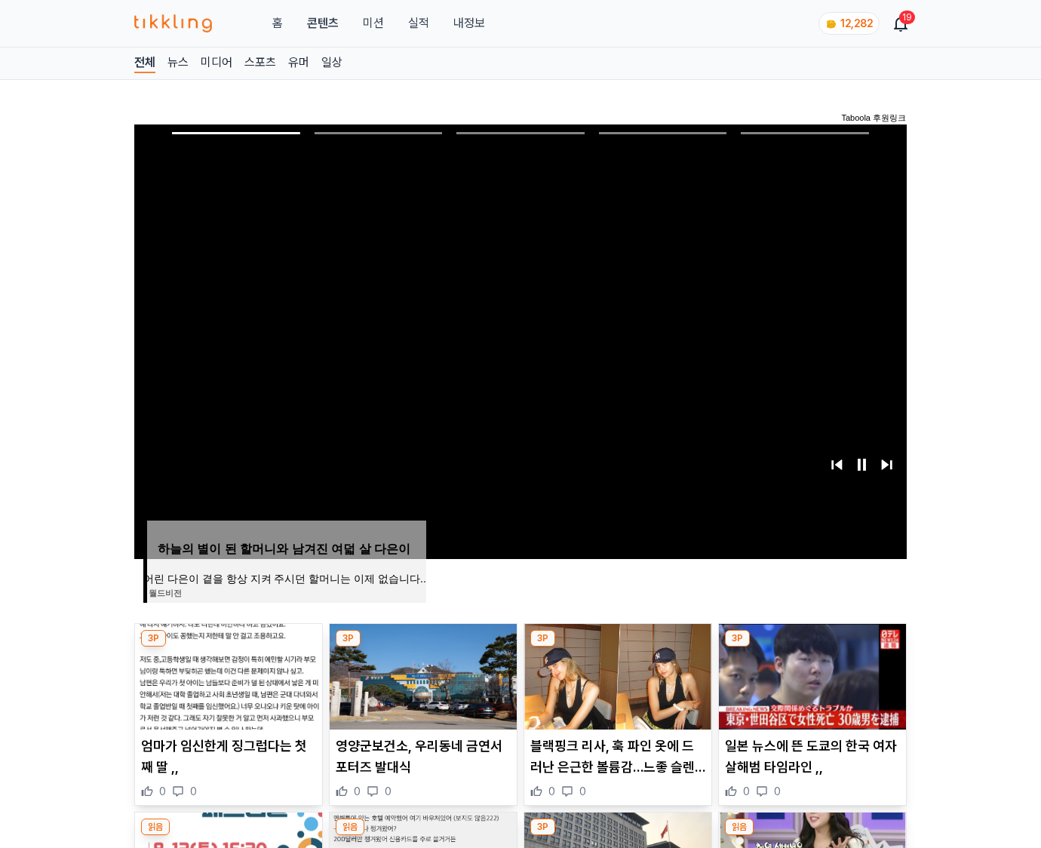
click at [812, 647] on img at bounding box center [812, 677] width 187 height 106
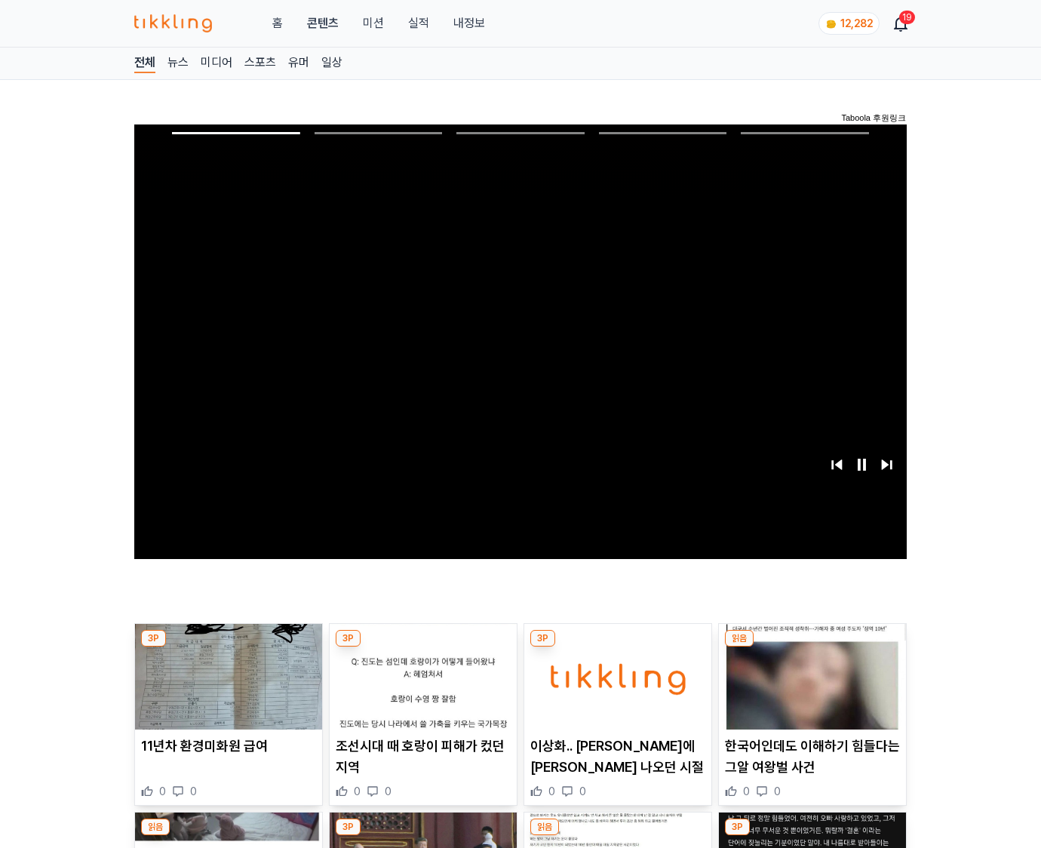
click at [812, 647] on img at bounding box center [812, 677] width 187 height 106
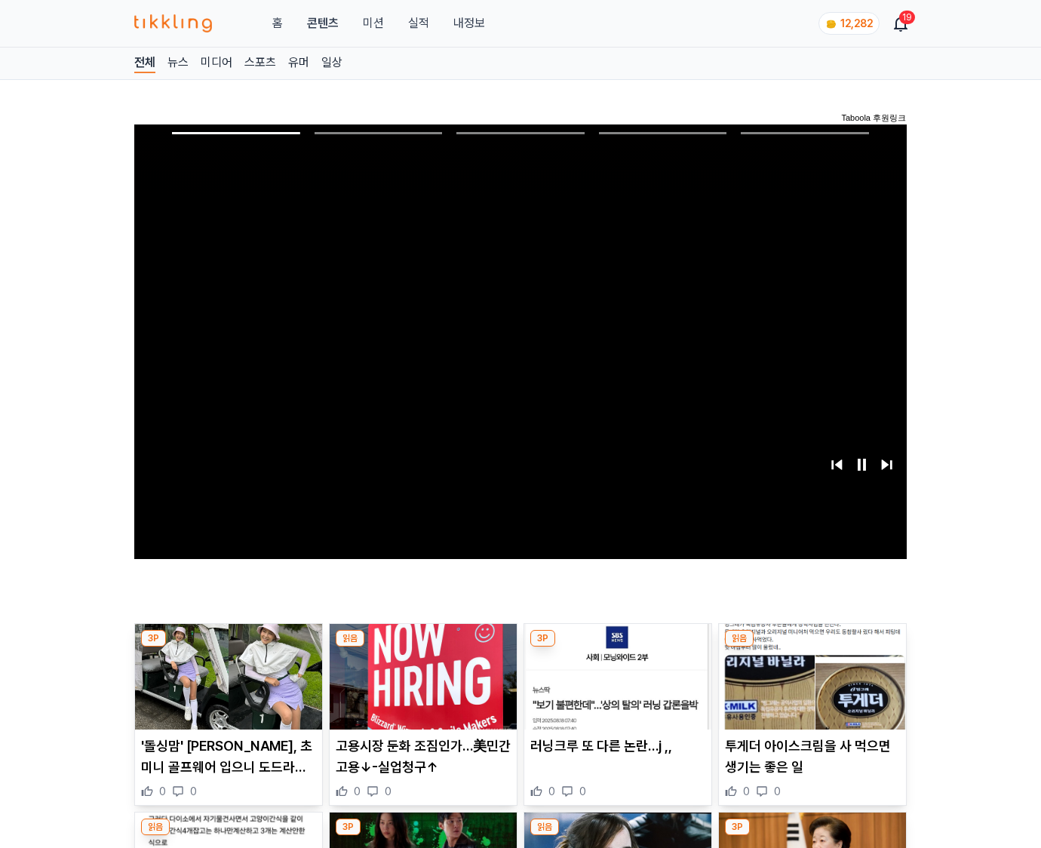
click at [812, 647] on img at bounding box center [812, 677] width 187 height 106
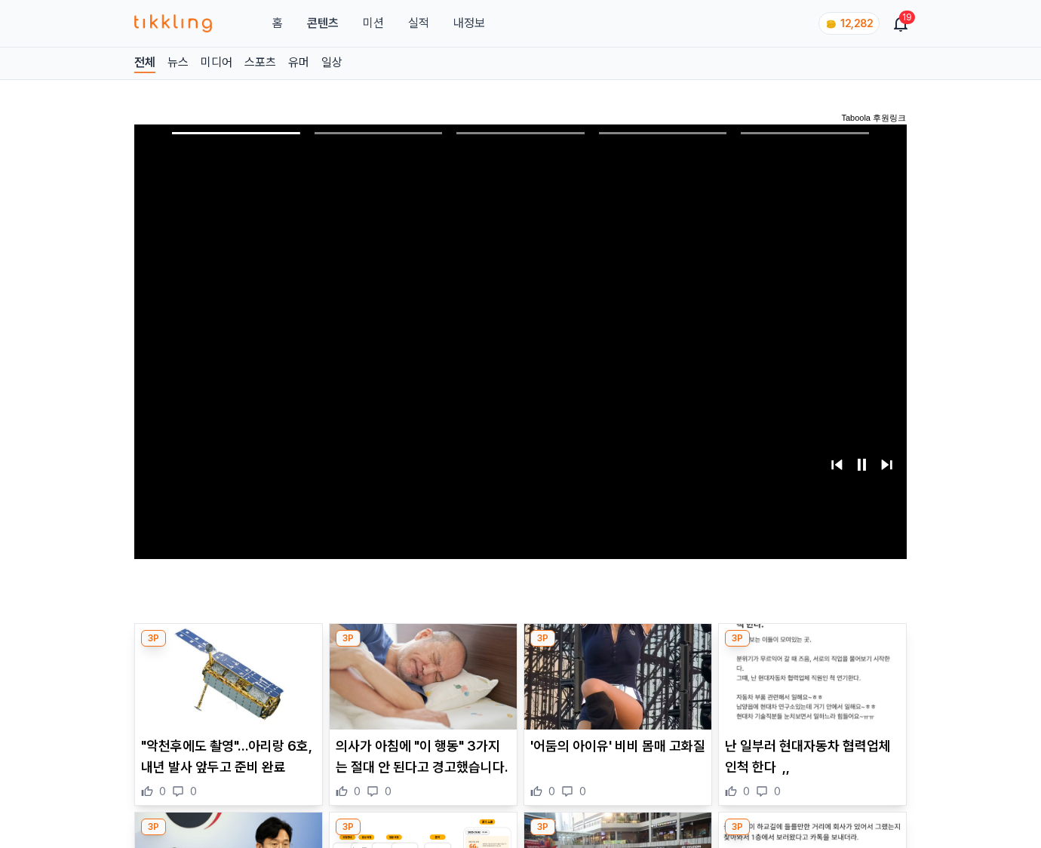
click at [812, 647] on img at bounding box center [812, 677] width 187 height 106
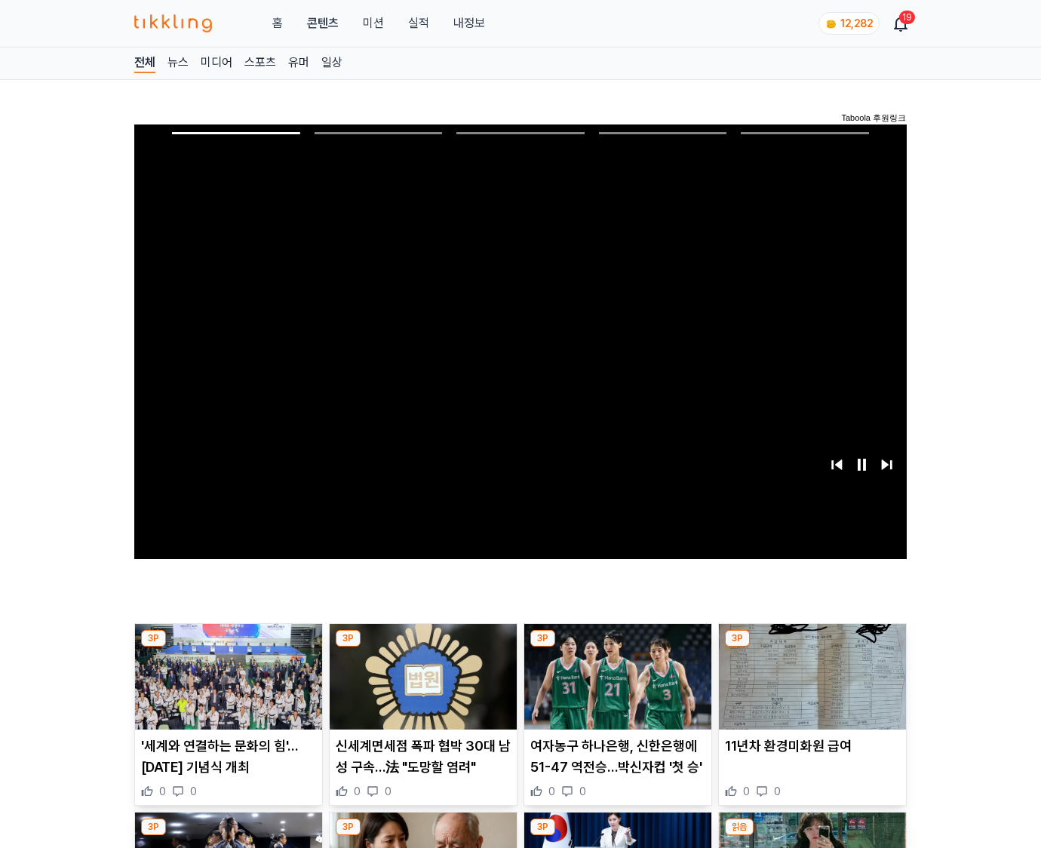
click at [812, 647] on img at bounding box center [812, 677] width 187 height 106
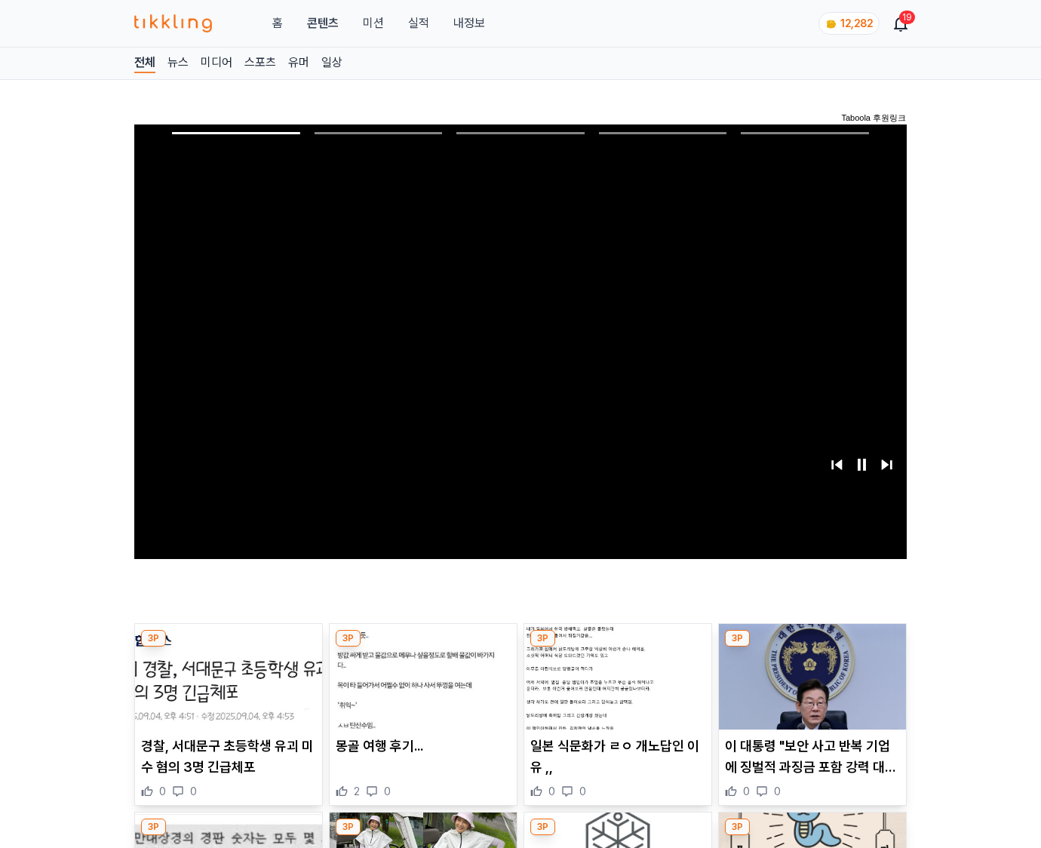
click at [812, 647] on img at bounding box center [812, 677] width 187 height 106
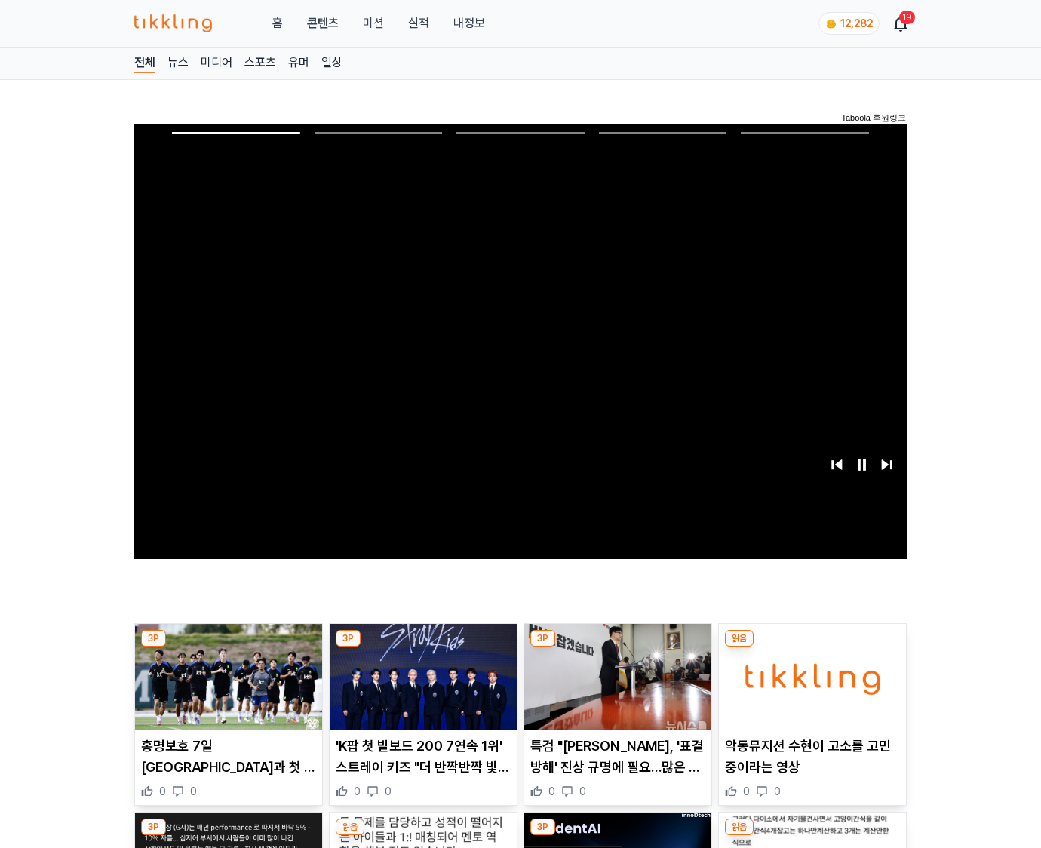
click at [812, 647] on img at bounding box center [812, 677] width 187 height 106
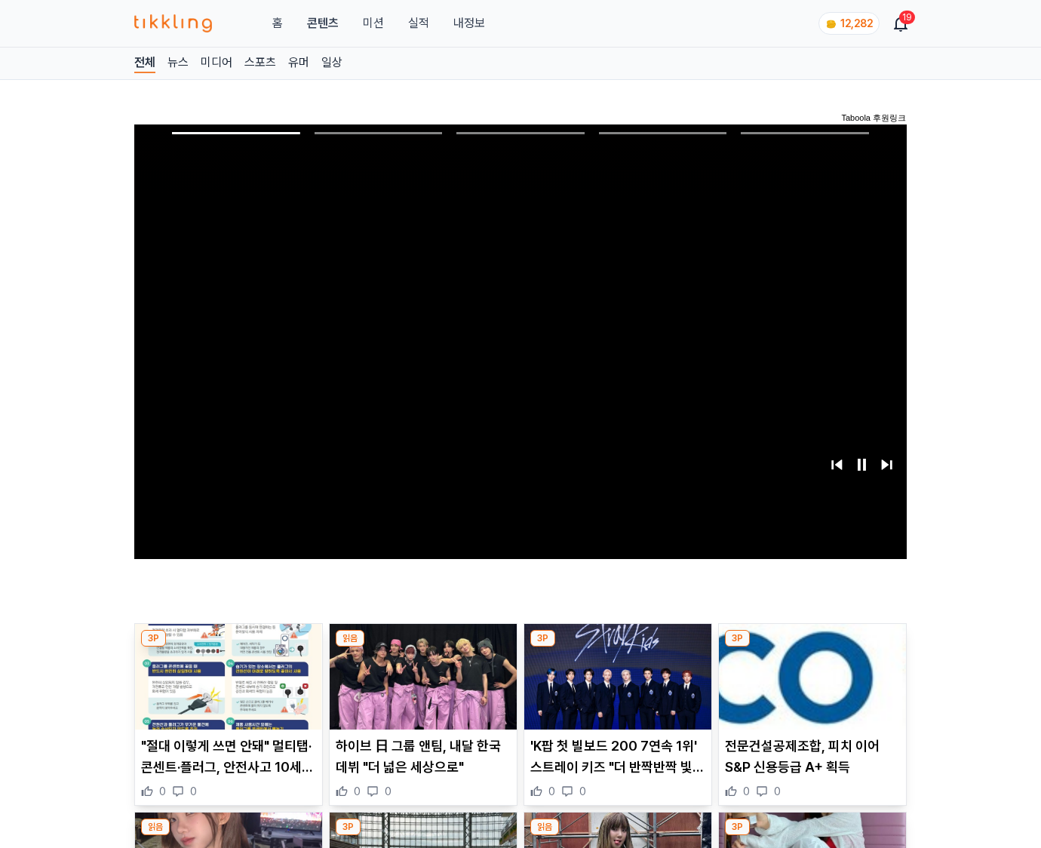
click at [812, 647] on img at bounding box center [812, 677] width 187 height 106
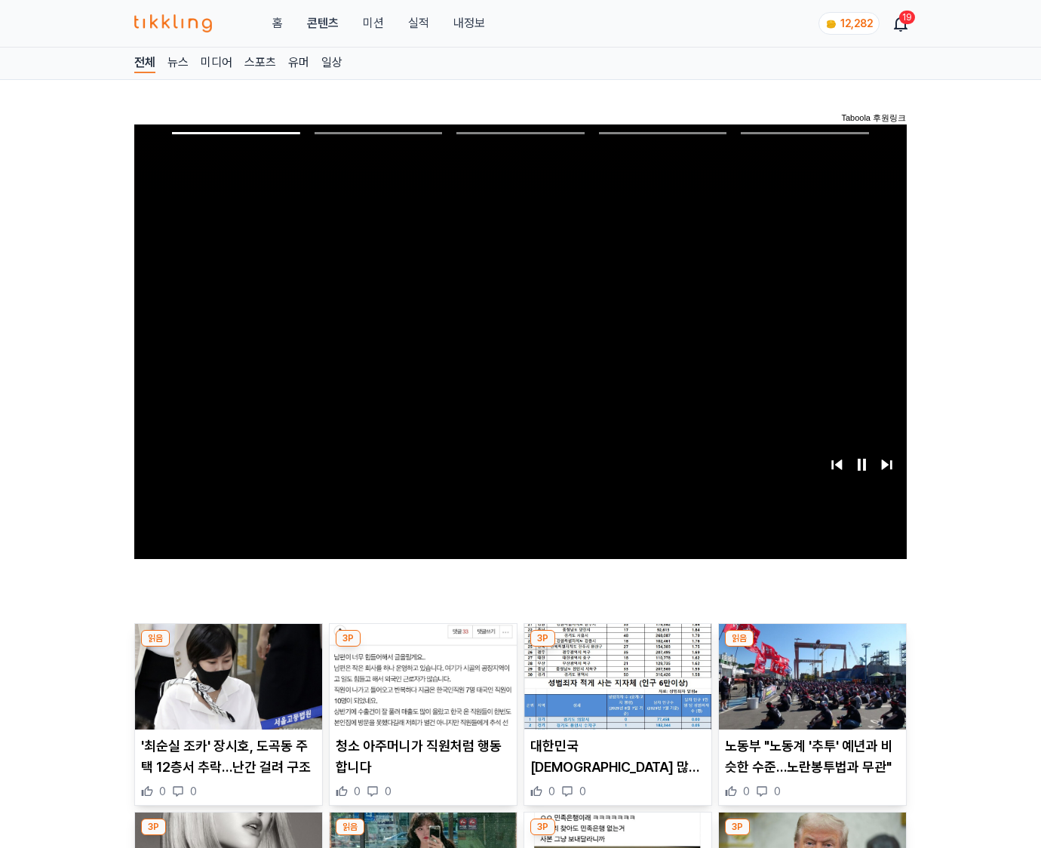
click at [812, 647] on img at bounding box center [812, 677] width 187 height 106
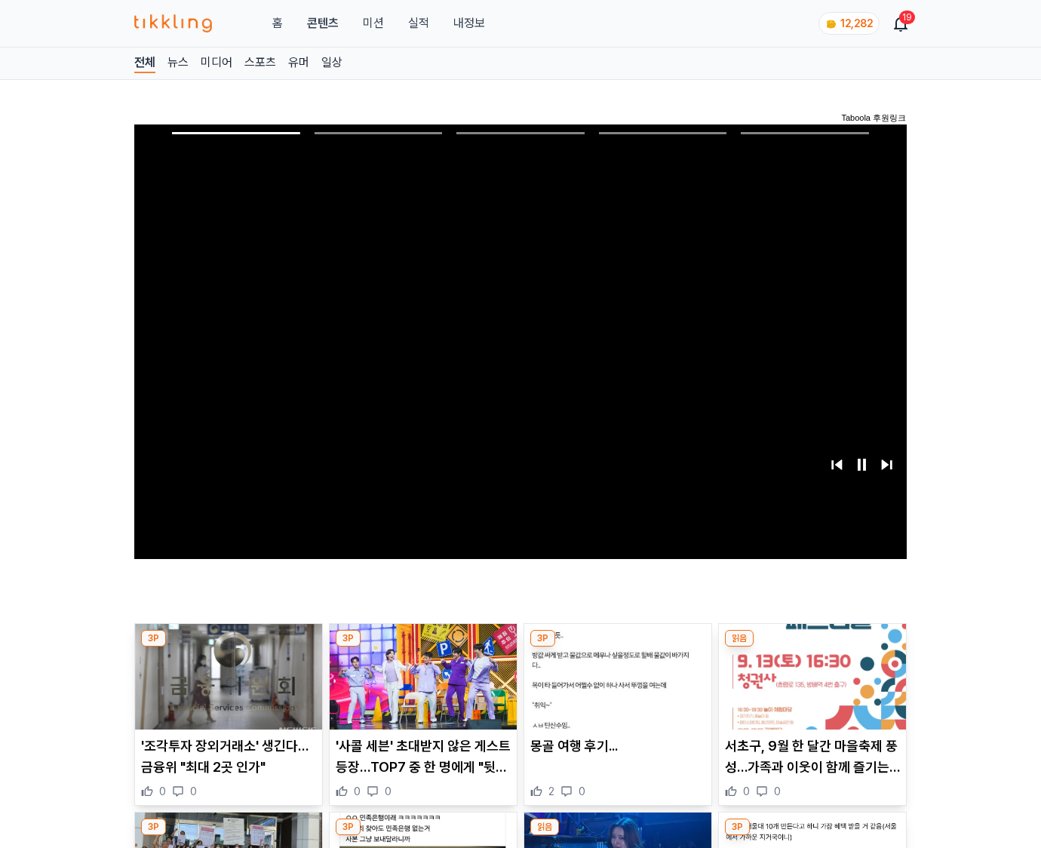
click at [812, 647] on img at bounding box center [812, 677] width 187 height 106
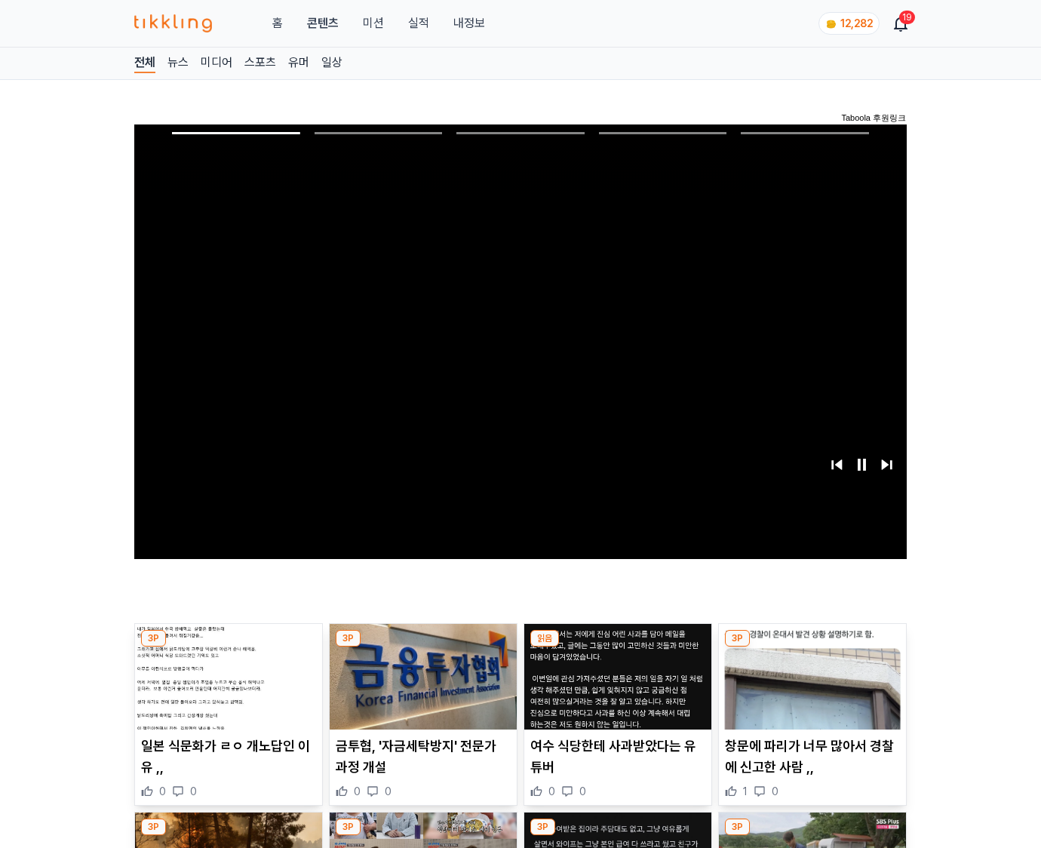
click at [812, 647] on img at bounding box center [812, 677] width 187 height 106
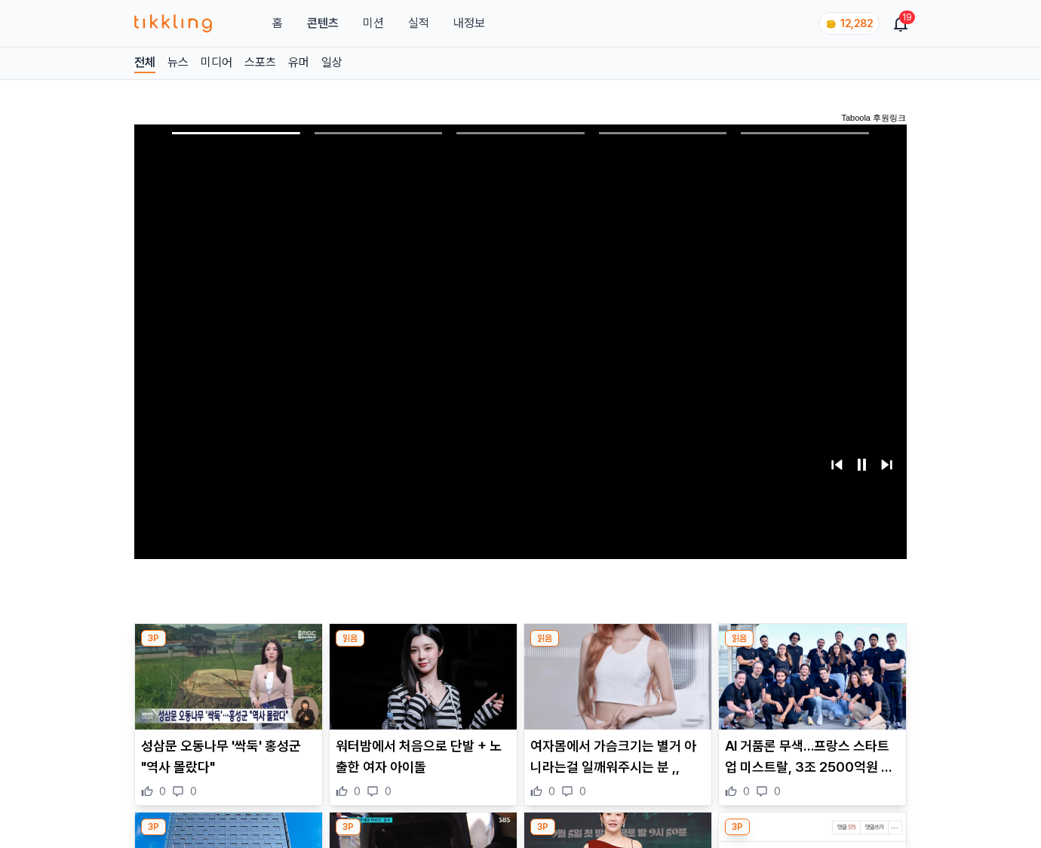
click at [812, 647] on img at bounding box center [812, 677] width 187 height 106
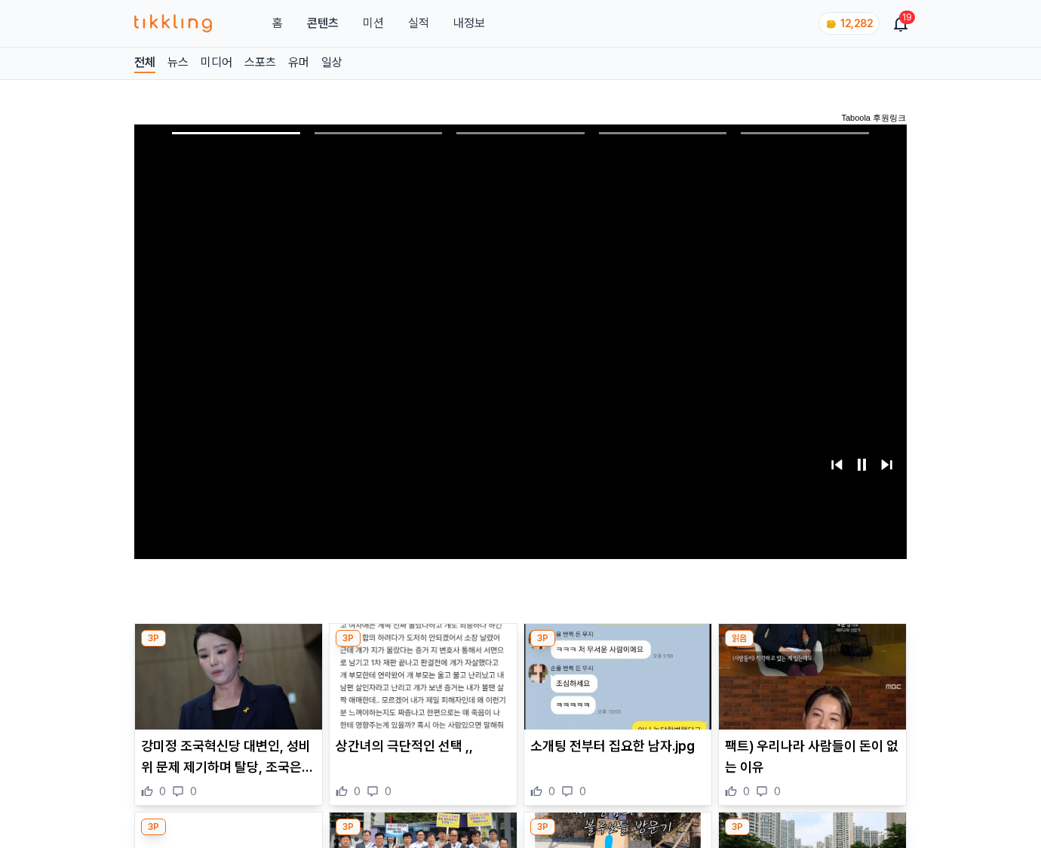
click at [812, 647] on img at bounding box center [812, 677] width 187 height 106
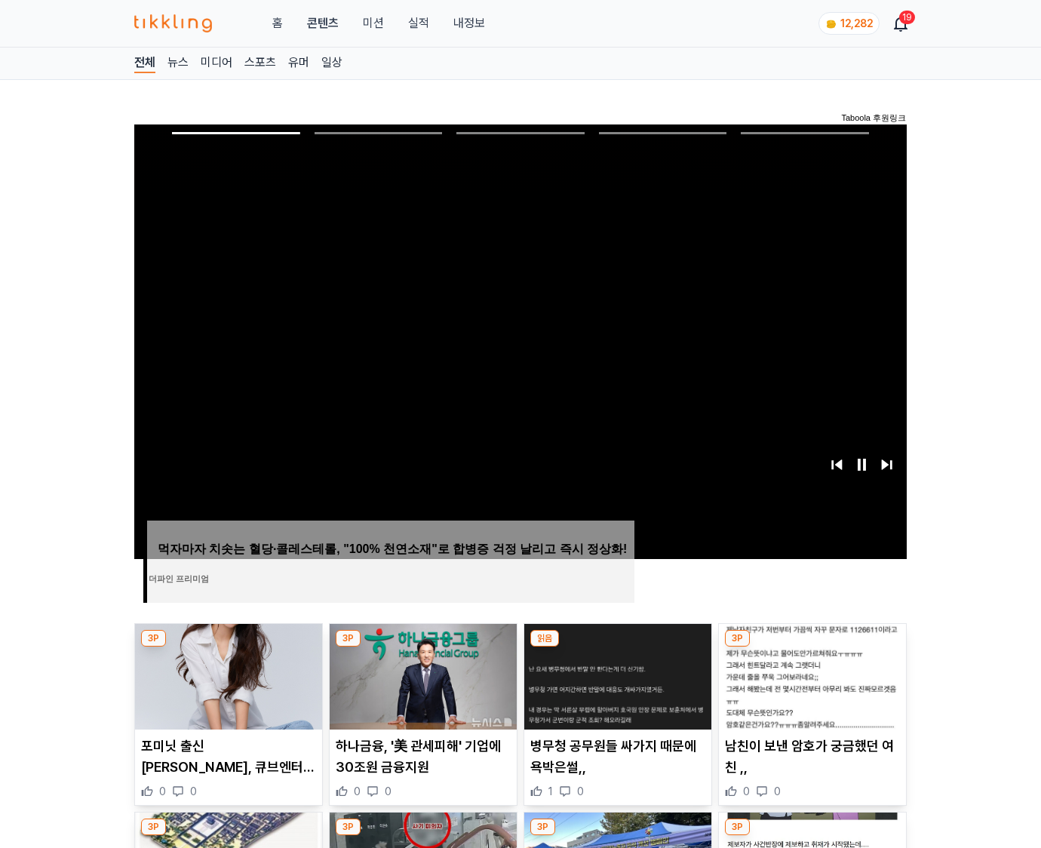
click at [812, 647] on img at bounding box center [812, 677] width 187 height 106
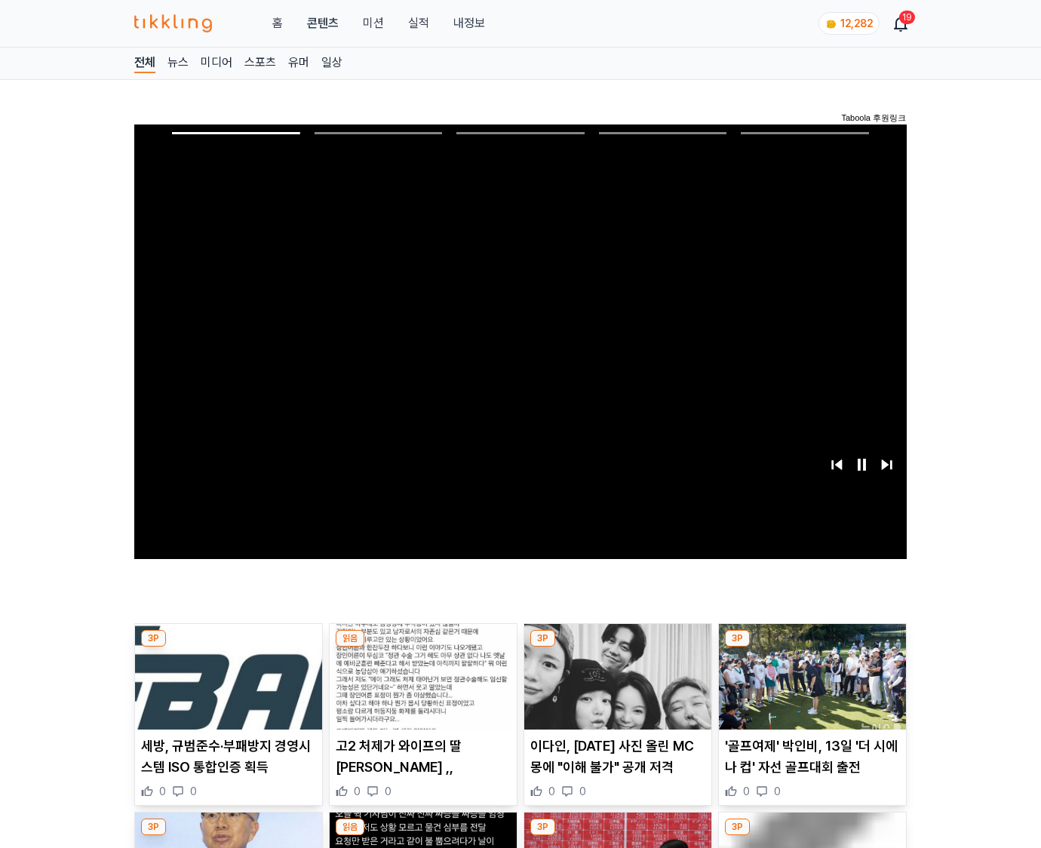
click at [812, 647] on img at bounding box center [812, 677] width 187 height 106
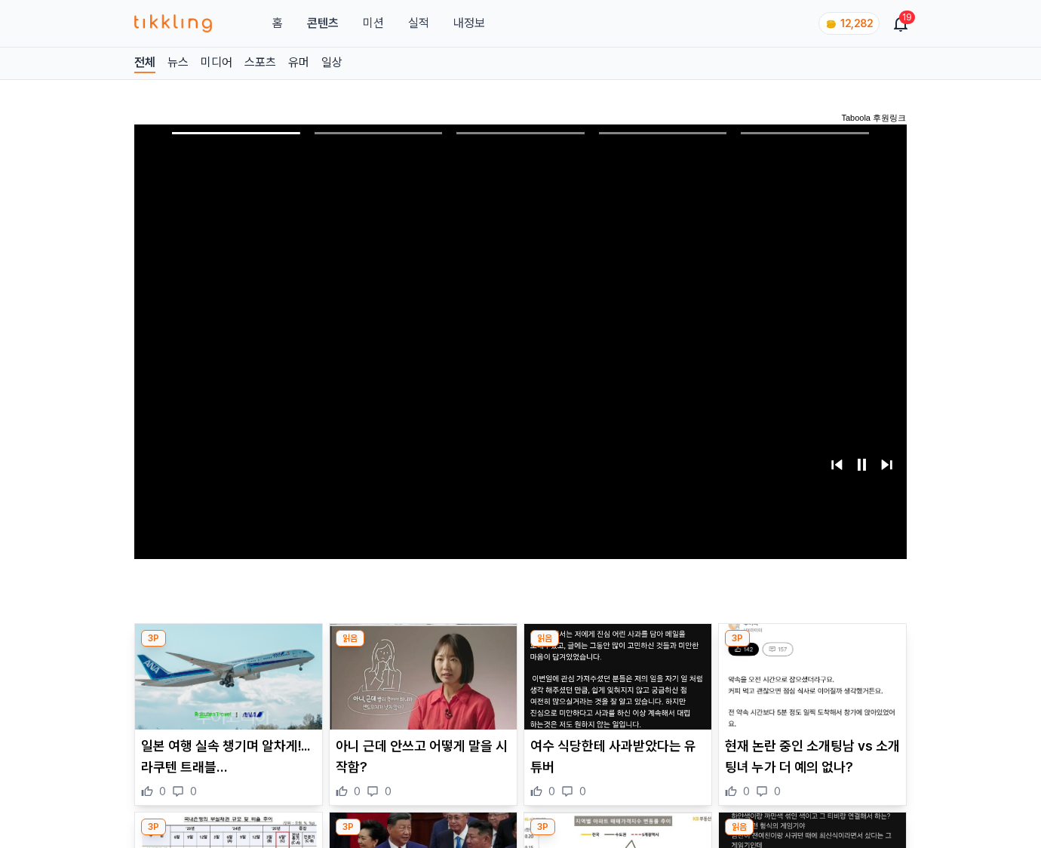
click at [812, 647] on img at bounding box center [812, 677] width 187 height 106
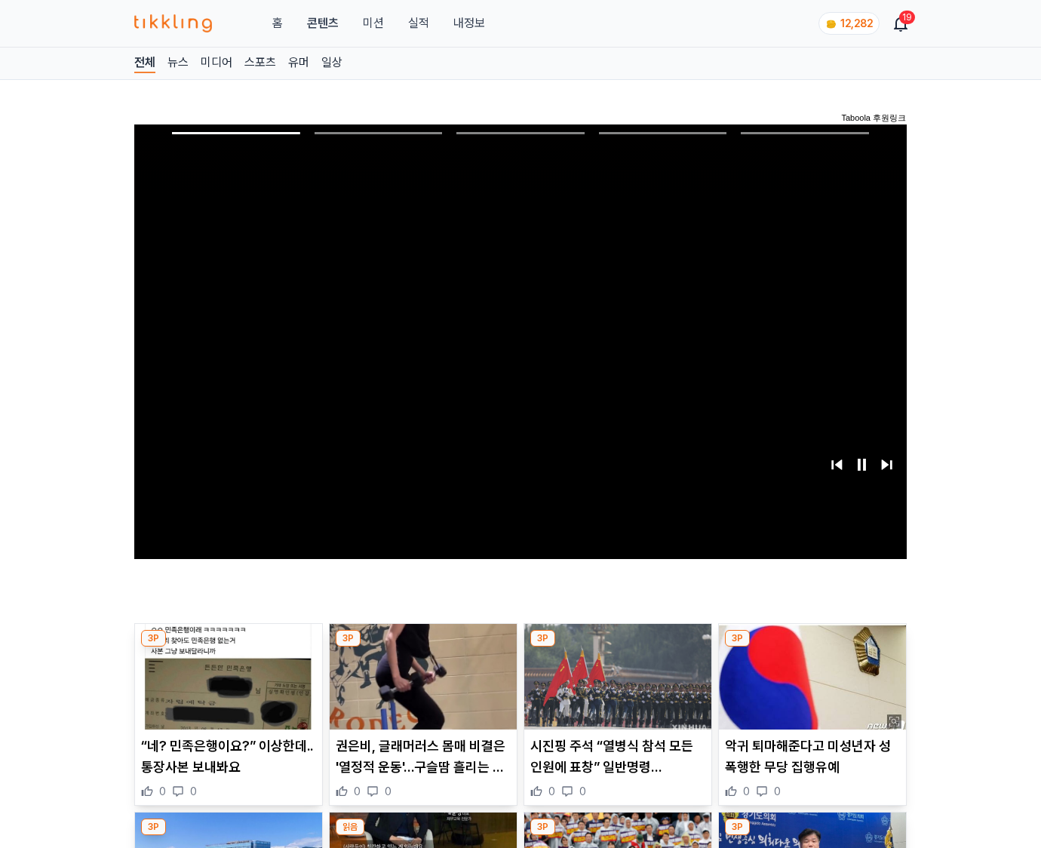
click at [812, 647] on img at bounding box center [812, 677] width 187 height 106
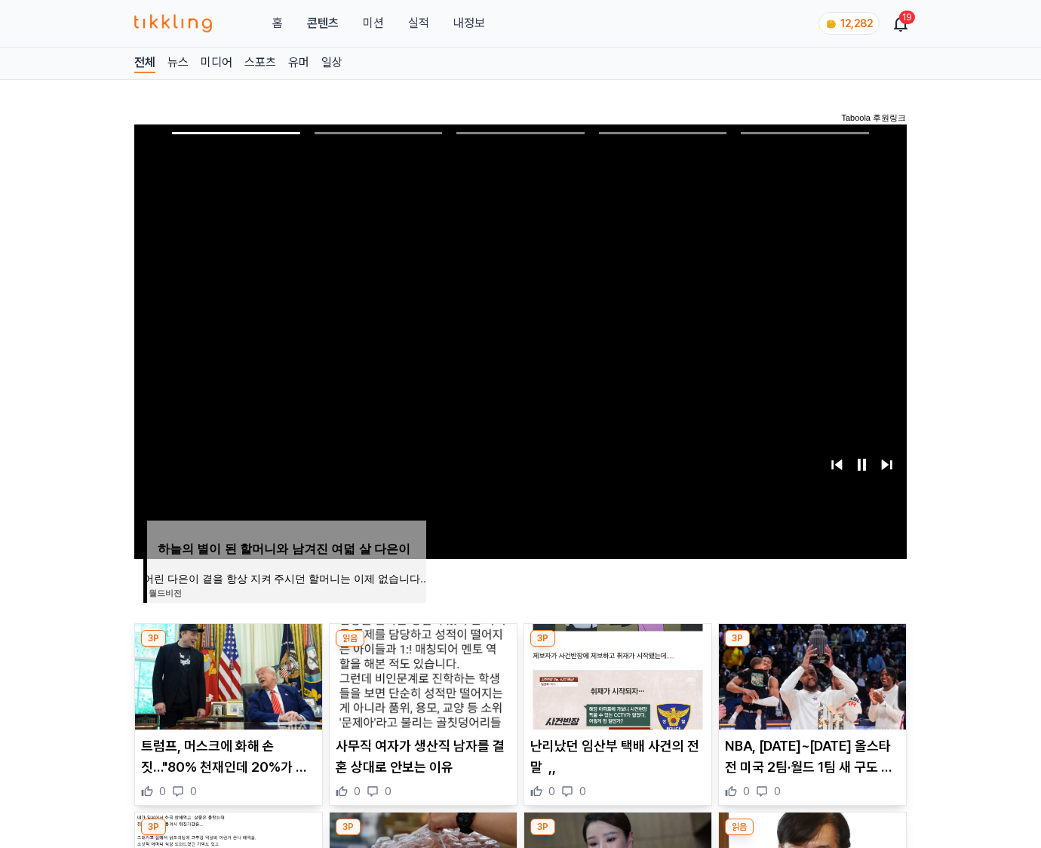
click at [812, 647] on img at bounding box center [812, 677] width 187 height 106
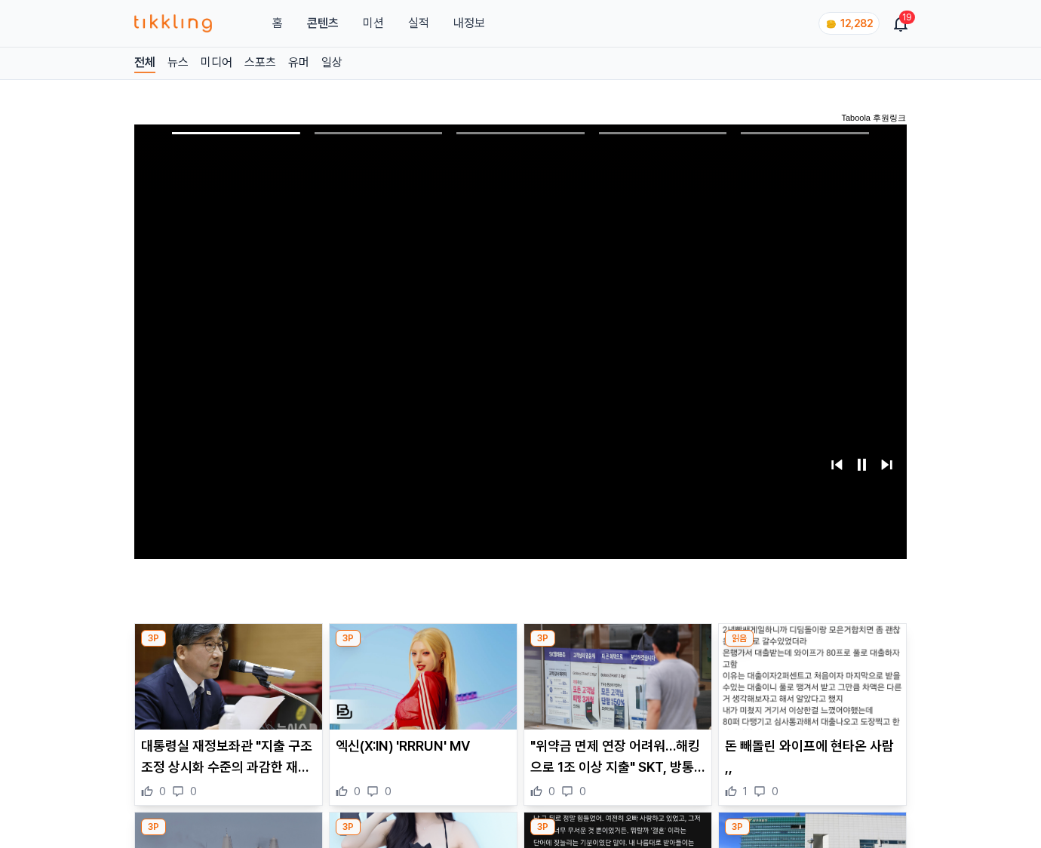
click at [812, 647] on img at bounding box center [812, 677] width 187 height 106
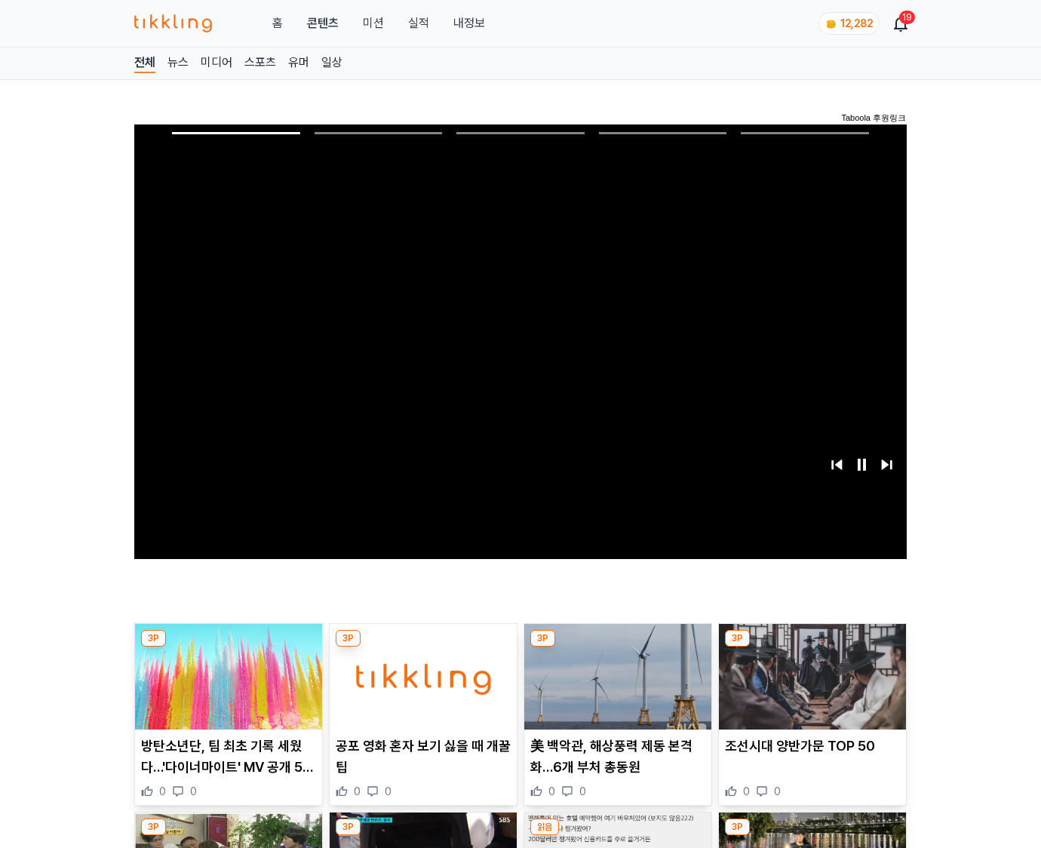
click at [812, 647] on img at bounding box center [812, 677] width 187 height 106
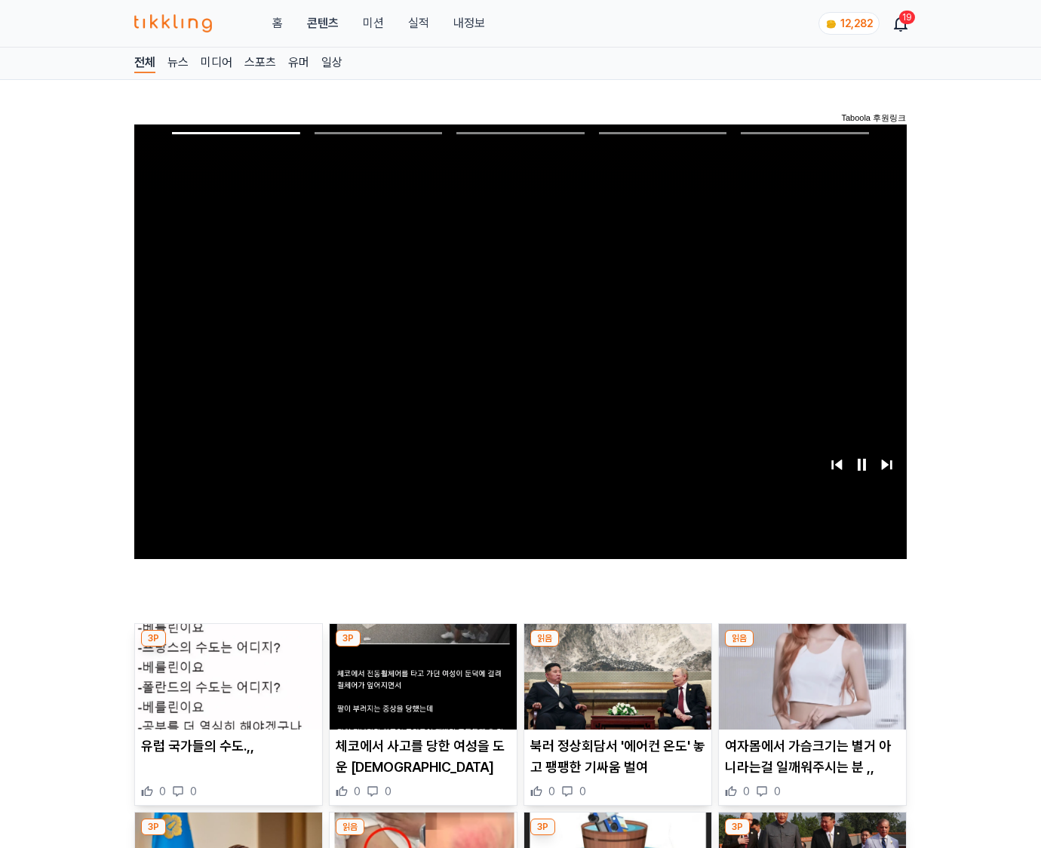
click at [812, 647] on img at bounding box center [812, 677] width 187 height 106
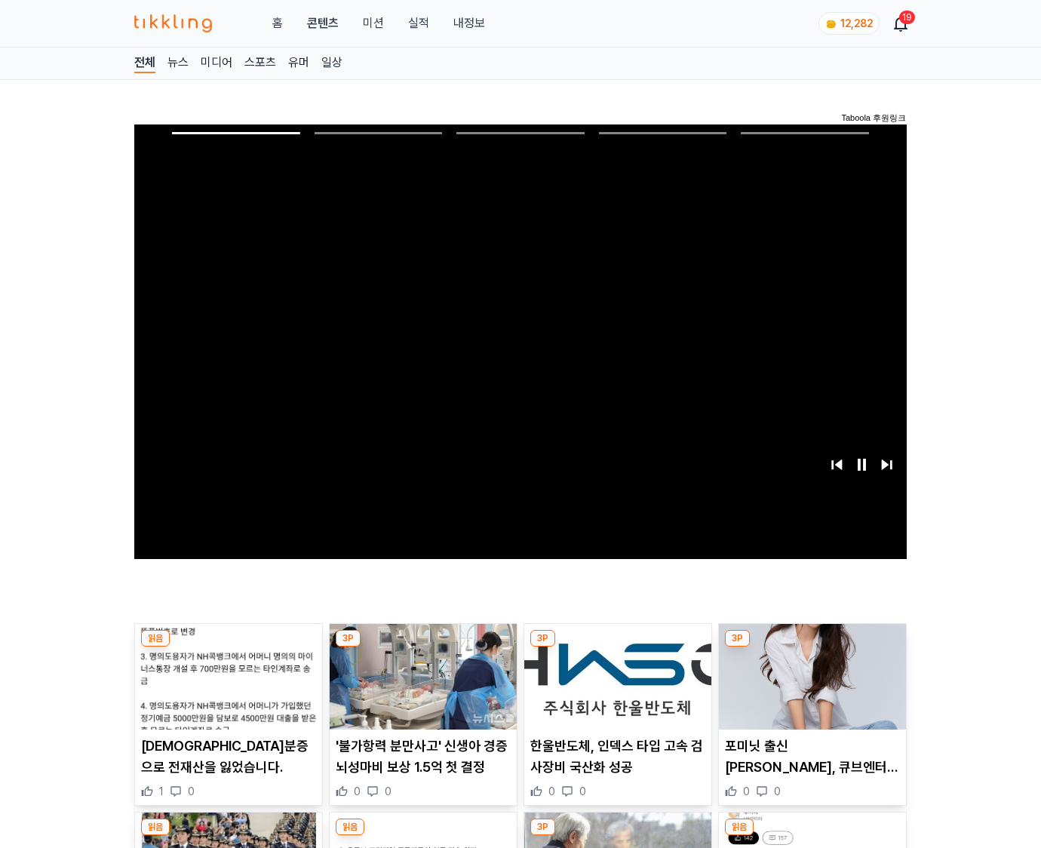
click at [812, 647] on img at bounding box center [812, 677] width 187 height 106
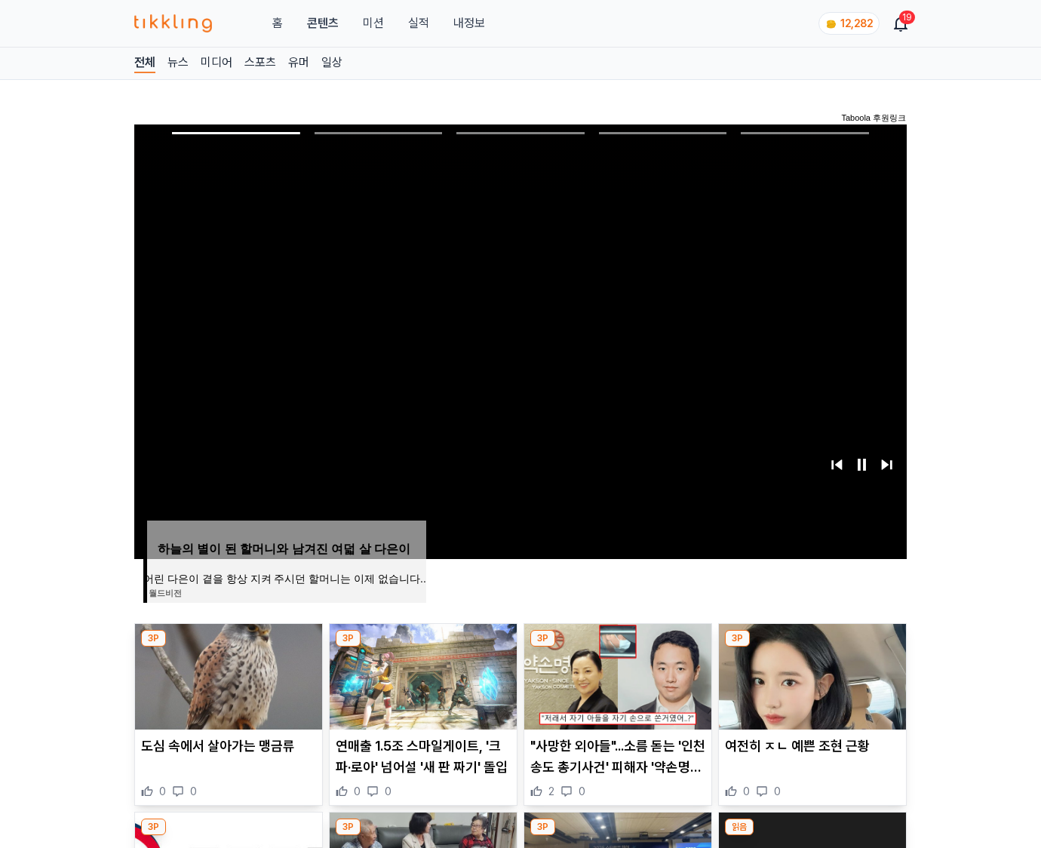
click at [812, 647] on img at bounding box center [812, 677] width 187 height 106
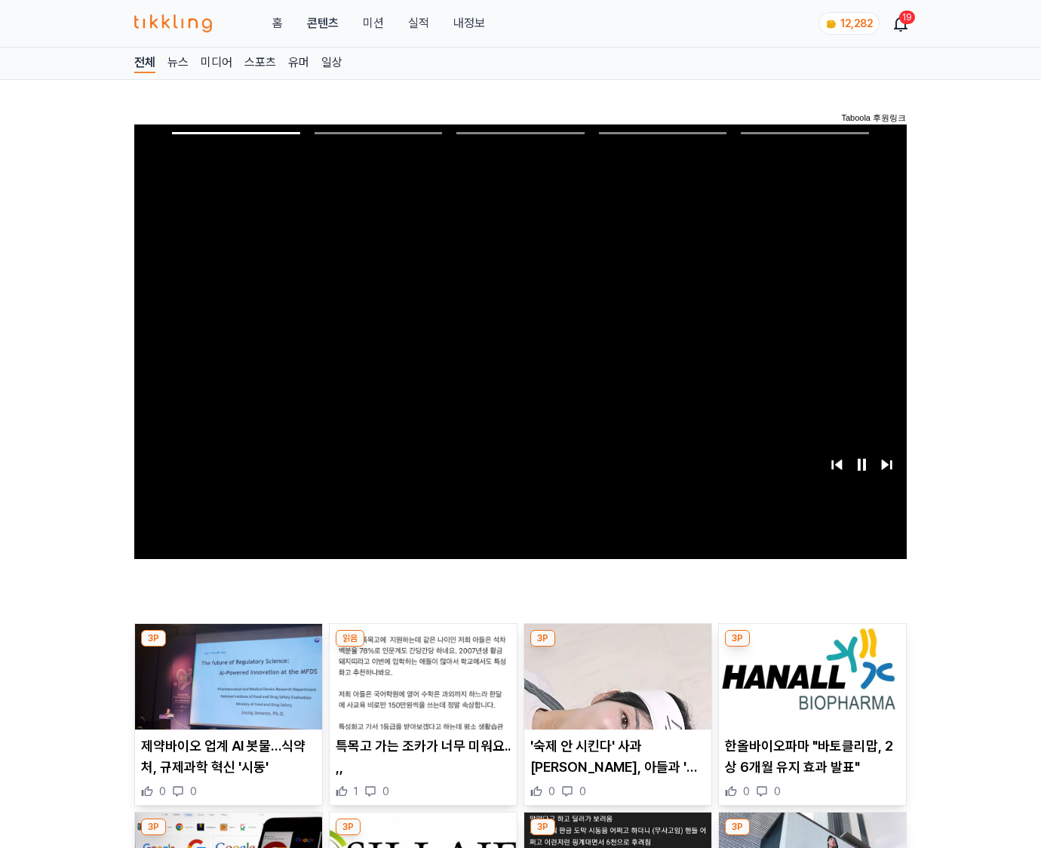
click at [812, 647] on img at bounding box center [812, 677] width 187 height 106
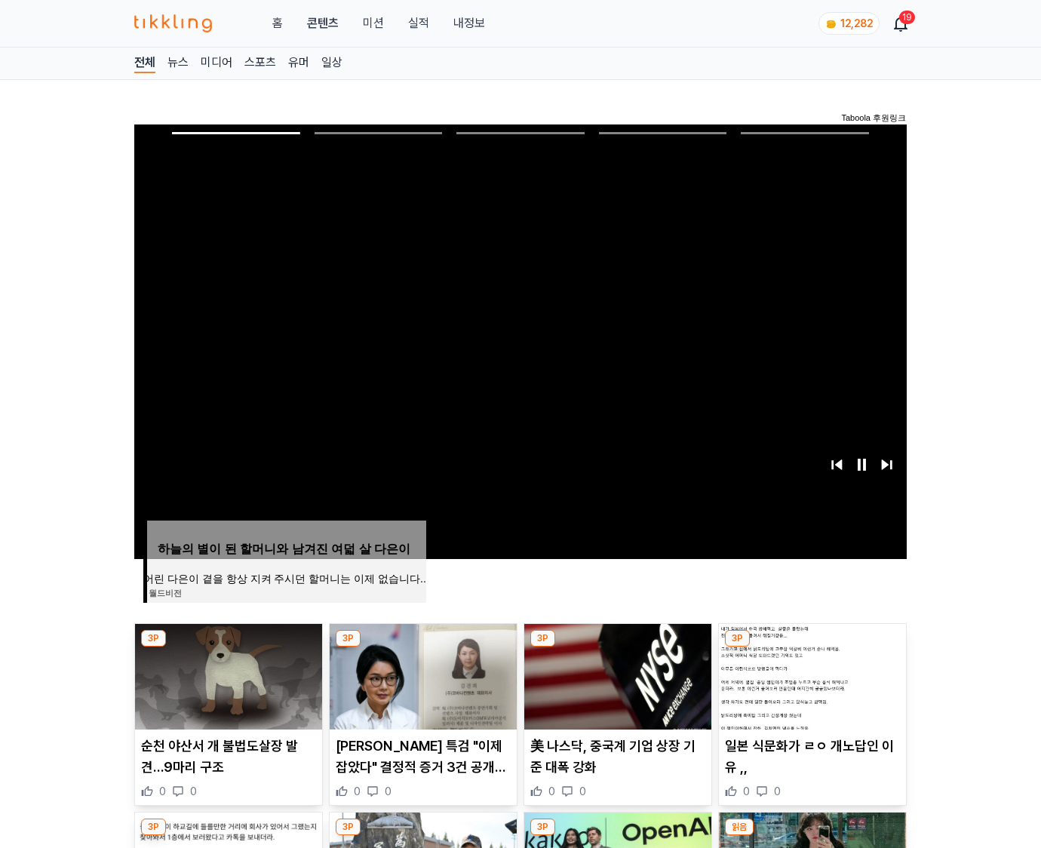
click at [812, 647] on img at bounding box center [812, 677] width 187 height 106
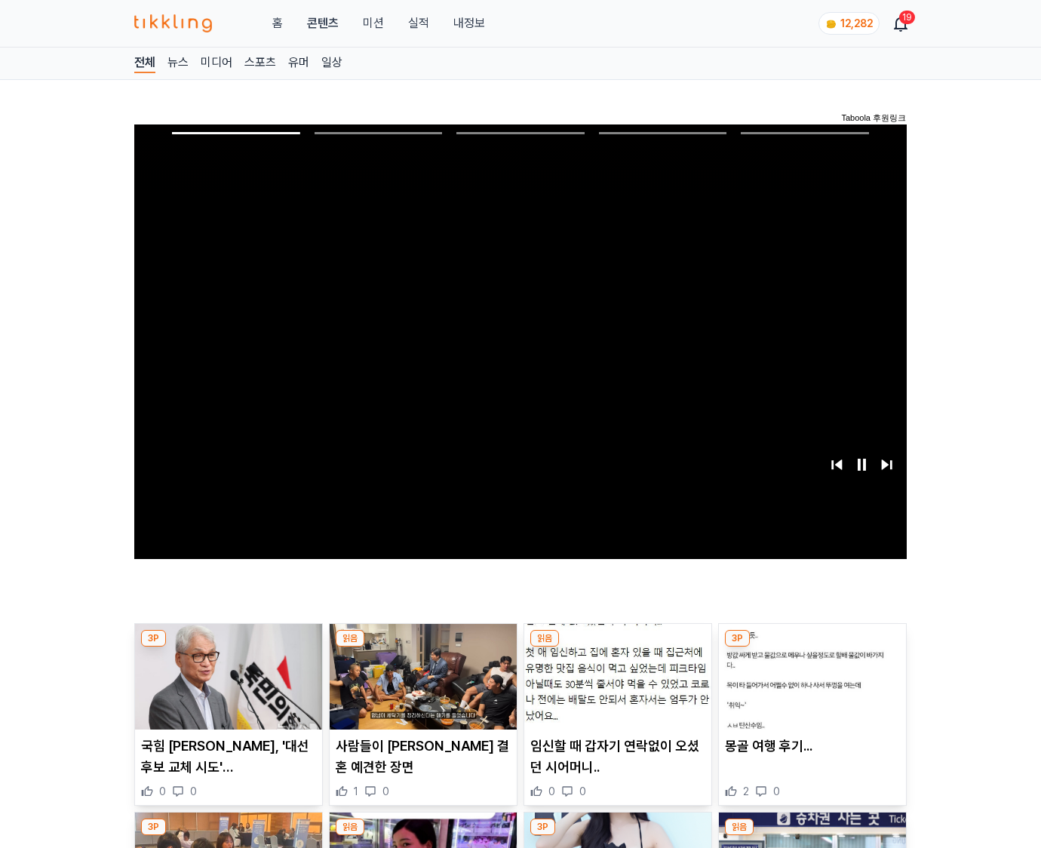
click at [812, 647] on img at bounding box center [812, 677] width 187 height 106
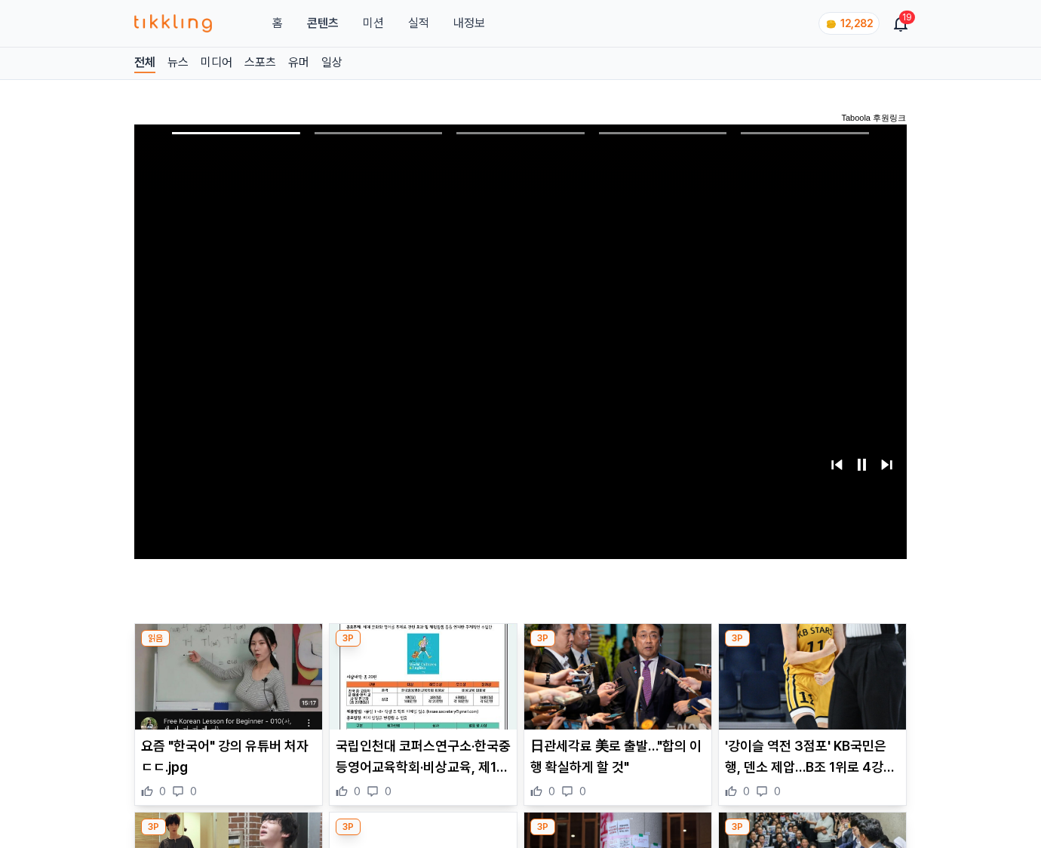
click at [812, 647] on img at bounding box center [812, 677] width 187 height 106
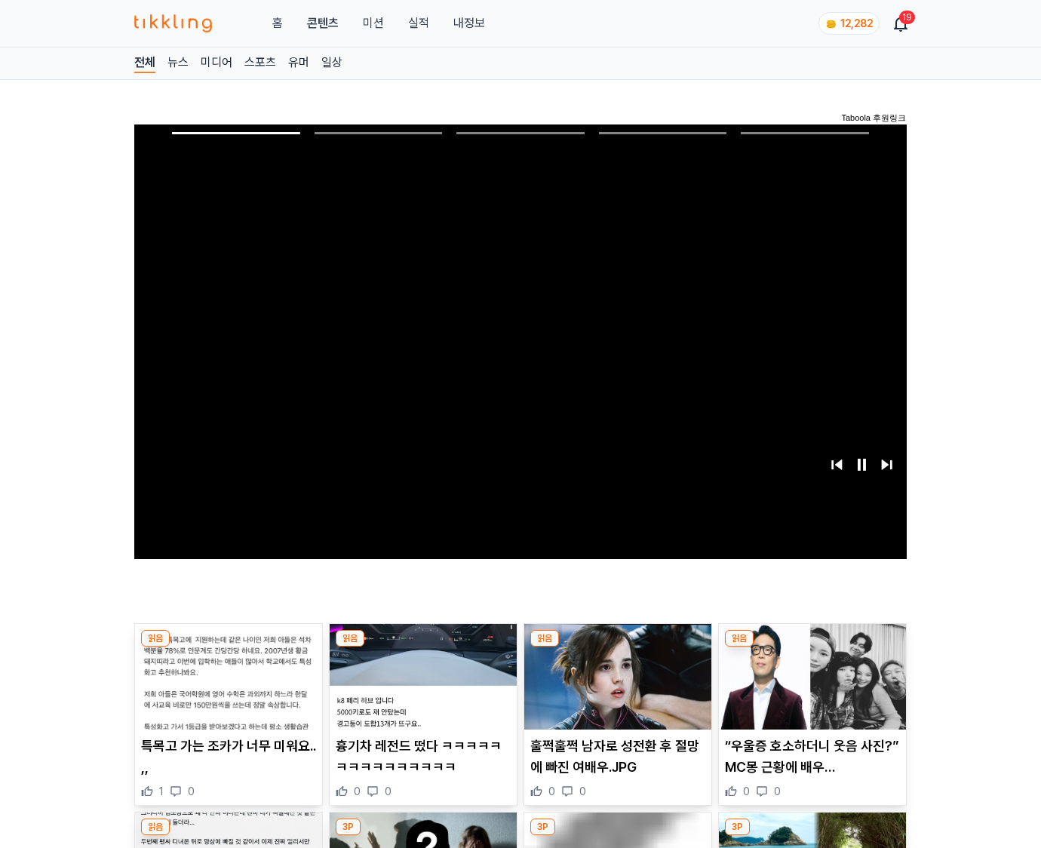
click at [812, 647] on img at bounding box center [812, 677] width 187 height 106
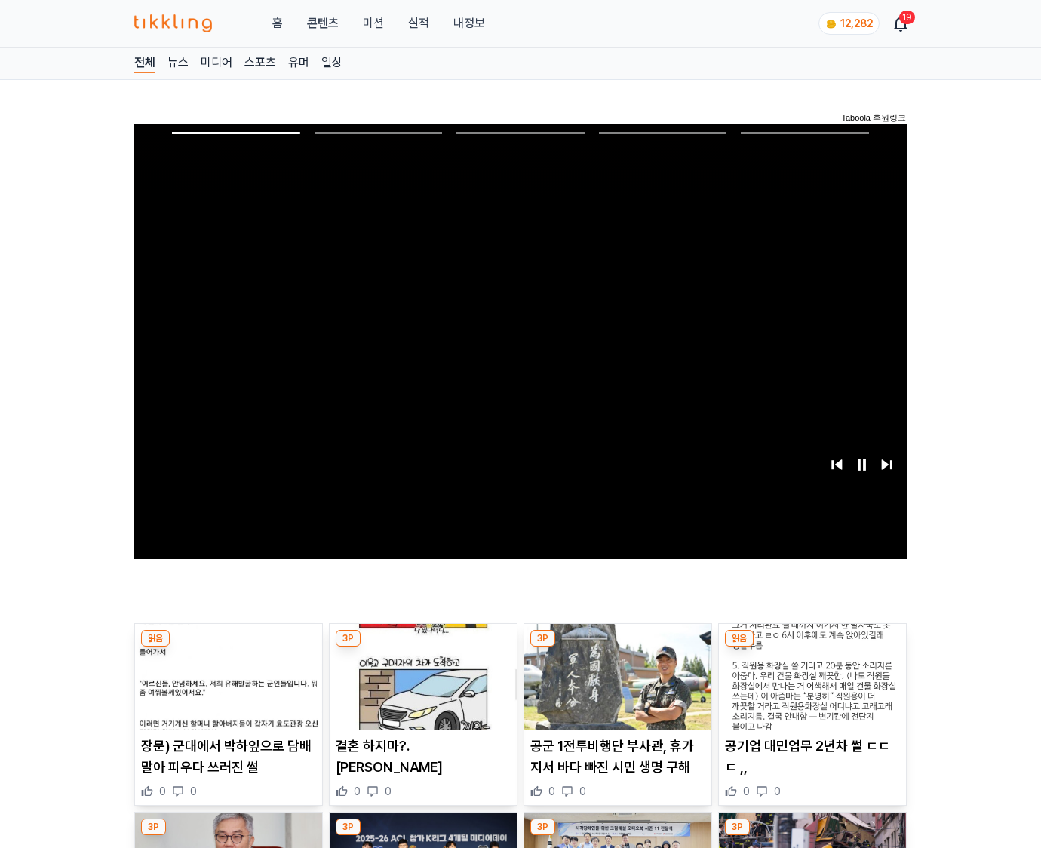
click at [812, 647] on img at bounding box center [812, 677] width 187 height 106
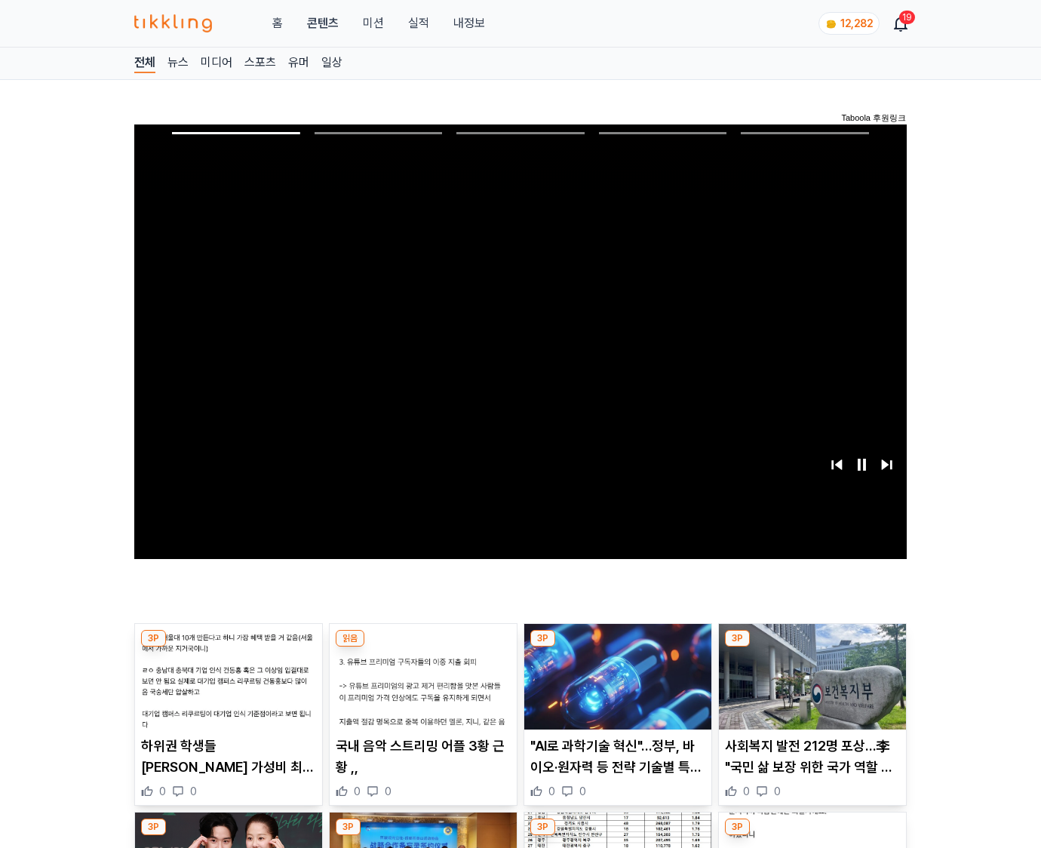
click at [812, 647] on img at bounding box center [812, 677] width 187 height 106
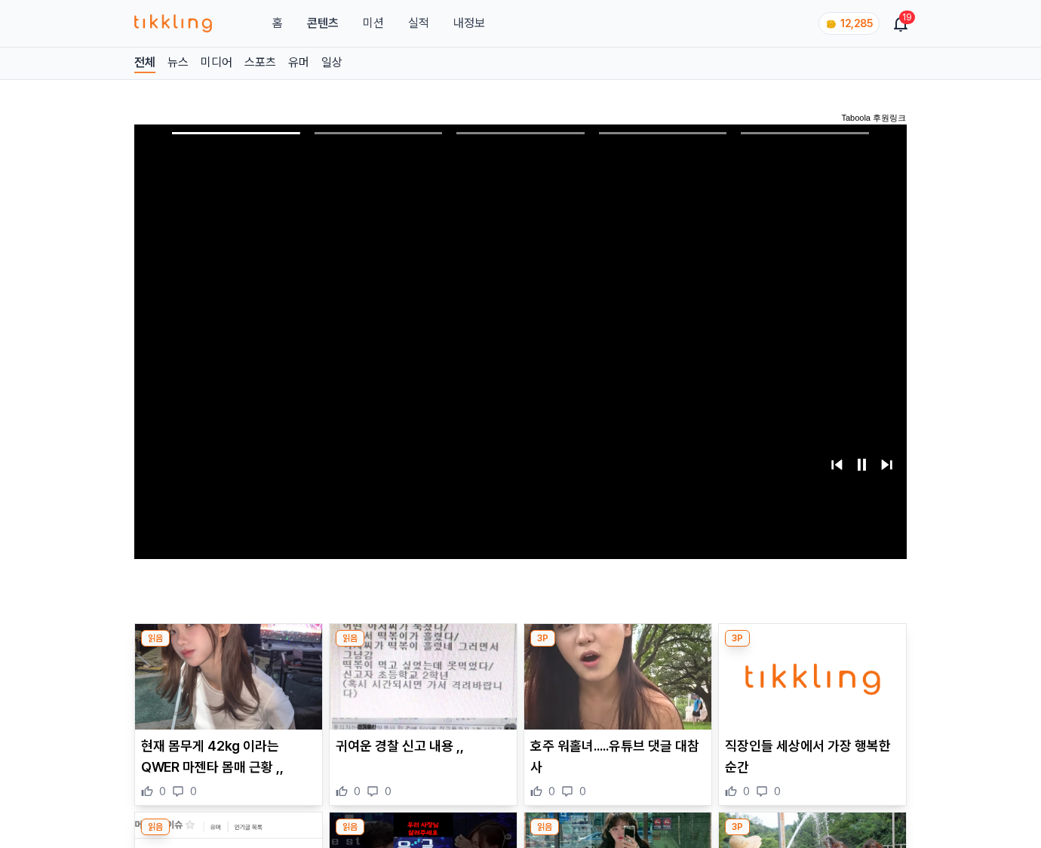
click at [812, 647] on img at bounding box center [812, 677] width 187 height 106
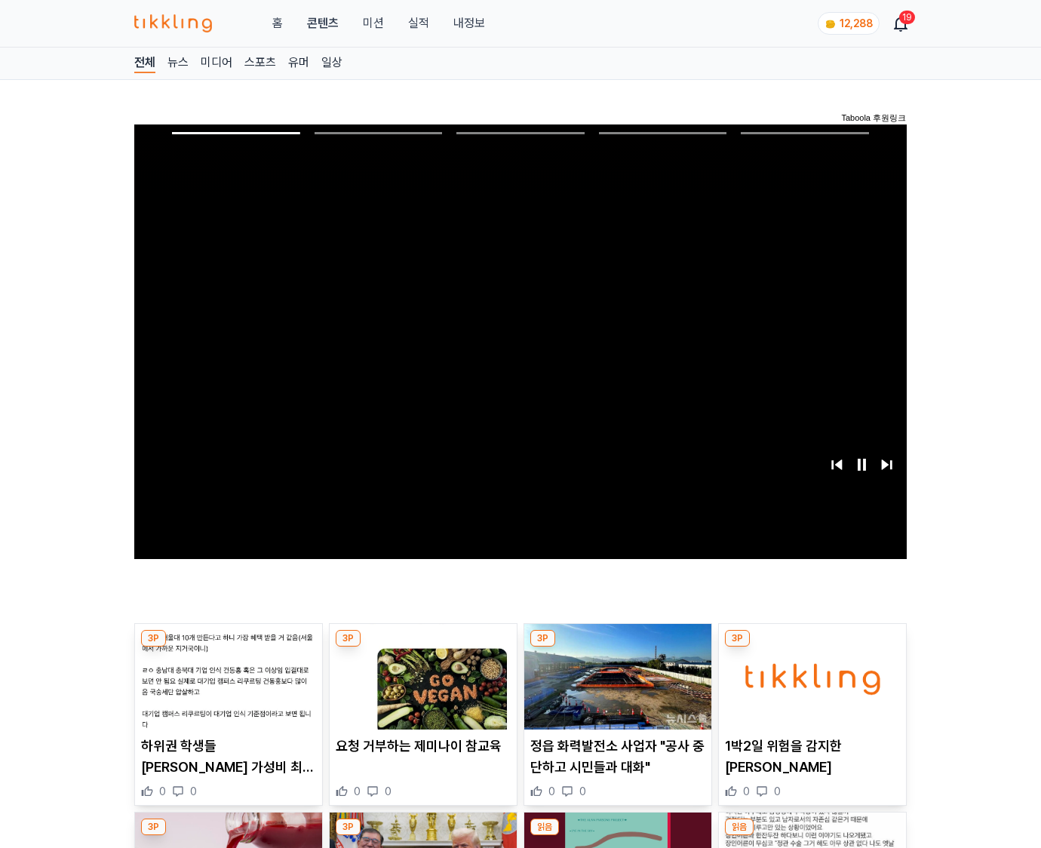
click at [812, 647] on img at bounding box center [812, 677] width 187 height 106
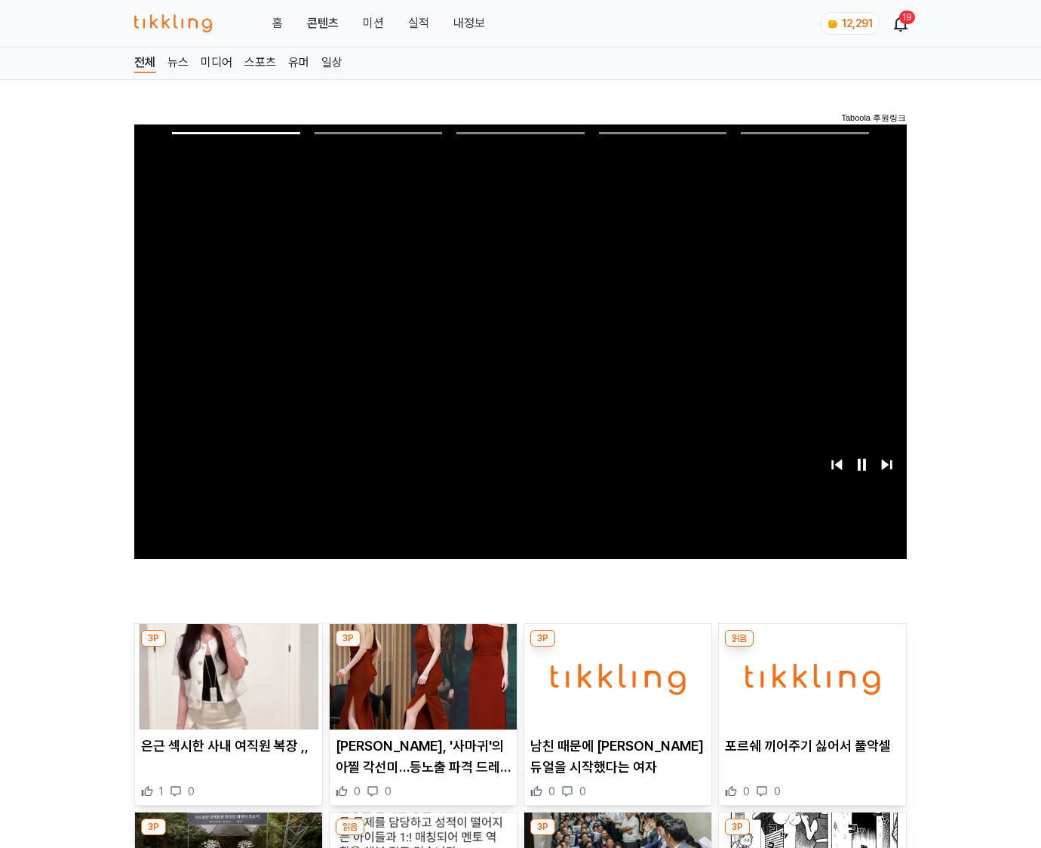
click at [812, 647] on img at bounding box center [812, 677] width 187 height 106
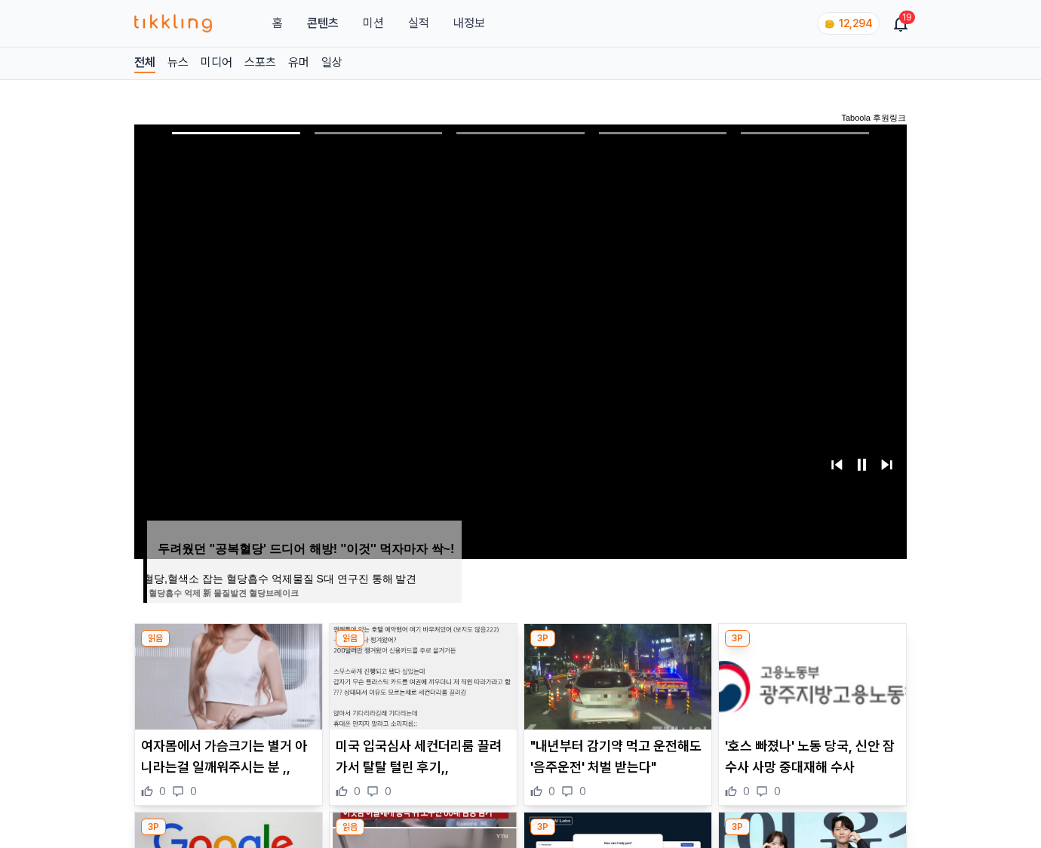
click at [812, 647] on img at bounding box center [812, 677] width 187 height 106
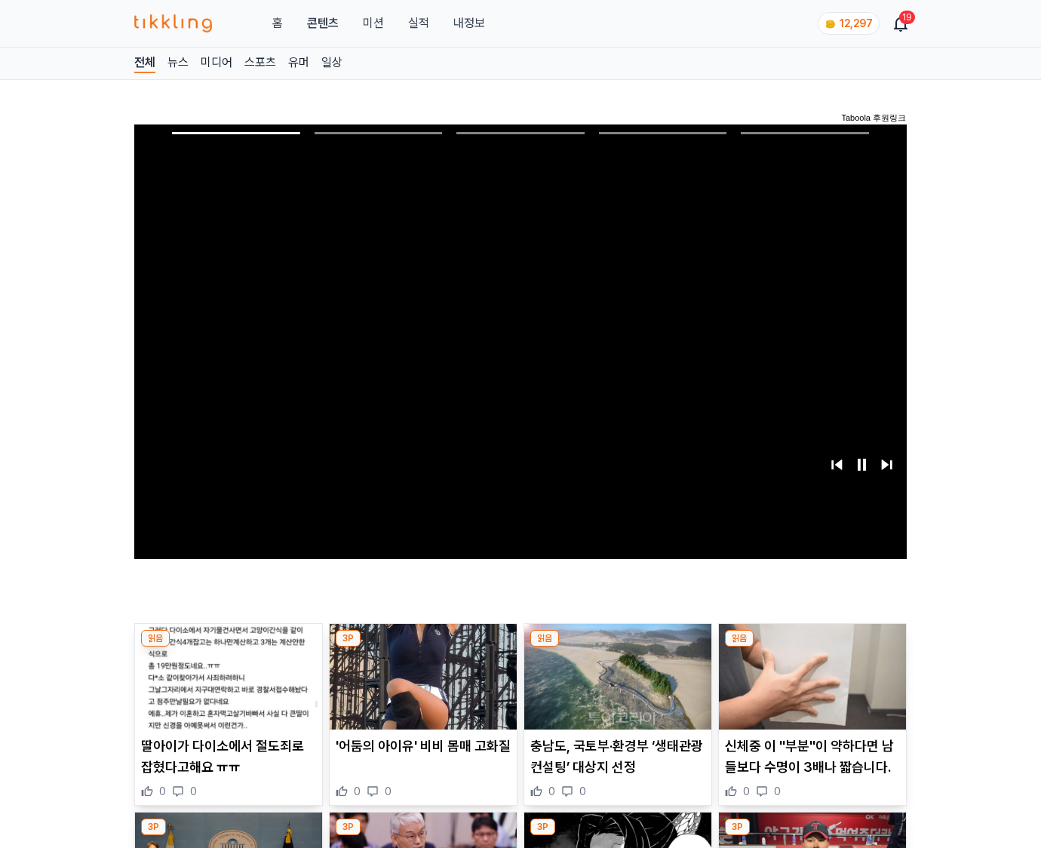
click at [812, 647] on img at bounding box center [812, 677] width 187 height 106
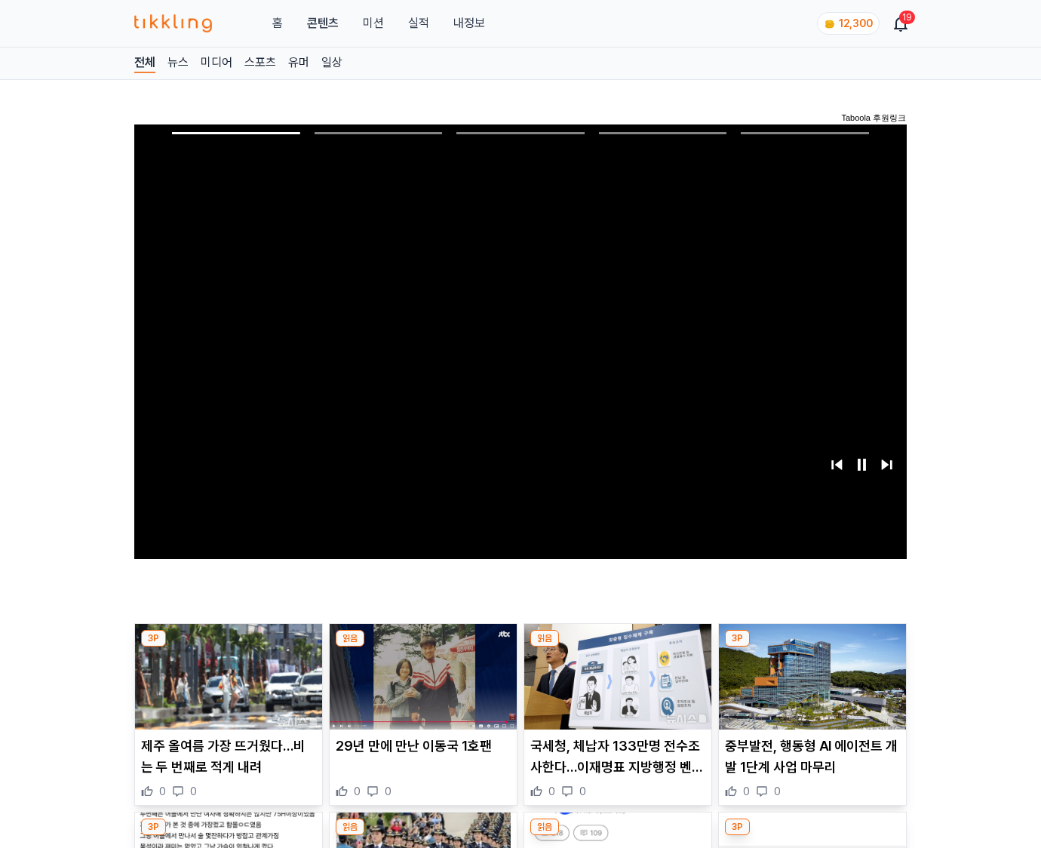
click at [812, 647] on img at bounding box center [812, 677] width 187 height 106
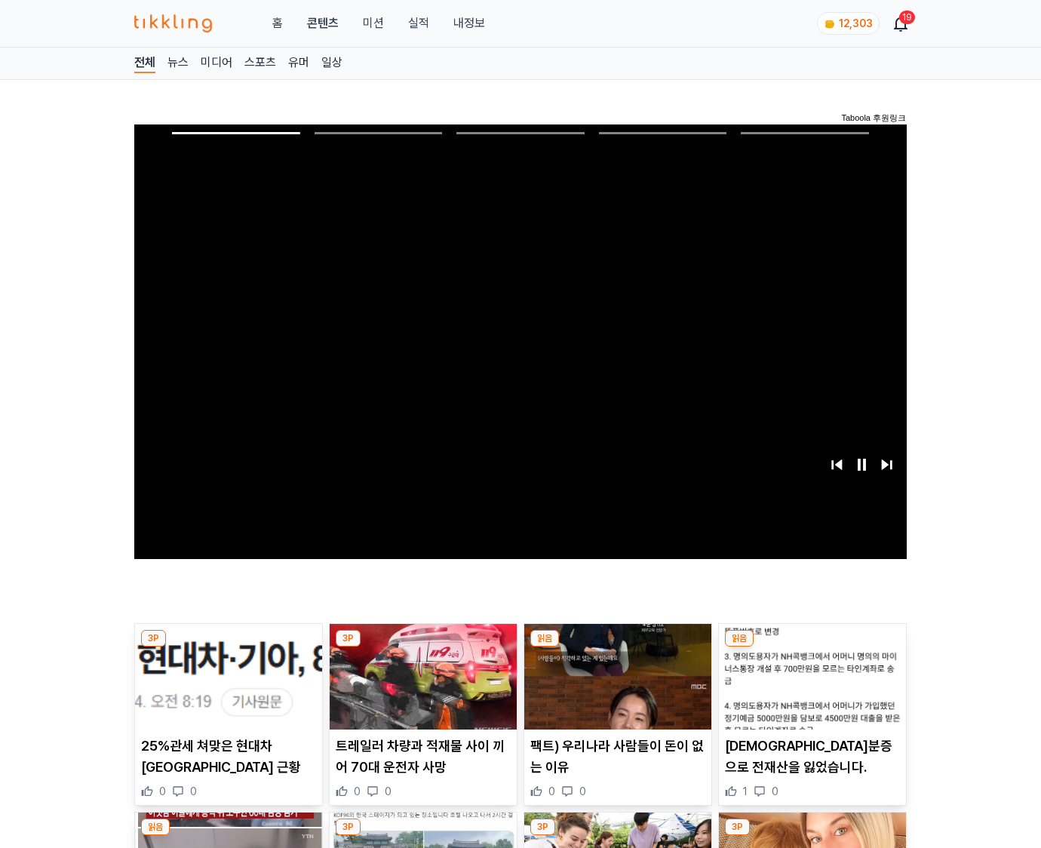
click at [812, 647] on img at bounding box center [812, 677] width 187 height 106
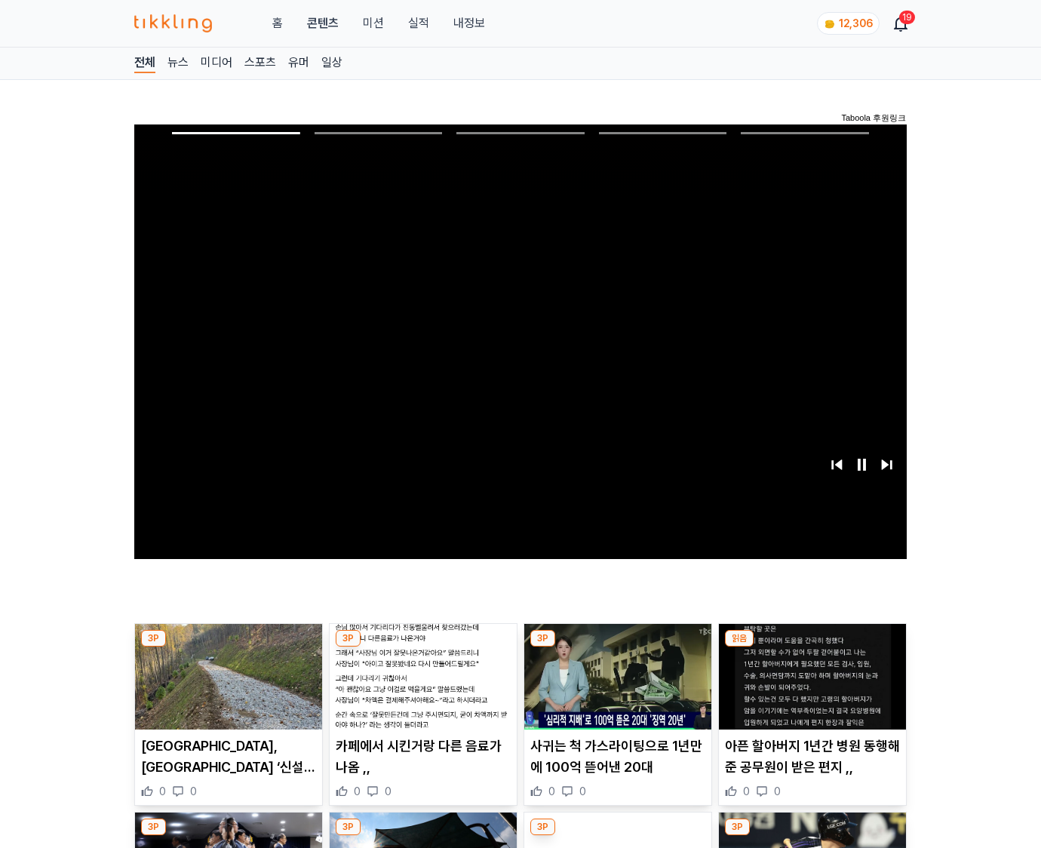
click at [812, 647] on img at bounding box center [812, 677] width 187 height 106
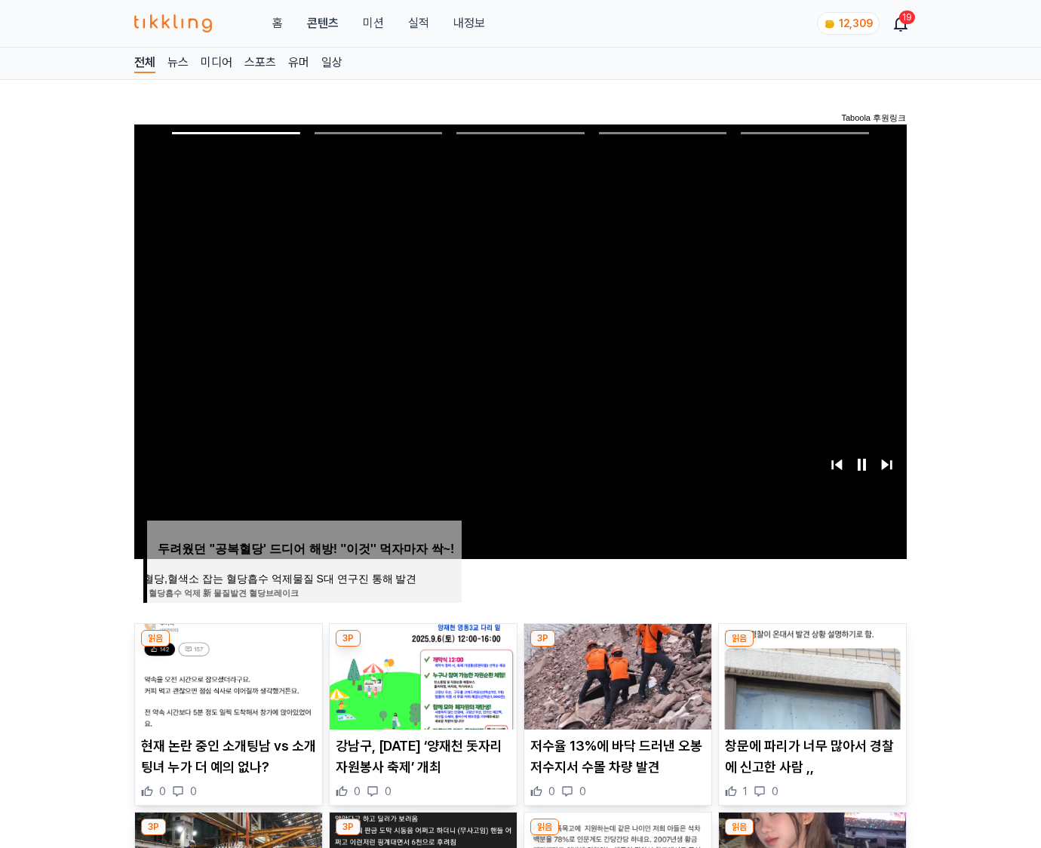
click at [812, 647] on img at bounding box center [812, 677] width 187 height 106
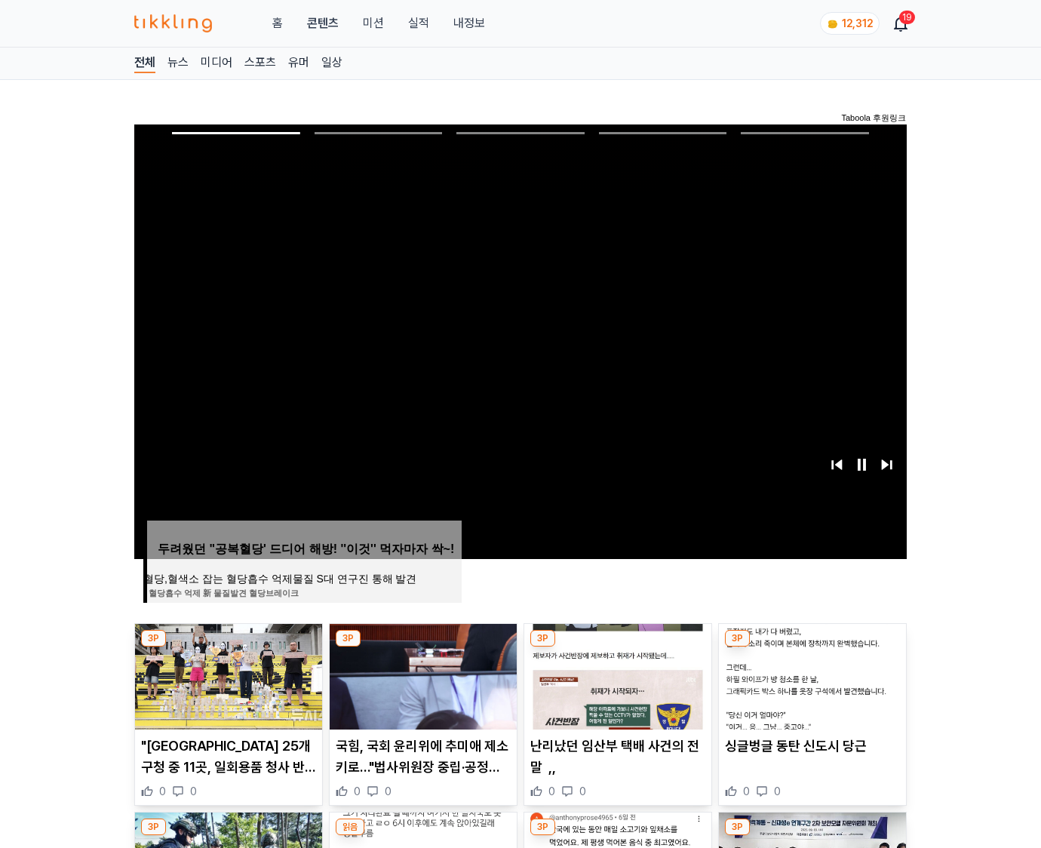
click at [812, 647] on img at bounding box center [812, 677] width 187 height 106
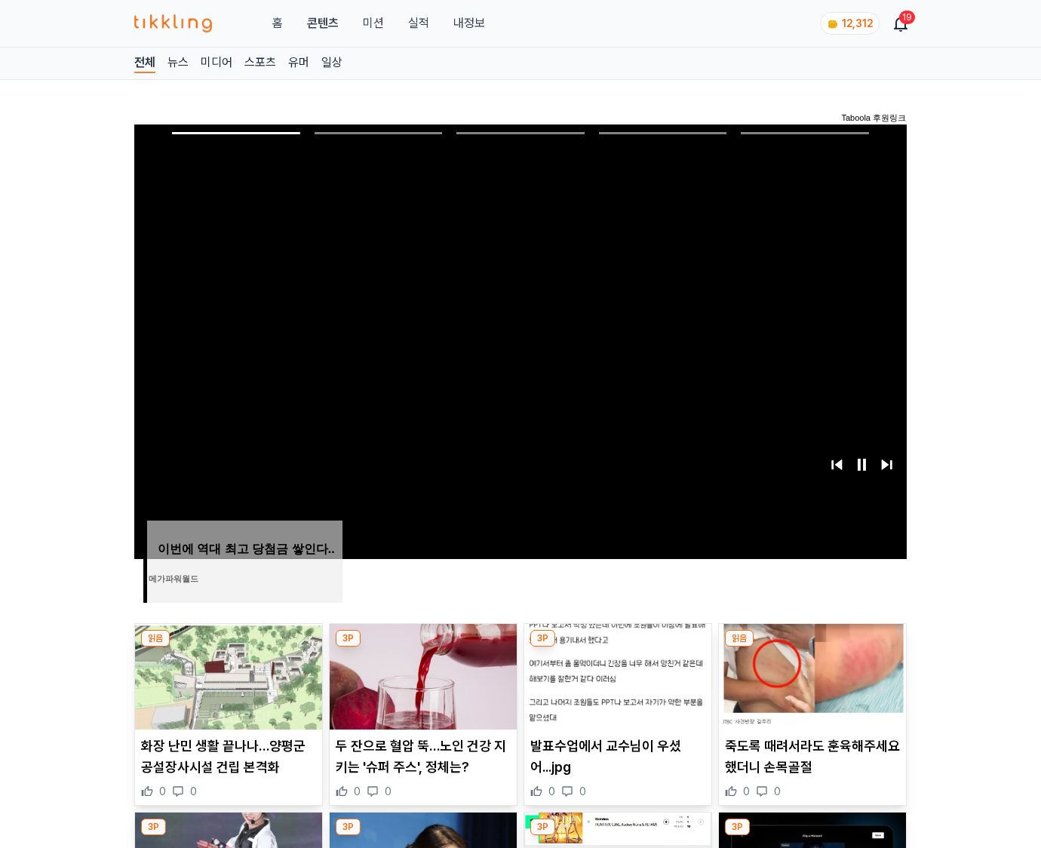
click at [812, 647] on img at bounding box center [812, 677] width 187 height 106
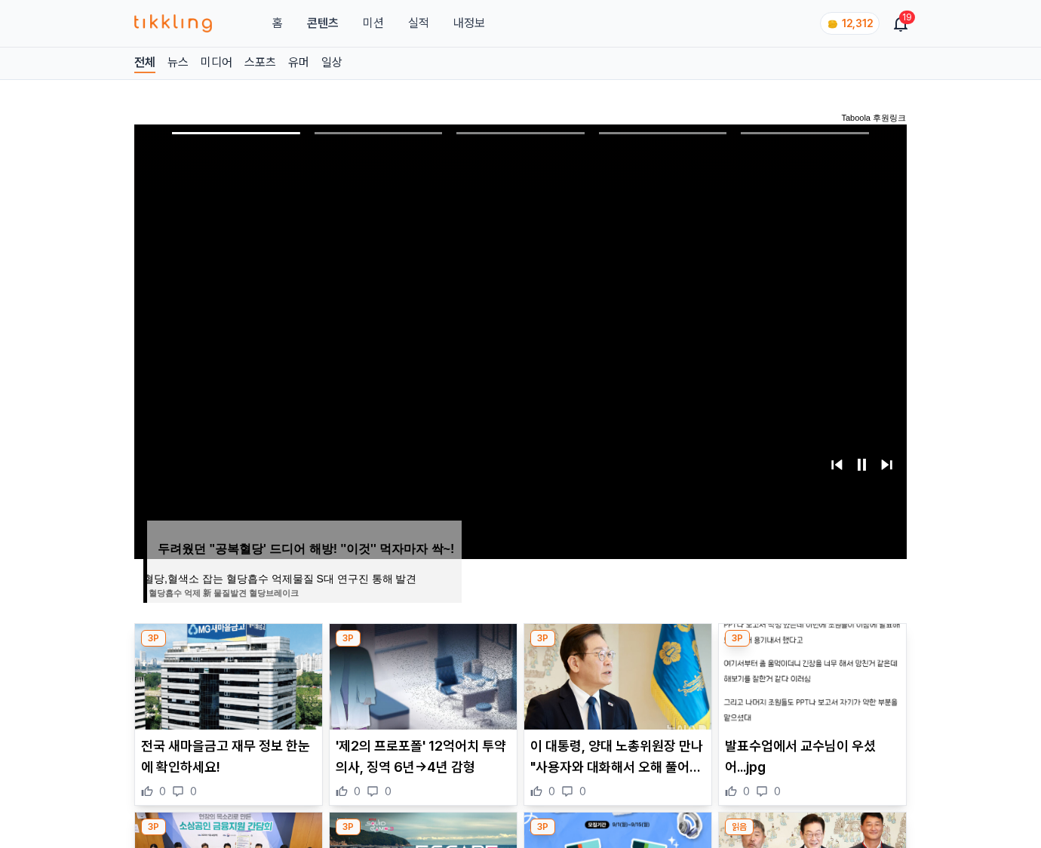
click at [812, 647] on img at bounding box center [812, 677] width 187 height 106
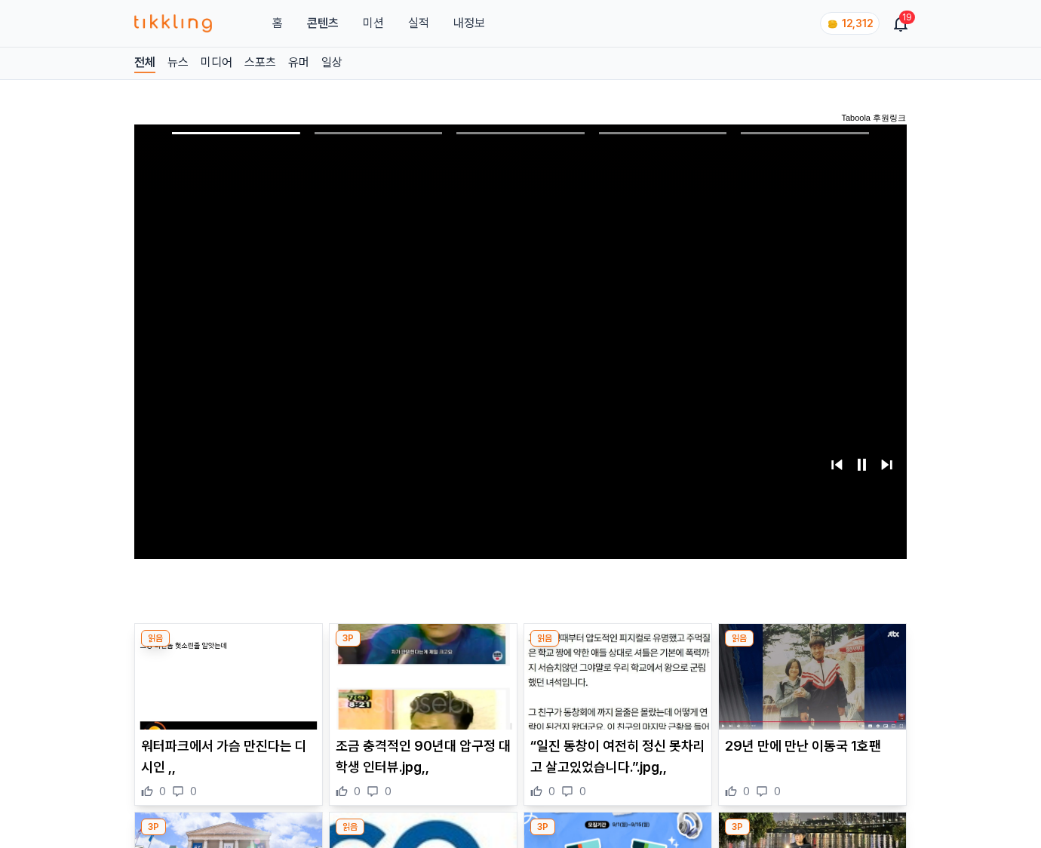
click at [812, 647] on img at bounding box center [812, 677] width 187 height 106
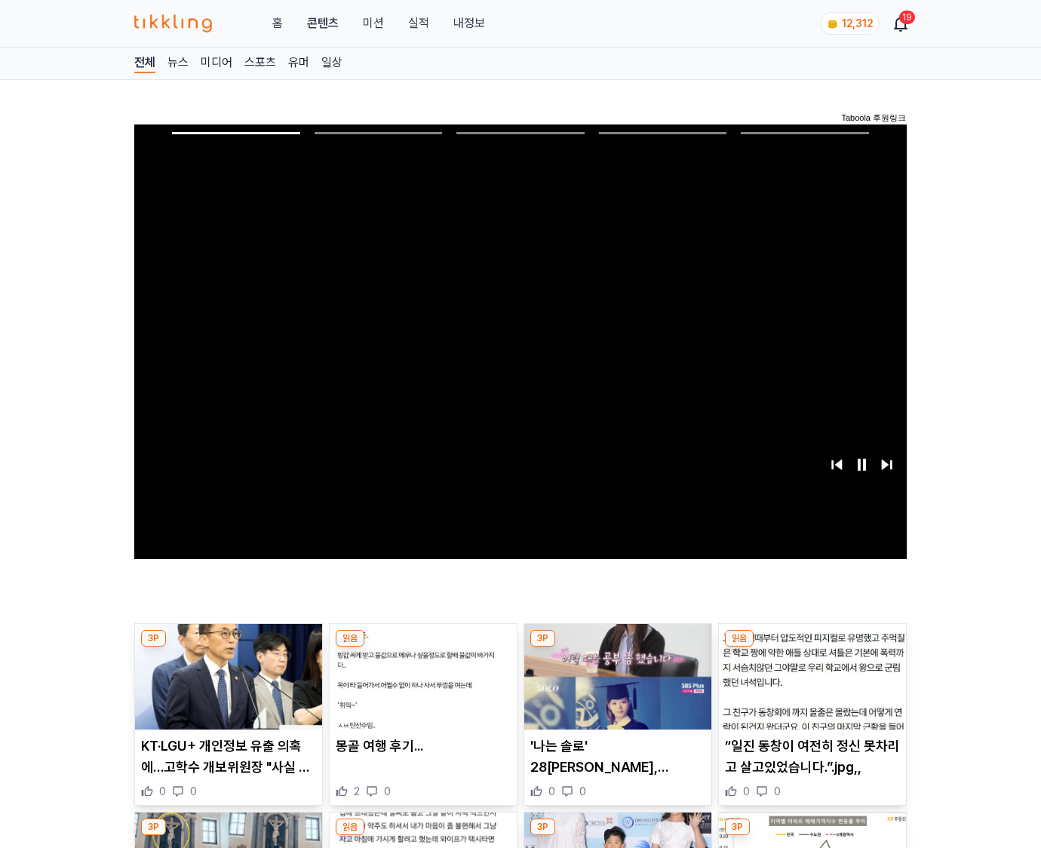
click at [812, 647] on img at bounding box center [812, 677] width 187 height 106
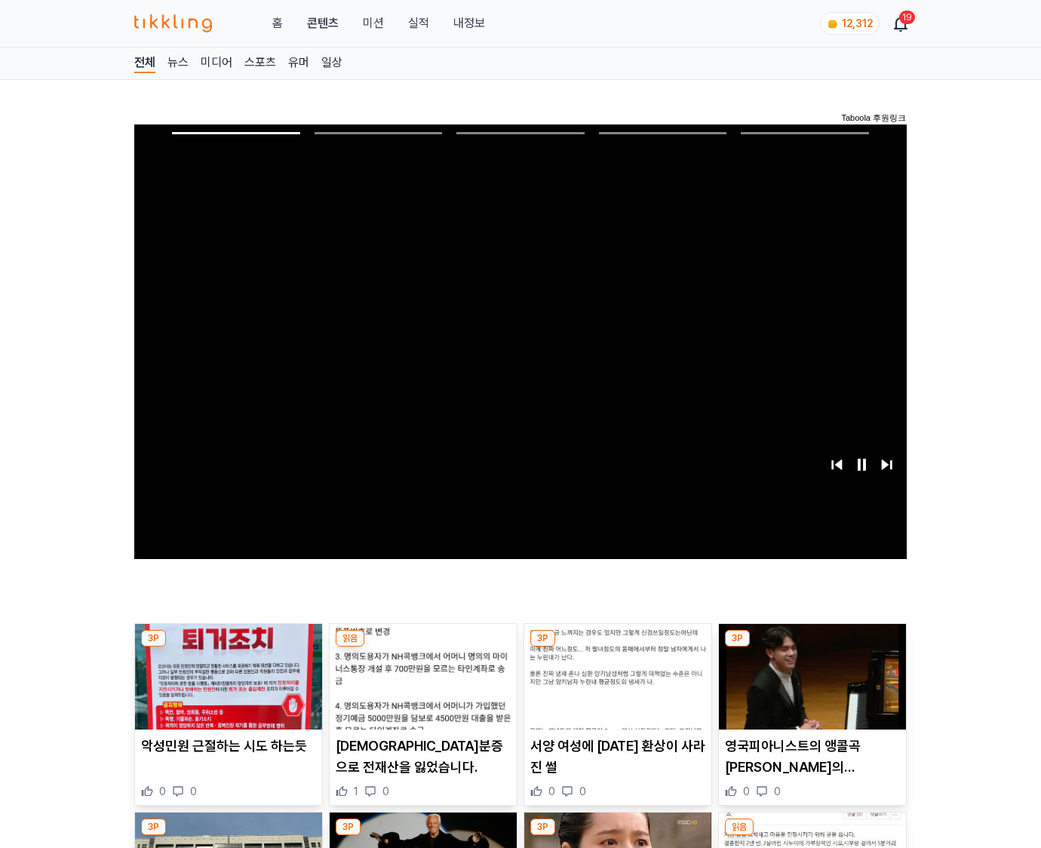
click at [812, 647] on img at bounding box center [812, 677] width 187 height 106
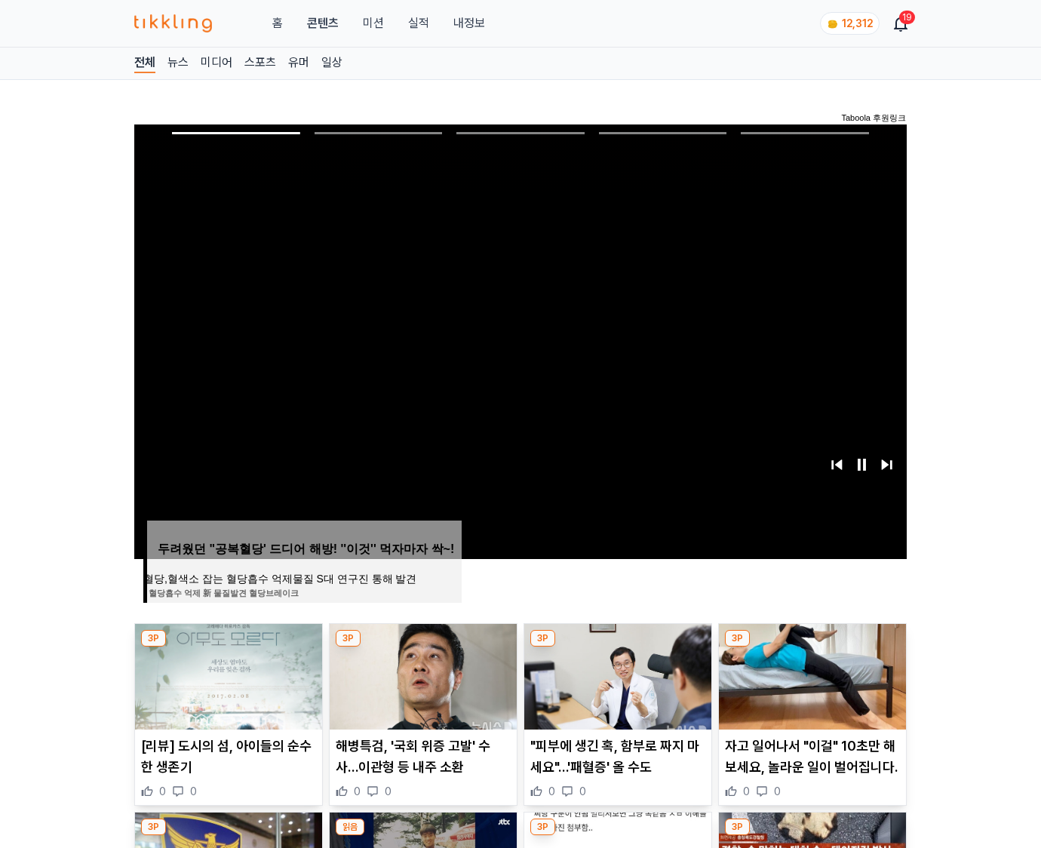
click at [812, 647] on img at bounding box center [812, 677] width 187 height 106
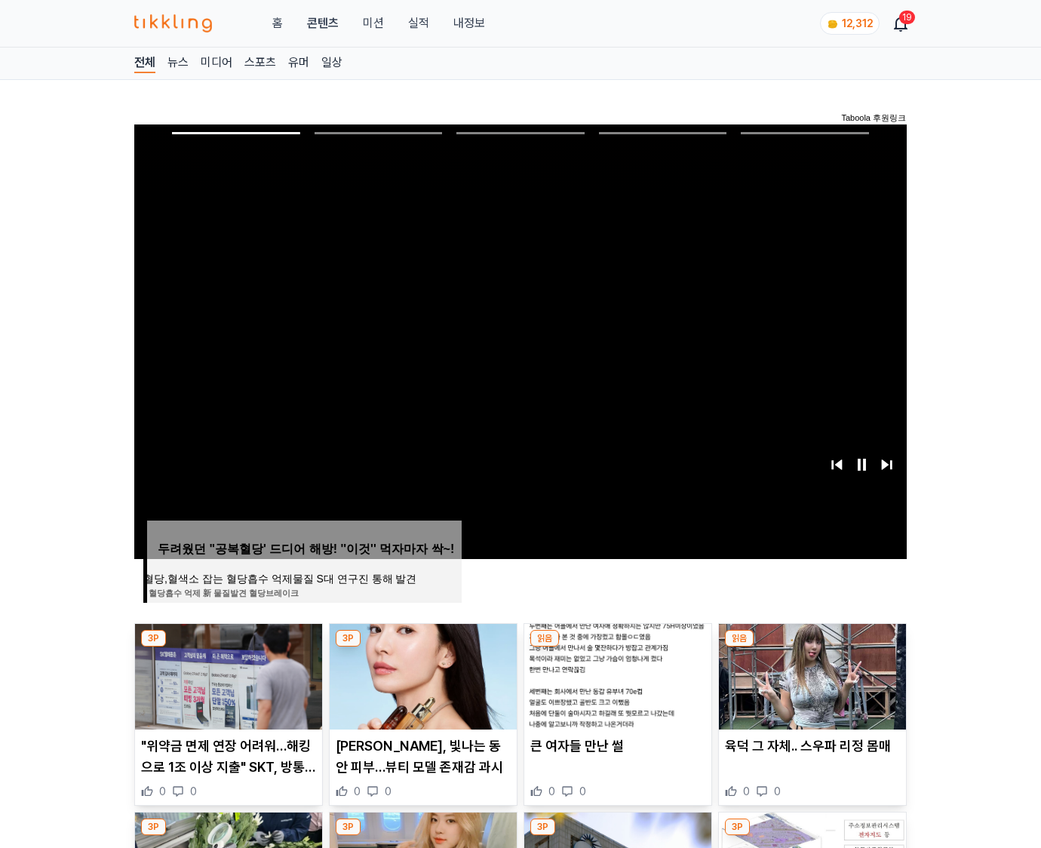
click at [812, 647] on img at bounding box center [812, 677] width 187 height 106
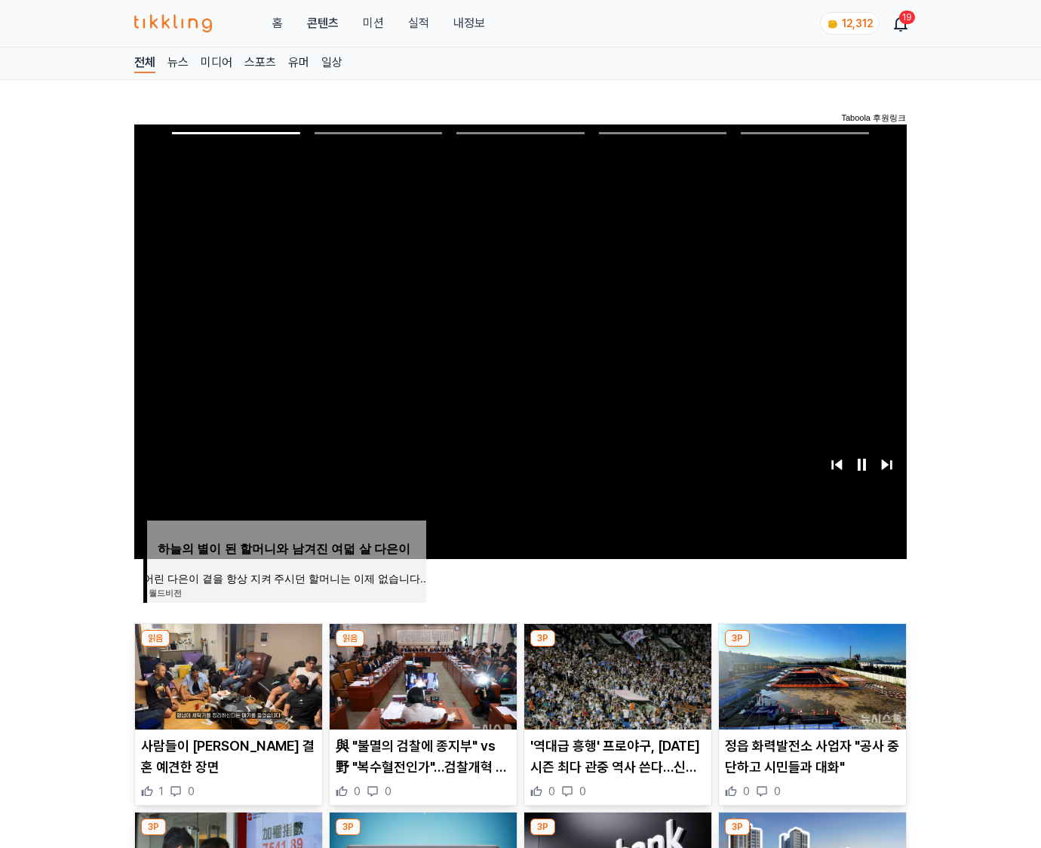
click at [812, 647] on img at bounding box center [812, 677] width 187 height 106
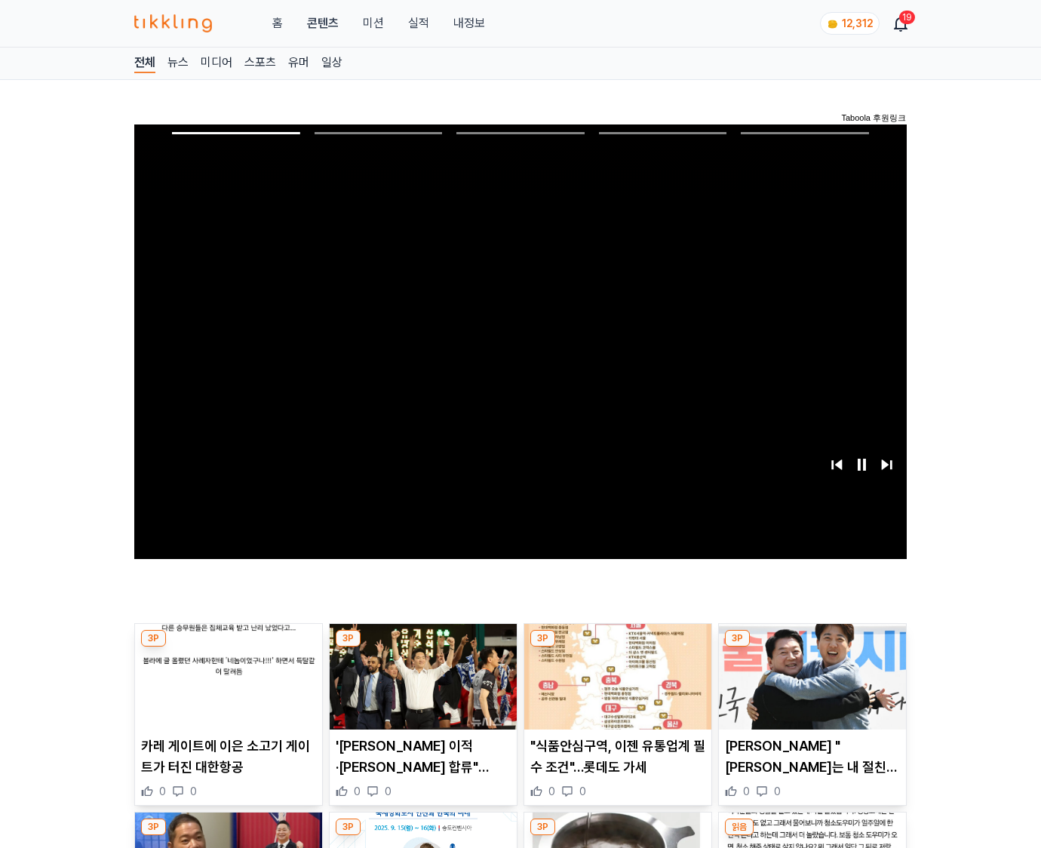
click at [812, 647] on img at bounding box center [812, 677] width 187 height 106
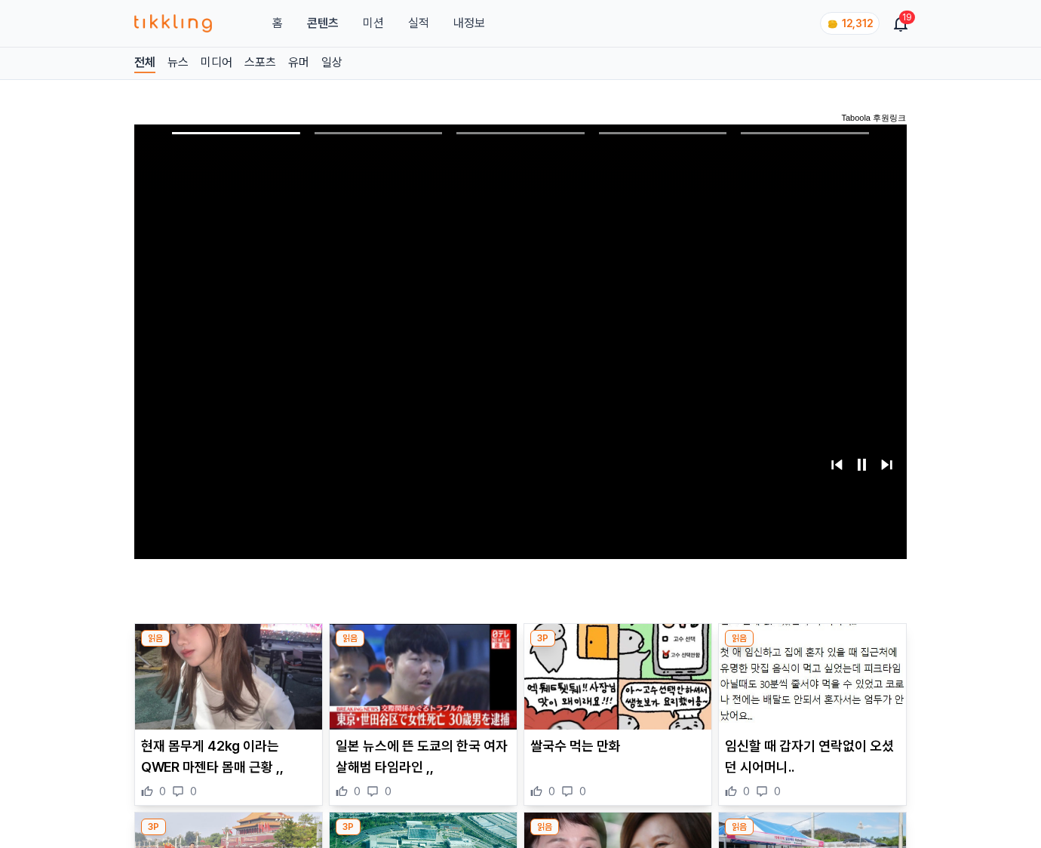
click at [812, 647] on img at bounding box center [812, 677] width 187 height 106
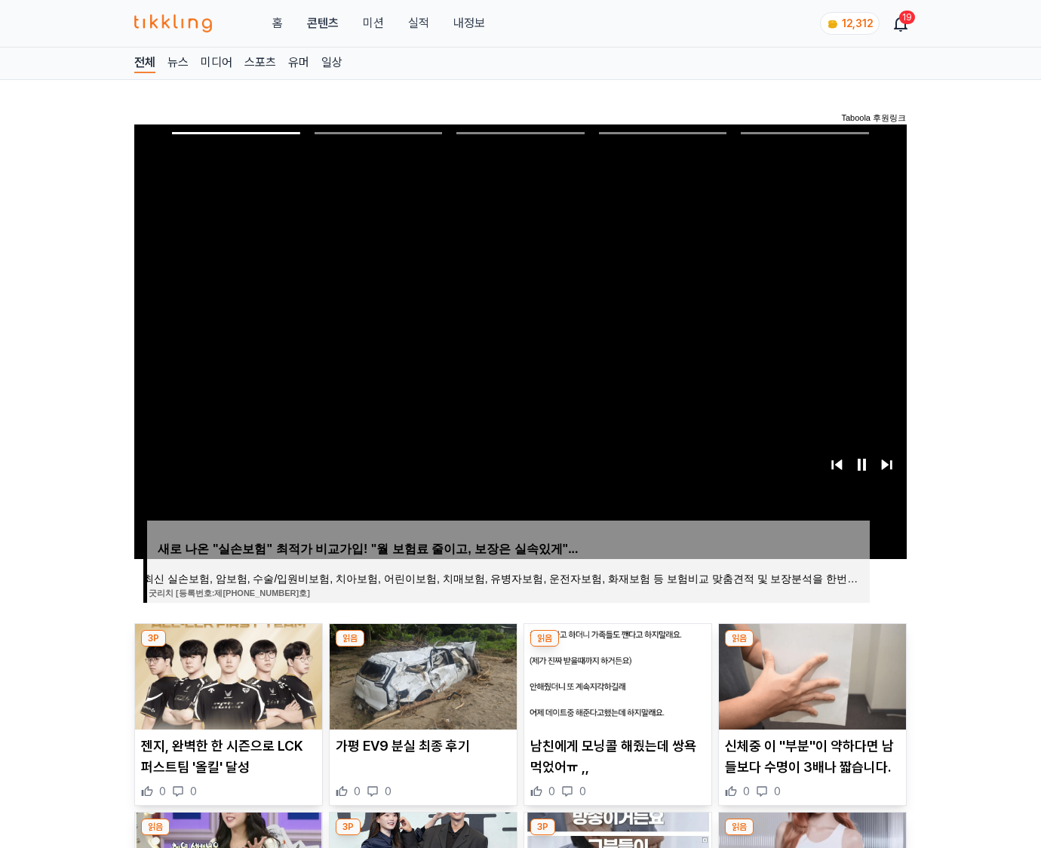
click at [812, 647] on img at bounding box center [812, 677] width 187 height 106
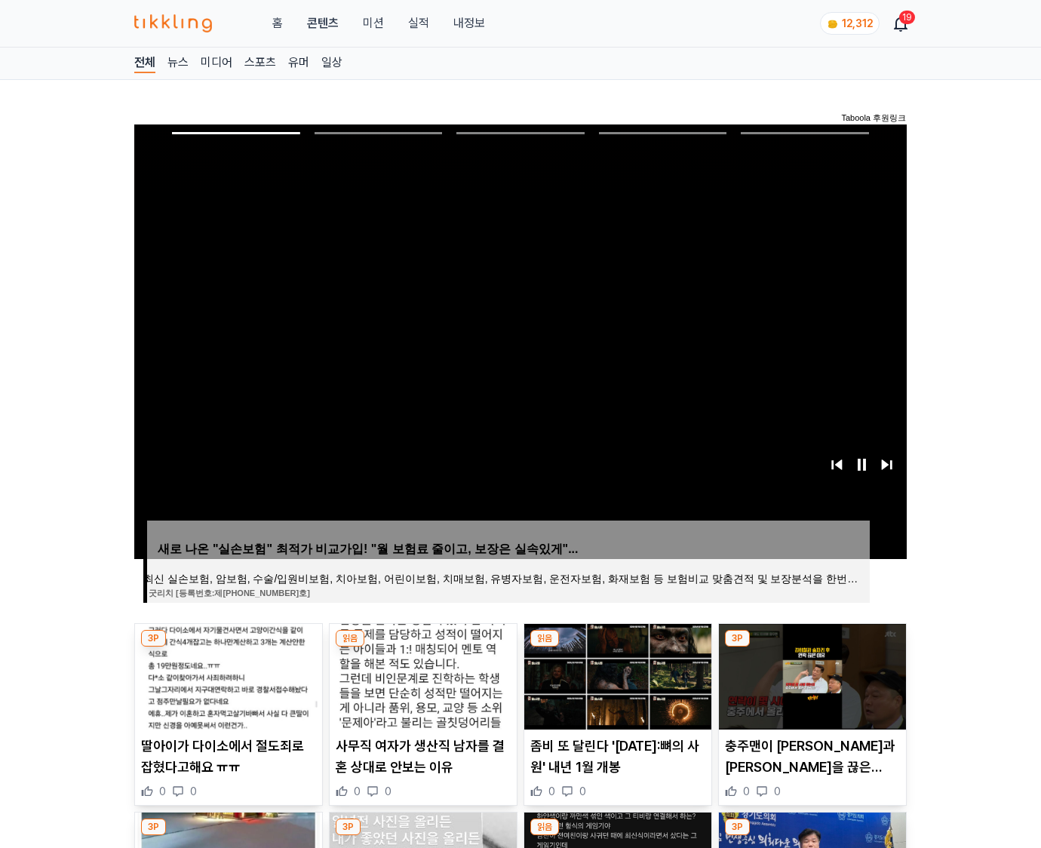
click at [812, 647] on img at bounding box center [812, 677] width 187 height 106
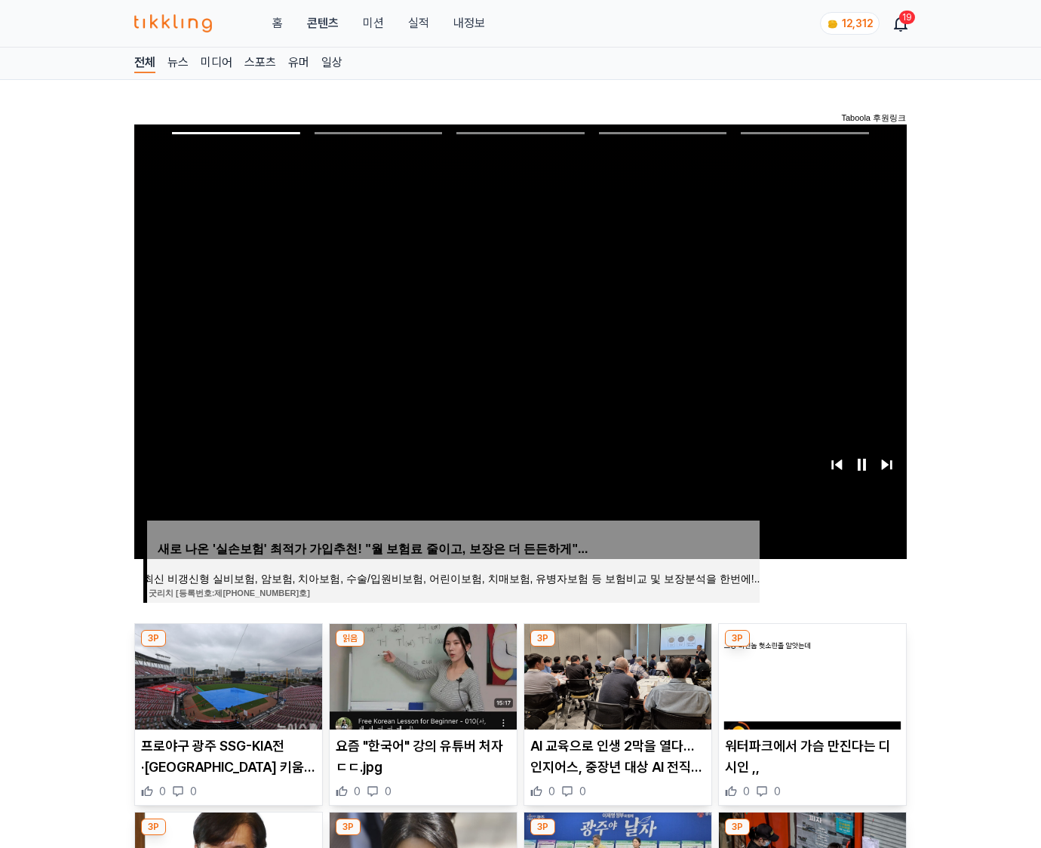
click at [812, 647] on img at bounding box center [812, 677] width 187 height 106
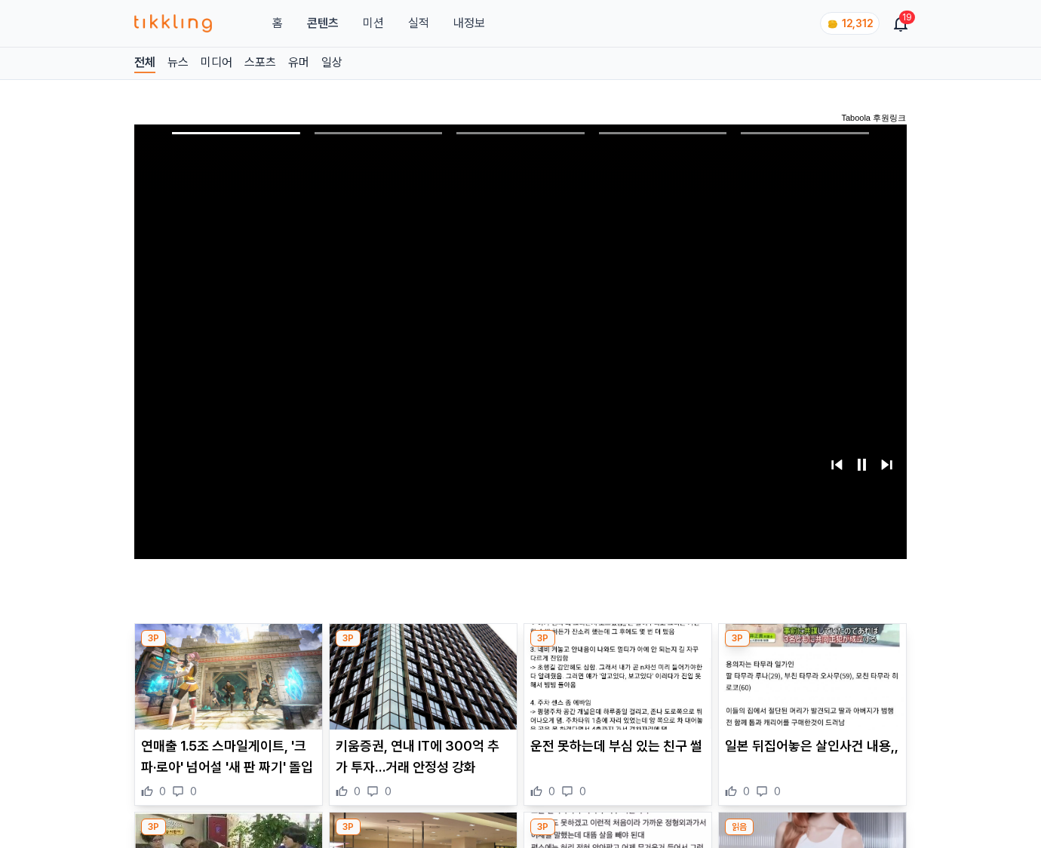
click at [812, 647] on img at bounding box center [812, 677] width 187 height 106
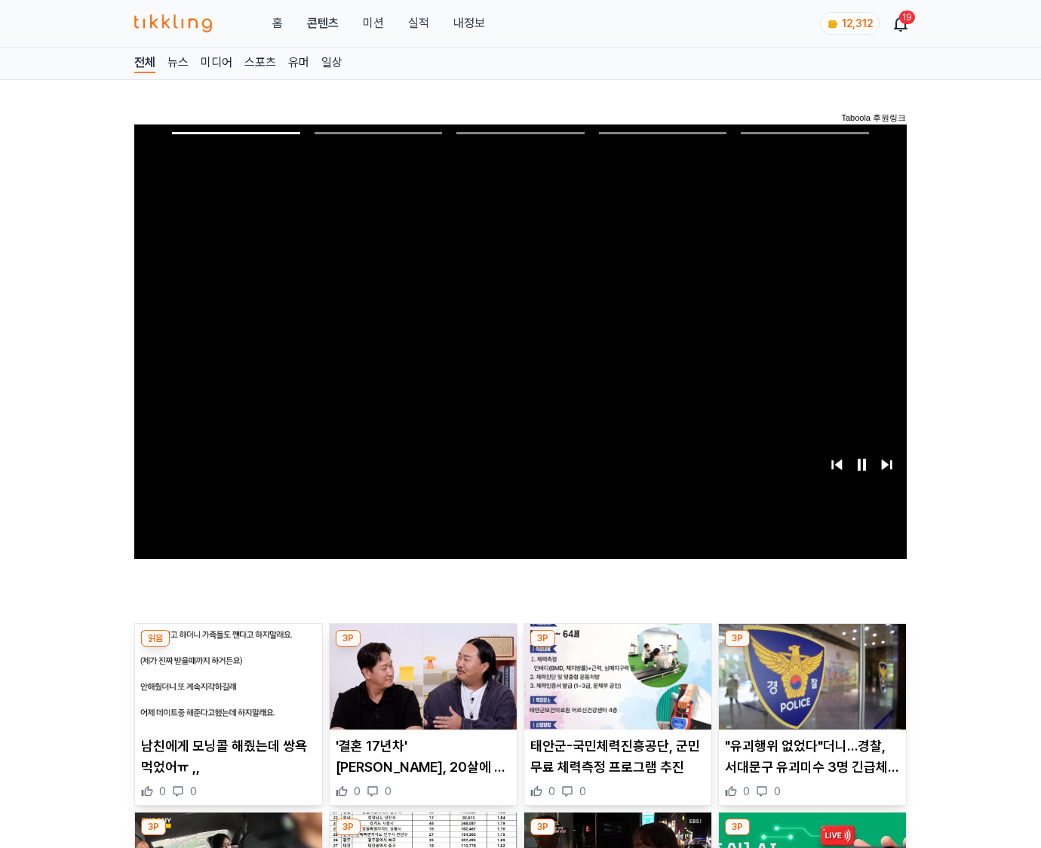
click at [812, 647] on img at bounding box center [812, 677] width 187 height 106
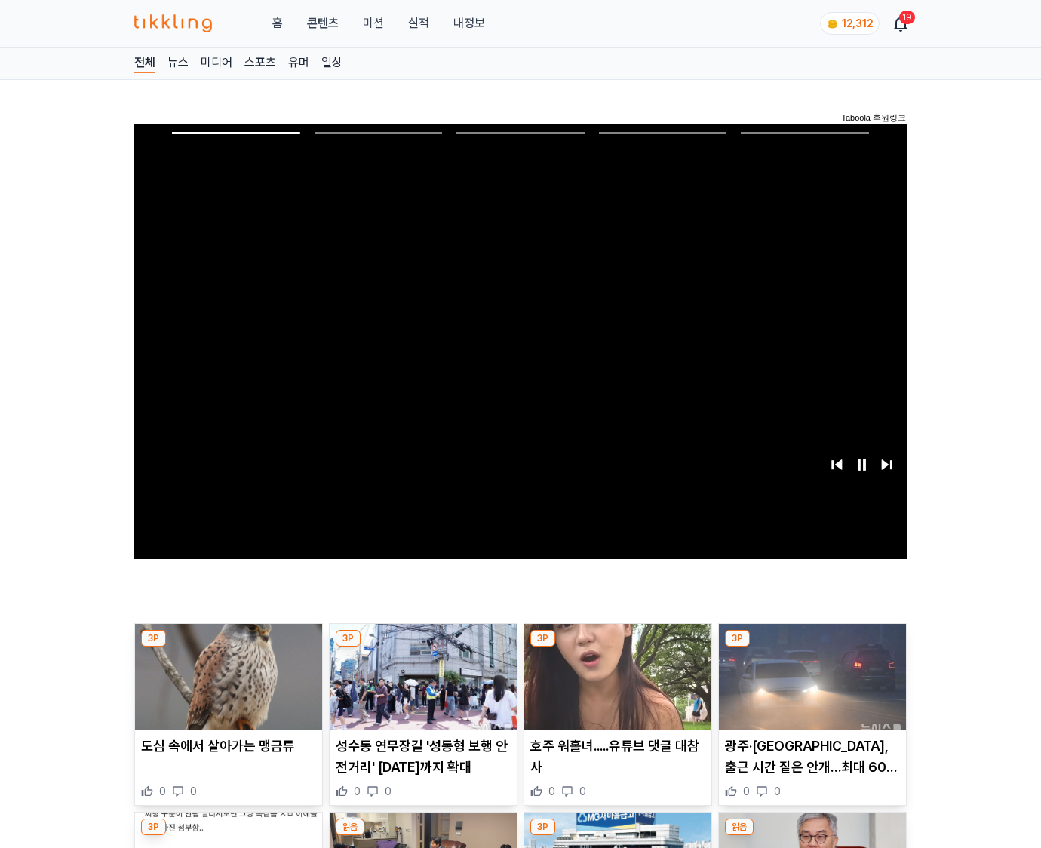
click at [812, 647] on img at bounding box center [812, 677] width 187 height 106
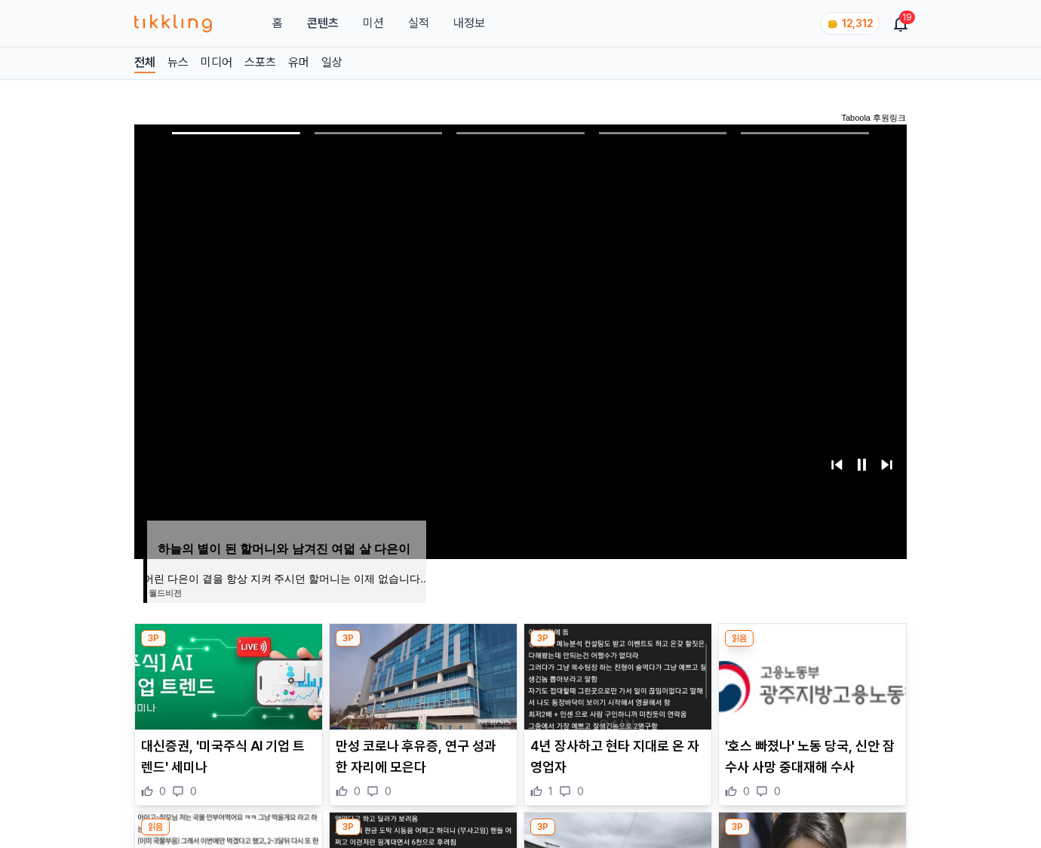
click at [812, 647] on img at bounding box center [812, 677] width 187 height 106
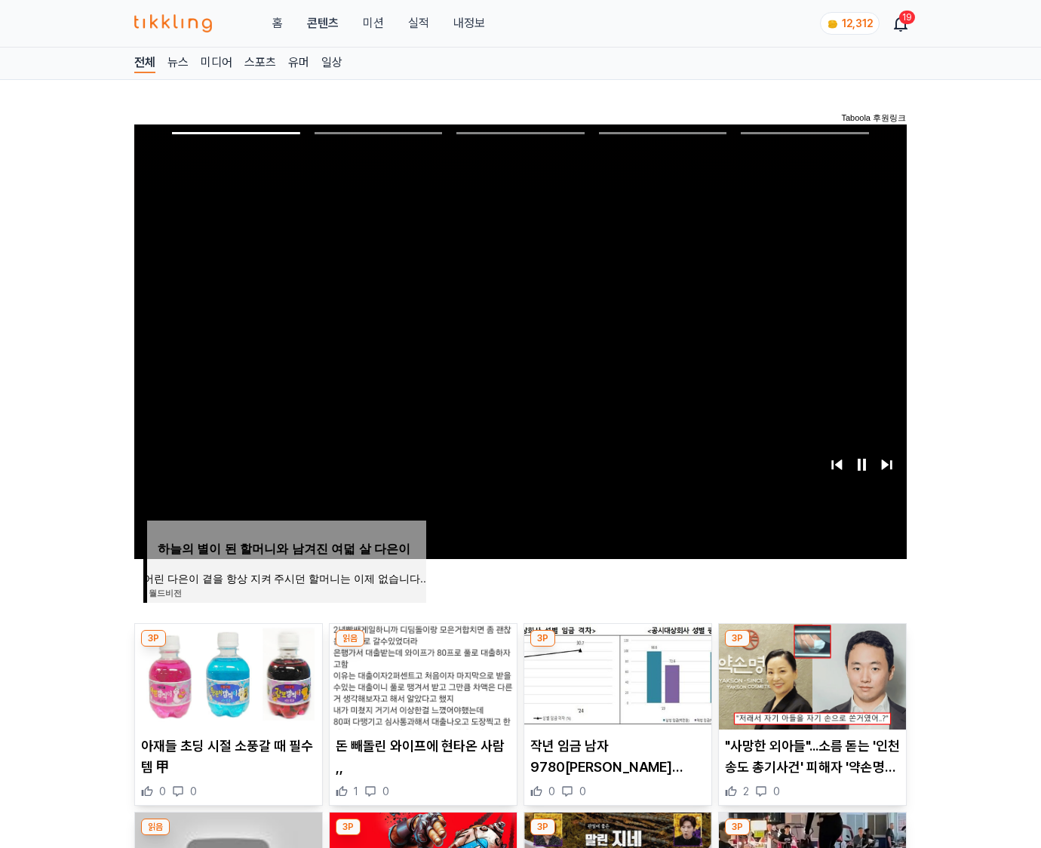
click at [812, 647] on img at bounding box center [812, 677] width 187 height 106
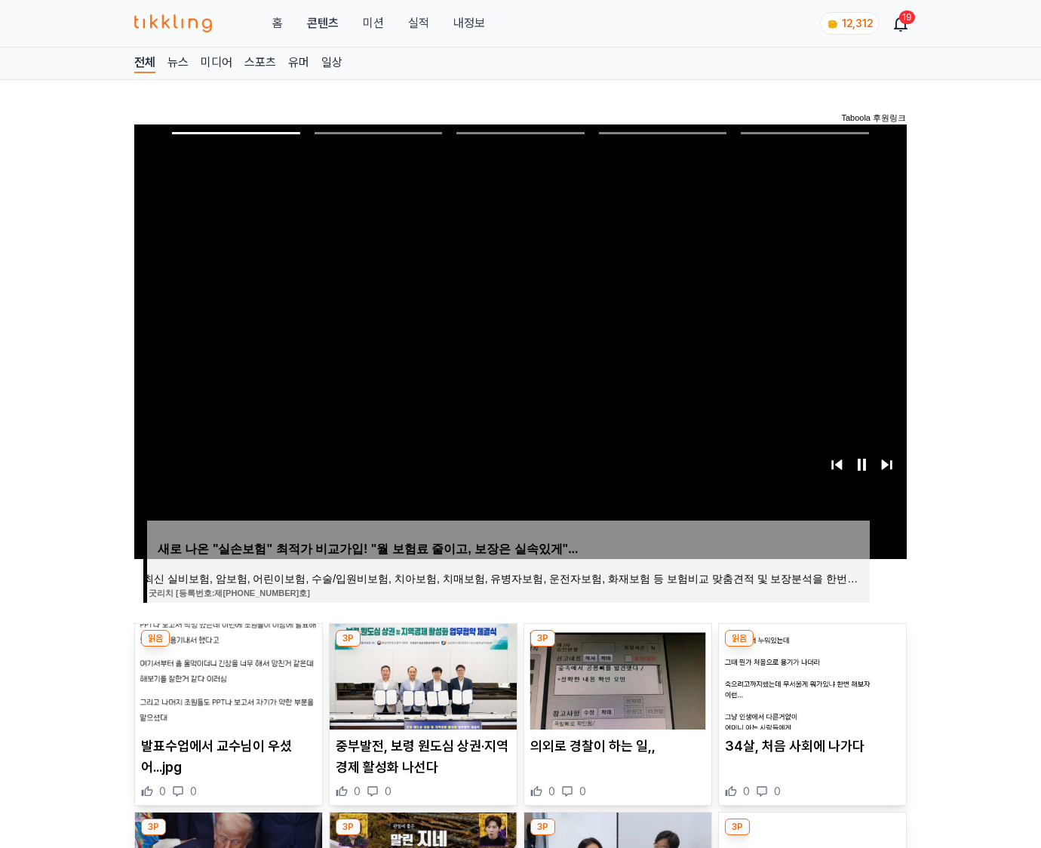
click at [812, 647] on img at bounding box center [812, 677] width 187 height 106
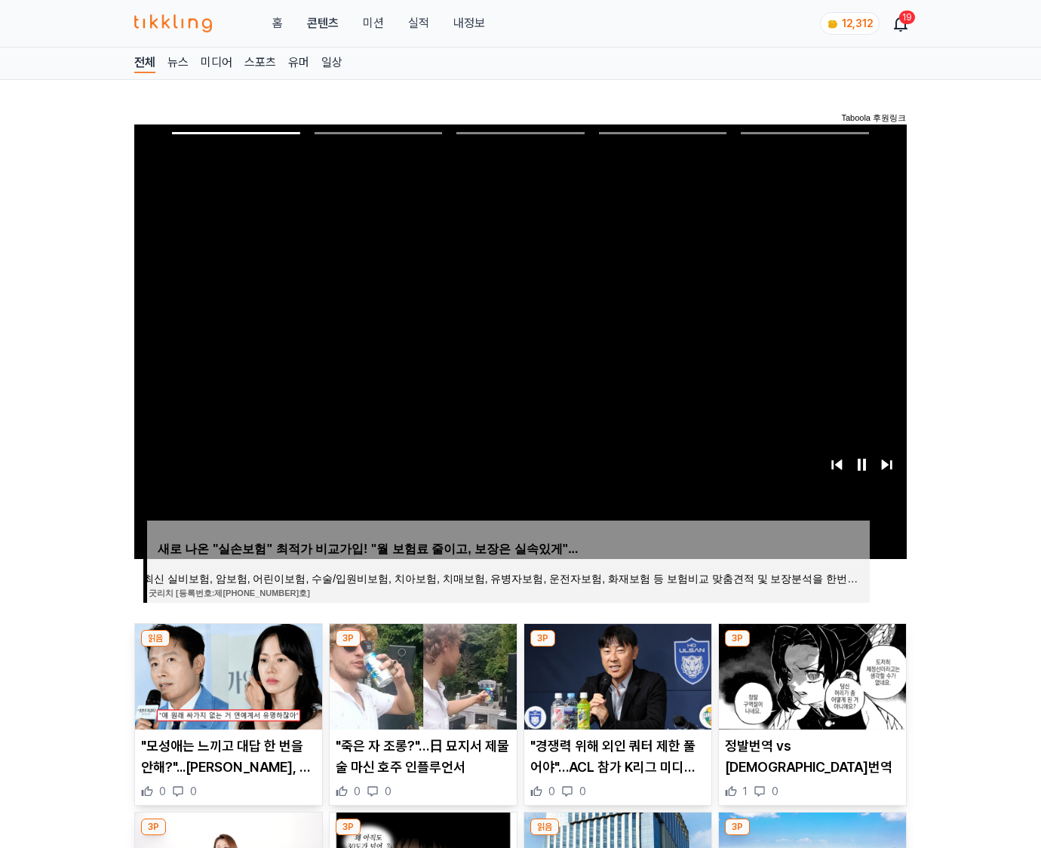
click at [812, 647] on img at bounding box center [812, 677] width 187 height 106
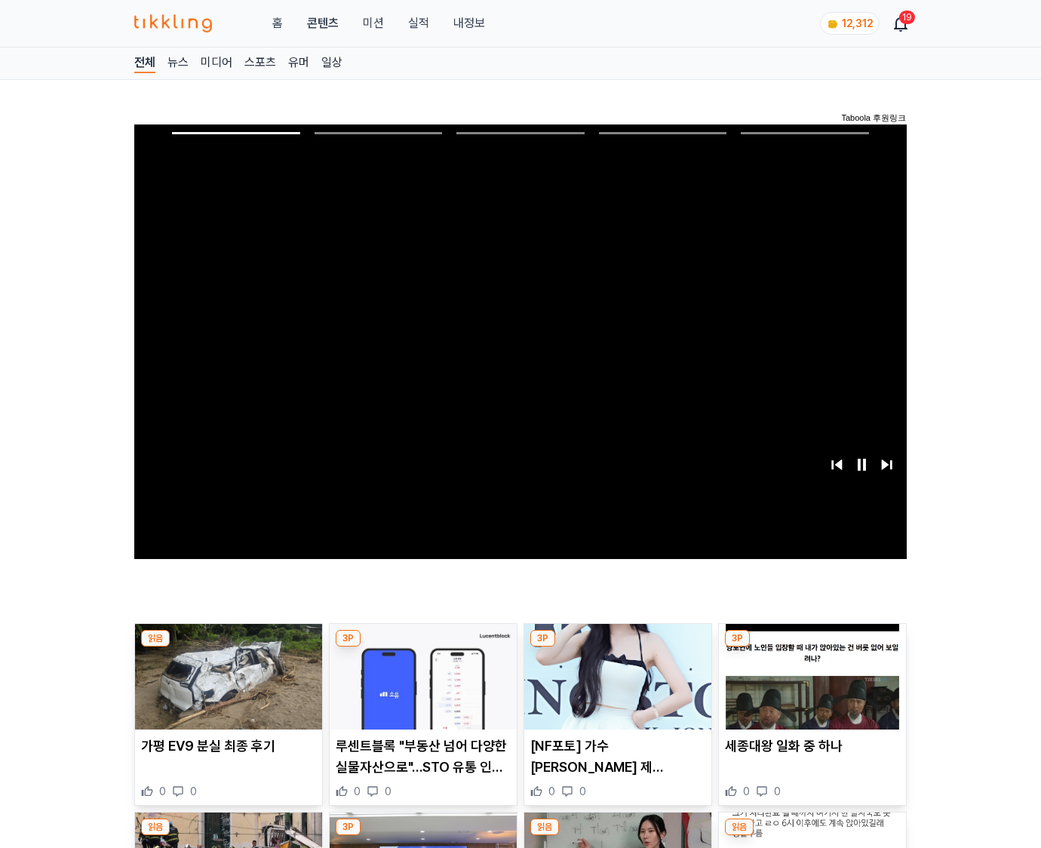
click at [812, 647] on img at bounding box center [812, 677] width 187 height 106
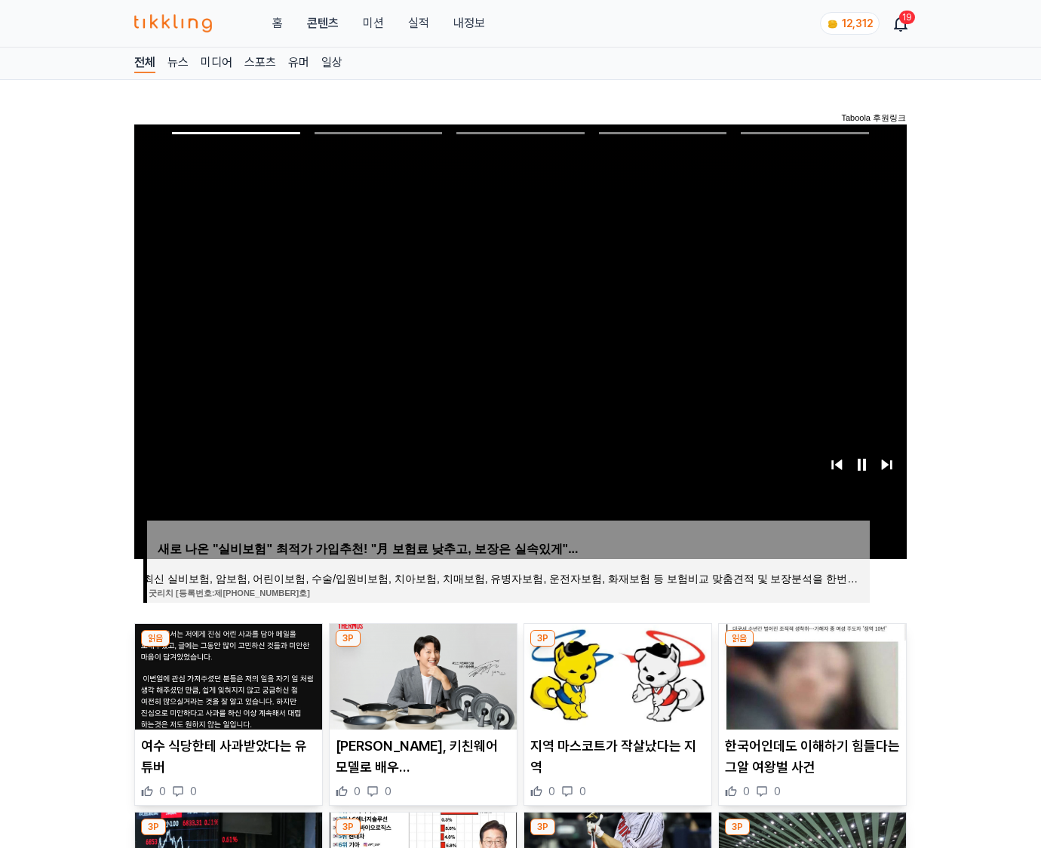
click at [812, 647] on img at bounding box center [812, 677] width 187 height 106
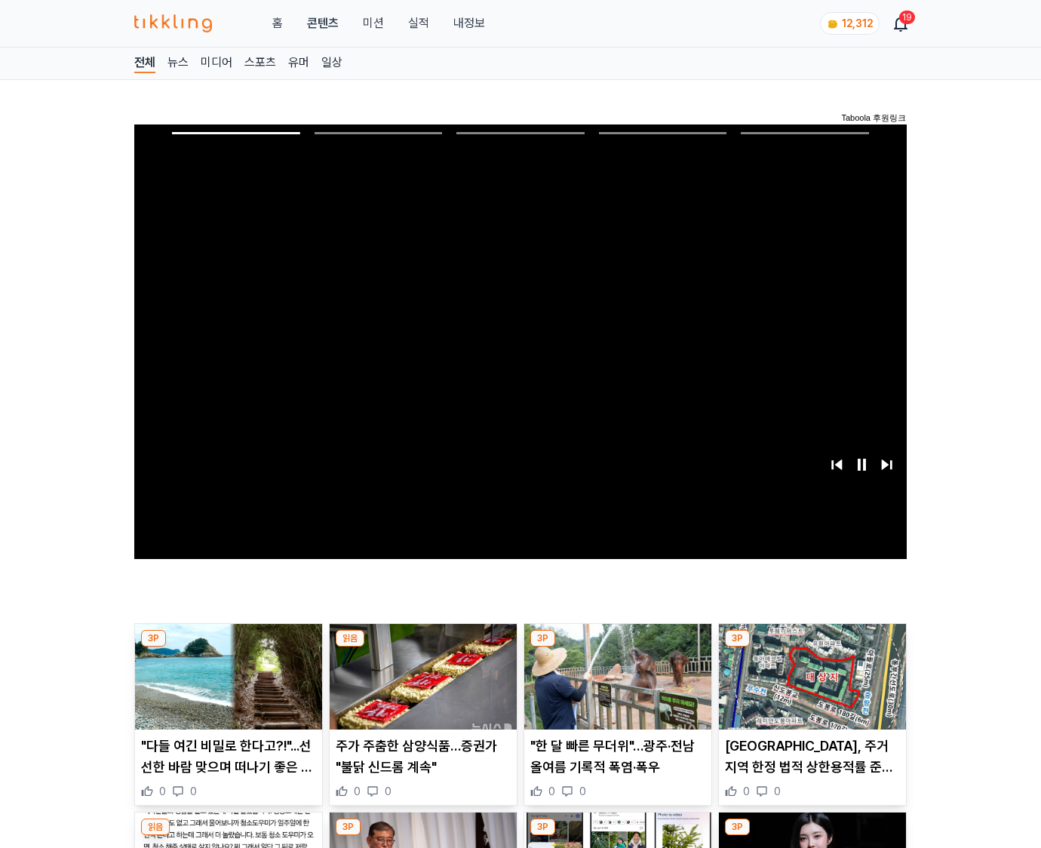
click at [812, 647] on img at bounding box center [812, 677] width 187 height 106
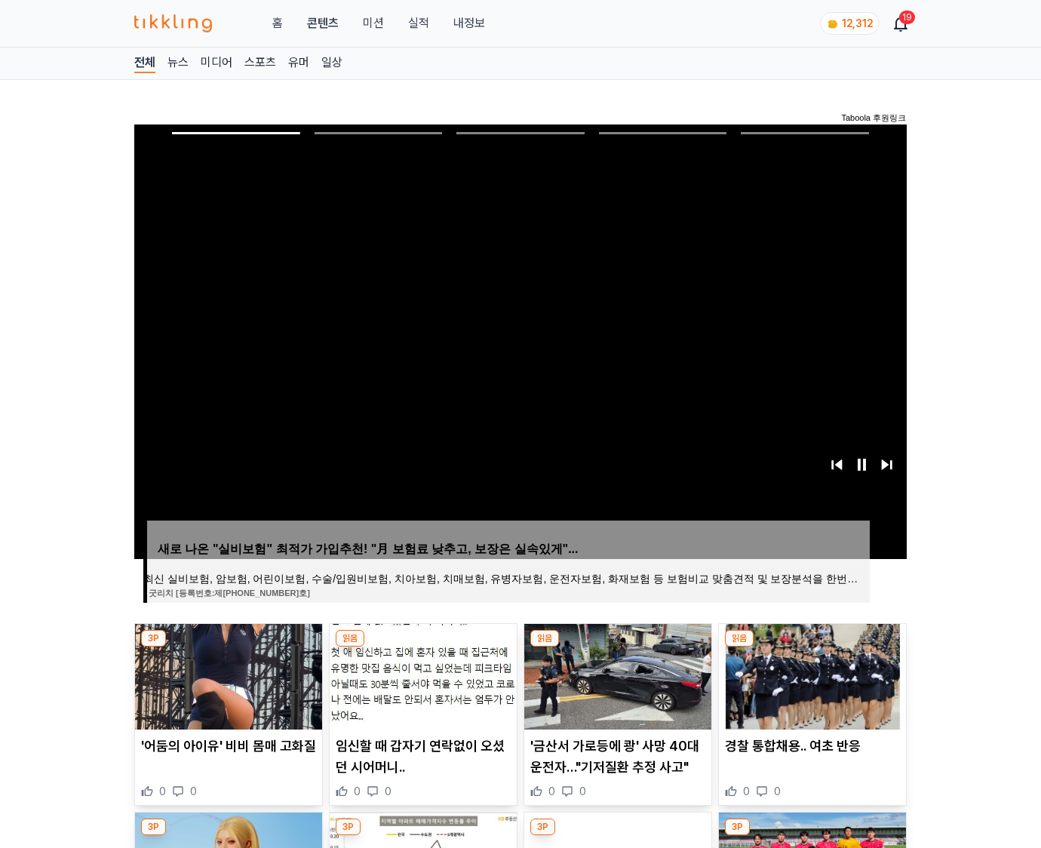
click at [812, 647] on img at bounding box center [812, 677] width 187 height 106
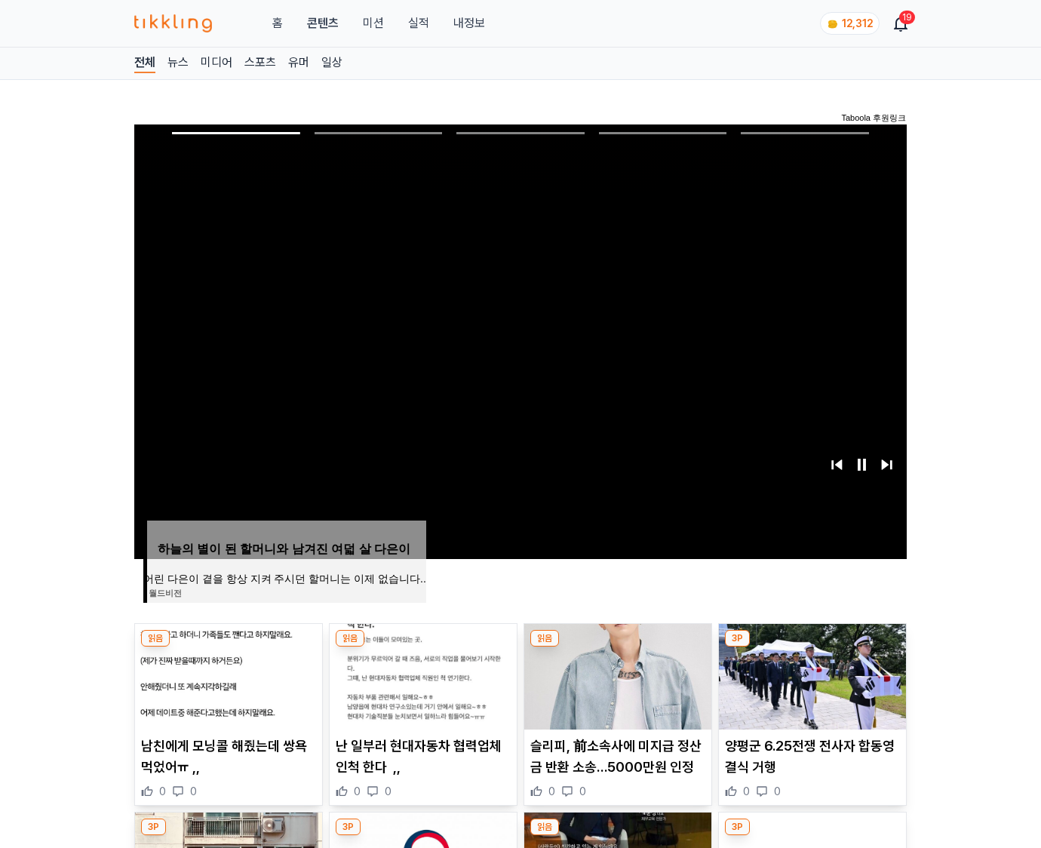
click at [812, 647] on img at bounding box center [812, 677] width 187 height 106
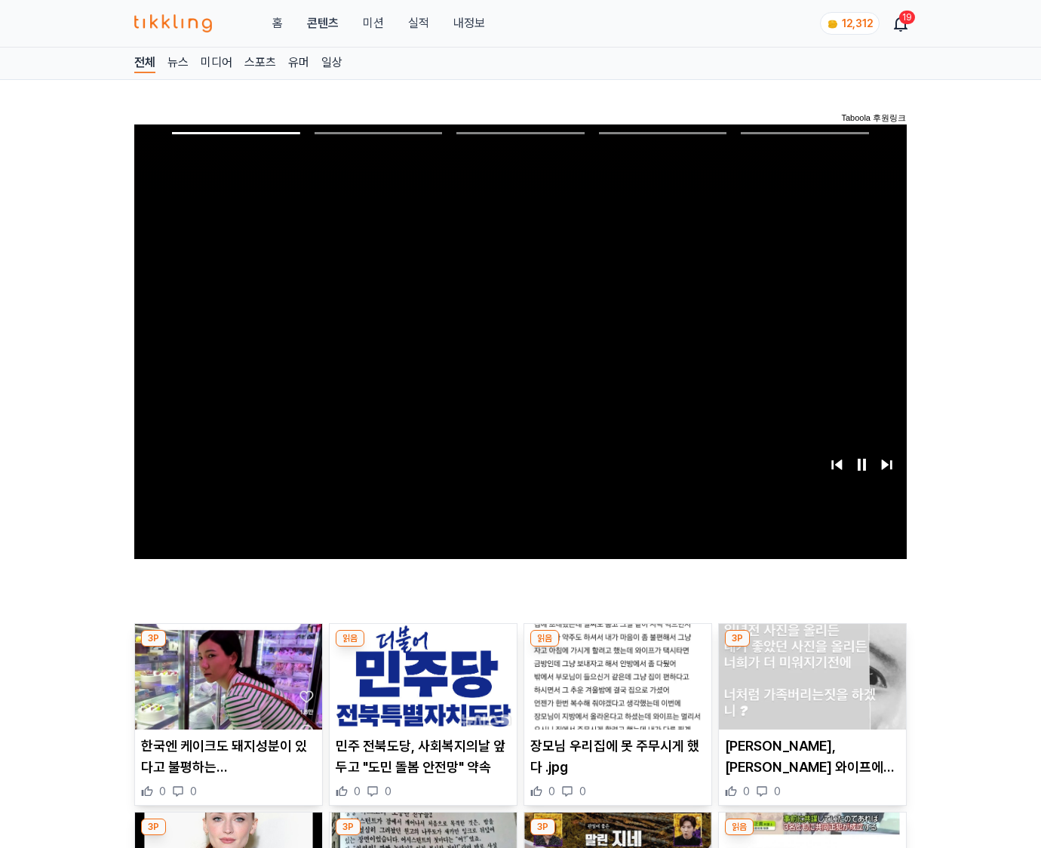
click at [812, 647] on img at bounding box center [812, 677] width 187 height 106
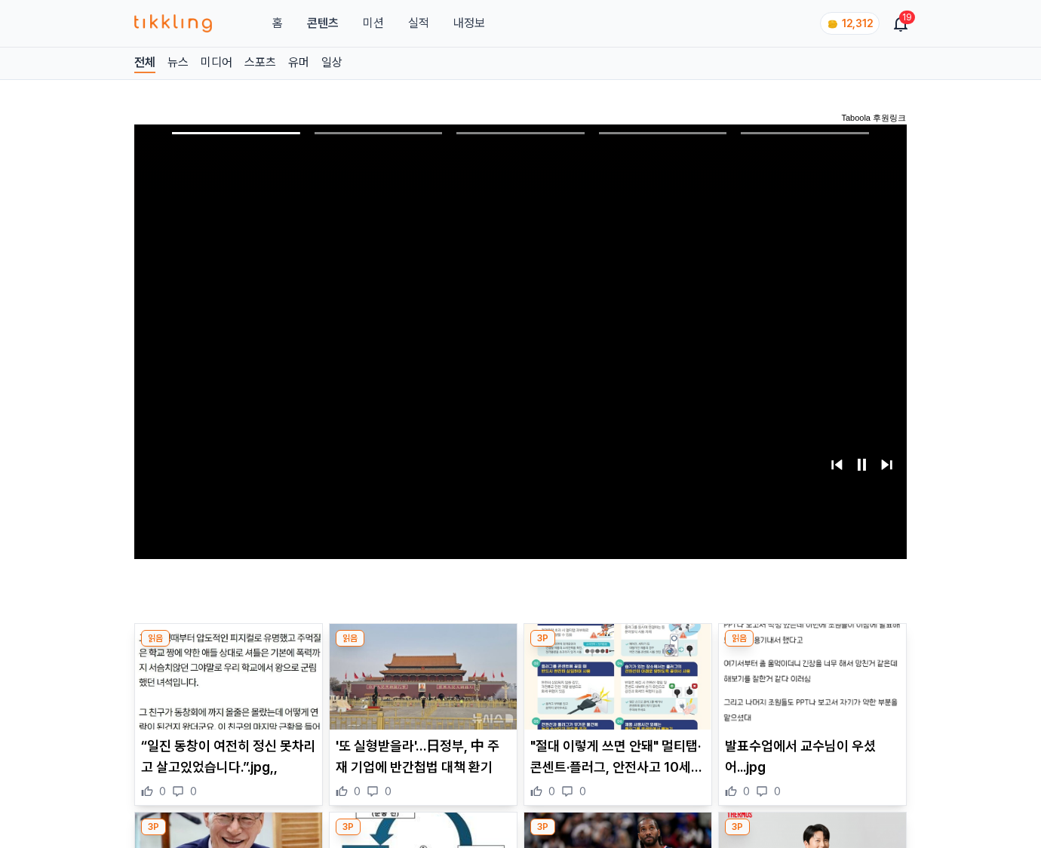
click at [812, 647] on img at bounding box center [812, 677] width 187 height 106
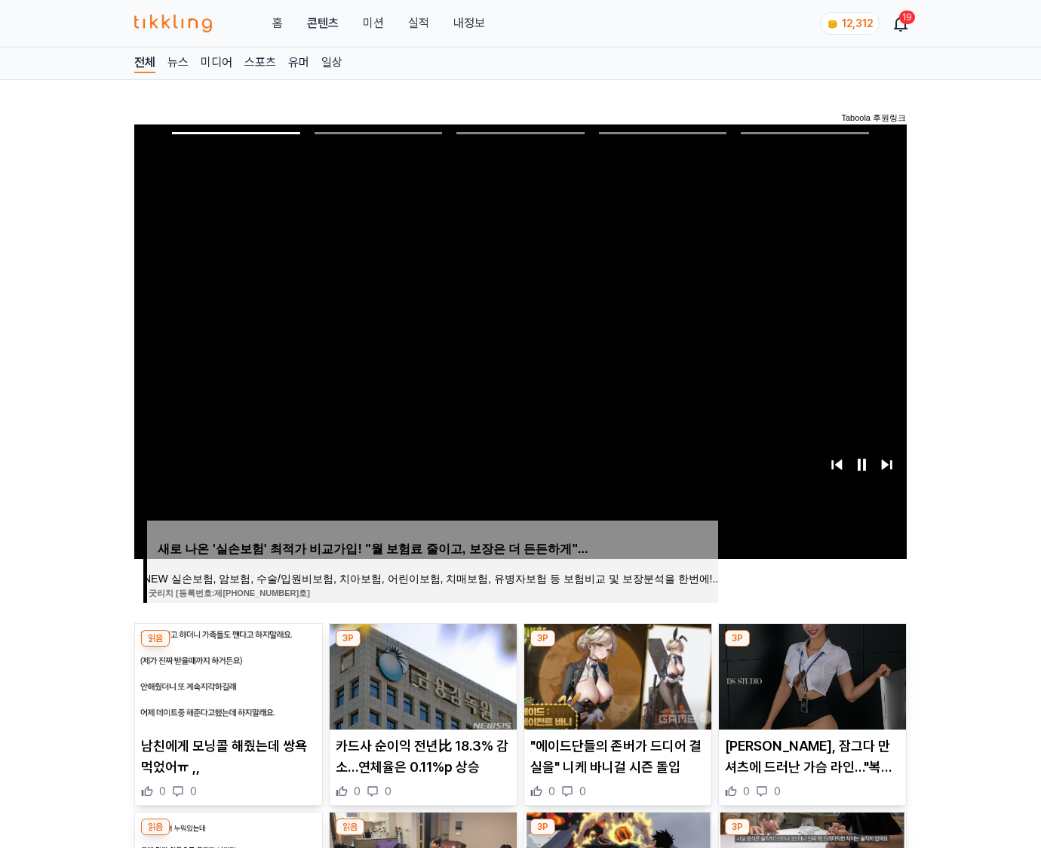
click at [812, 647] on img at bounding box center [812, 677] width 187 height 106
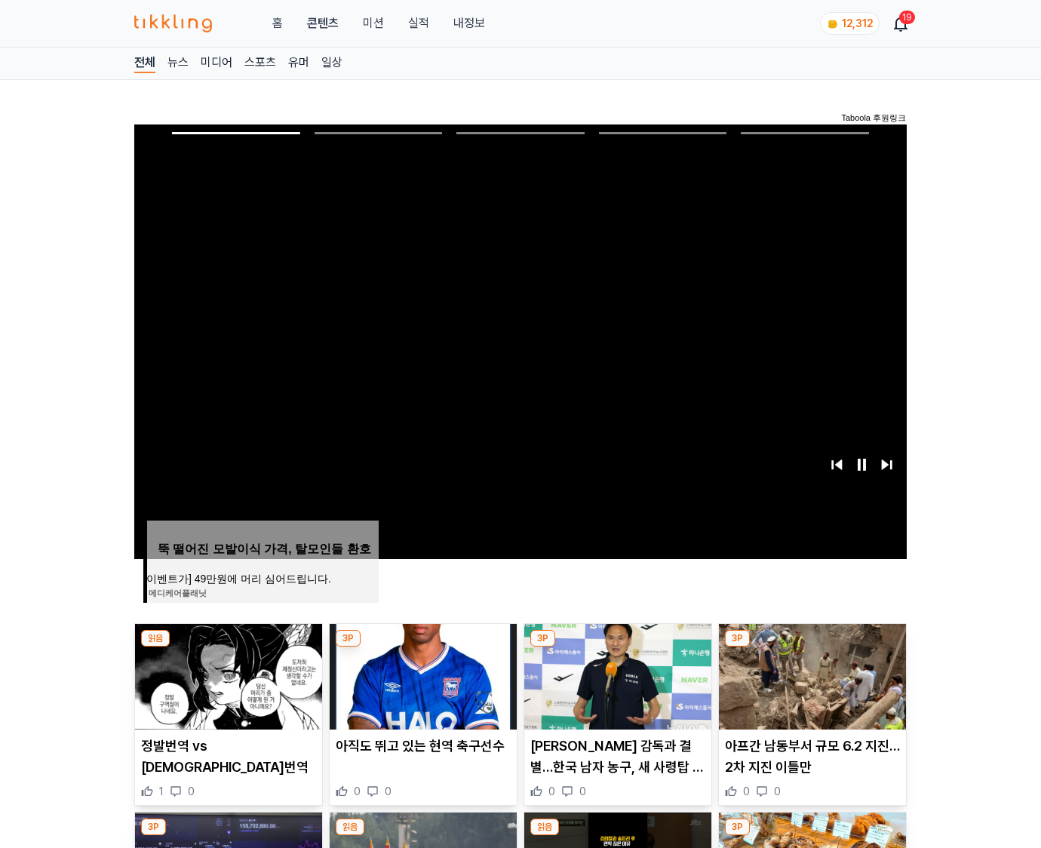
click at [812, 647] on img at bounding box center [812, 677] width 187 height 106
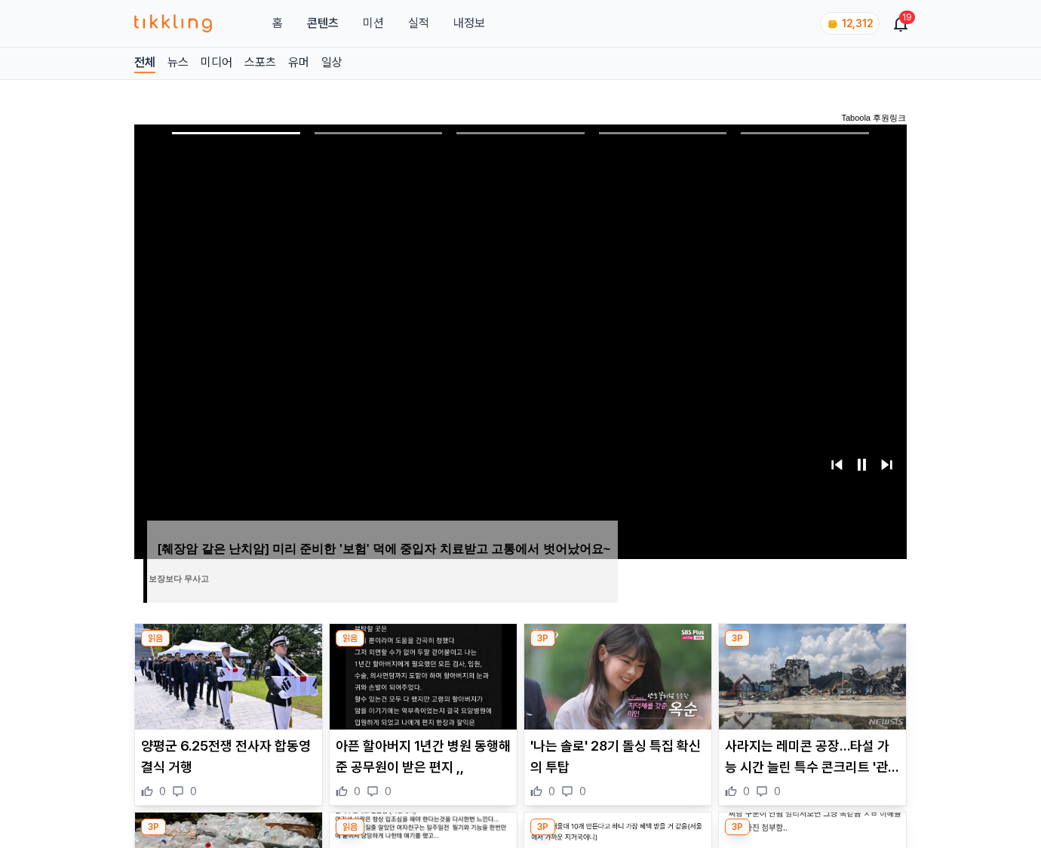
click at [812, 647] on img at bounding box center [812, 677] width 187 height 106
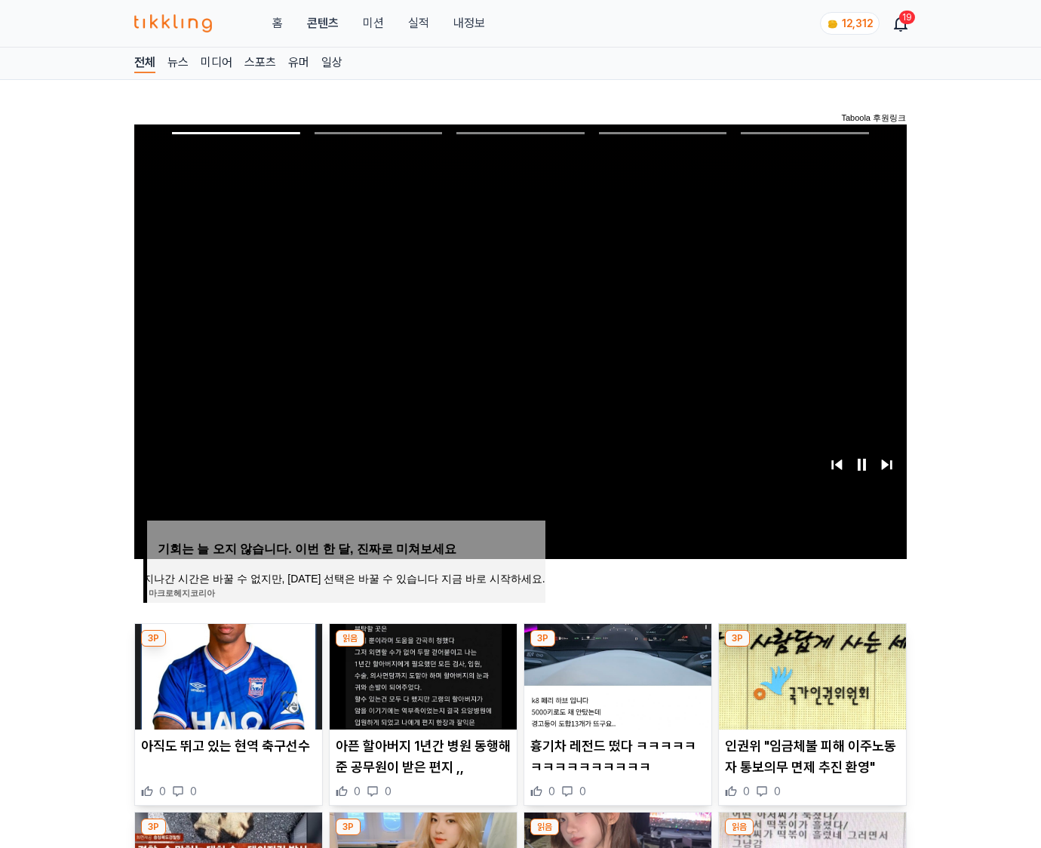
click at [812, 647] on img at bounding box center [812, 677] width 187 height 106
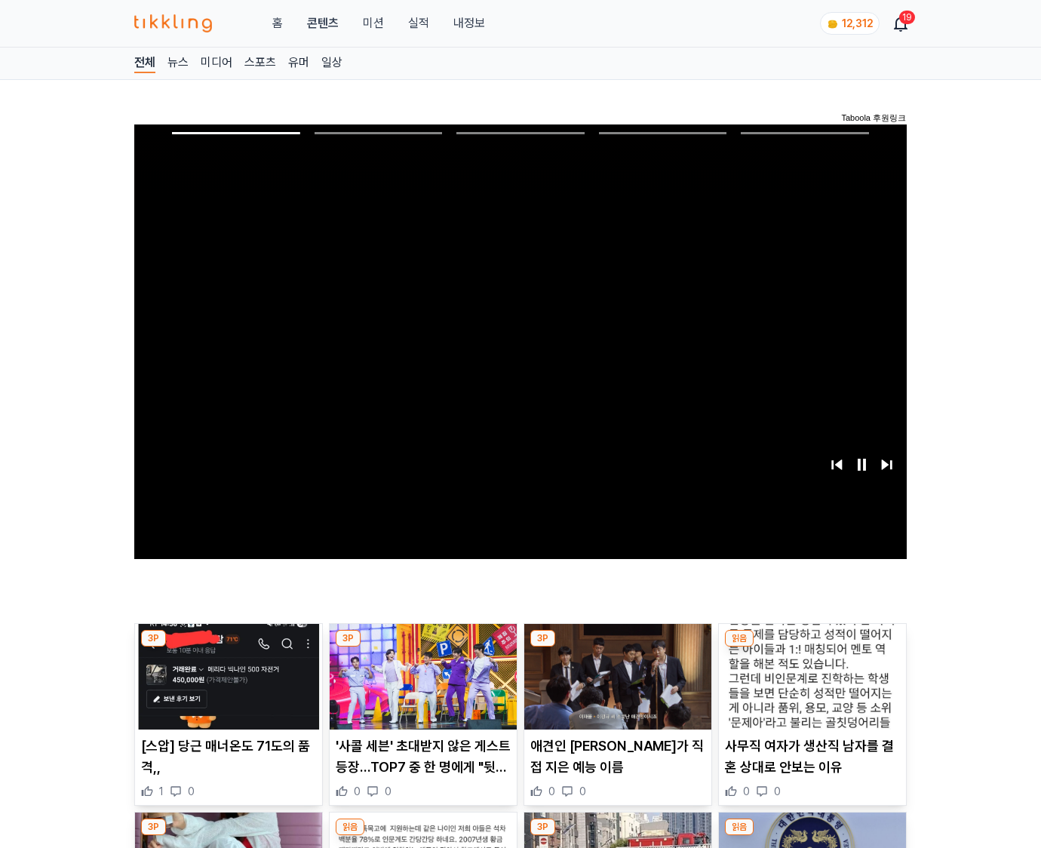
click at [812, 647] on img at bounding box center [812, 677] width 187 height 106
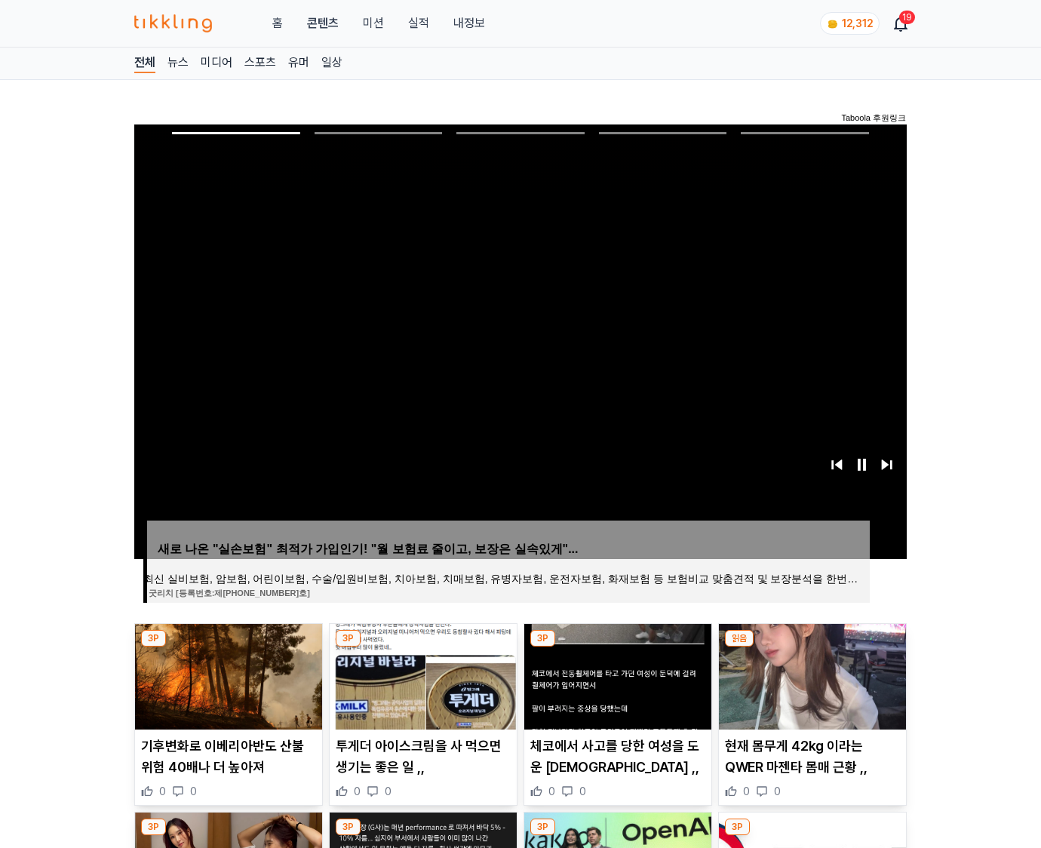
click at [812, 647] on img at bounding box center [812, 677] width 187 height 106
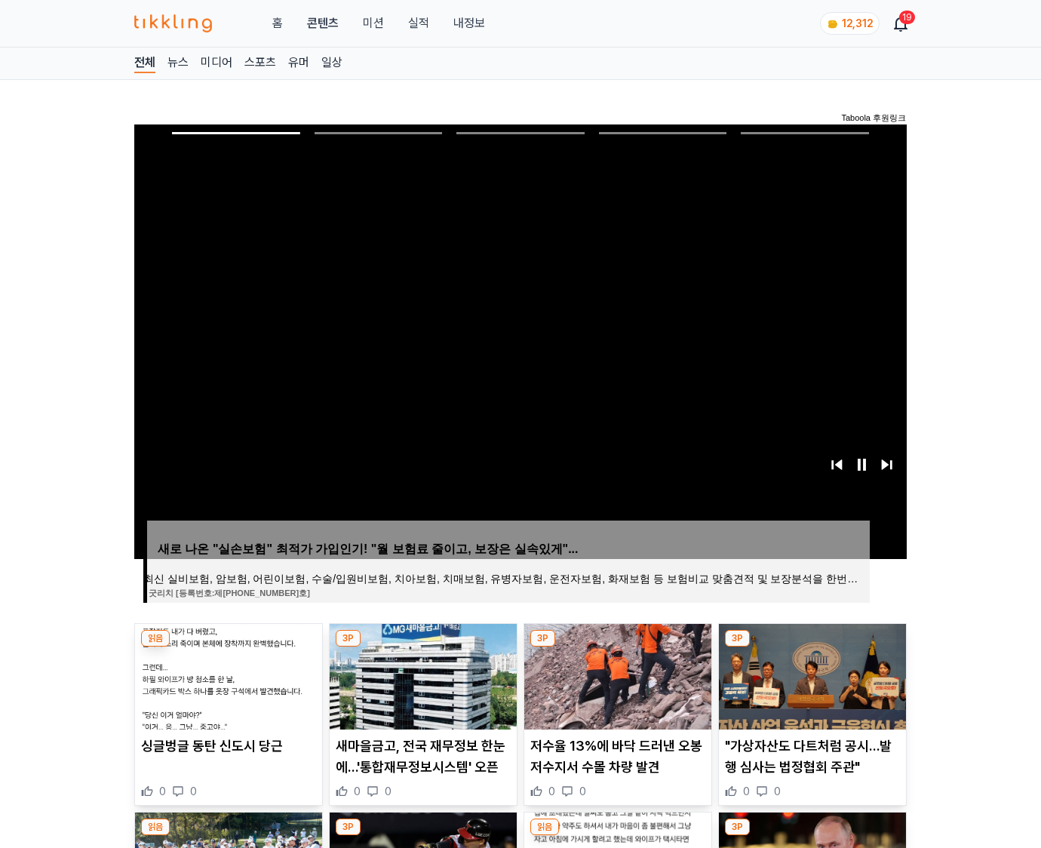
click at [812, 647] on img at bounding box center [812, 677] width 187 height 106
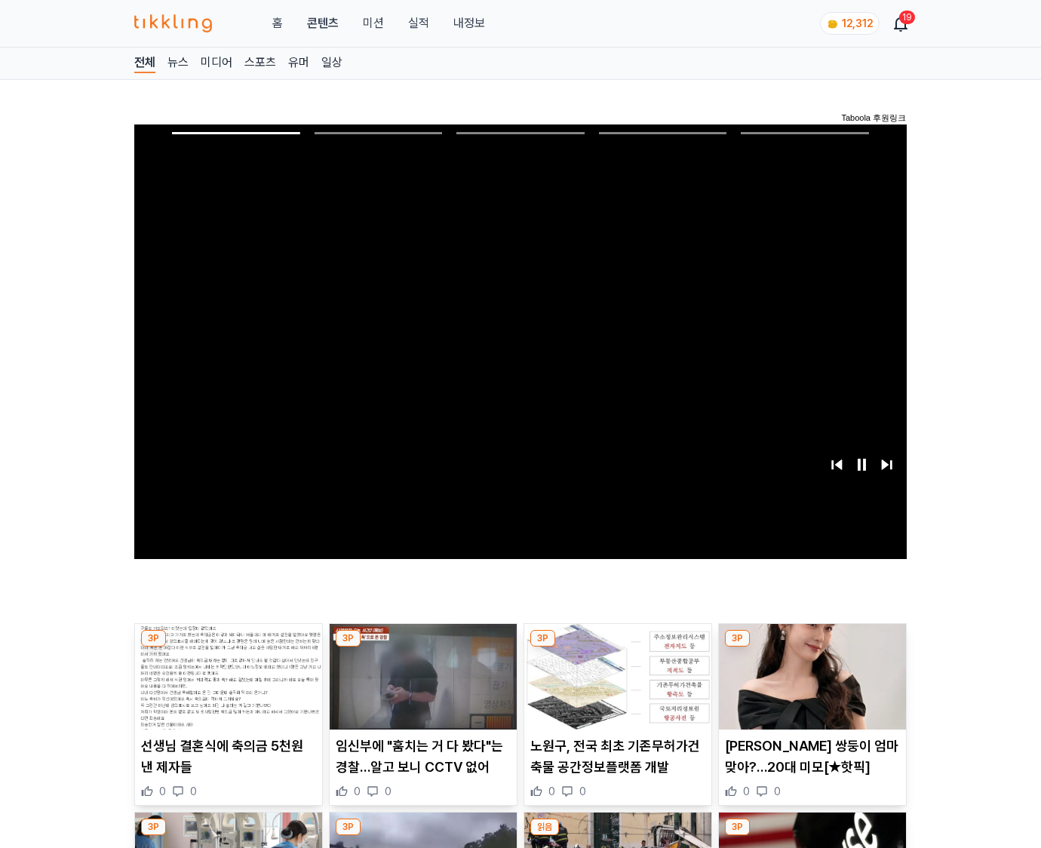
click at [812, 647] on img at bounding box center [812, 677] width 187 height 106
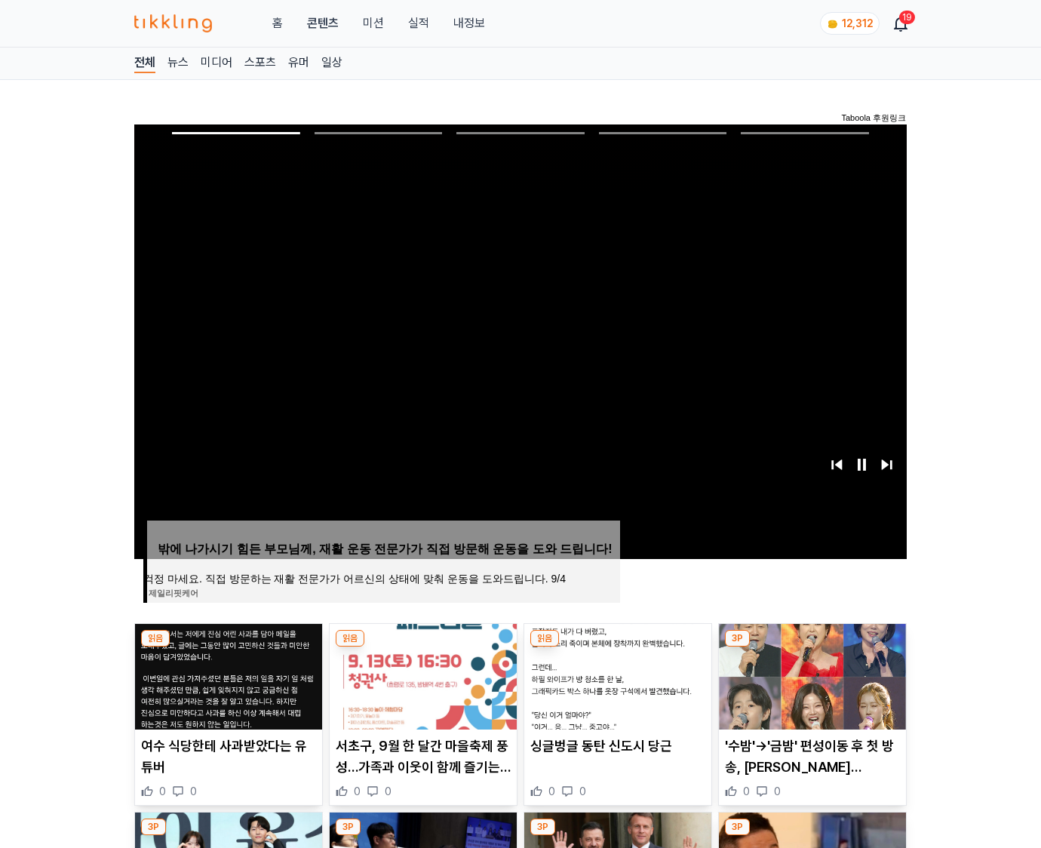
click at [812, 647] on img at bounding box center [812, 677] width 187 height 106
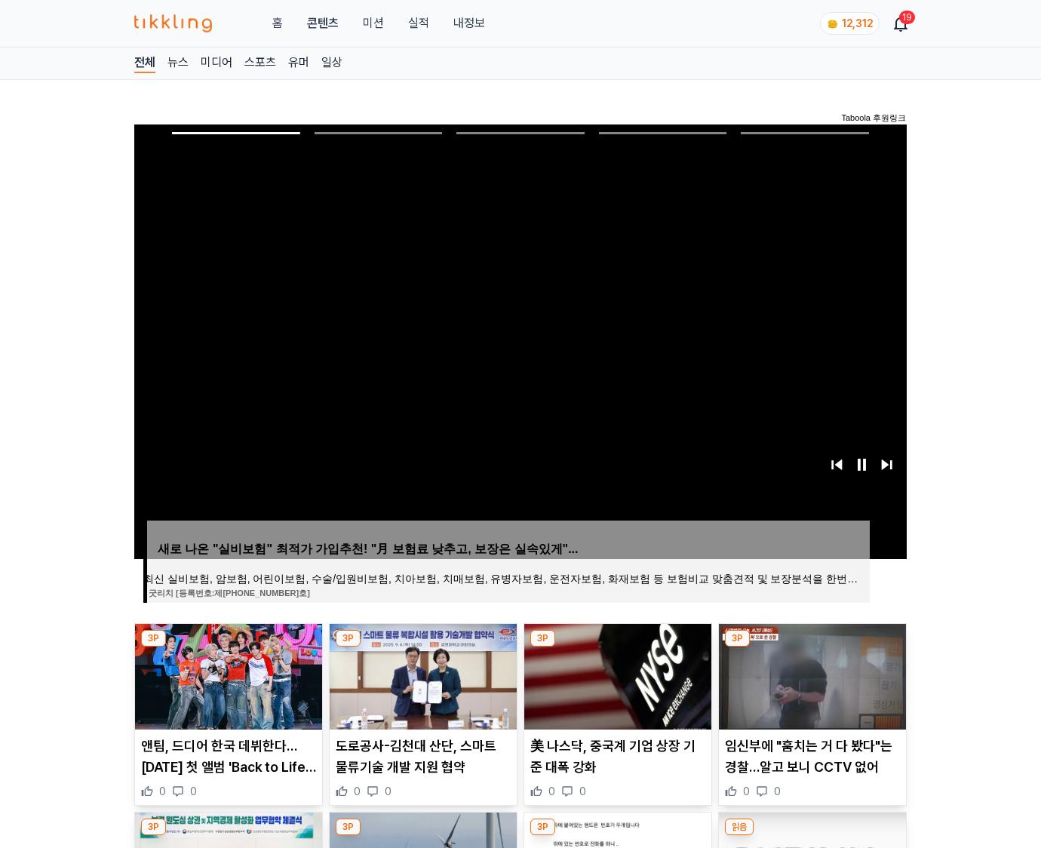
click at [812, 647] on img at bounding box center [812, 677] width 187 height 106
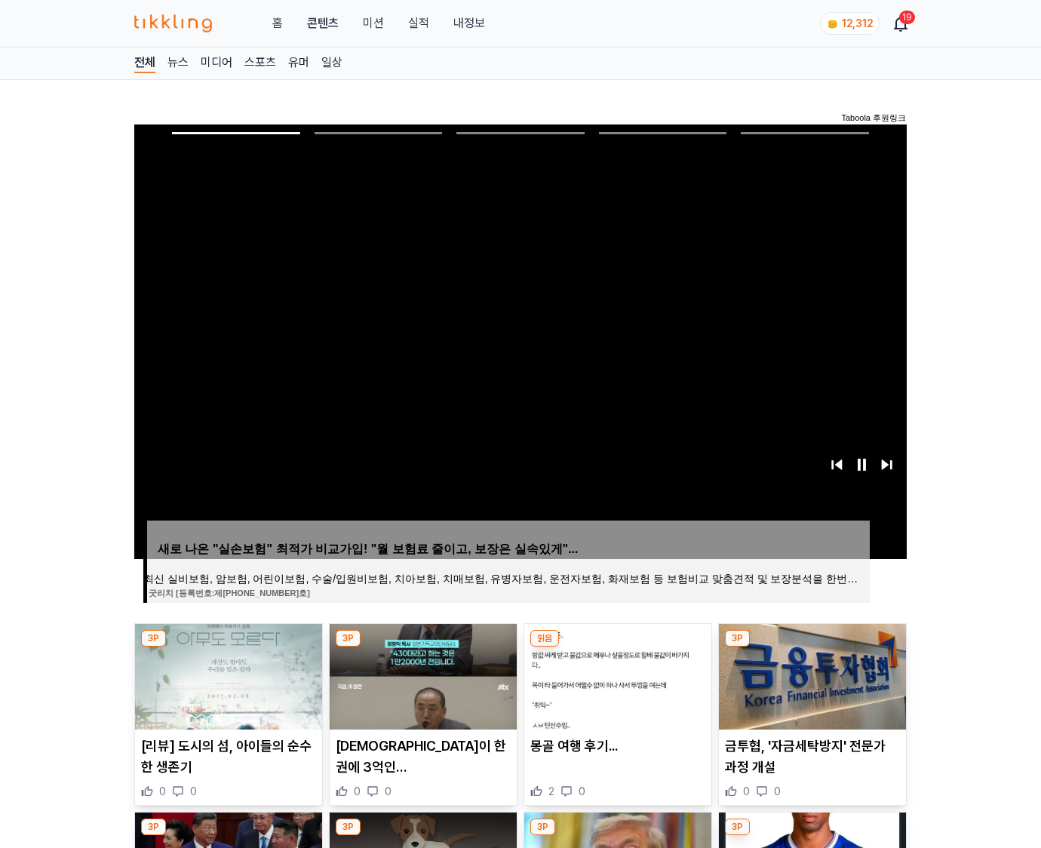
click at [812, 647] on img at bounding box center [812, 677] width 187 height 106
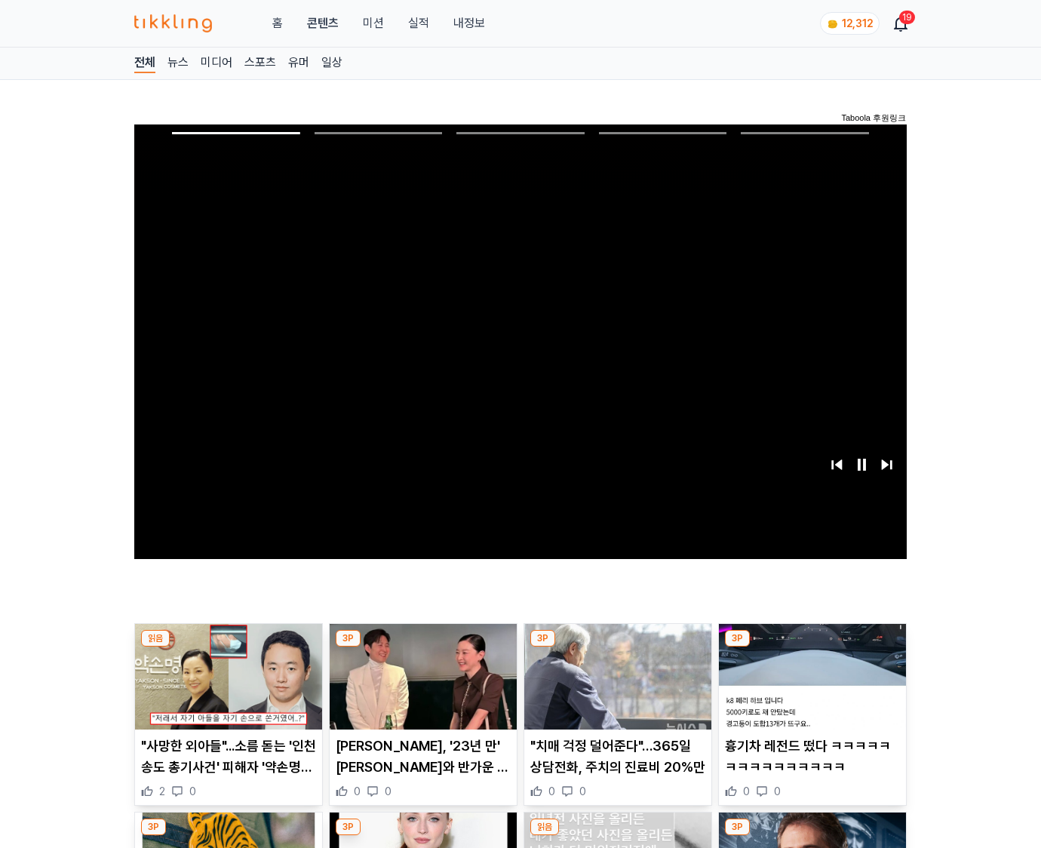
click at [812, 647] on img at bounding box center [812, 677] width 187 height 106
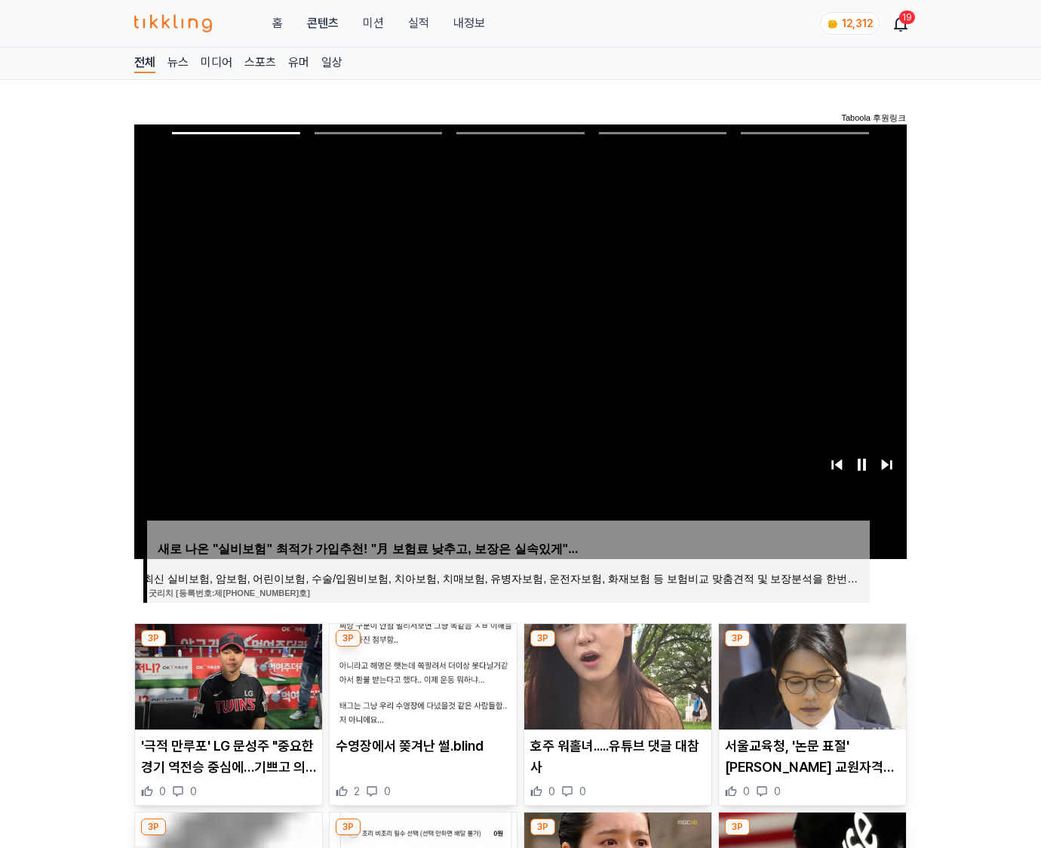
click at [812, 647] on img at bounding box center [812, 677] width 187 height 106
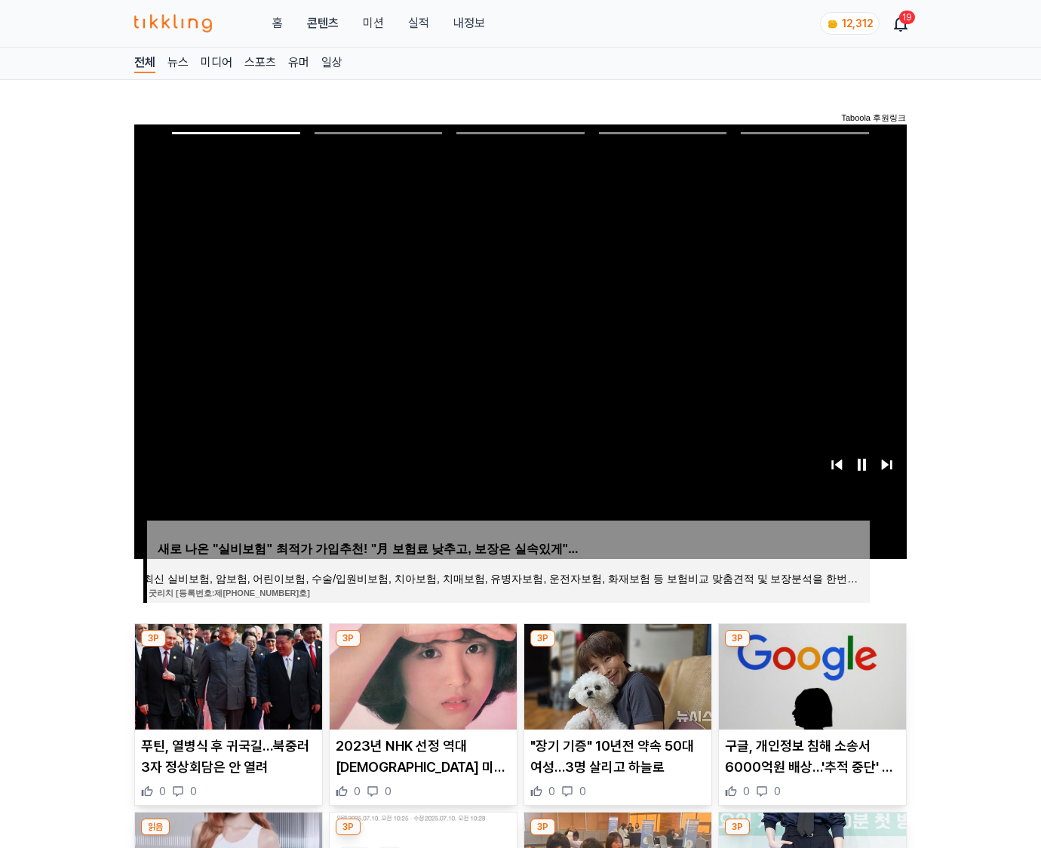
click at [812, 647] on img at bounding box center [812, 677] width 187 height 106
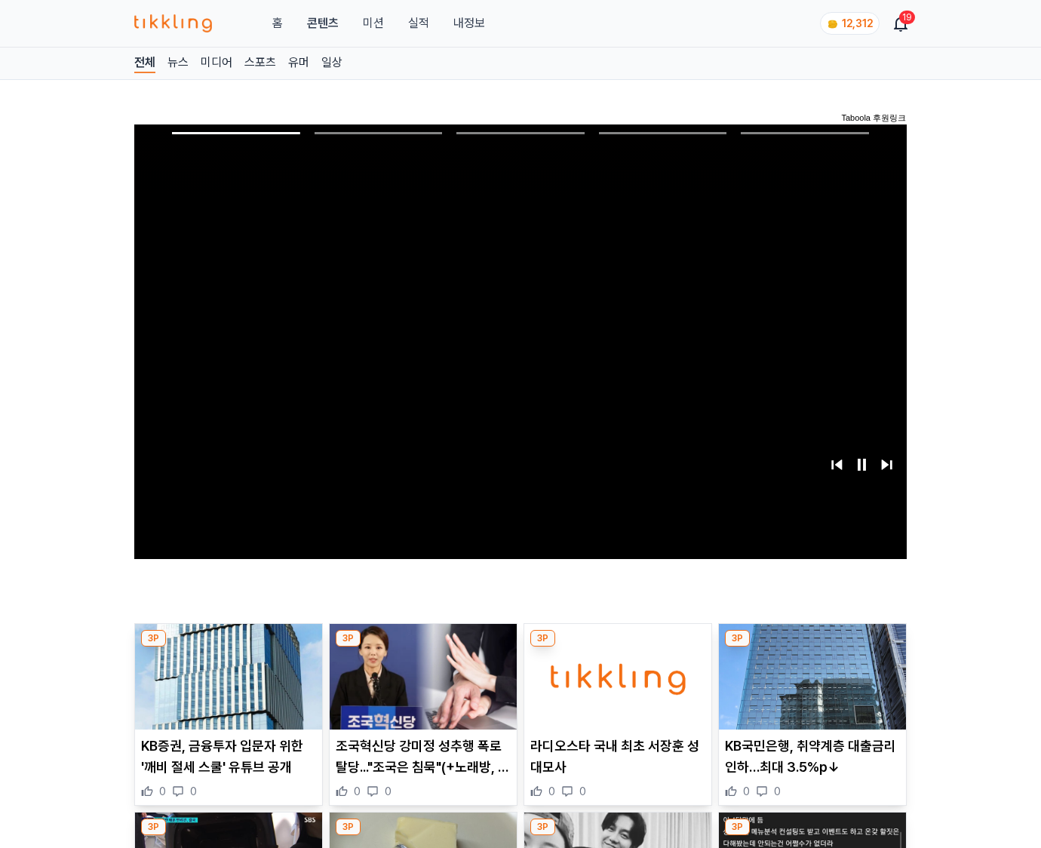
click at [812, 647] on img at bounding box center [812, 677] width 187 height 106
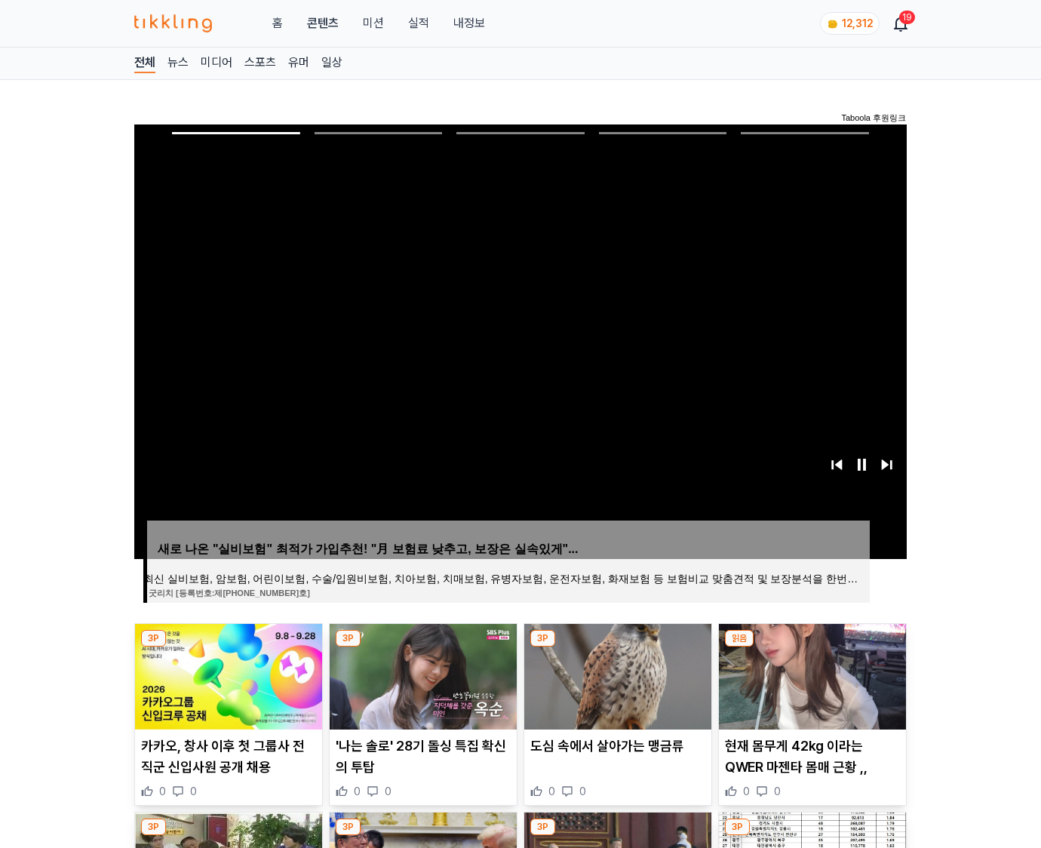
click at [812, 647] on img at bounding box center [812, 677] width 187 height 106
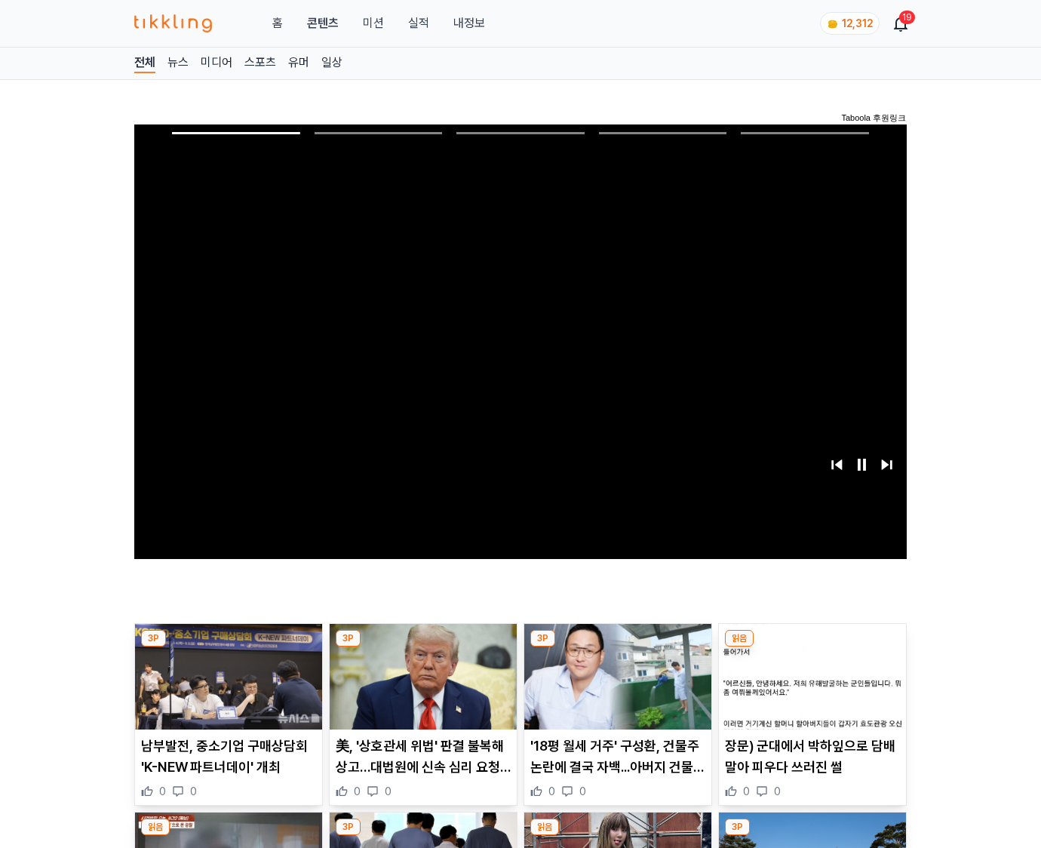
click at [812, 647] on img at bounding box center [812, 677] width 187 height 106
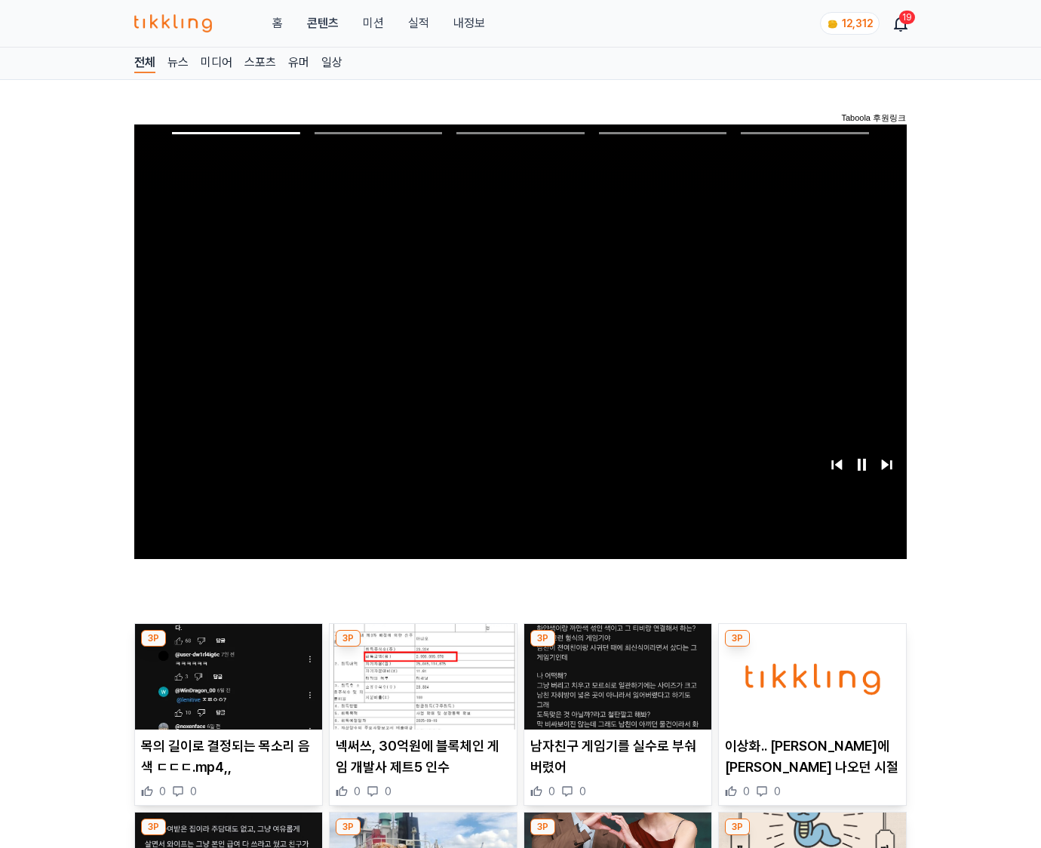
click at [812, 647] on img at bounding box center [812, 677] width 187 height 106
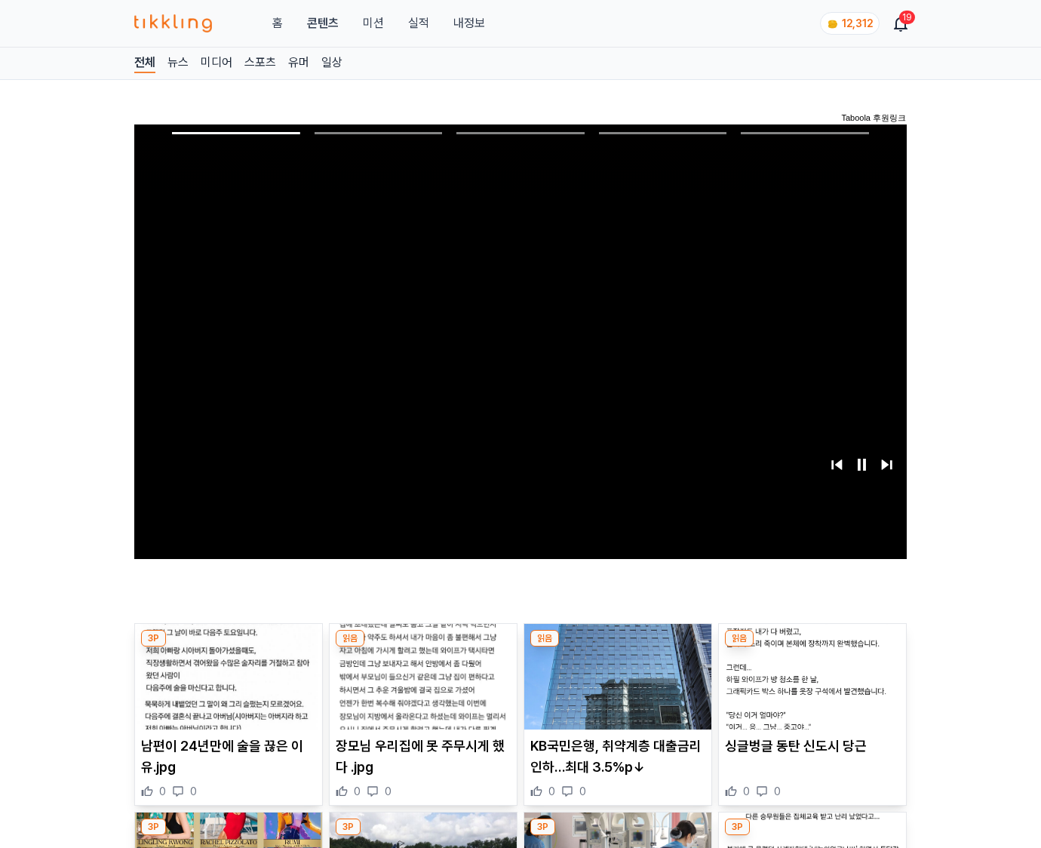
click at [812, 647] on img at bounding box center [812, 677] width 187 height 106
